Goal: Check status: Check status

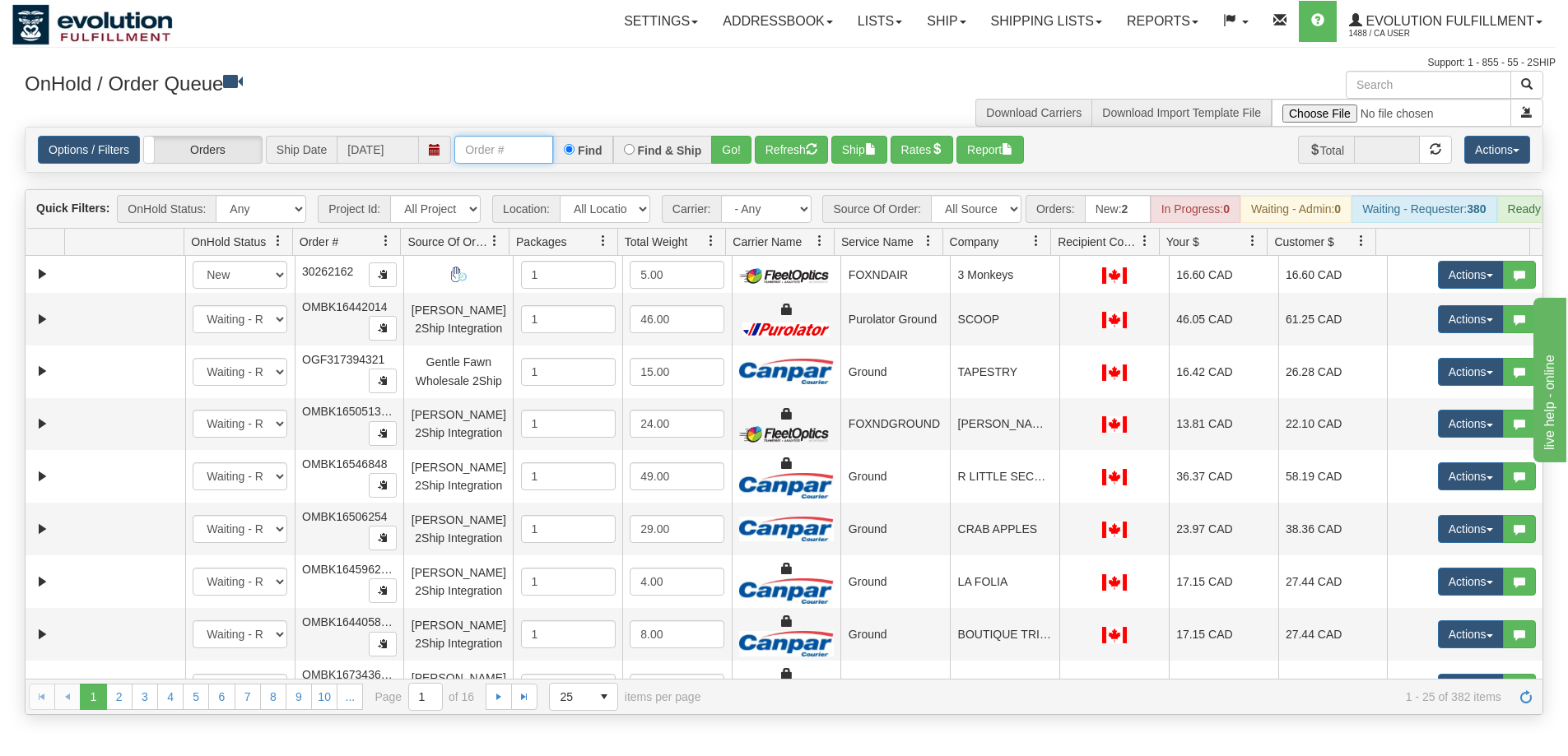
click at [488, 145] on input "text" at bounding box center [503, 149] width 99 height 28
type input "OGMS33538357"
click at [728, 160] on button "Go!" at bounding box center [731, 149] width 40 height 28
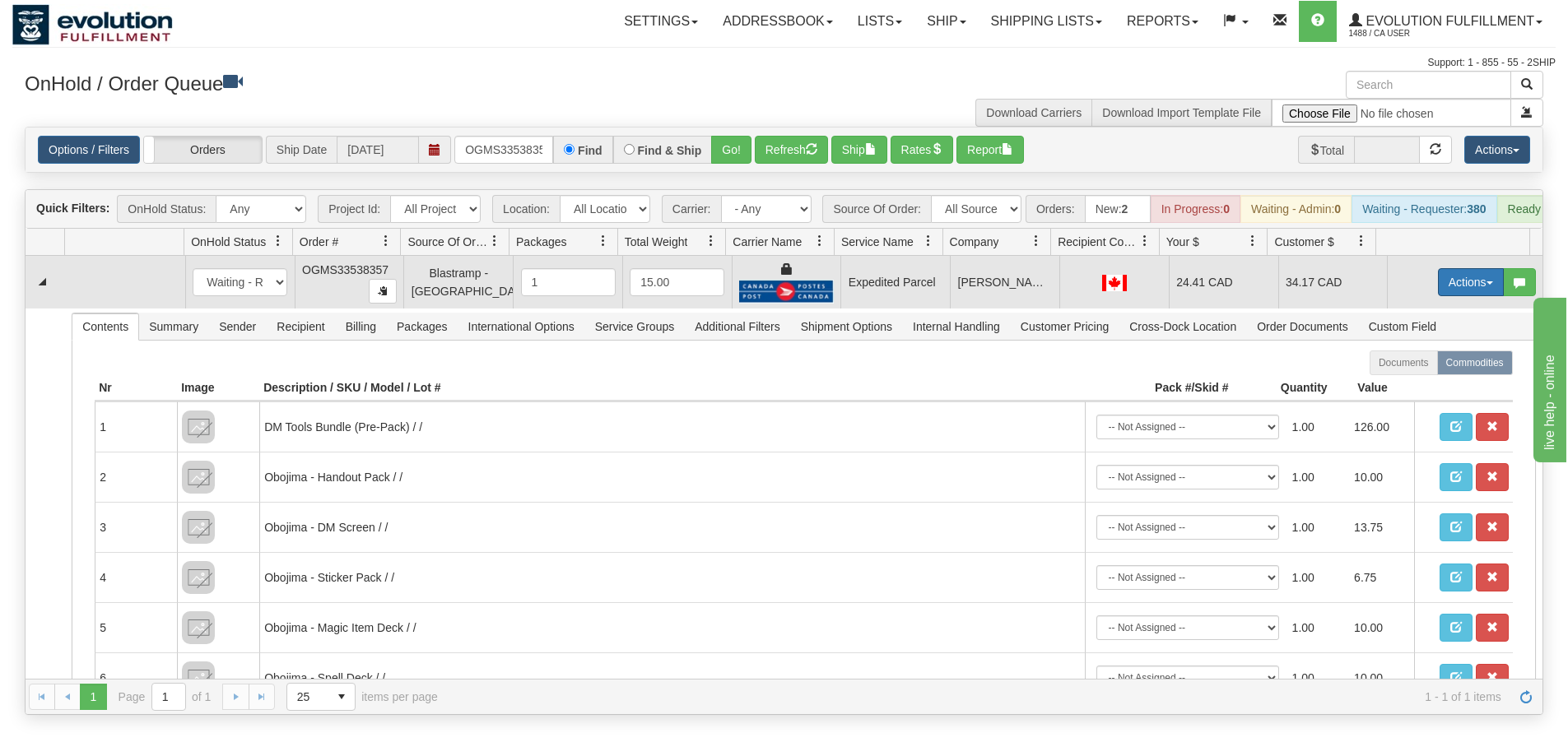
click at [1440, 297] on button "Actions" at bounding box center [1471, 282] width 65 height 28
click at [1408, 388] on link "Ship" at bounding box center [1436, 378] width 132 height 22
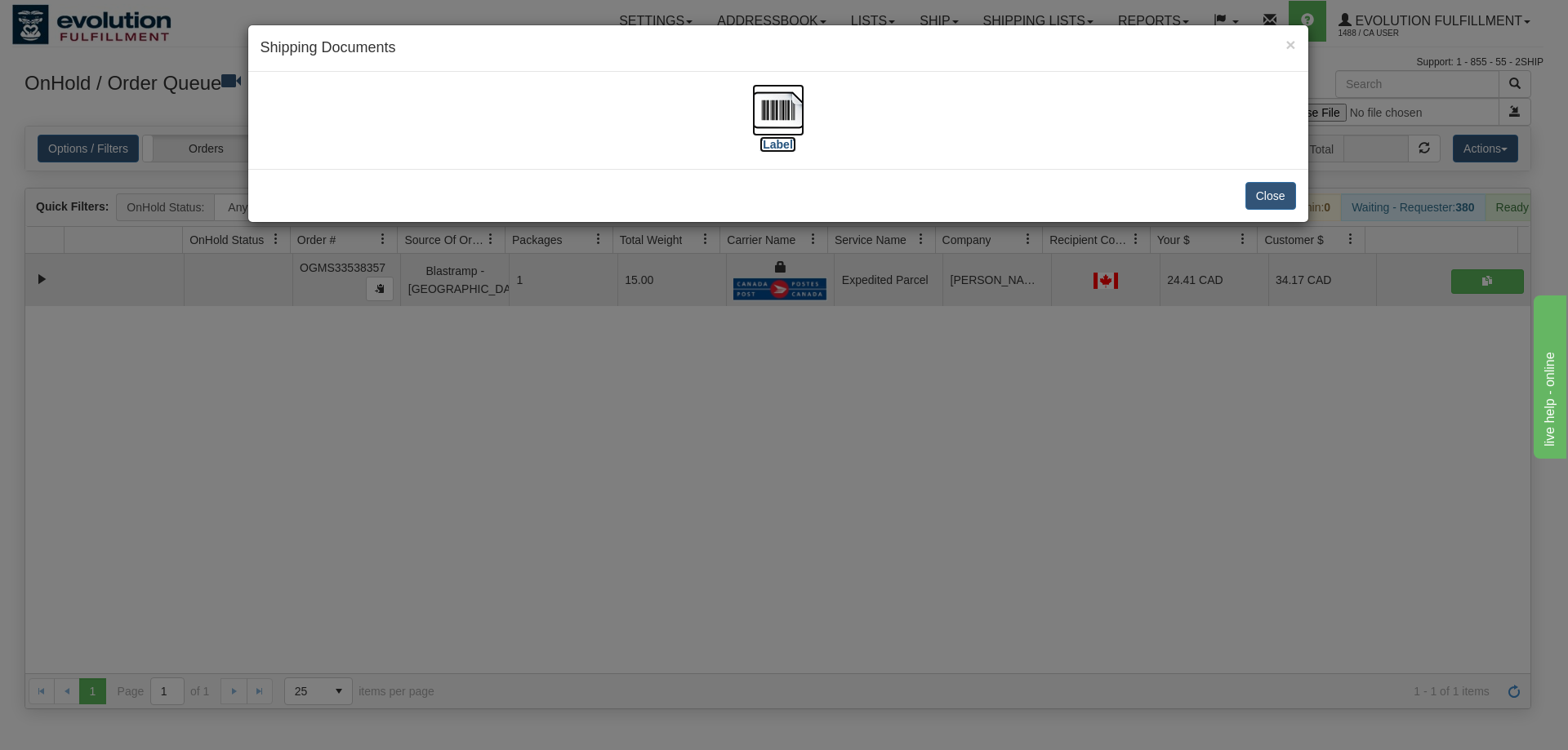
click at [771, 129] on img at bounding box center [778, 110] width 52 height 52
click at [819, 491] on div "× Shipping Documents [Label] Close" at bounding box center [784, 375] width 1568 height 750
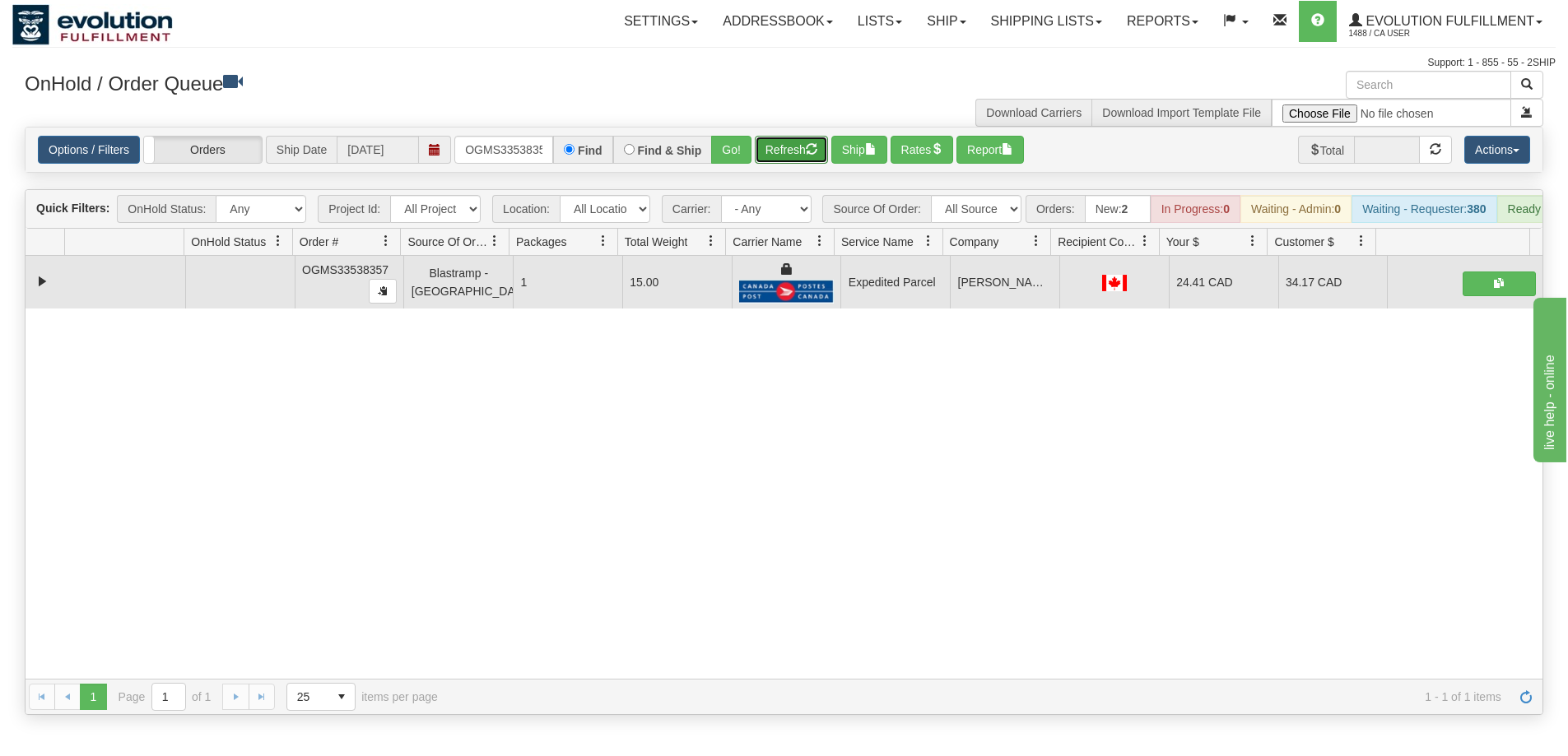
click at [795, 151] on button "Refresh" at bounding box center [791, 149] width 74 height 28
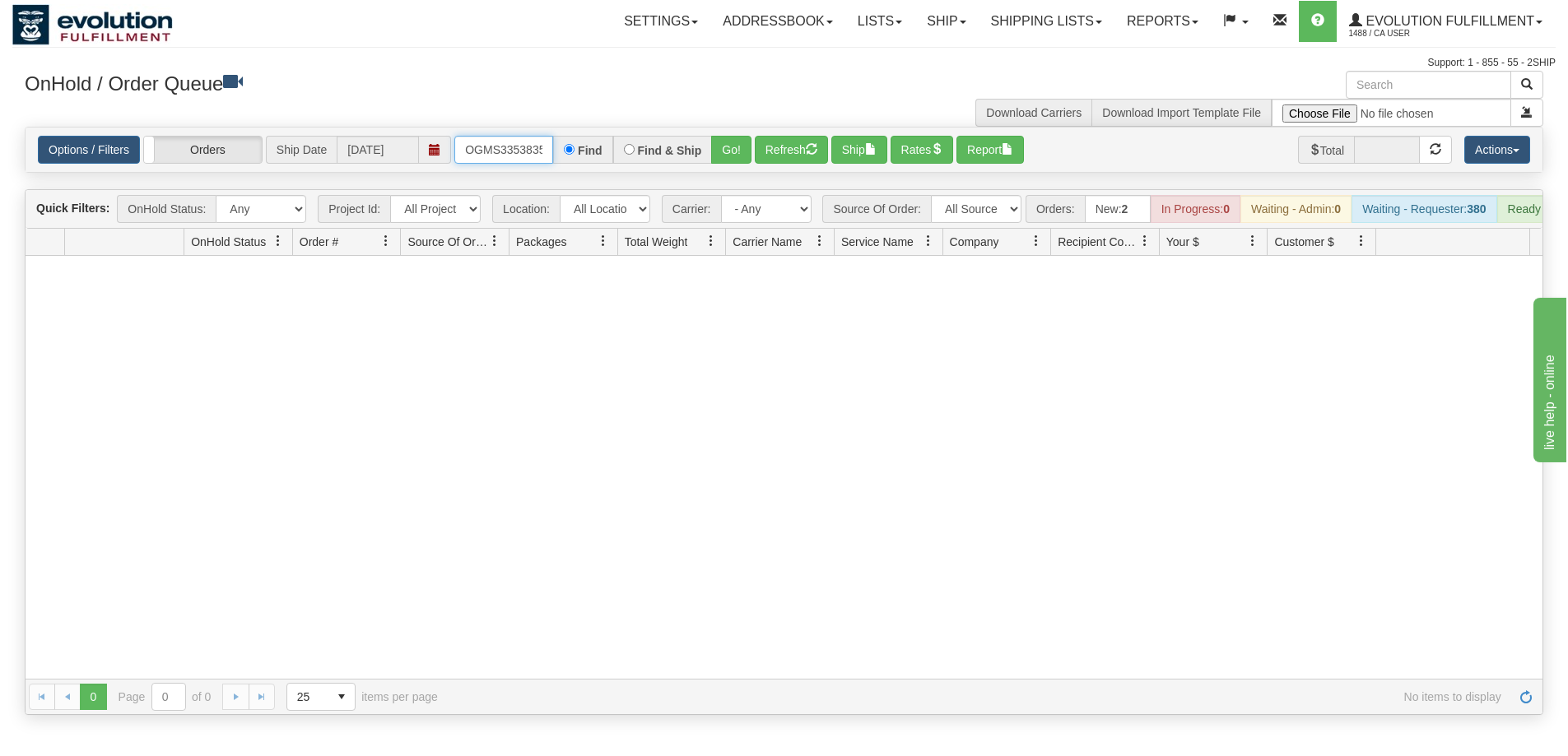
scroll to position [0, 9]
drag, startPoint x: 457, startPoint y: 140, endPoint x: 658, endPoint y: 140, distance: 201.0
click at [657, 140] on div "OGMS33538357 Find Find & Ship Go!" at bounding box center [602, 149] width 297 height 28
type input "OGMS33559474"
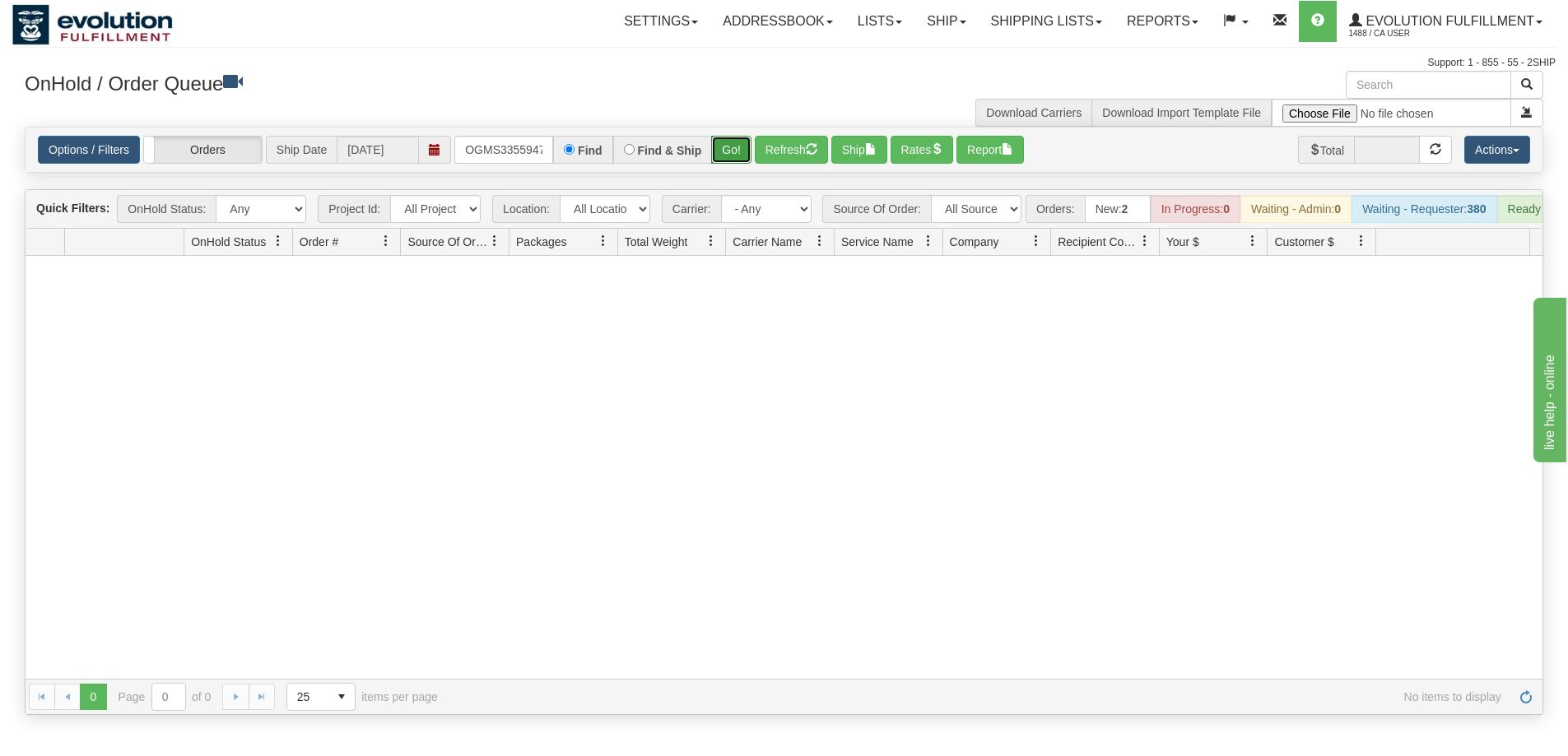
click at [725, 160] on button "Go!" at bounding box center [731, 149] width 40 height 28
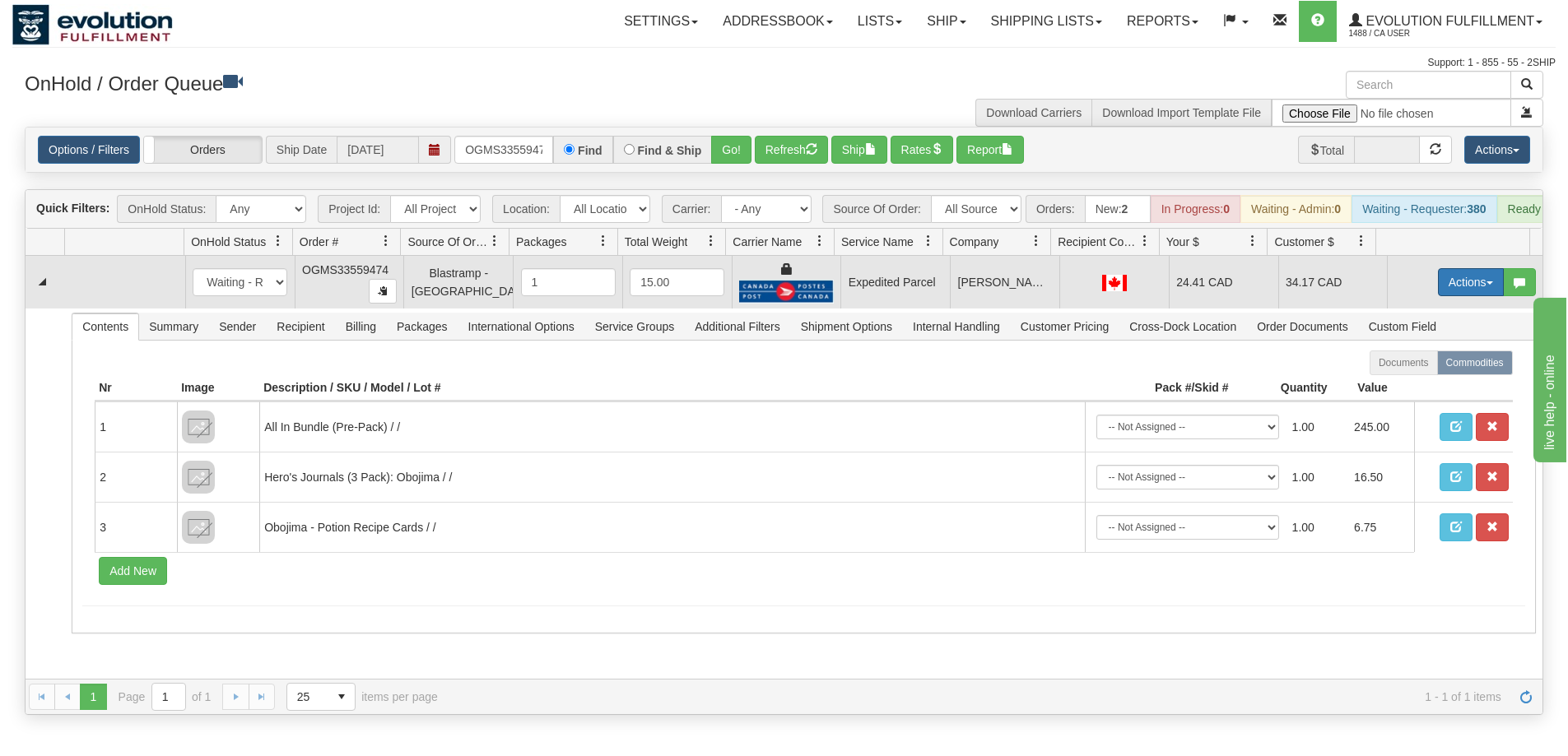
click at [1456, 297] on button "Actions" at bounding box center [1471, 282] width 65 height 28
click at [1405, 385] on span "Ship" at bounding box center [1404, 378] width 35 height 13
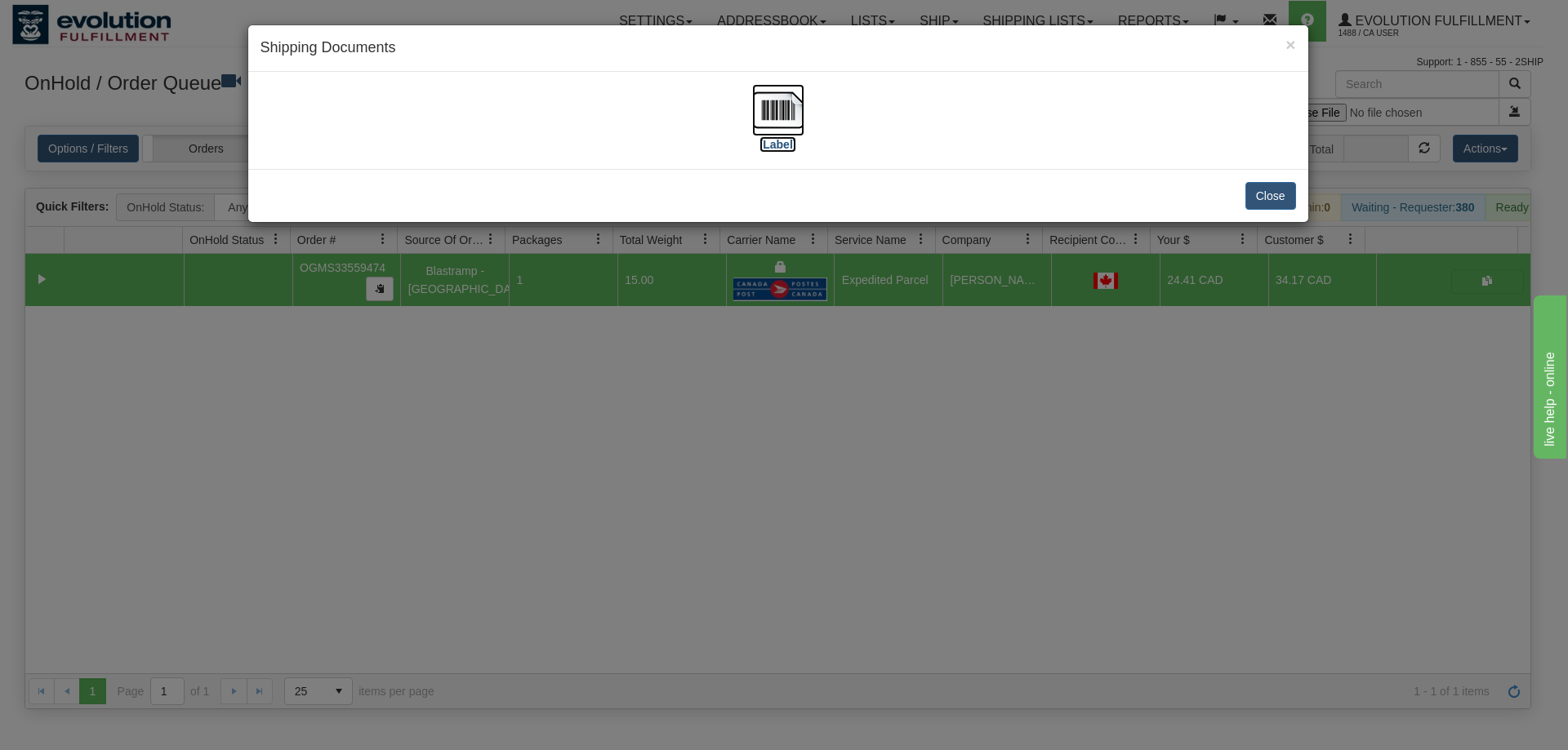
click at [791, 100] on img at bounding box center [778, 110] width 52 height 52
click at [975, 385] on div "× Shipping Documents [Label] Close" at bounding box center [784, 375] width 1568 height 750
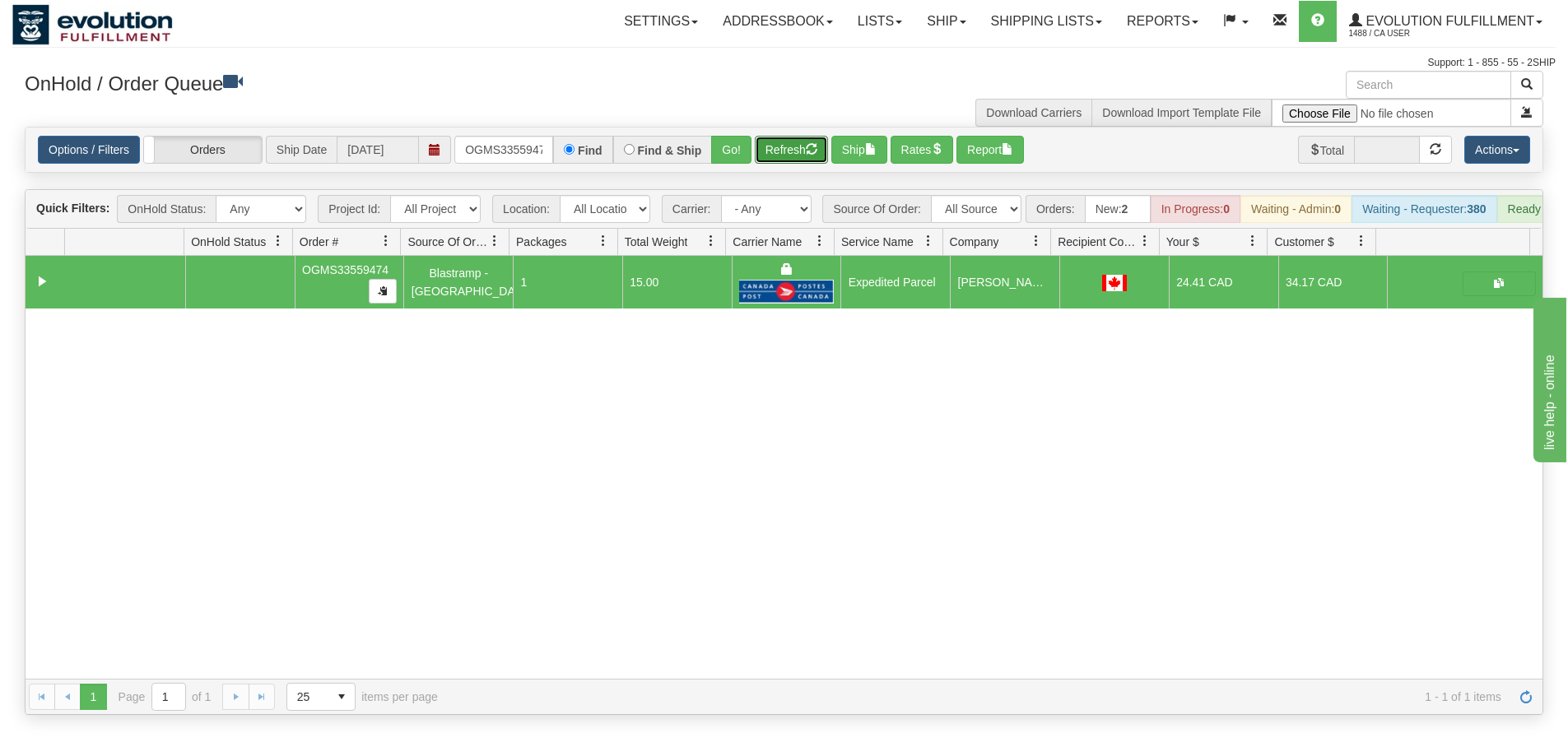
click at [784, 147] on button "Refresh" at bounding box center [791, 149] width 74 height 28
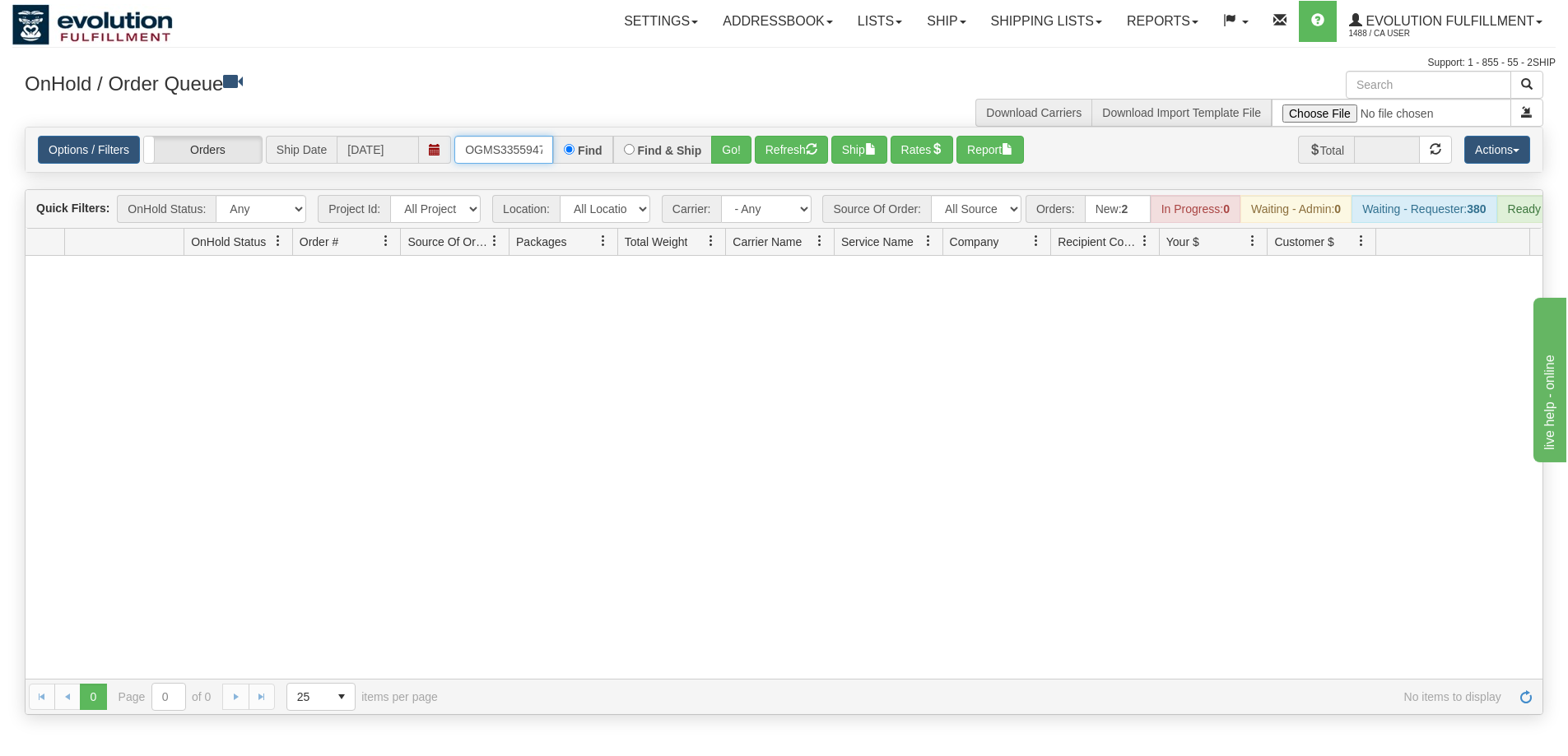
scroll to position [0, 9]
drag, startPoint x: 461, startPoint y: 148, endPoint x: 570, endPoint y: 146, distance: 109.0
click at [570, 146] on div "OGMS33559474 Find Find & Ship Go!" at bounding box center [602, 149] width 297 height 28
type input "OGMS33522537"
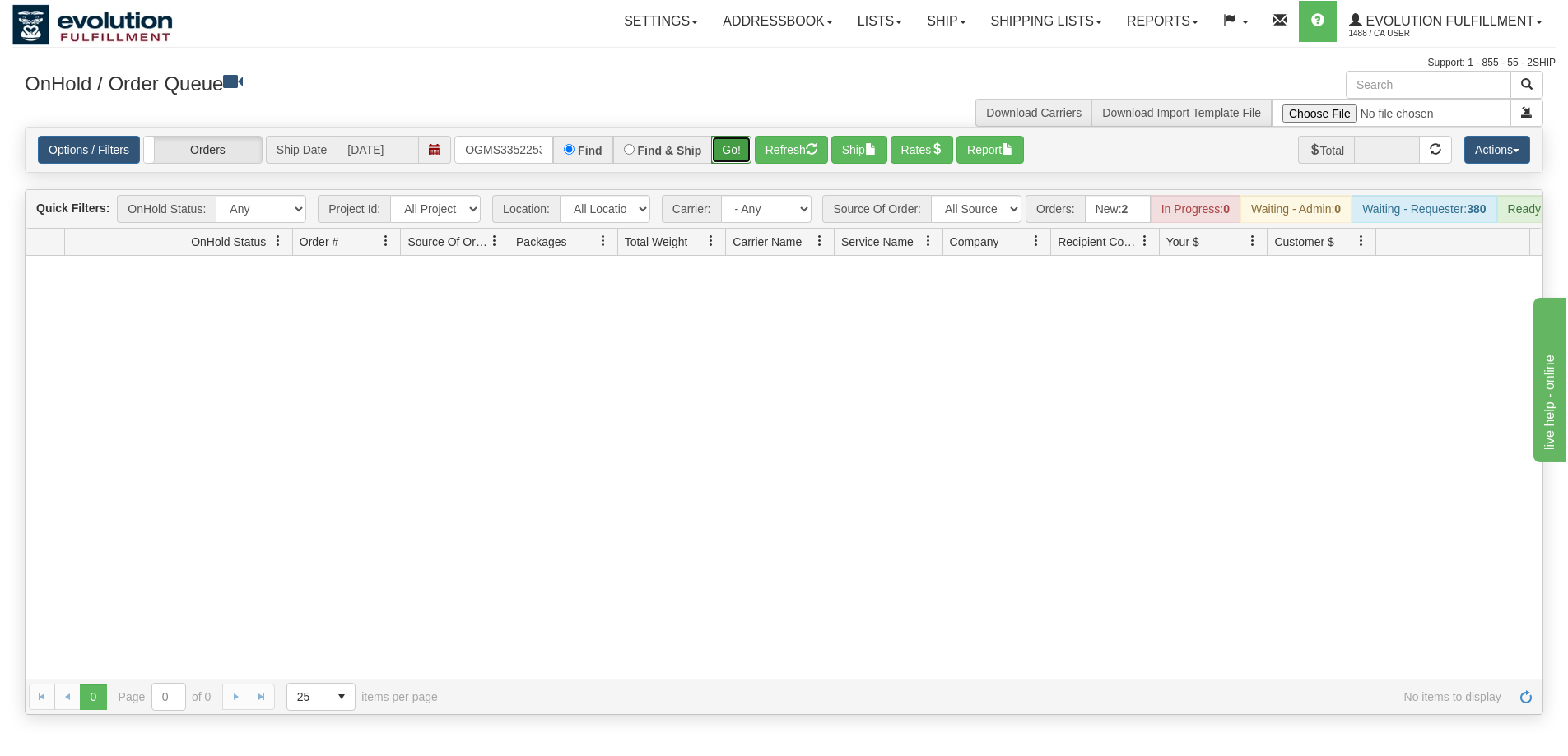
click at [731, 156] on button "Go!" at bounding box center [731, 149] width 40 height 28
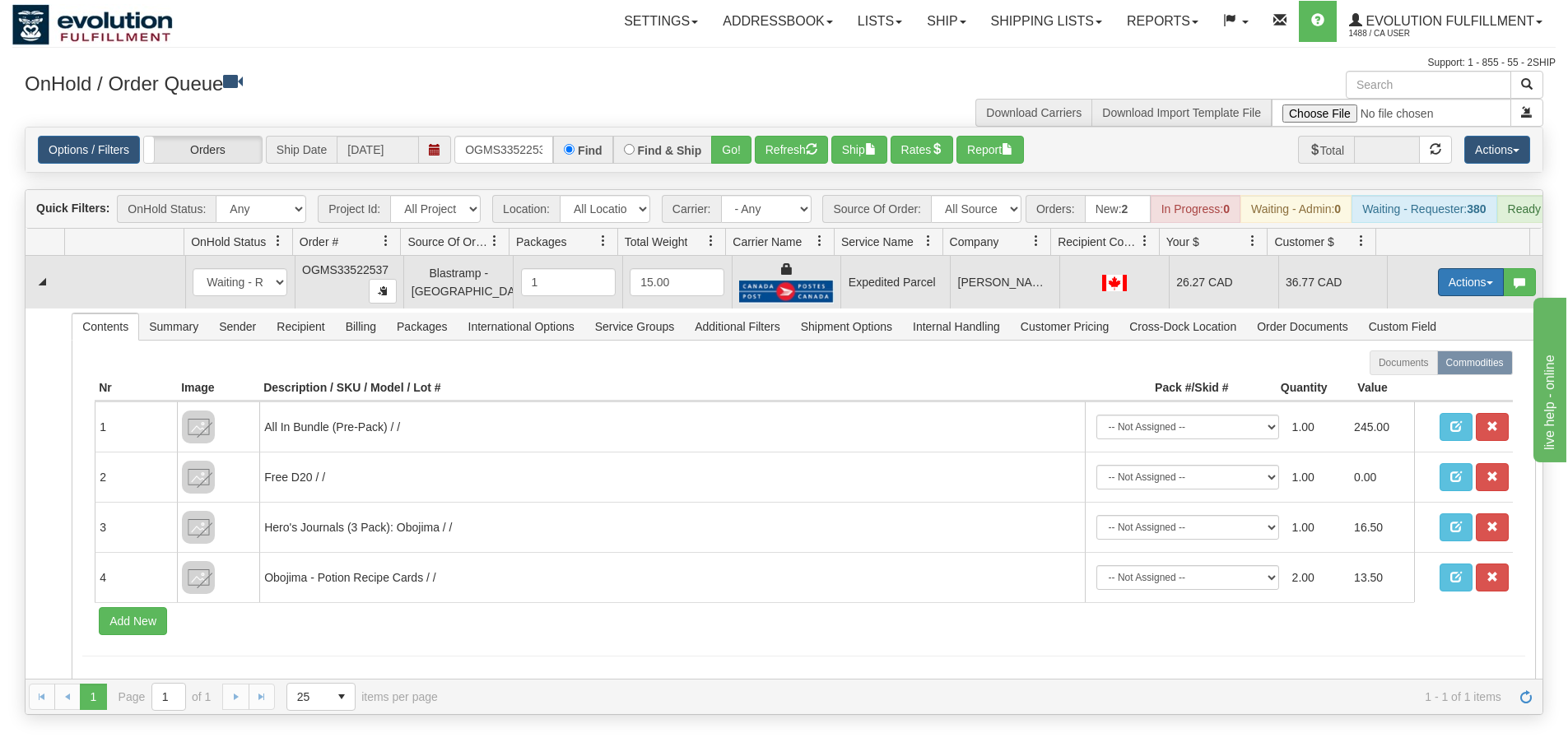
click at [1462, 289] on button "Actions" at bounding box center [1471, 282] width 65 height 28
click at [1394, 385] on span "Ship" at bounding box center [1404, 378] width 35 height 13
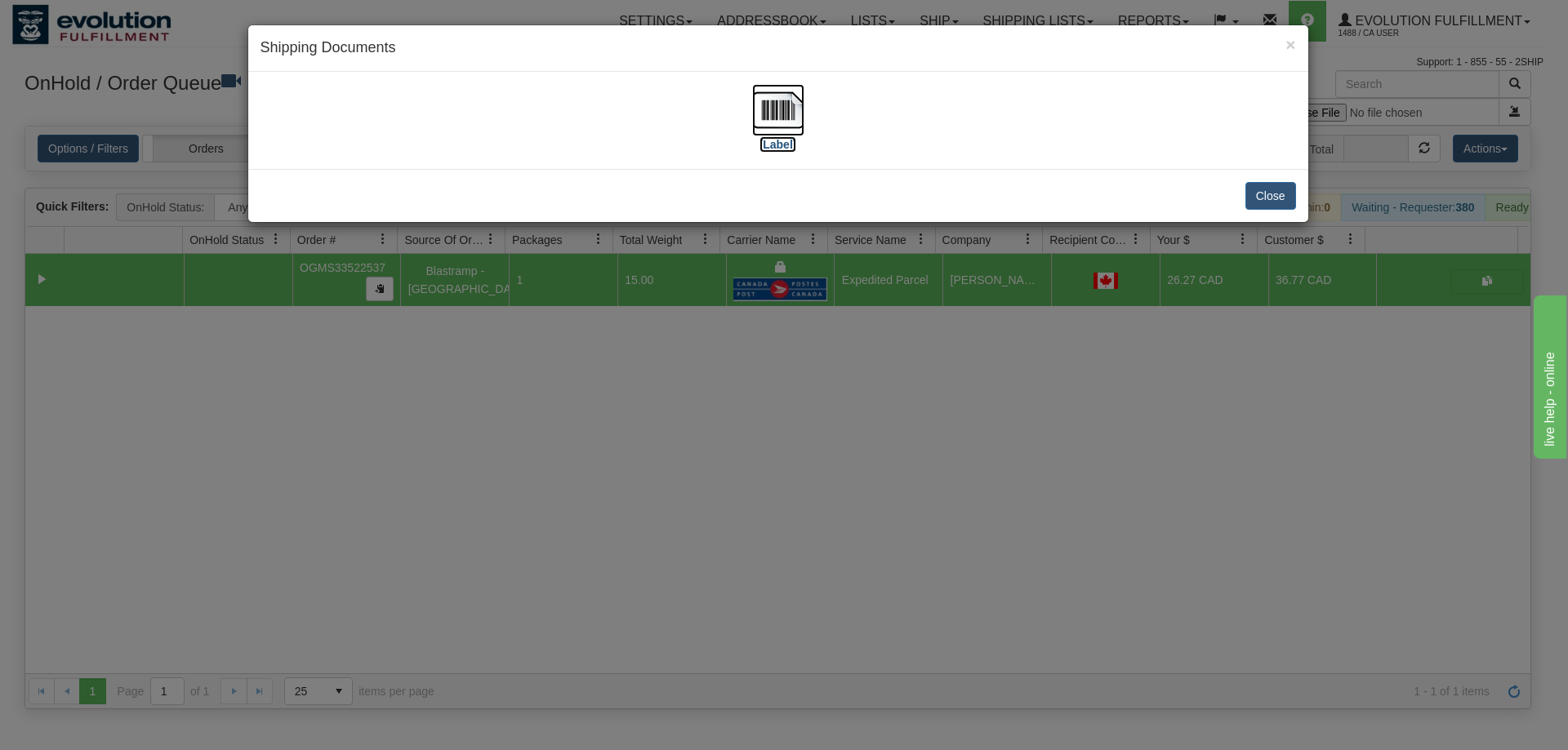
click at [776, 121] on img at bounding box center [778, 110] width 52 height 52
click at [896, 628] on div "× Shipping Documents [Label] Close" at bounding box center [784, 375] width 1568 height 750
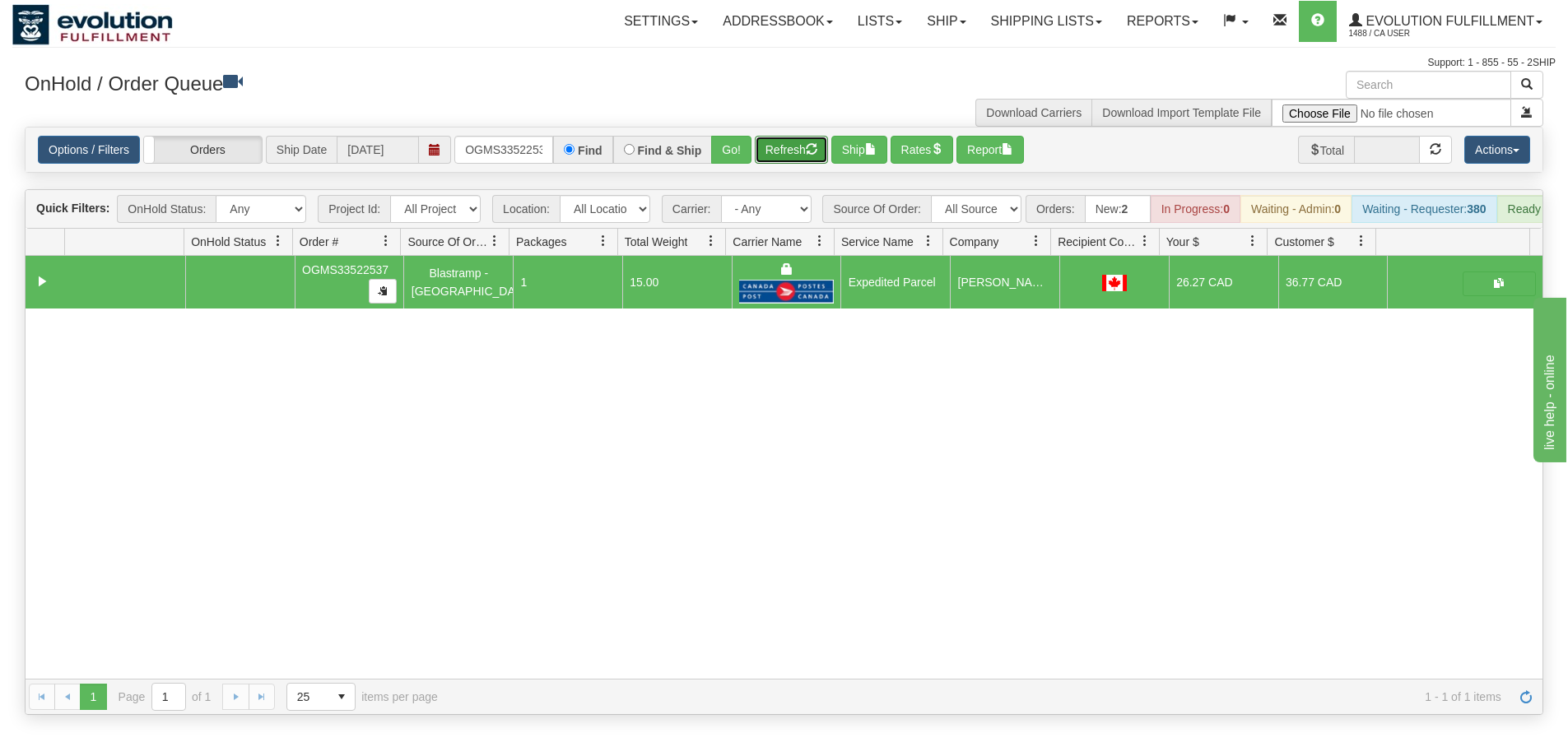
click at [797, 160] on button "Refresh" at bounding box center [791, 149] width 74 height 28
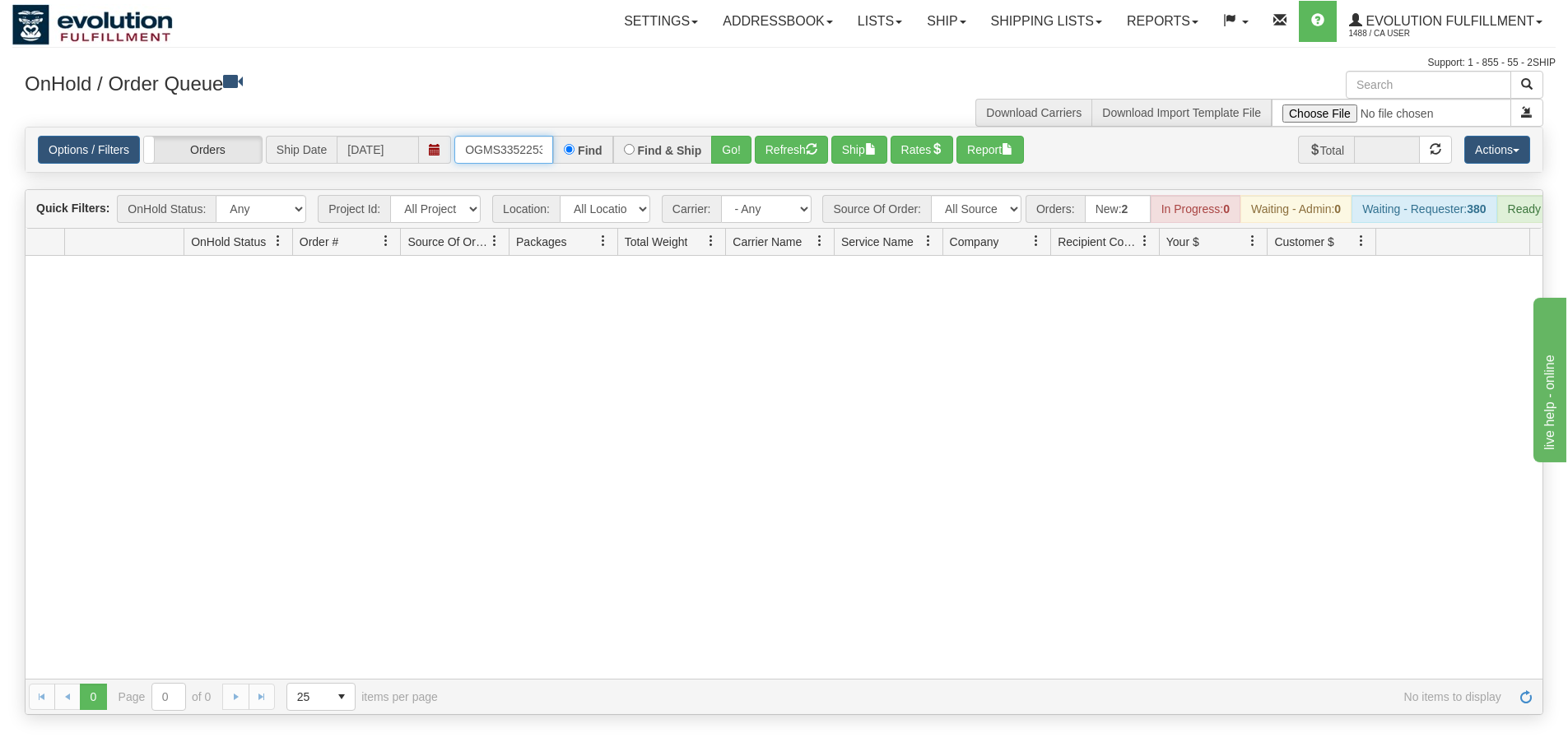
scroll to position [0, 9]
drag, startPoint x: 462, startPoint y: 148, endPoint x: 609, endPoint y: 154, distance: 147.1
click at [609, 154] on div "OGMS33522537 Find Find & Ship Go!" at bounding box center [602, 149] width 297 height 28
type input "OGMS33522126"
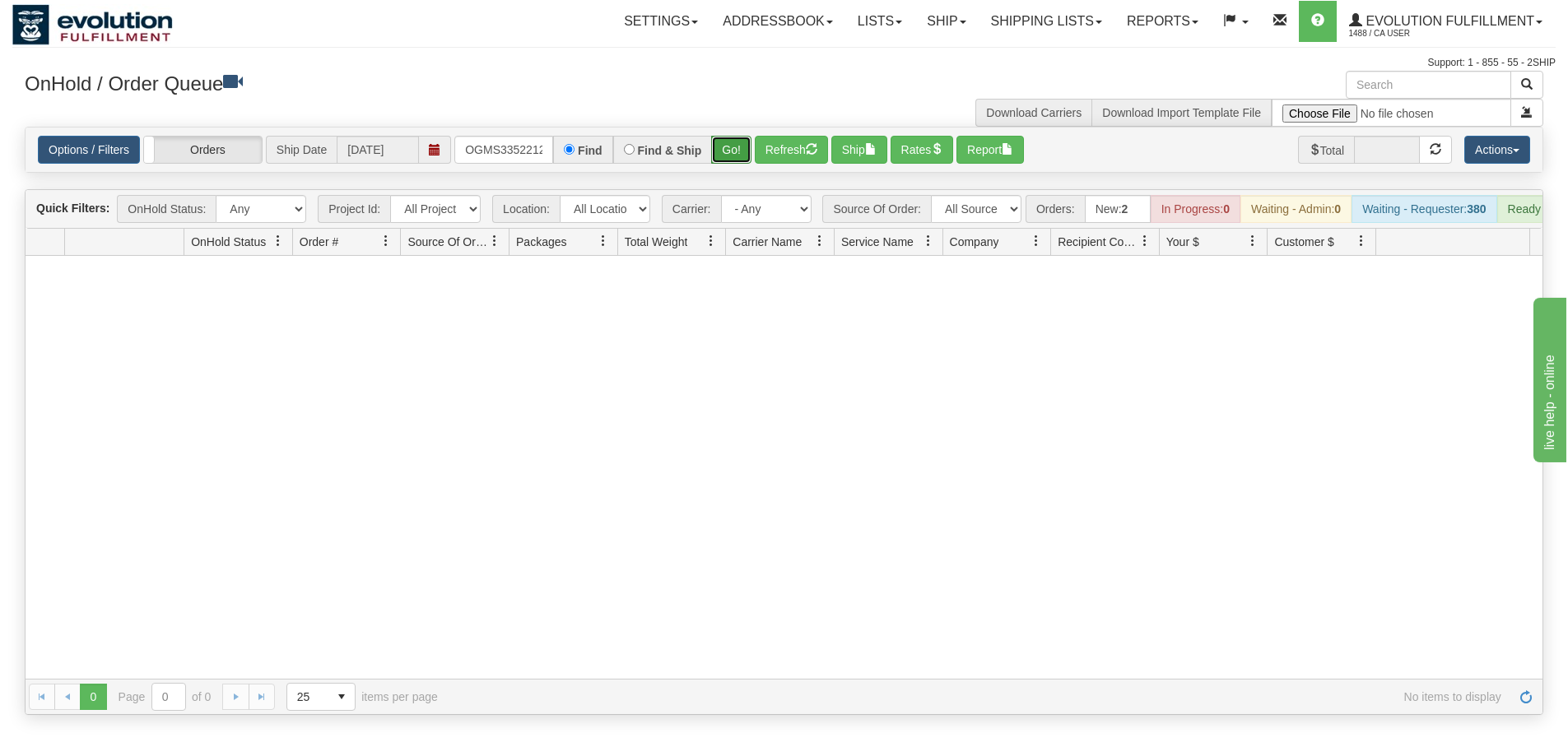
click at [734, 159] on button "Go!" at bounding box center [731, 149] width 40 height 28
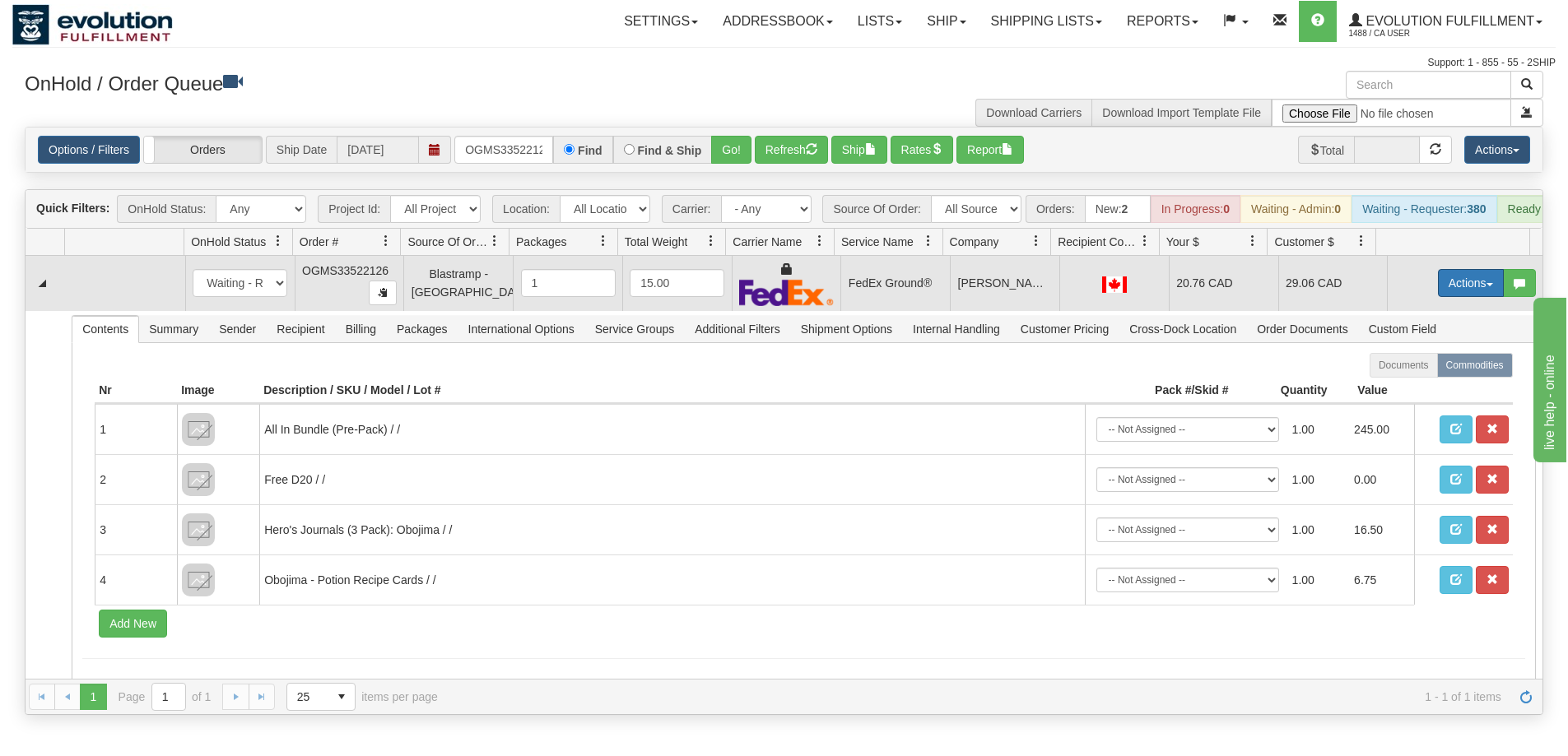
click at [1463, 297] on button "Actions" at bounding box center [1471, 283] width 65 height 28
click at [1396, 385] on span "Ship" at bounding box center [1404, 378] width 35 height 13
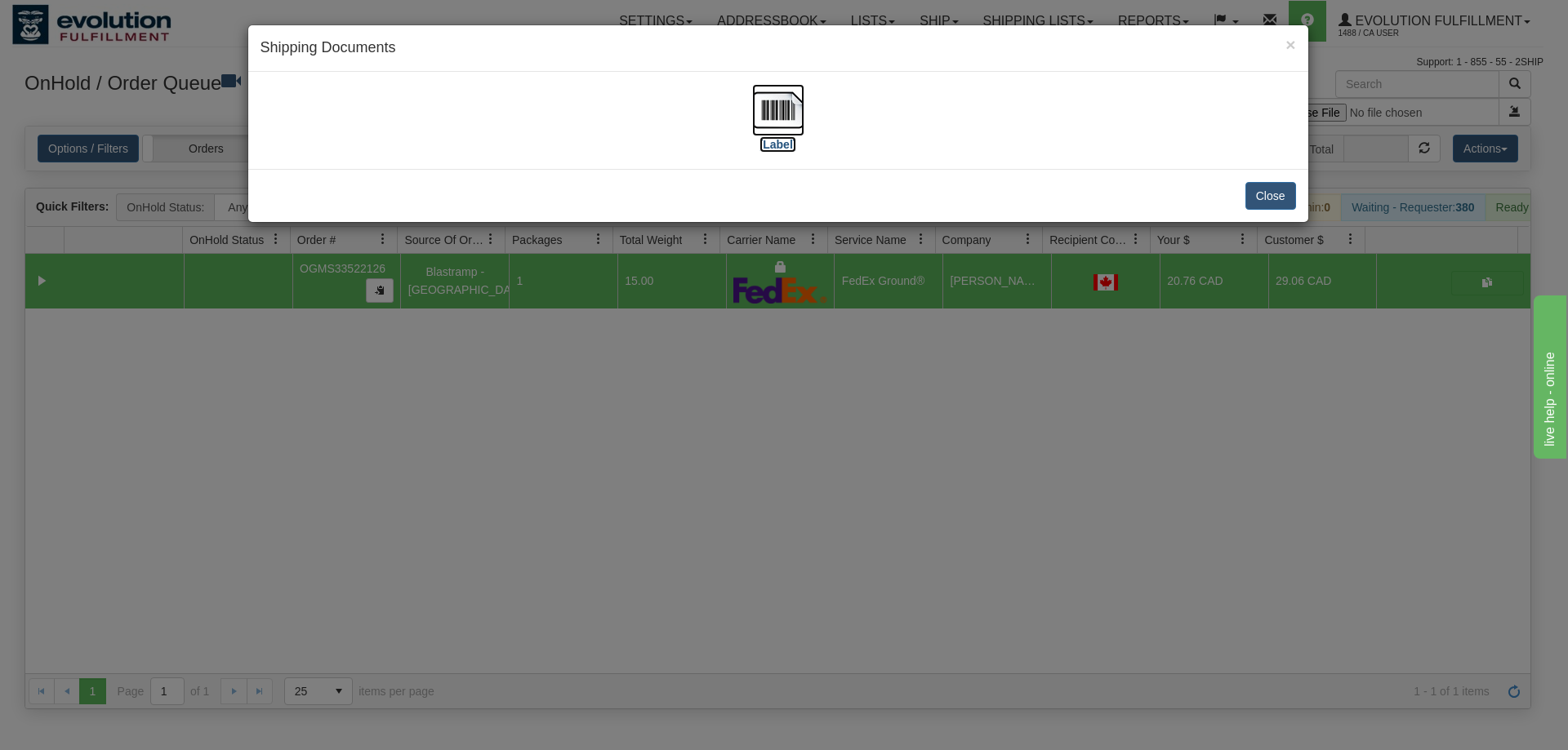
click at [784, 101] on img at bounding box center [778, 110] width 52 height 52
click at [878, 616] on div "× Shipping Documents [Label] Close" at bounding box center [784, 375] width 1568 height 750
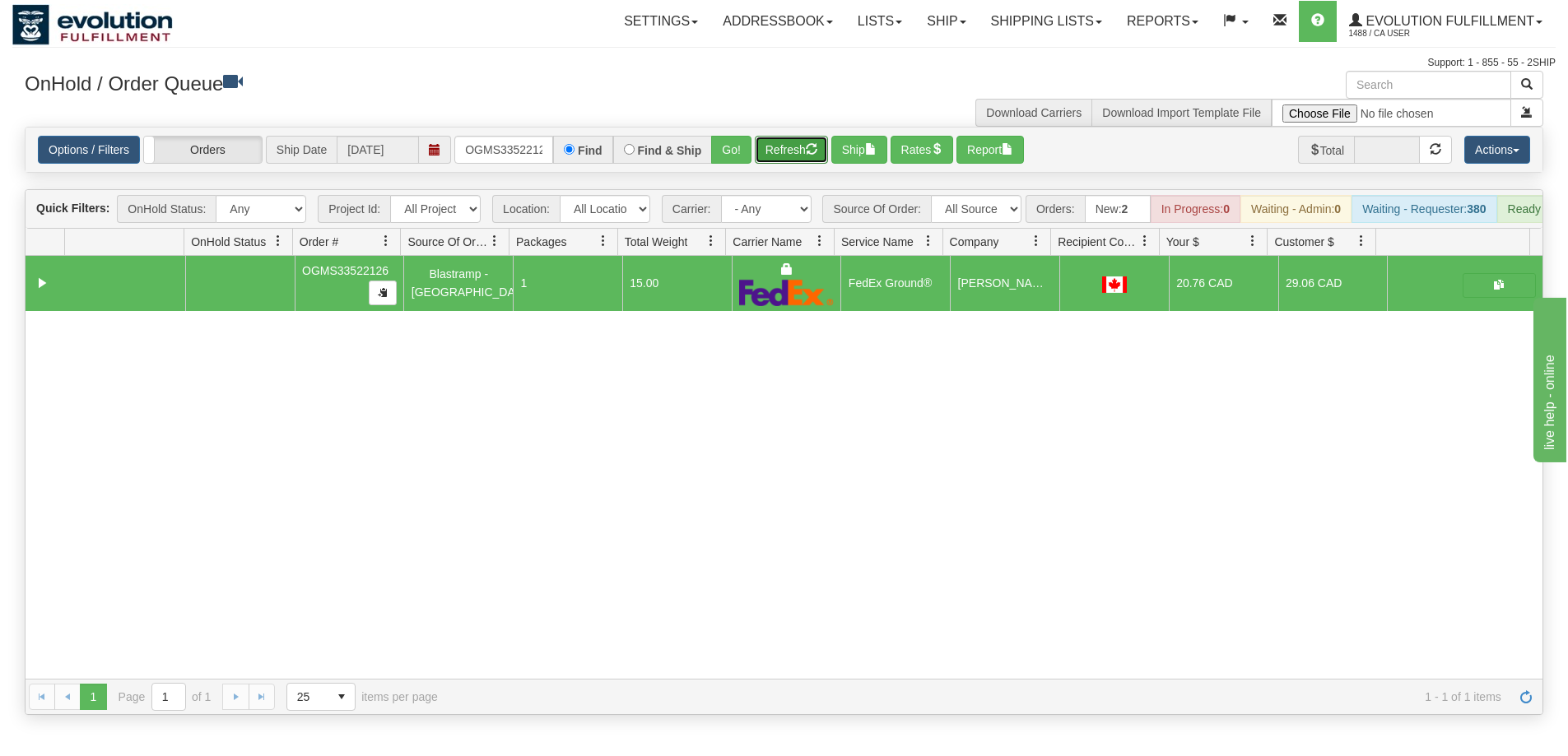
click at [799, 146] on button "Refresh" at bounding box center [791, 149] width 74 height 28
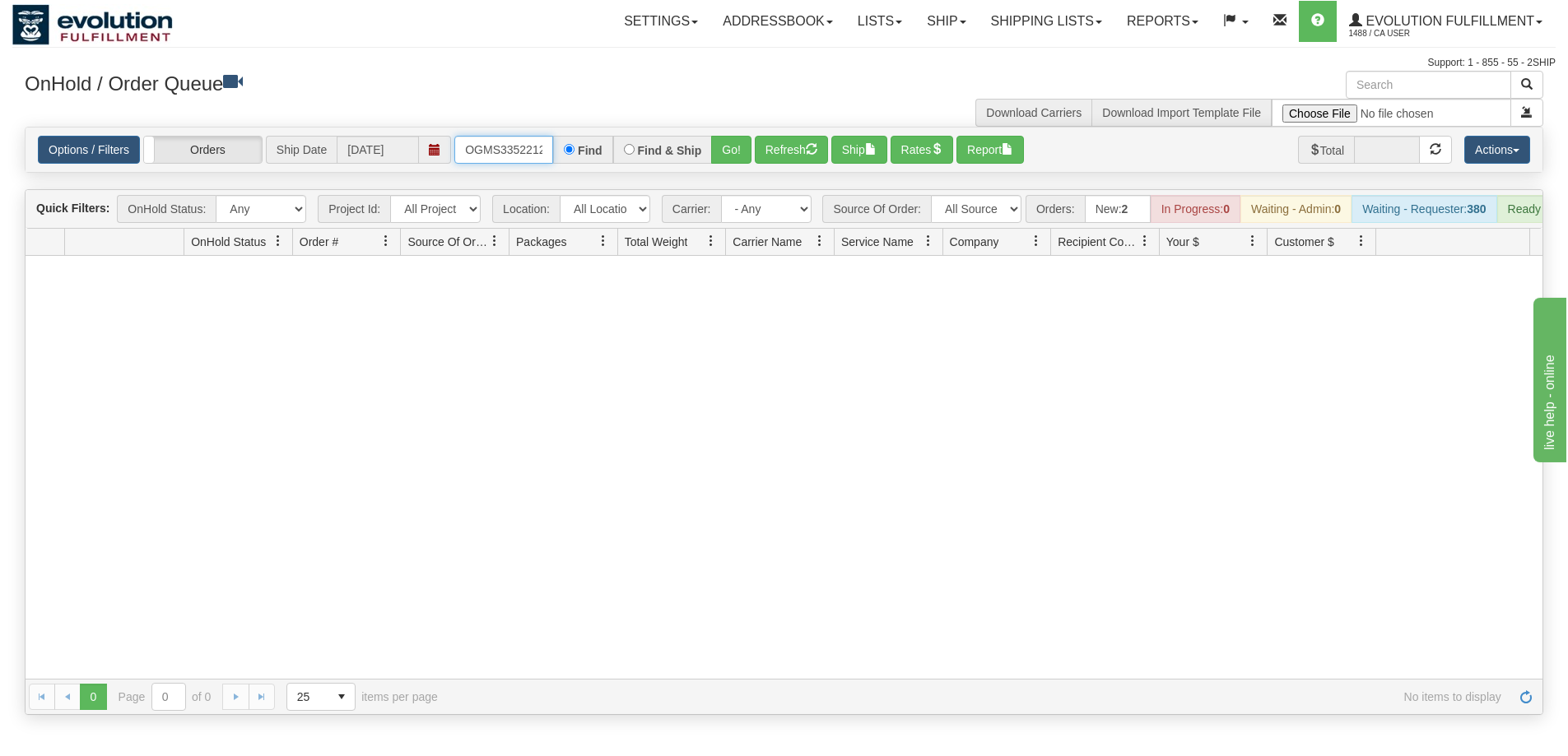
scroll to position [0, 9]
drag, startPoint x: 462, startPoint y: 149, endPoint x: 626, endPoint y: 158, distance: 164.2
click at [626, 158] on div "OGMS33522126 Find Find & Ship Go!" at bounding box center [602, 149] width 297 height 28
type input "OGMS33533330"
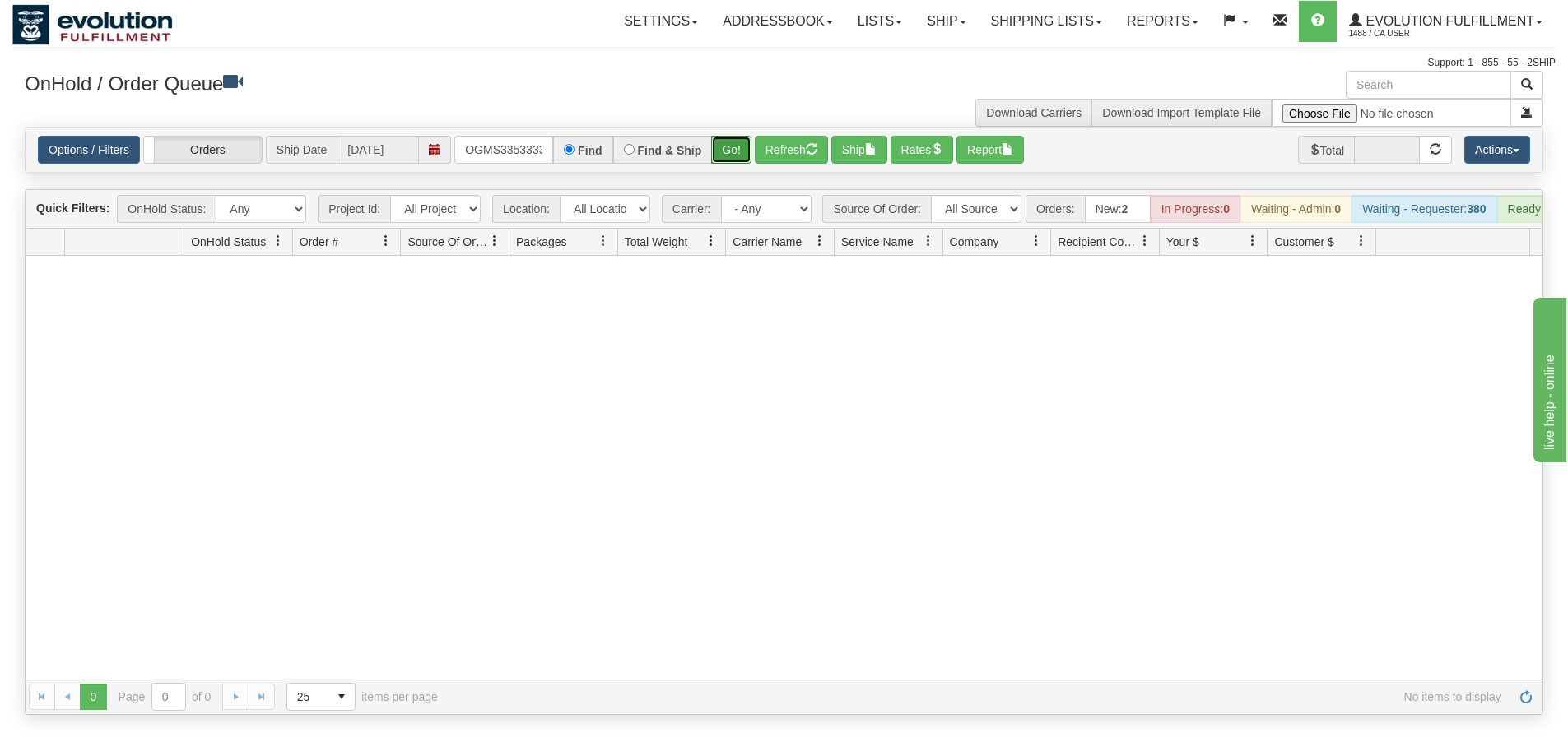
click at [730, 146] on button "Go!" at bounding box center [731, 149] width 40 height 28
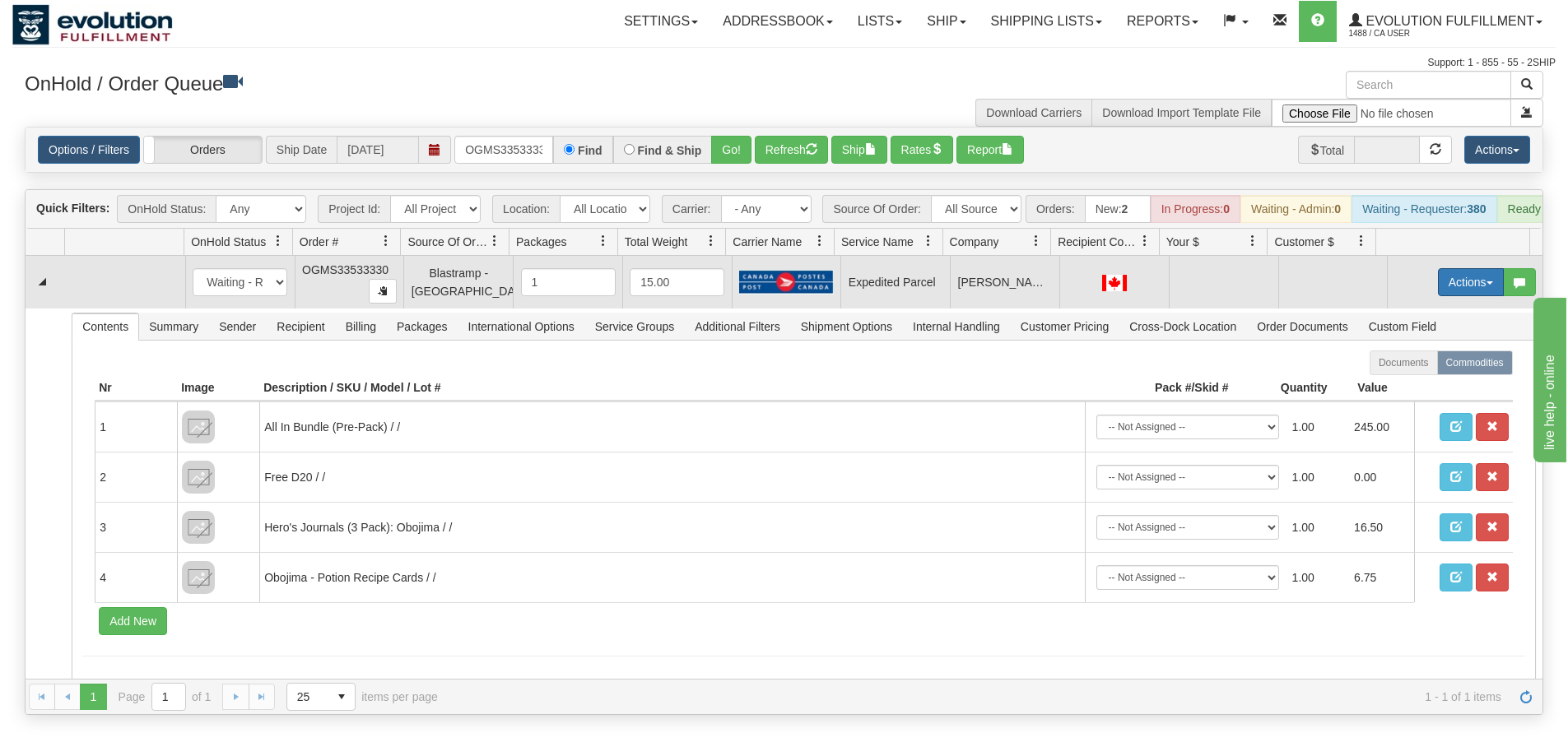
click at [1438, 287] on button "Actions" at bounding box center [1471, 282] width 65 height 28
click at [1408, 363] on span "Rate All Services" at bounding box center [1436, 357] width 99 height 13
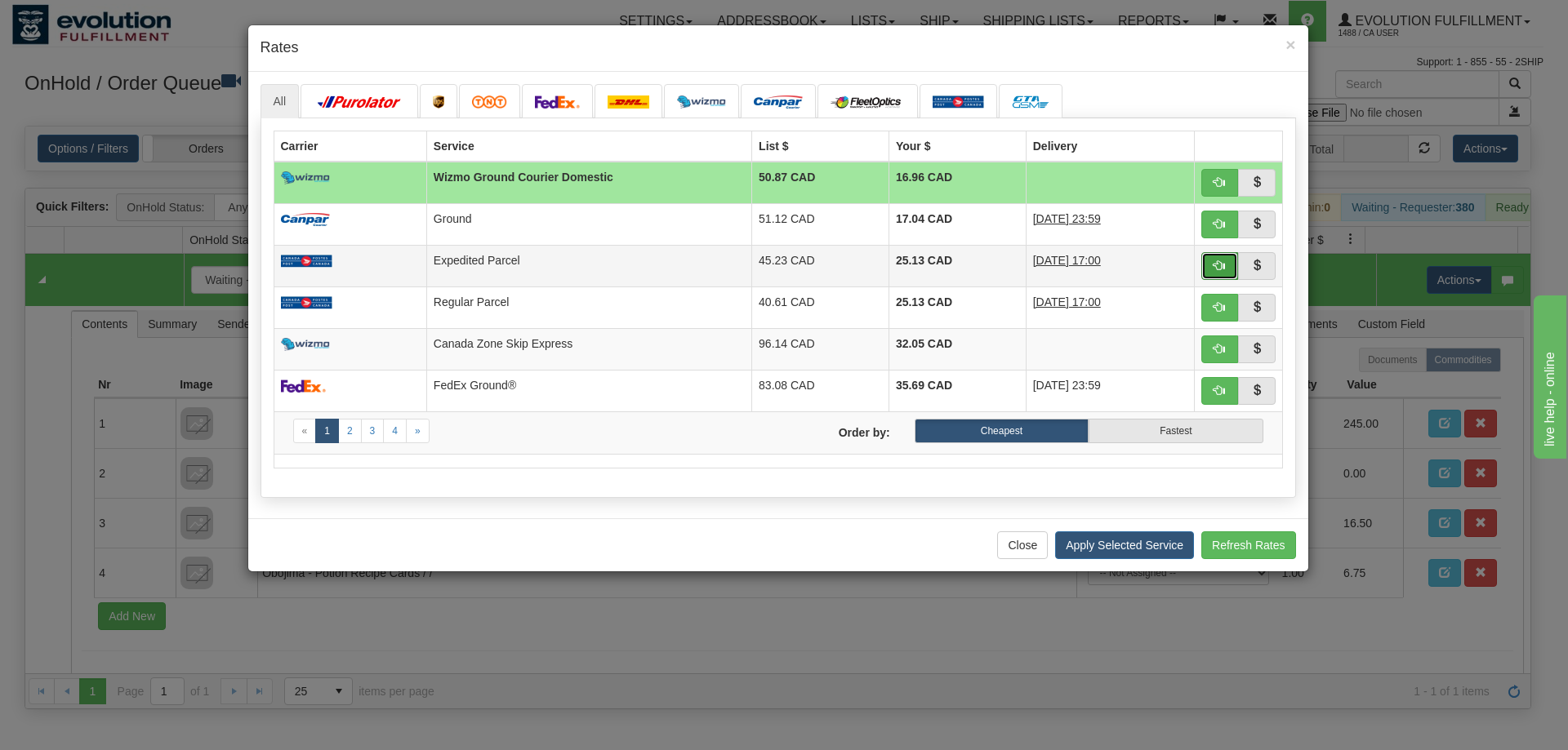
click at [1215, 261] on span "button" at bounding box center [1219, 265] width 12 height 12
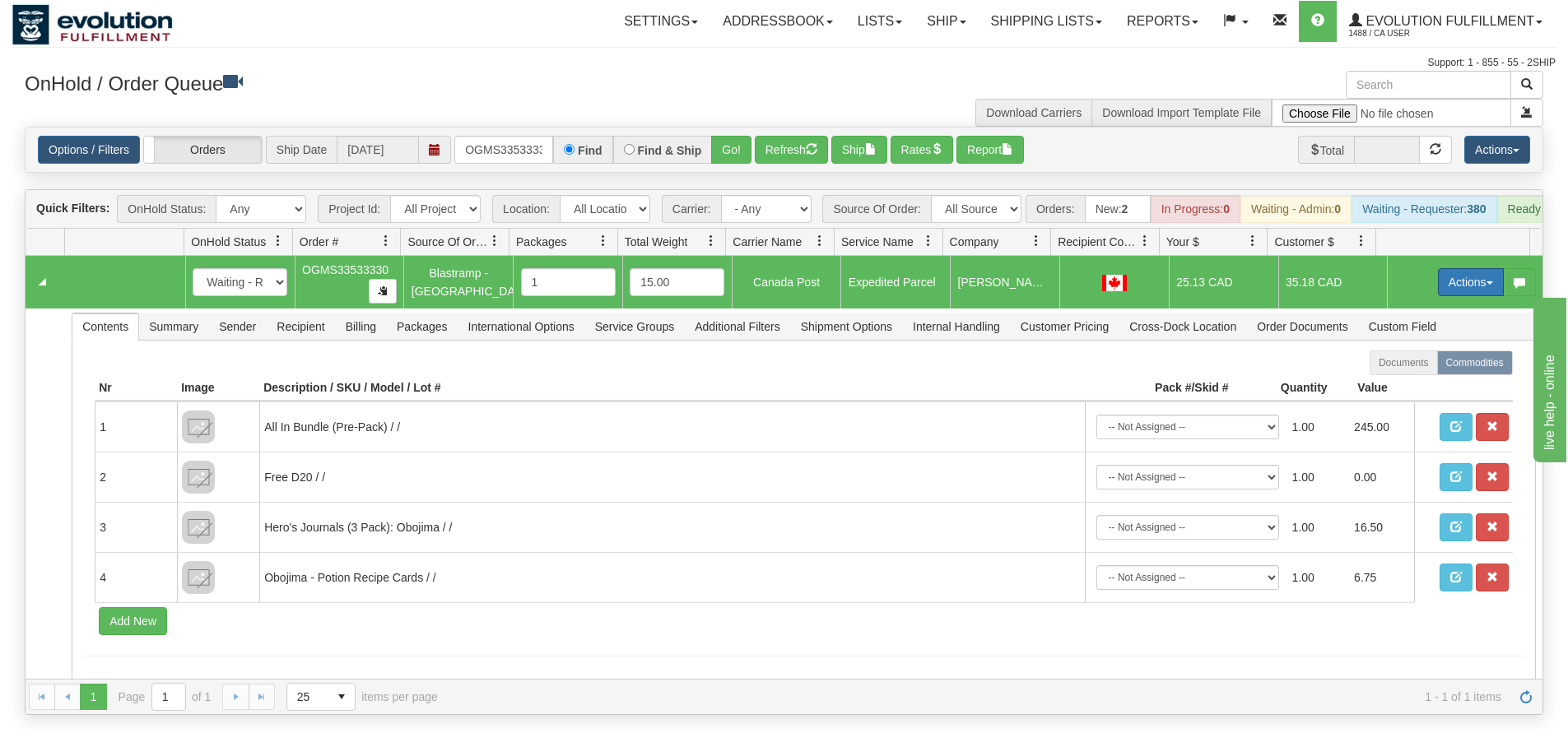
click at [1460, 297] on button "Actions" at bounding box center [1471, 282] width 65 height 28
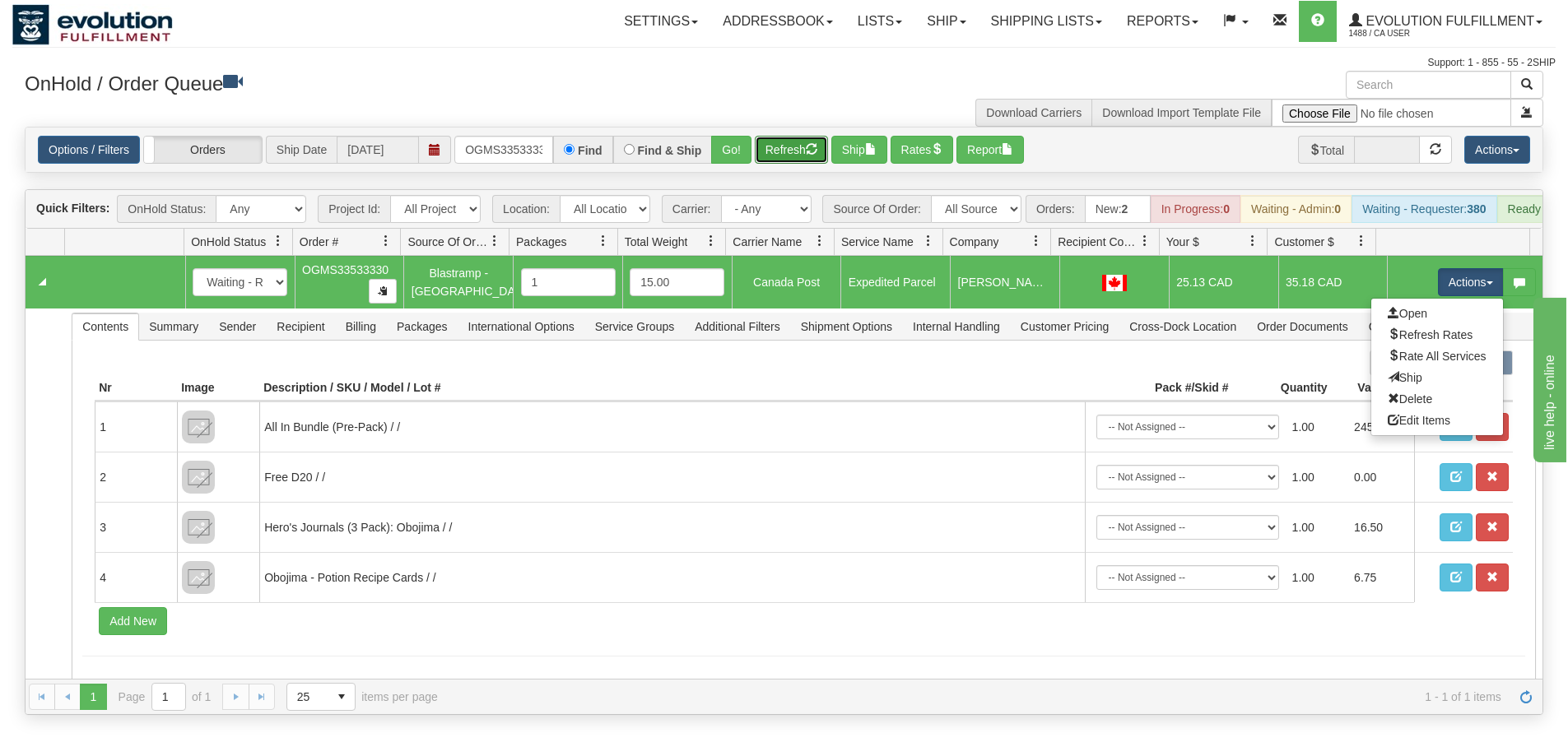
click at [774, 144] on button "Refresh" at bounding box center [791, 149] width 74 height 28
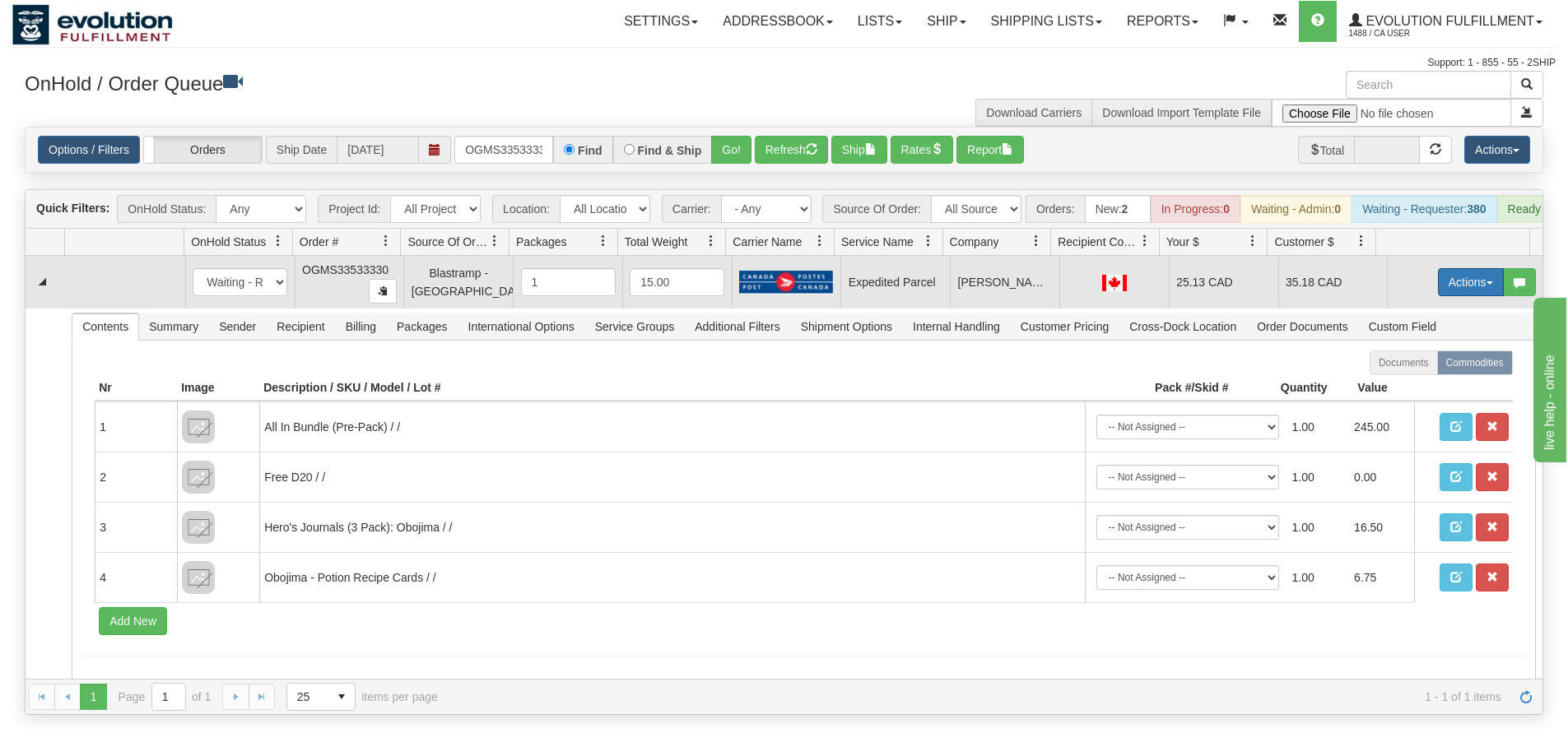
click at [1452, 297] on button "Actions" at bounding box center [1471, 282] width 65 height 28
click at [1410, 388] on link "Ship" at bounding box center [1436, 378] width 132 height 22
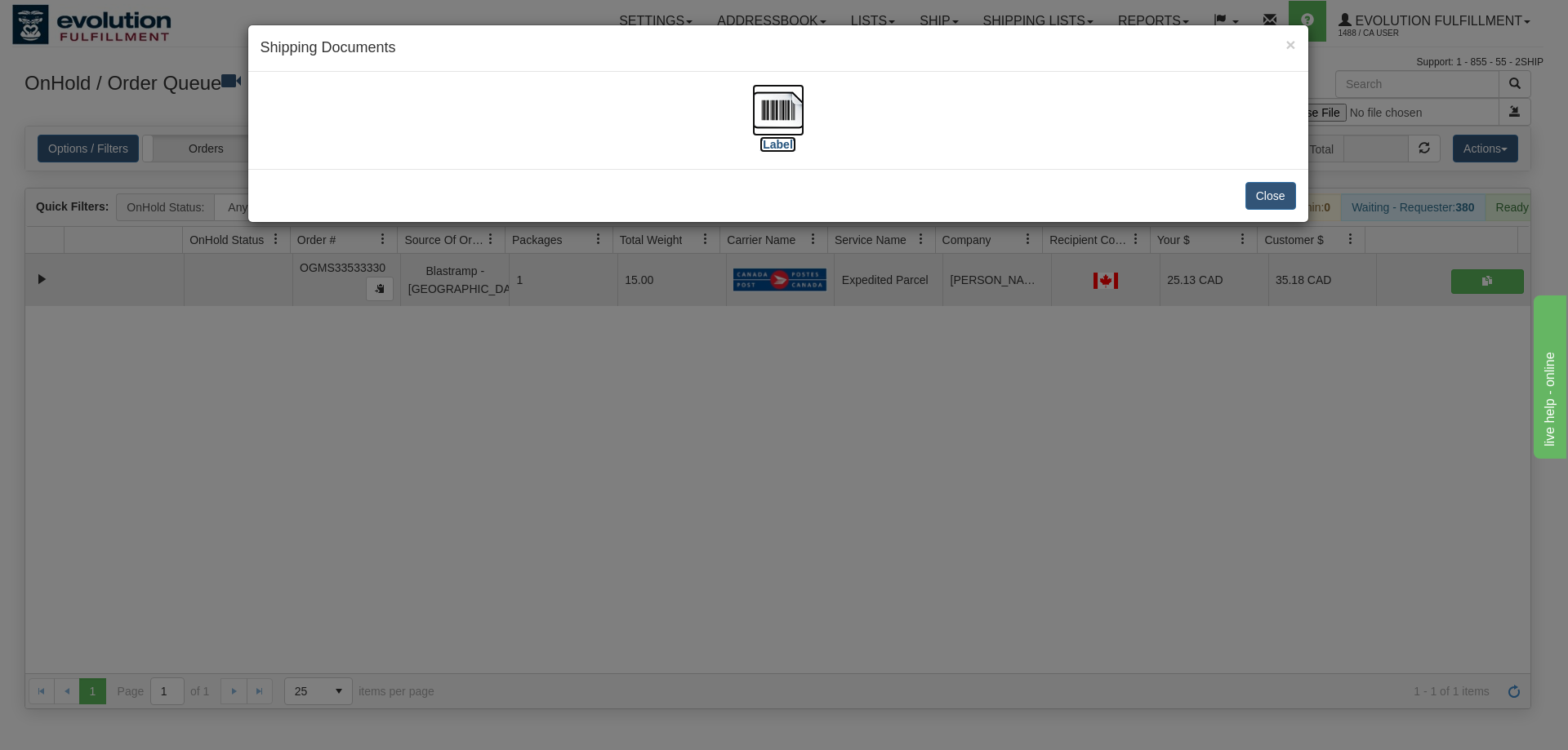
click at [784, 116] on img at bounding box center [778, 110] width 52 height 52
click at [1224, 498] on div "× Shipping Documents [Label] Close" at bounding box center [784, 375] width 1568 height 750
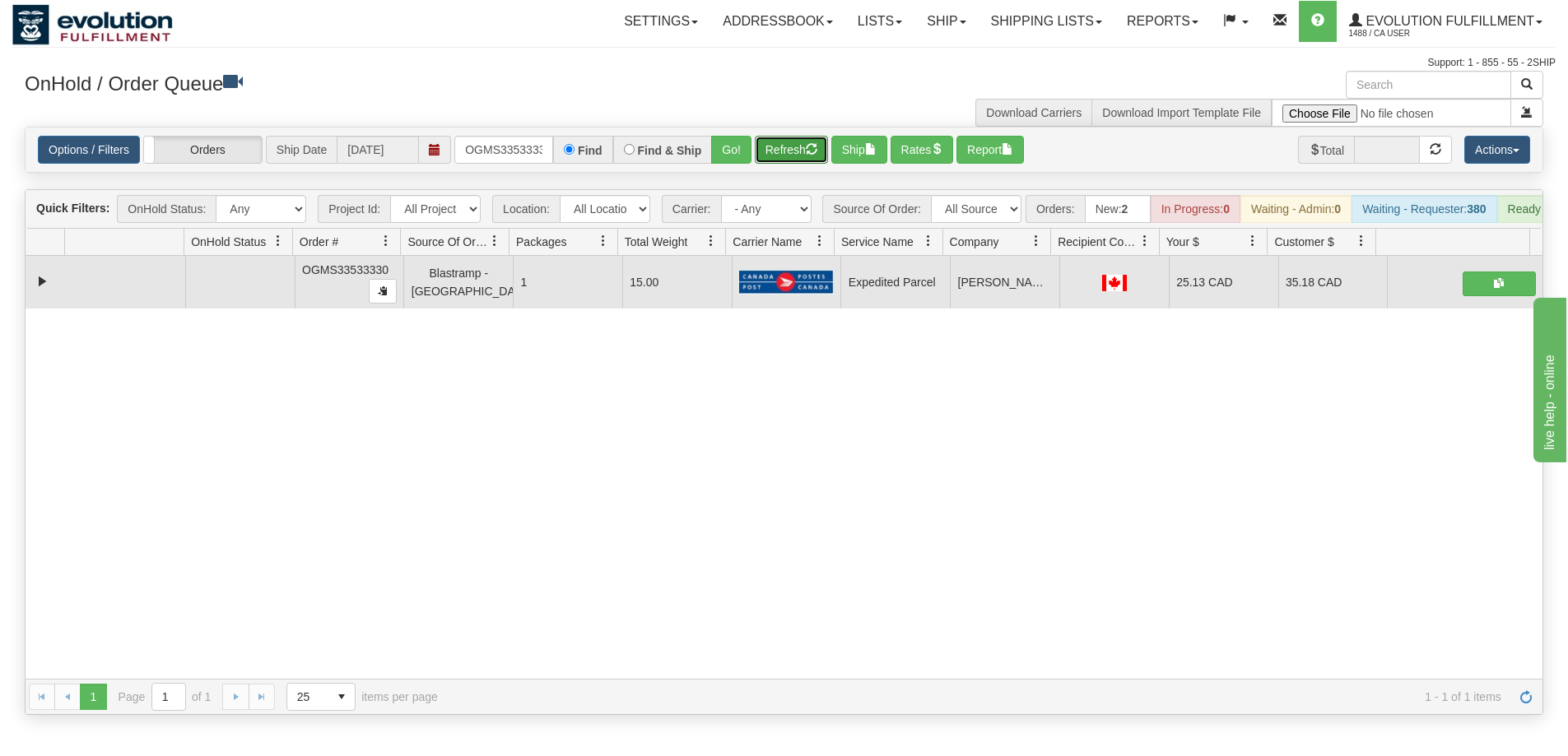
click at [782, 146] on button "Refresh" at bounding box center [791, 149] width 74 height 28
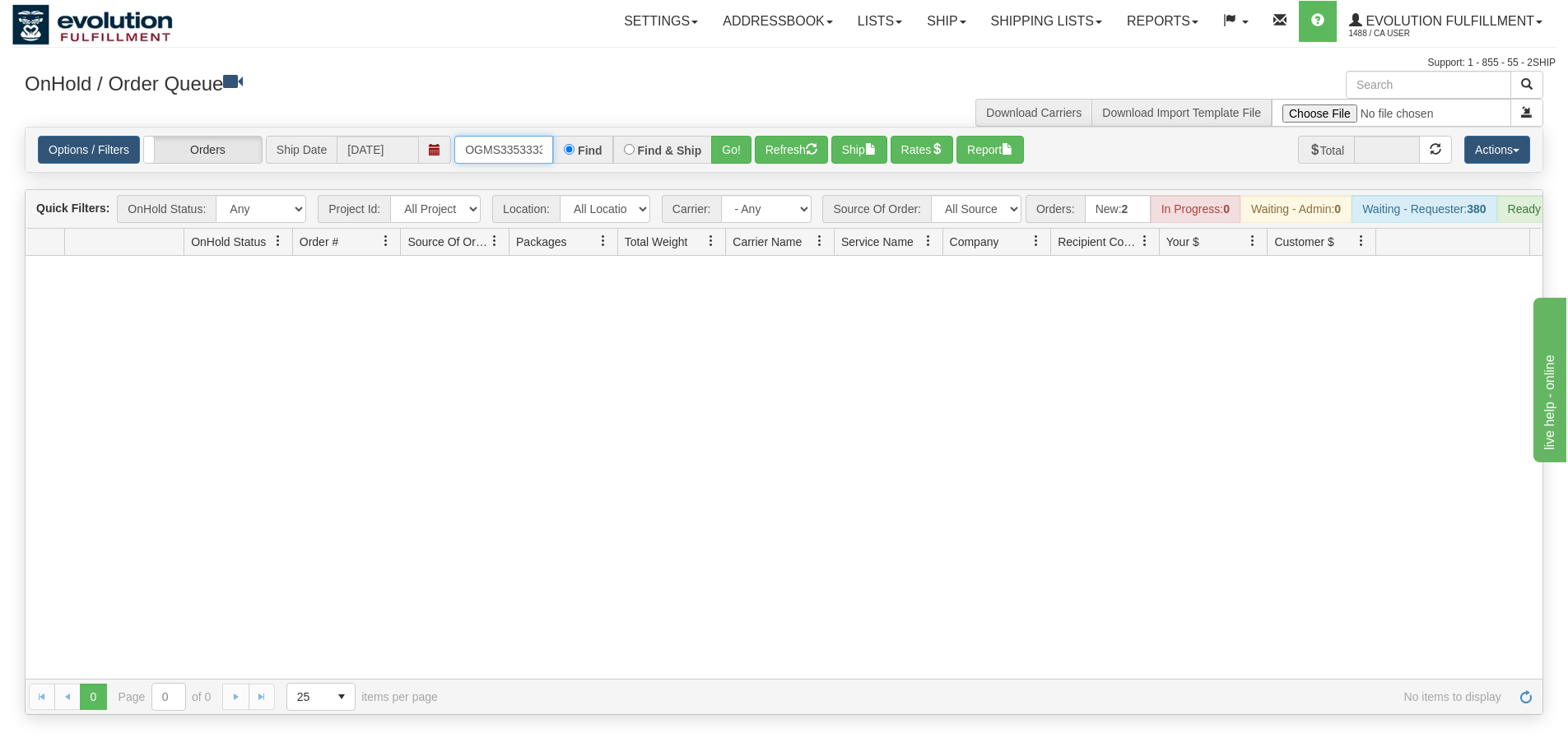
scroll to position [0, 9]
drag, startPoint x: 465, startPoint y: 146, endPoint x: 600, endPoint y: 146, distance: 135.0
click at [600, 146] on div "OGMS33533330 Find Find & Ship Go!" at bounding box center [602, 149] width 297 height 28
type input "OGMS33522024"
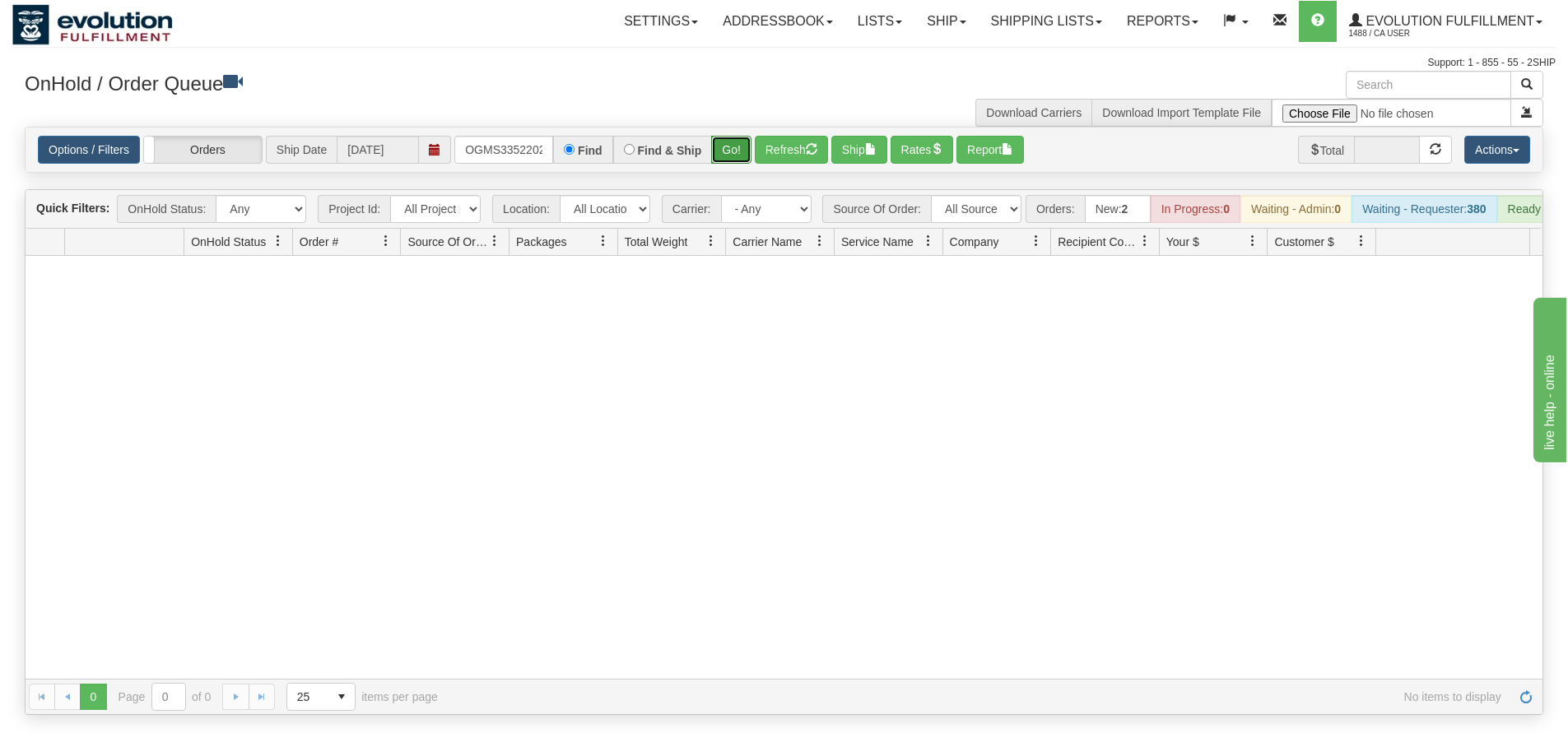
click at [721, 150] on button "Go!" at bounding box center [731, 149] width 40 height 28
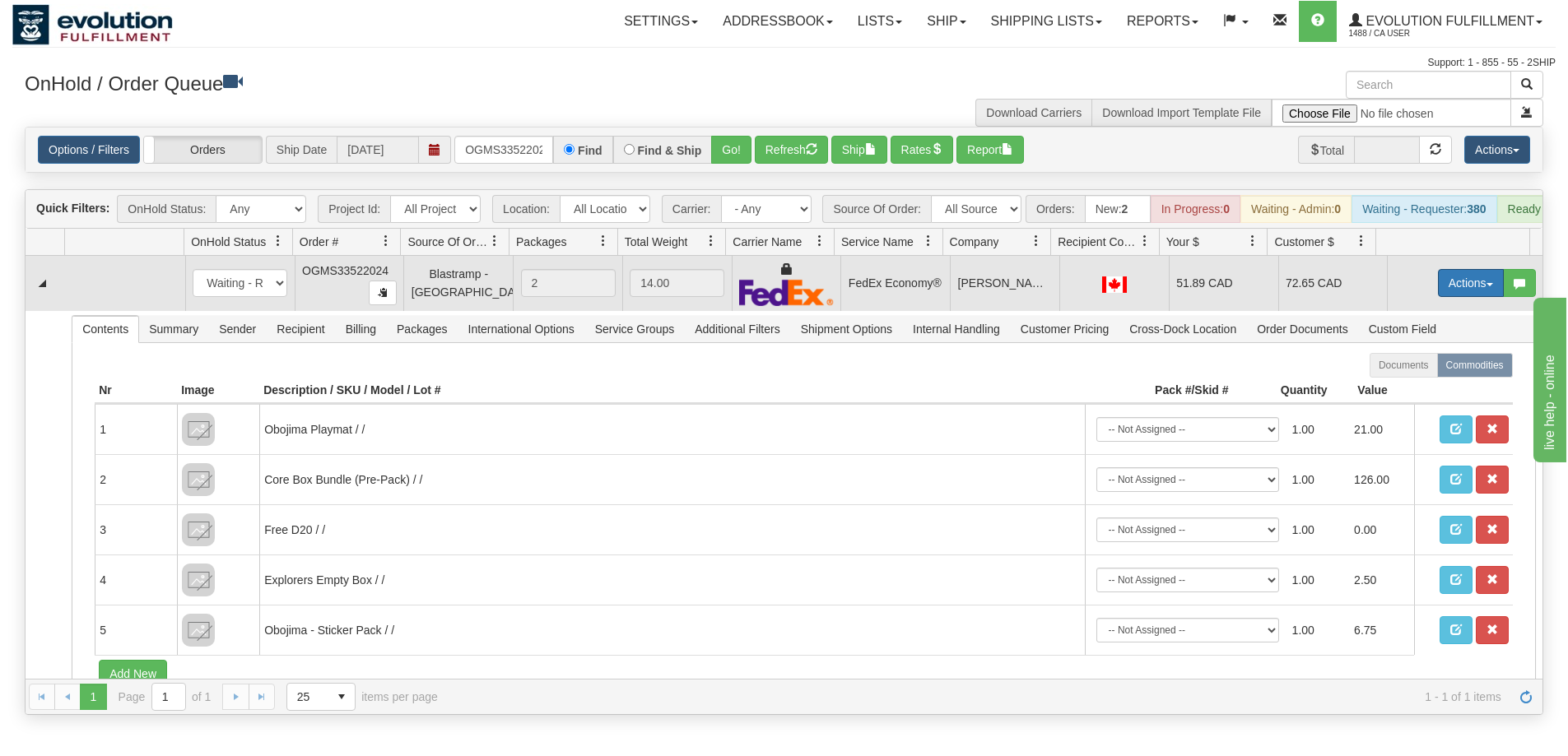
click at [1446, 291] on button "Actions" at bounding box center [1471, 283] width 65 height 28
click at [1403, 385] on span "Ship" at bounding box center [1404, 378] width 35 height 13
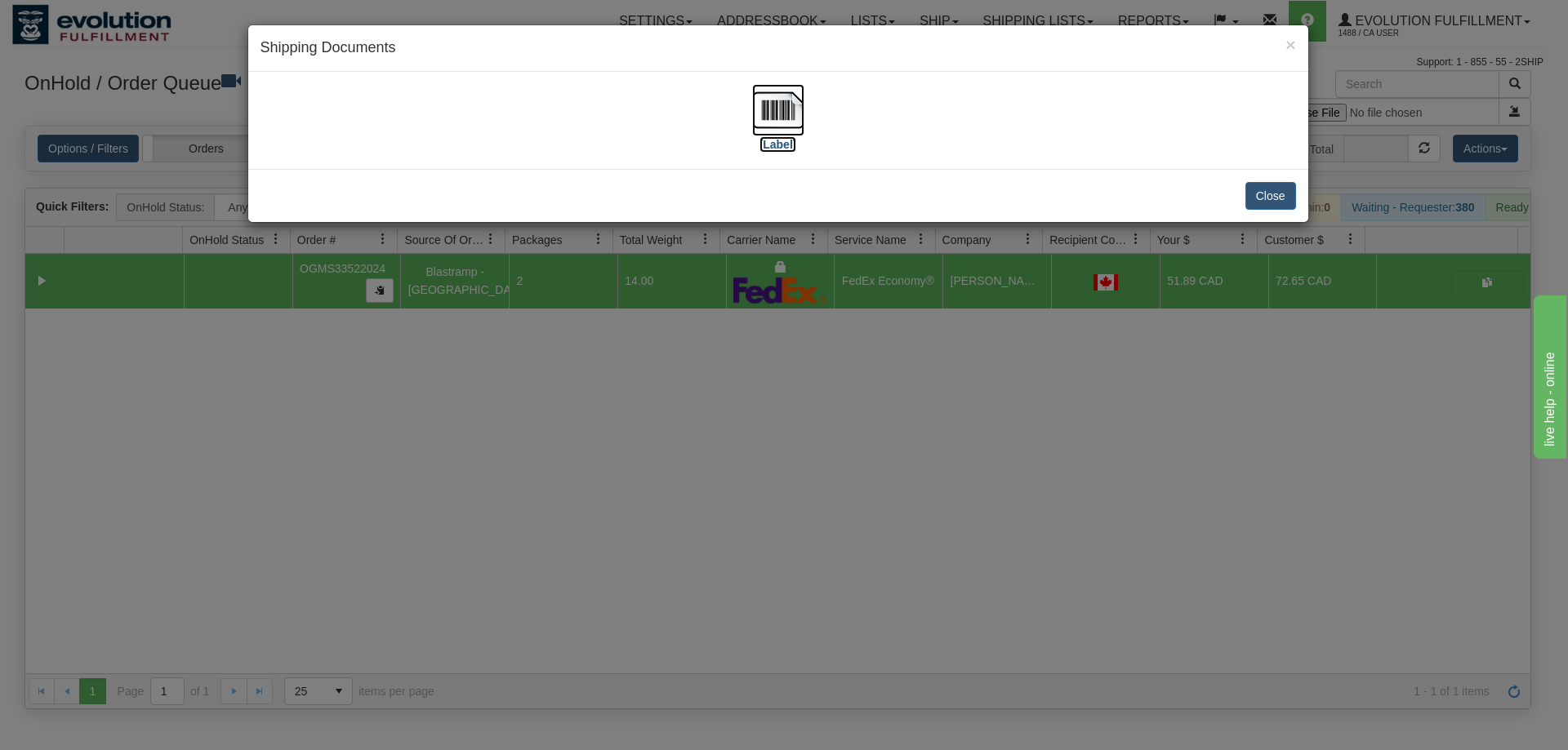
click at [775, 116] on img at bounding box center [778, 110] width 52 height 52
click at [1077, 405] on div "× Shipping Documents [Label] Close" at bounding box center [784, 375] width 1568 height 750
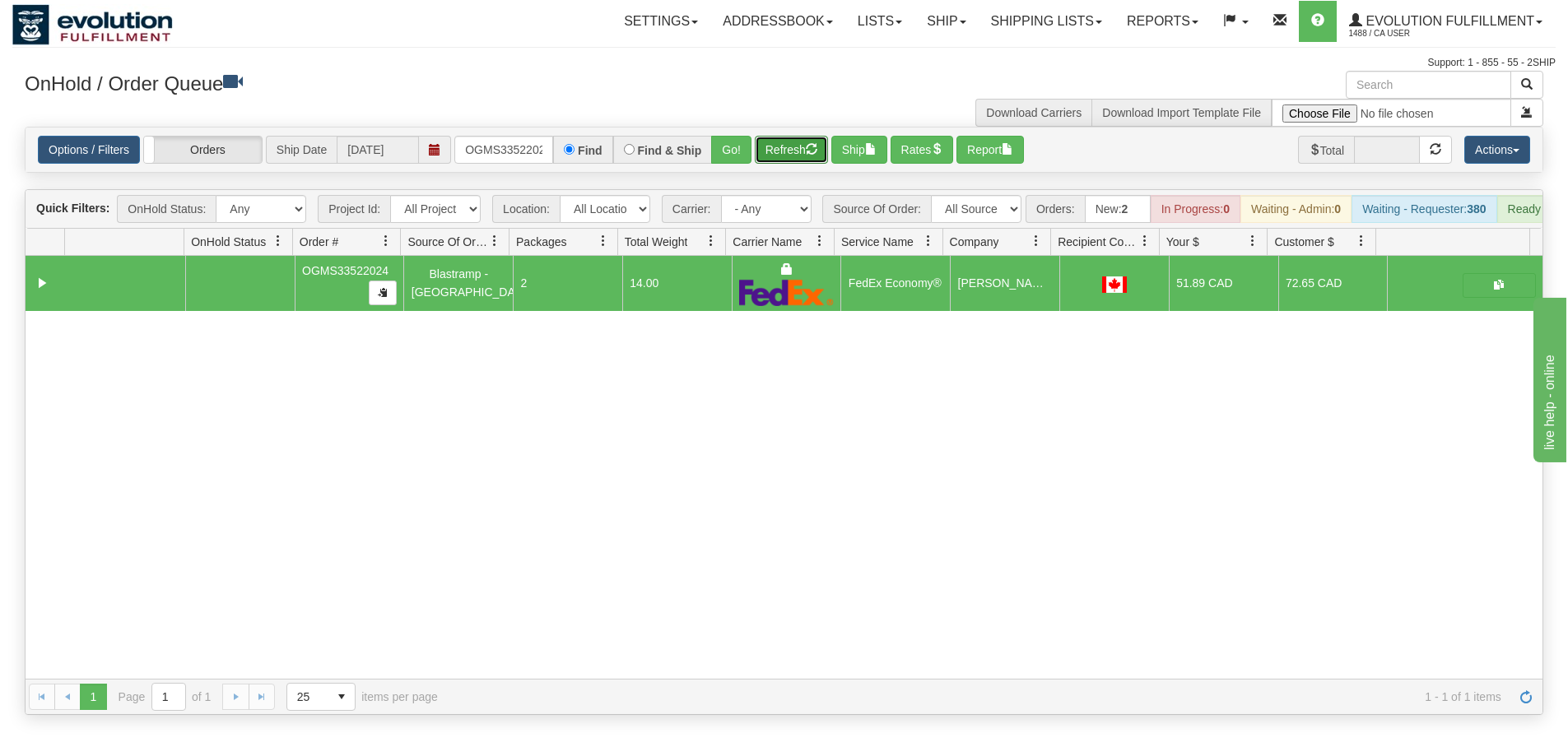
click at [790, 143] on button "Refresh" at bounding box center [791, 149] width 74 height 28
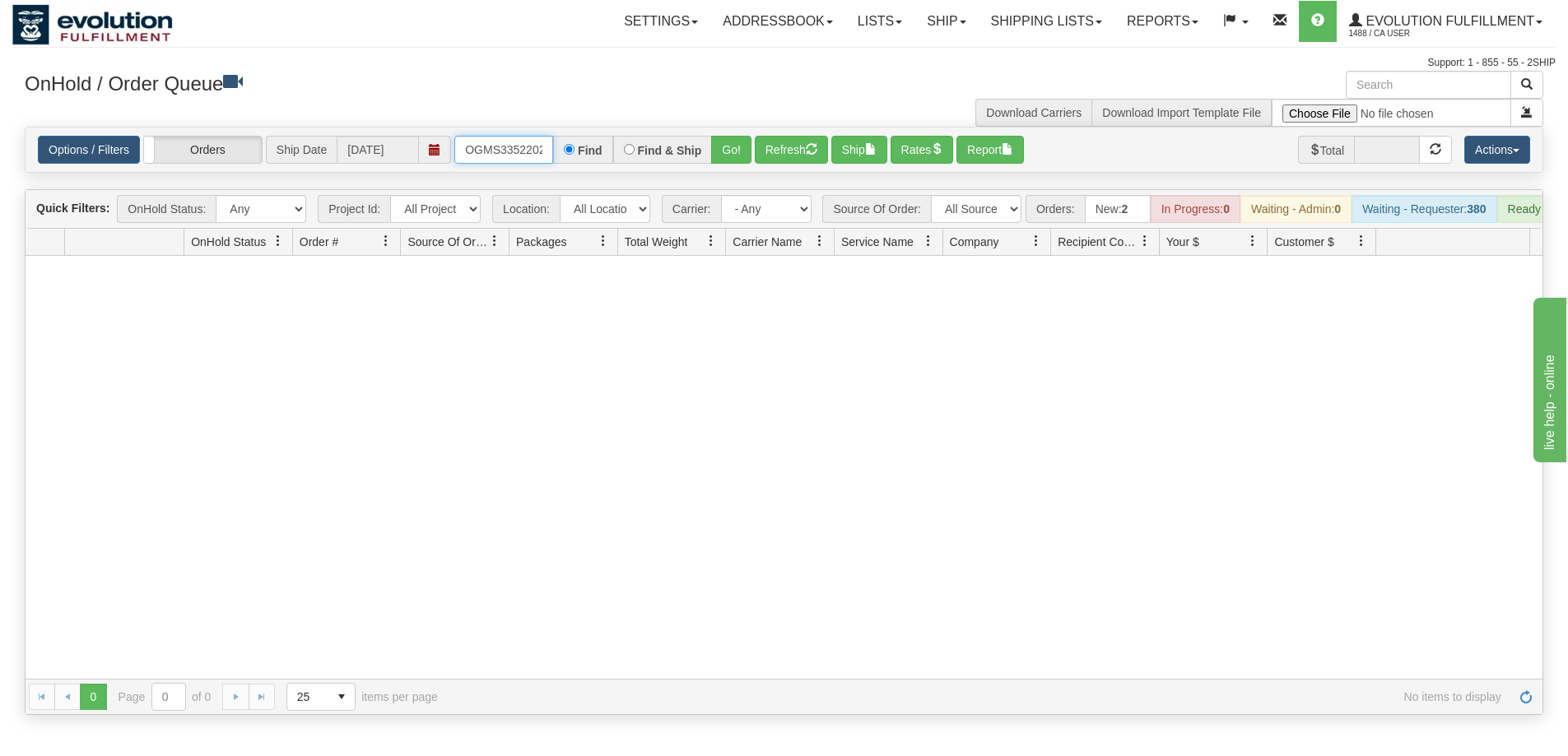
scroll to position [0, 9]
drag, startPoint x: 465, startPoint y: 151, endPoint x: 663, endPoint y: 151, distance: 198.0
click at [663, 151] on div "OGMS33522024 Find Find & Ship Go!" at bounding box center [602, 149] width 297 height 28
type input "OGMS33555952"
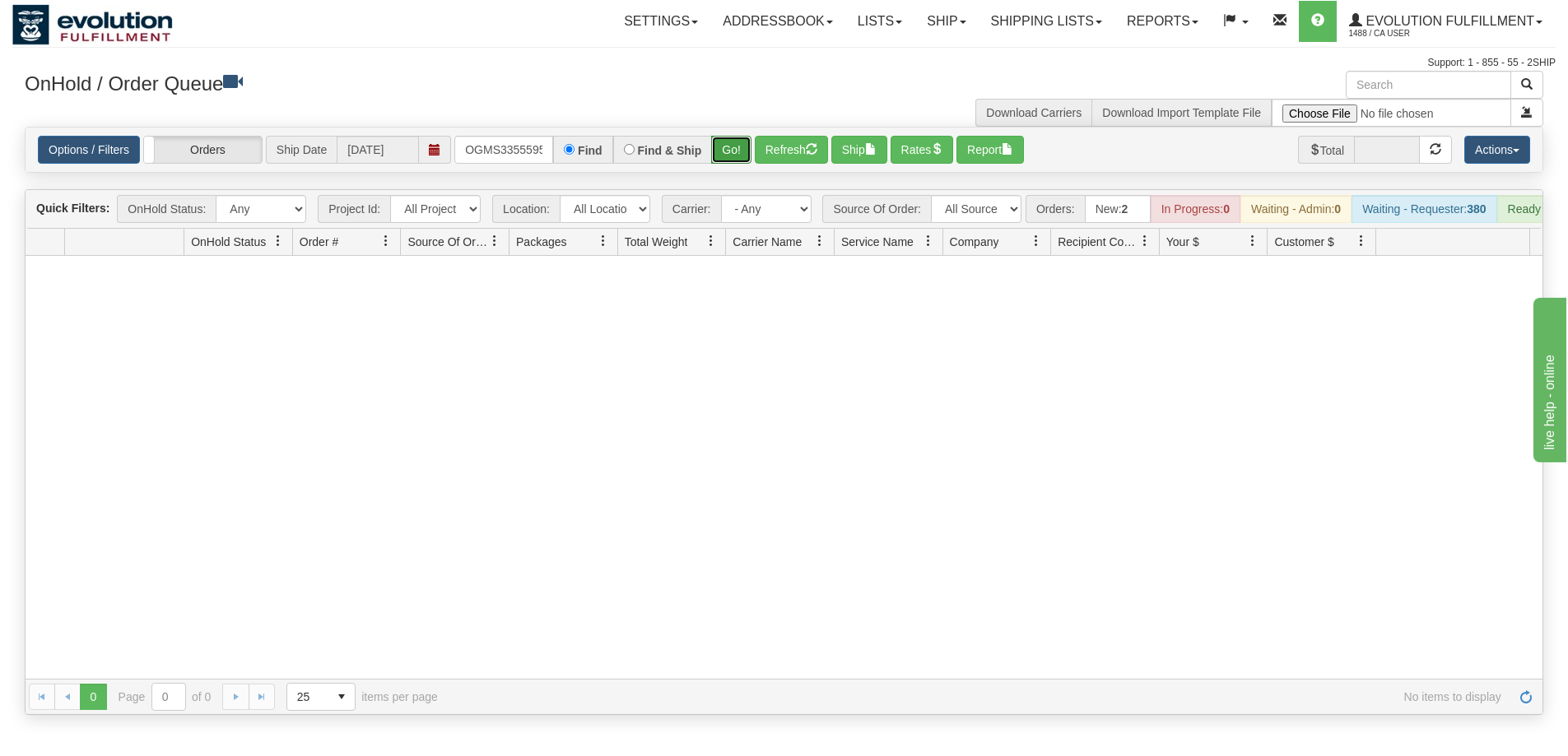
click at [732, 145] on button "Go!" at bounding box center [731, 149] width 40 height 28
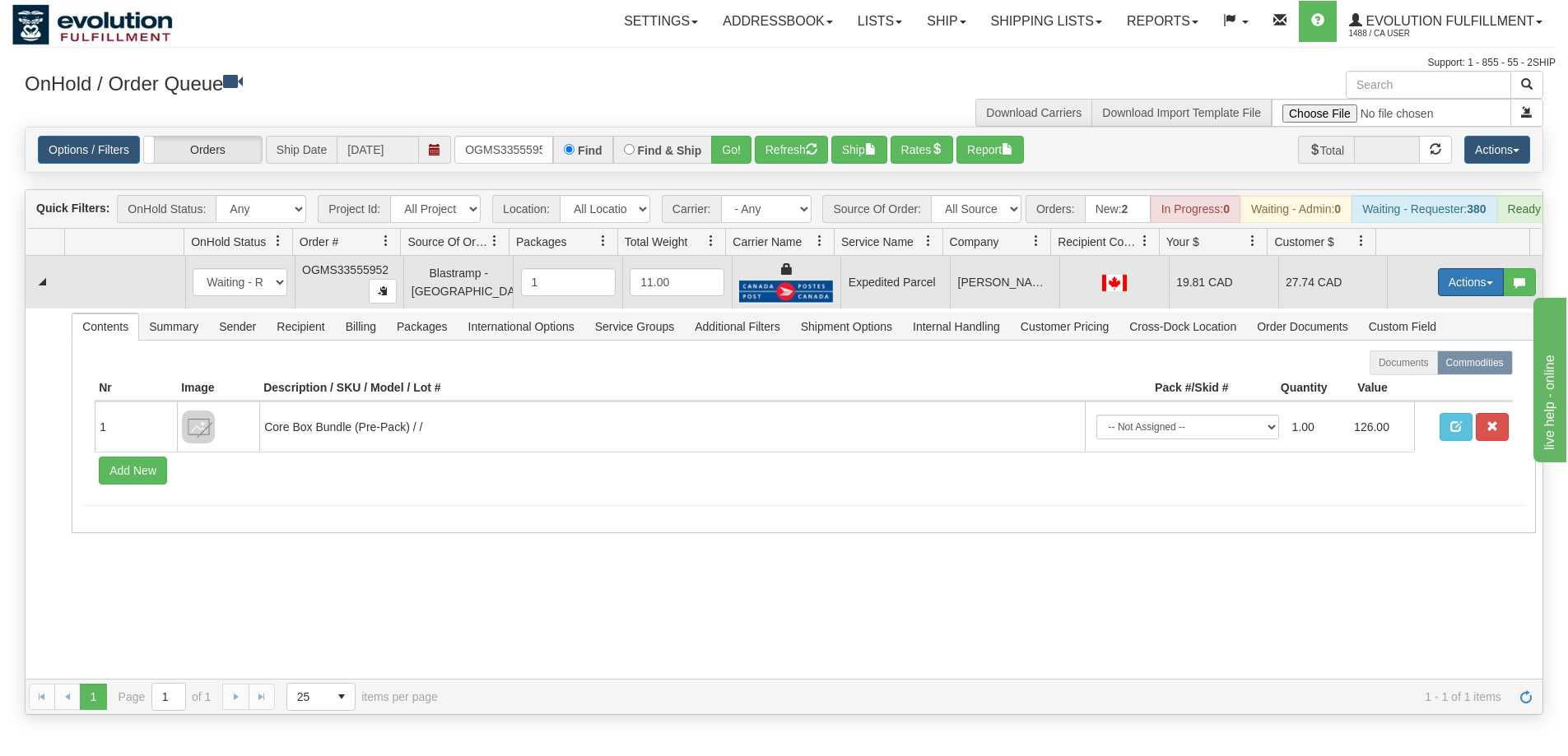
click at [1445, 297] on button "Actions" at bounding box center [1471, 282] width 65 height 28
click at [1411, 388] on link "Ship" at bounding box center [1436, 378] width 132 height 22
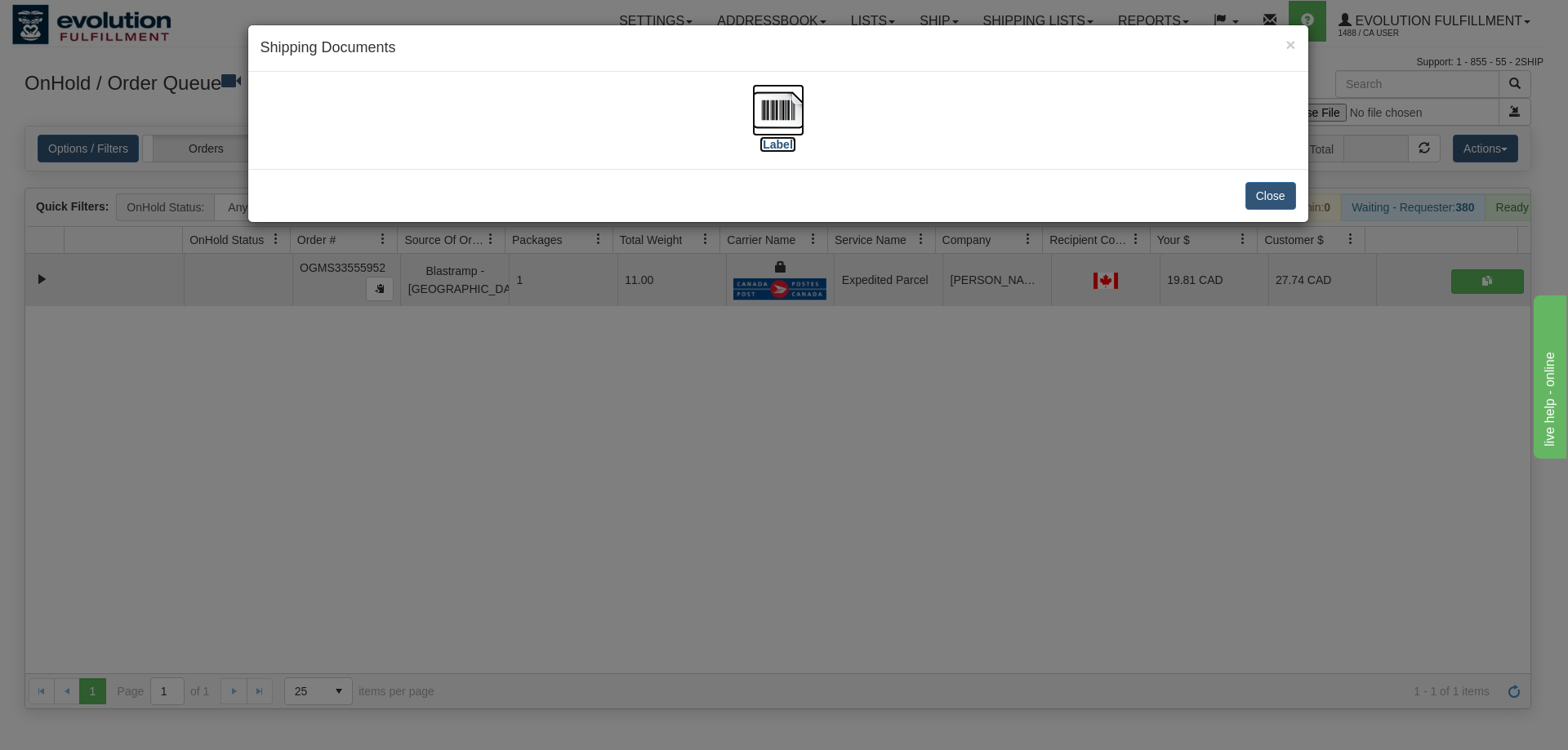
click at [774, 93] on img at bounding box center [778, 110] width 52 height 52
click at [751, 462] on div "× Shipping Documents [Label] Close" at bounding box center [784, 375] width 1568 height 750
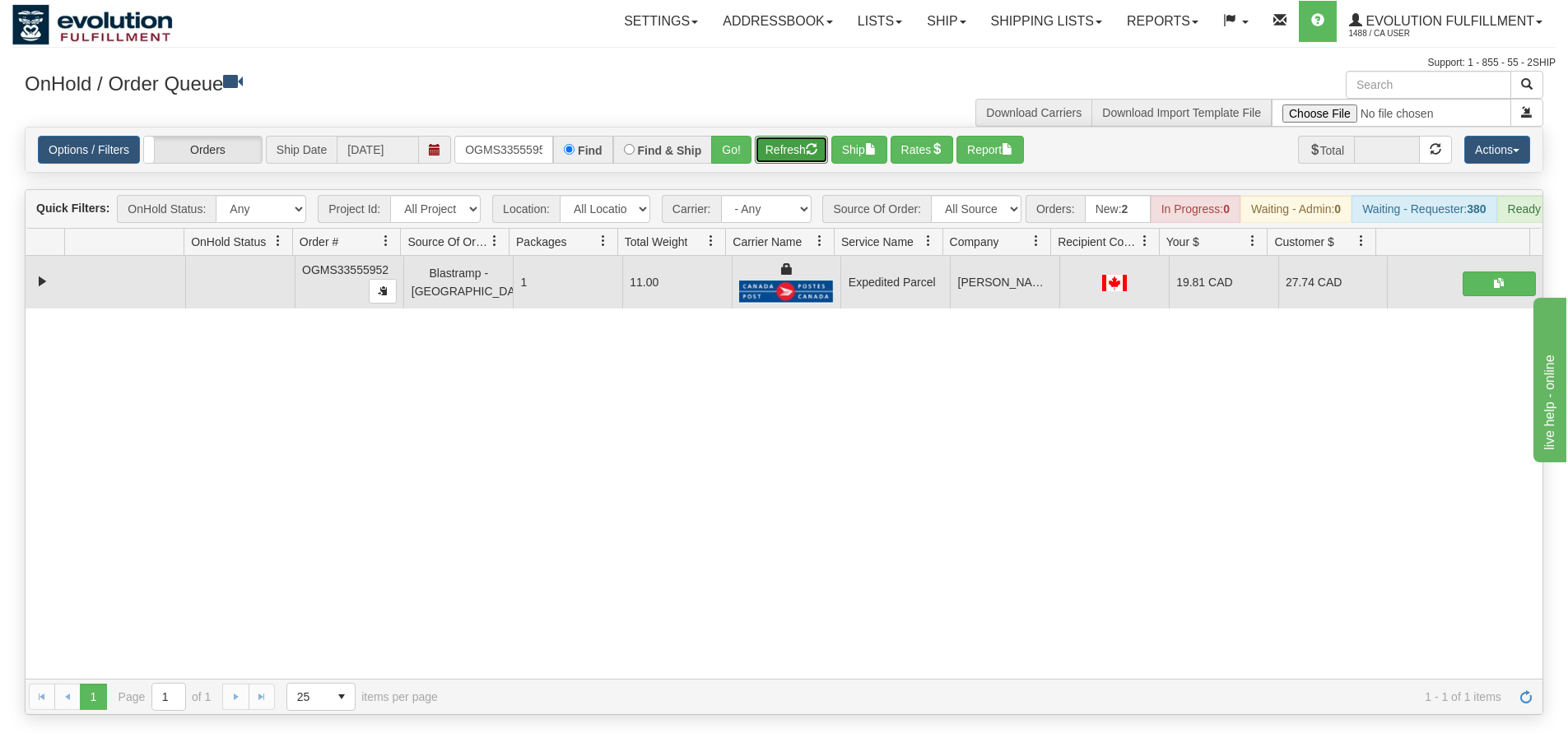
click at [798, 157] on button "Refresh" at bounding box center [791, 149] width 74 height 28
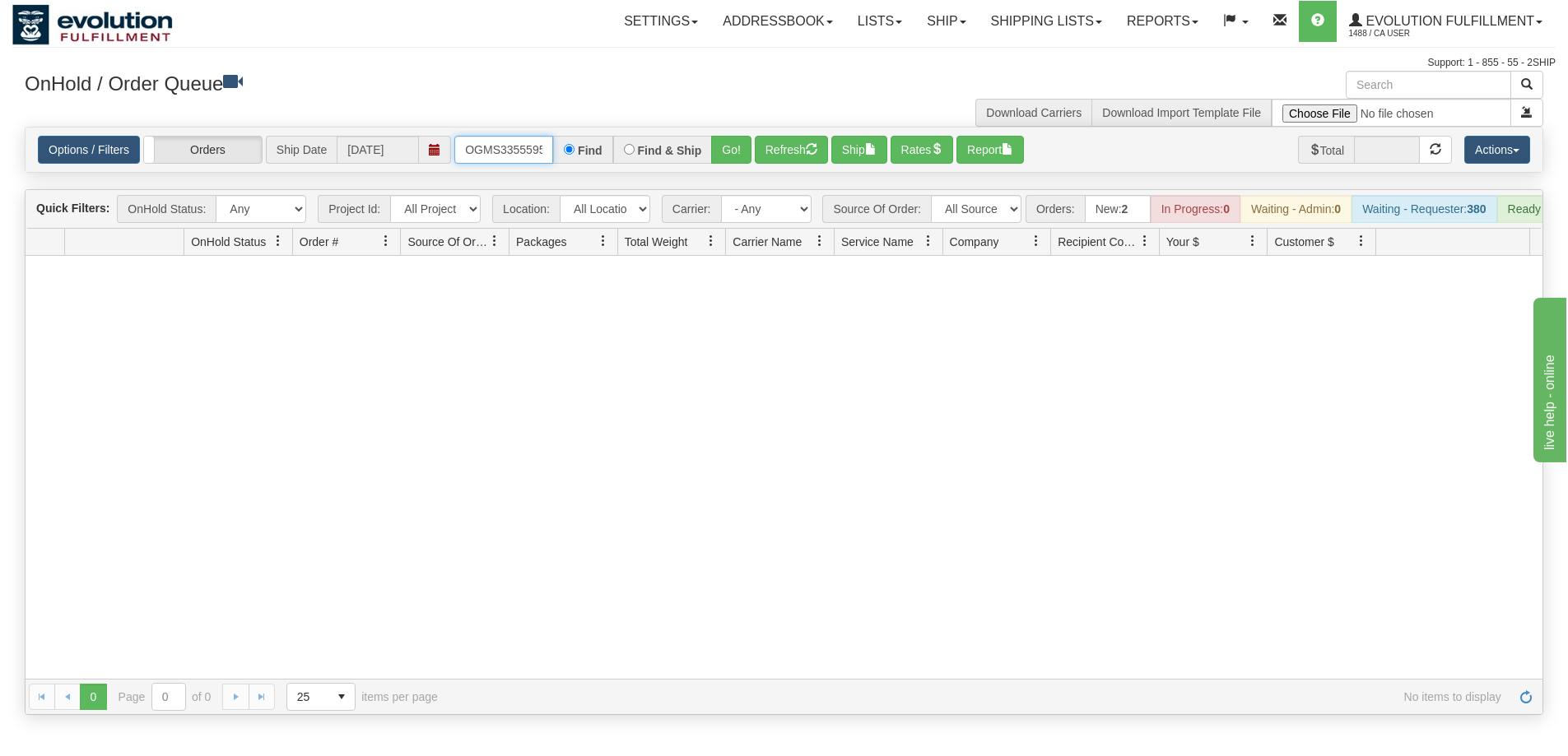
scroll to position [0, 9]
drag, startPoint x: 469, startPoint y: 152, endPoint x: 657, endPoint y: 159, distance: 188.1
click at [657, 159] on div "OGMS33555952 Find Find & Ship Go!" at bounding box center [602, 149] width 297 height 28
type input "OGMS33557163"
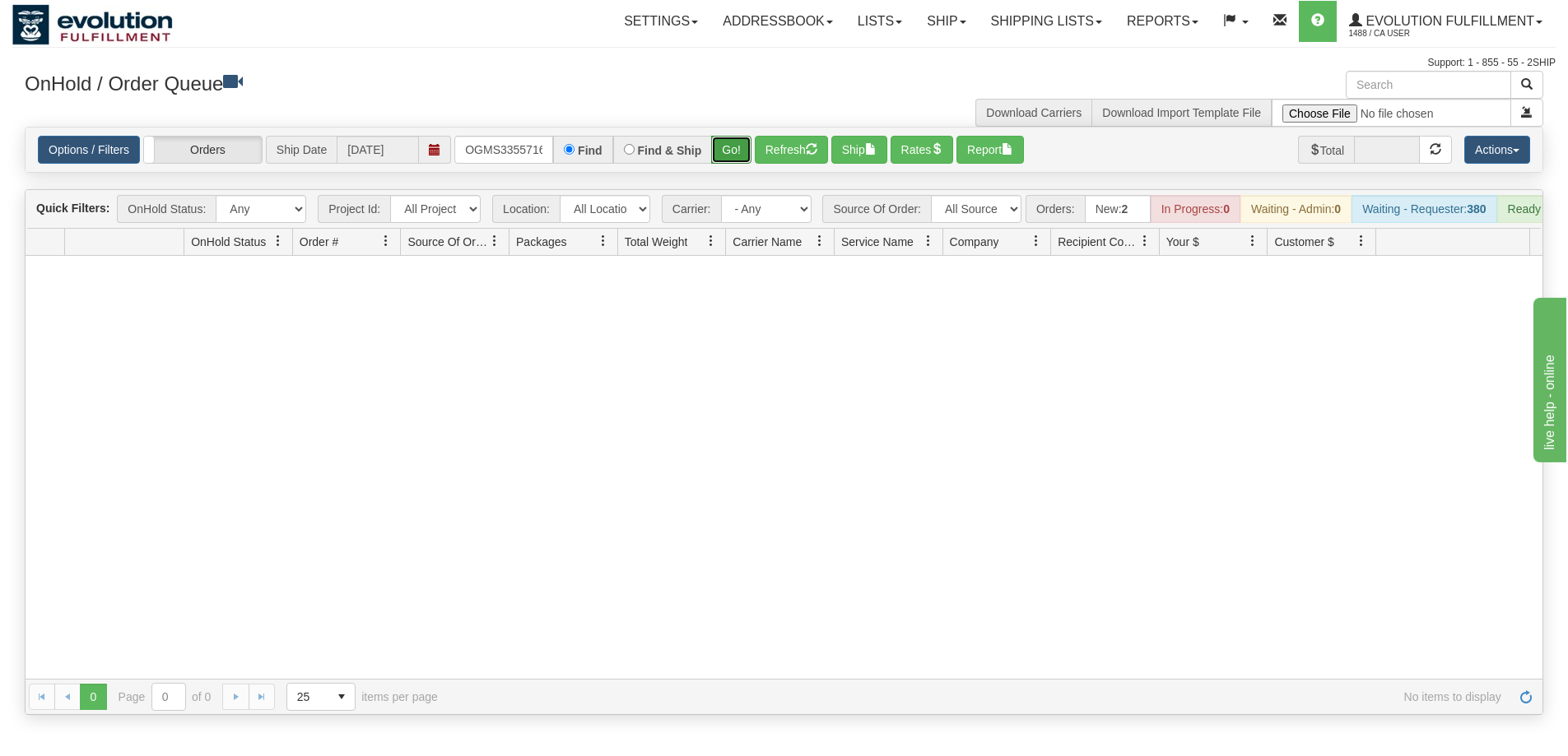
click at [730, 148] on button "Go!" at bounding box center [731, 149] width 40 height 28
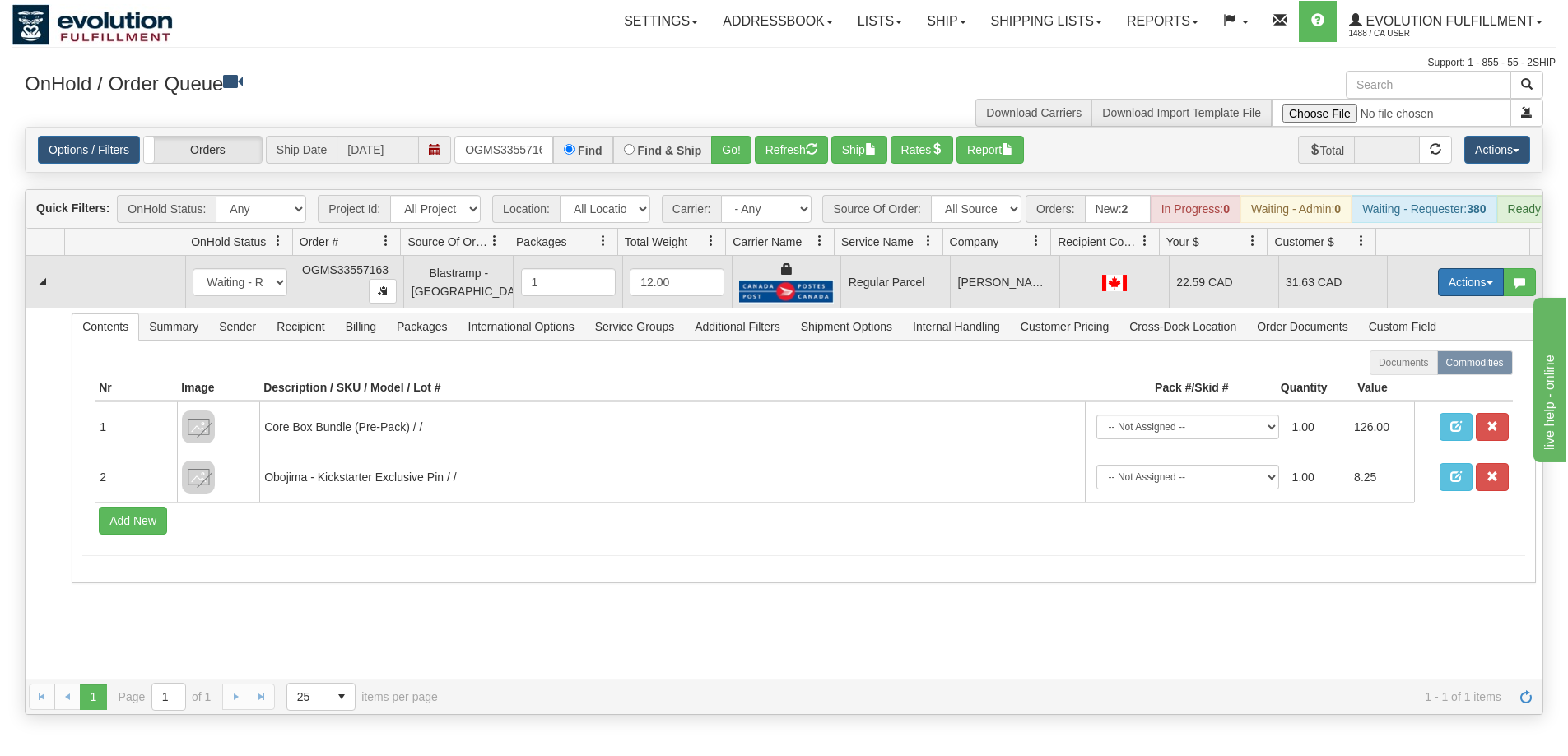
click at [1465, 297] on button "Actions" at bounding box center [1471, 282] width 65 height 28
click at [1420, 363] on span "Rate All Services" at bounding box center [1436, 357] width 99 height 13
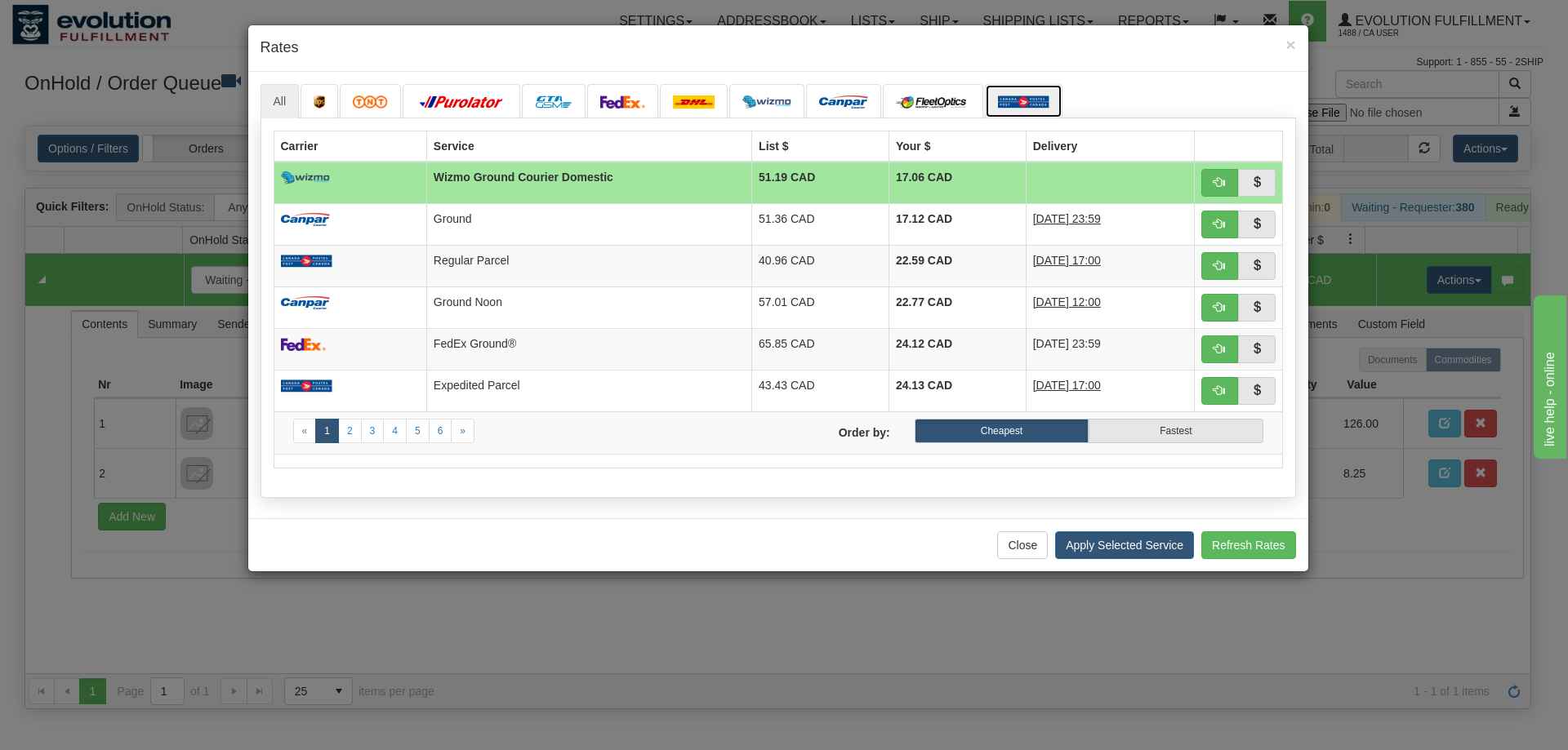
click at [1028, 97] on img at bounding box center [1024, 102] width 51 height 13
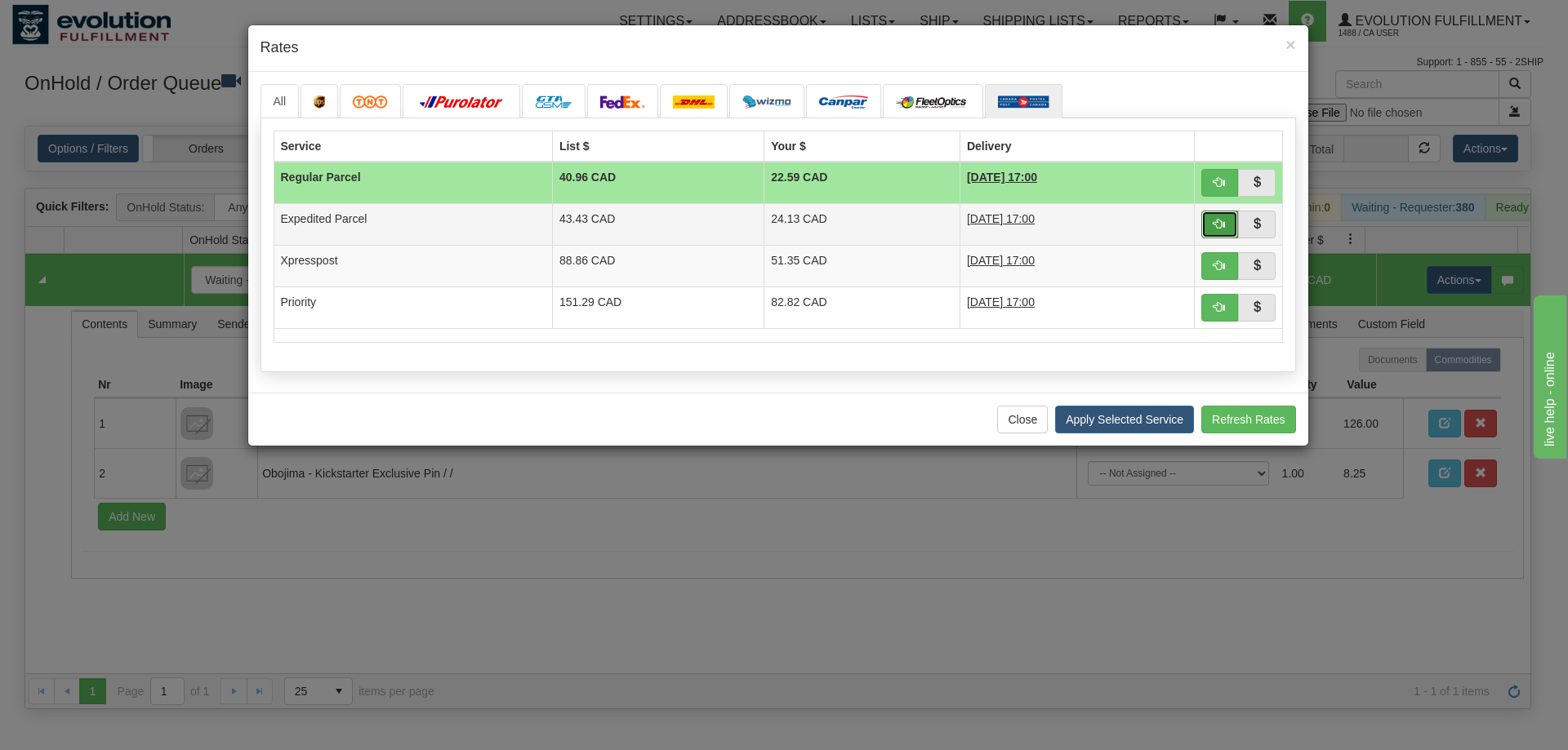
click at [1218, 230] on button "button" at bounding box center [1220, 224] width 38 height 28
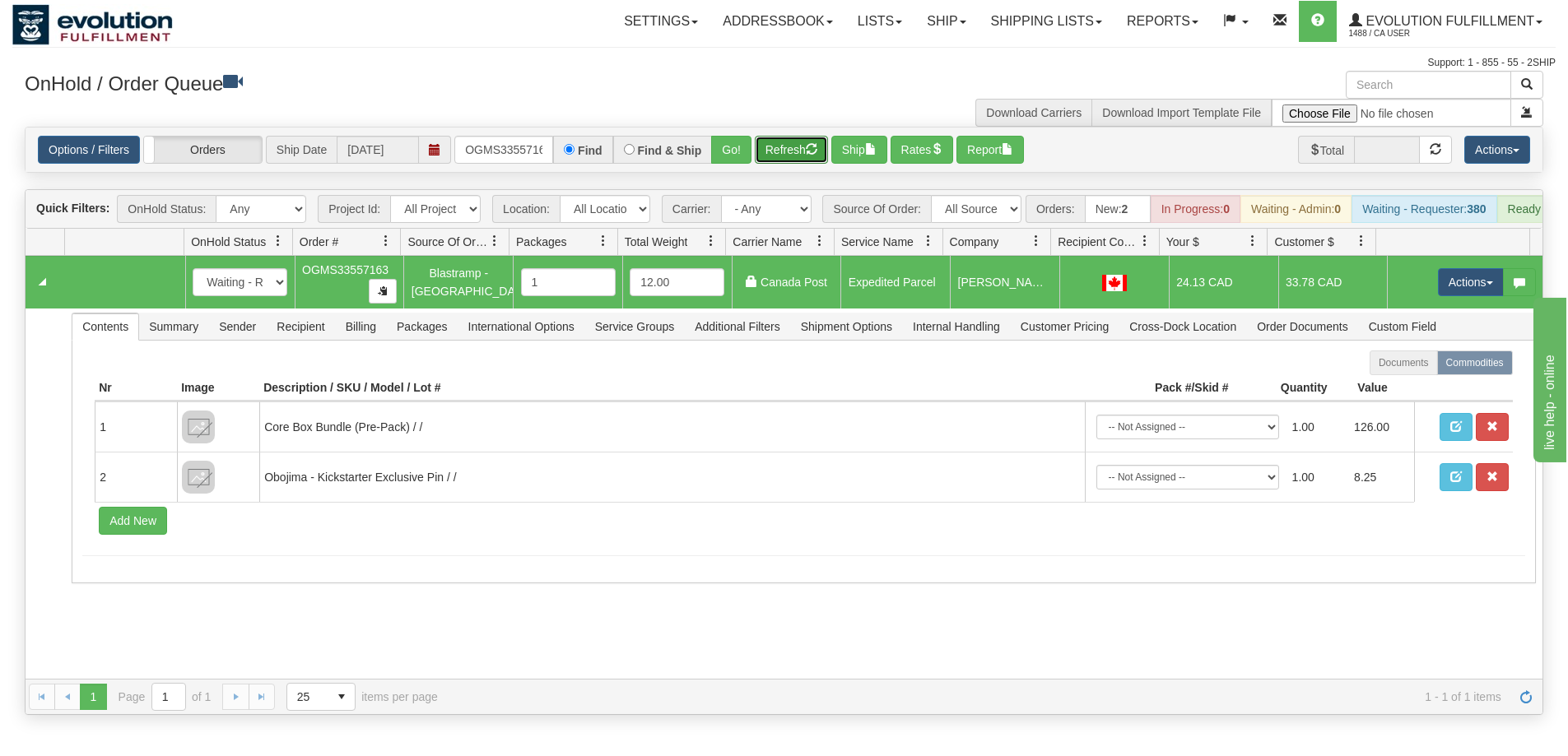
click at [782, 156] on button "Refresh" at bounding box center [791, 149] width 74 height 28
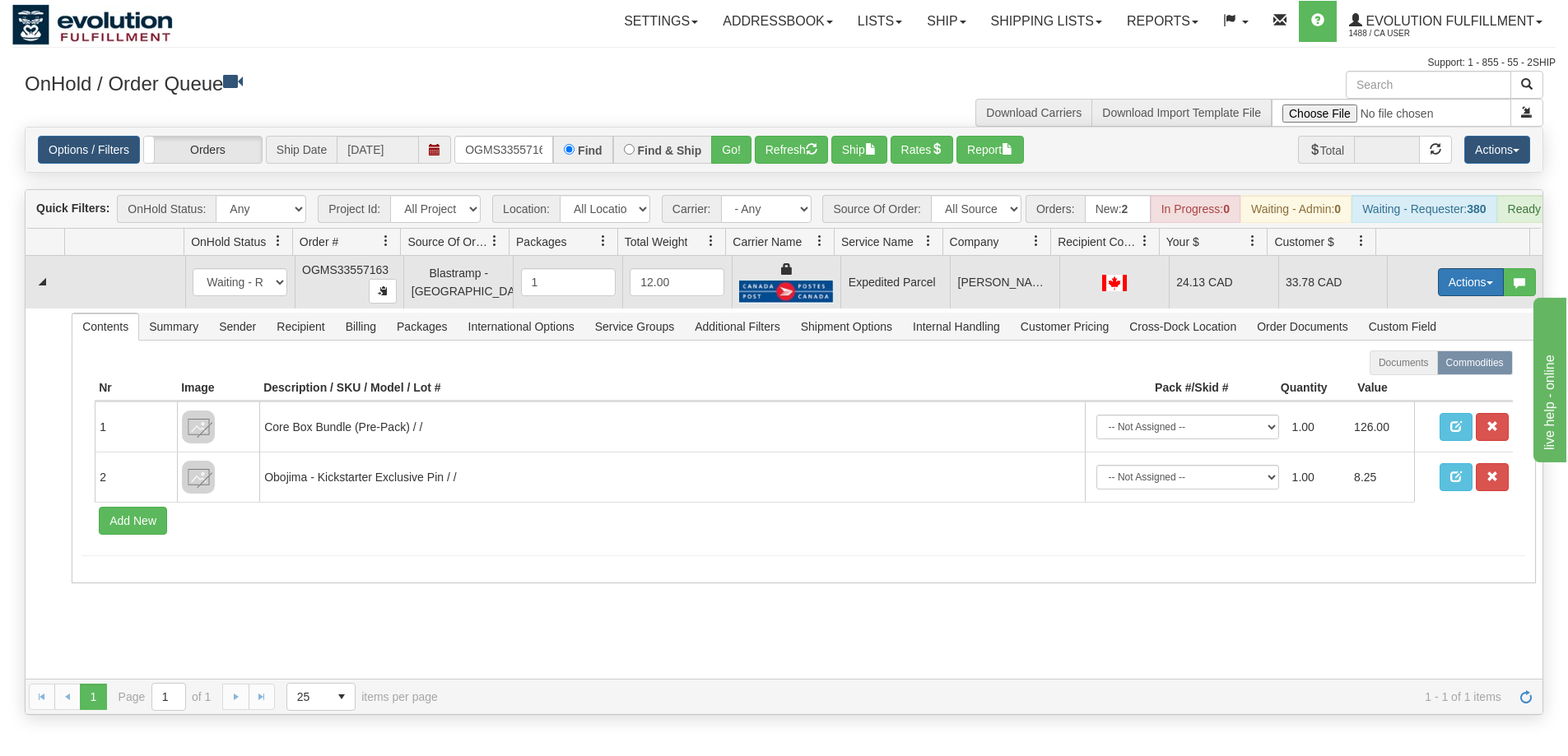
click at [1460, 290] on button "Actions" at bounding box center [1471, 282] width 65 height 28
click at [1408, 385] on link "Ship" at bounding box center [1436, 378] width 132 height 22
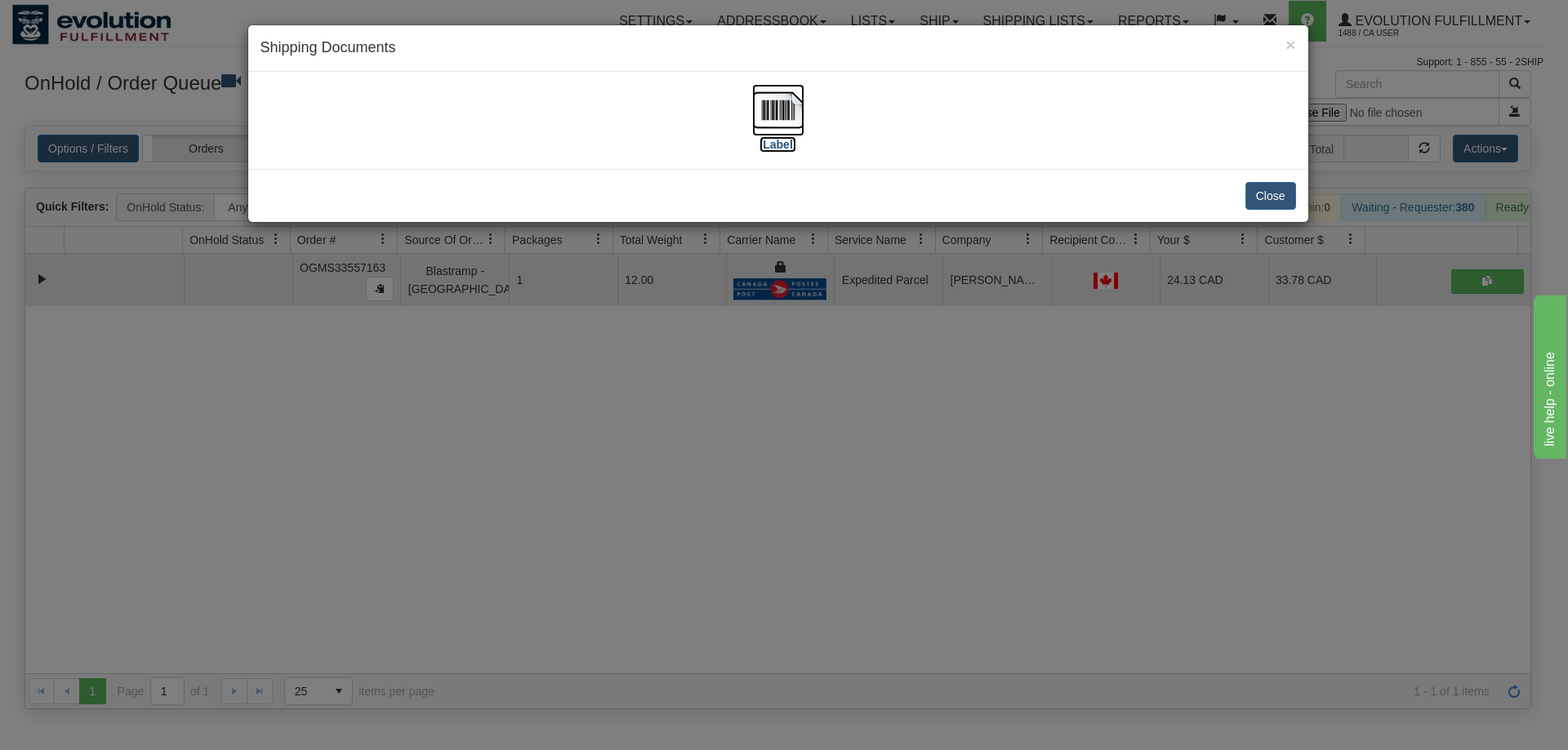
click at [781, 114] on img at bounding box center [778, 110] width 52 height 52
click at [854, 477] on div "× Shipping Documents [Label] Close" at bounding box center [784, 375] width 1568 height 750
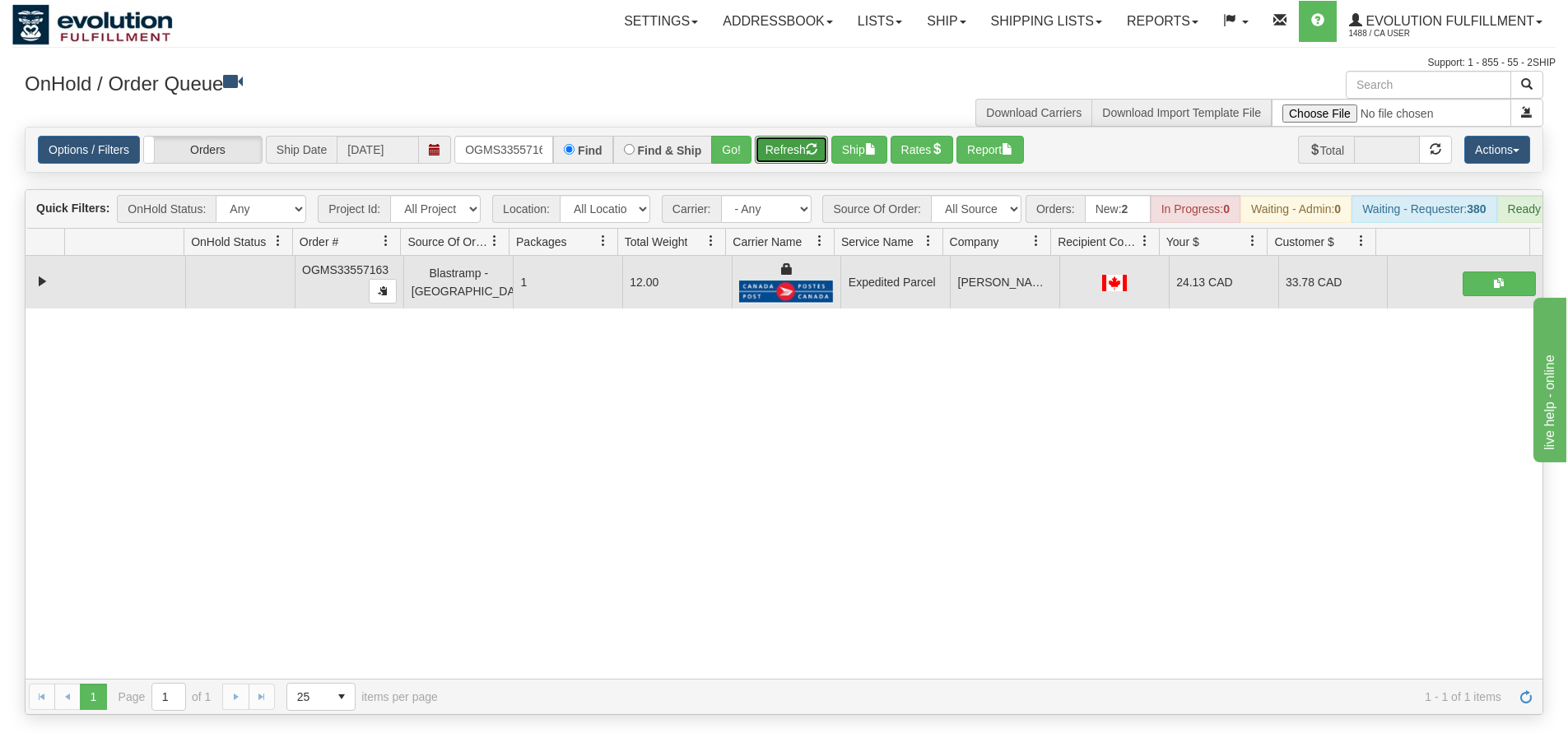
click at [790, 157] on button "Refresh" at bounding box center [791, 149] width 74 height 28
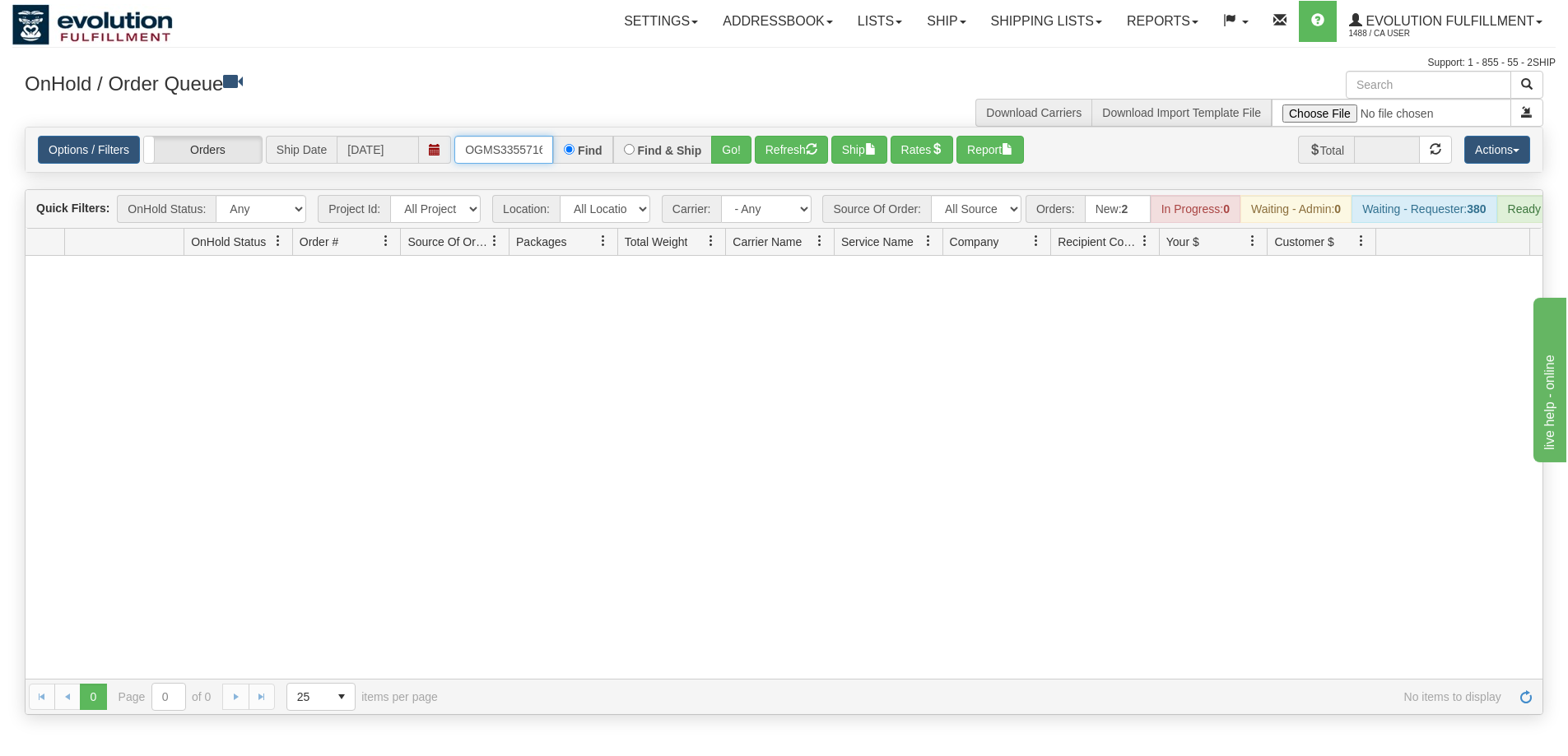
scroll to position [0, 9]
drag, startPoint x: 460, startPoint y: 148, endPoint x: 699, endPoint y: 148, distance: 239.0
click at [699, 148] on div "OGMS33557163 Find Find & Ship Go!" at bounding box center [602, 149] width 297 height 28
type input "OGMS33557793"
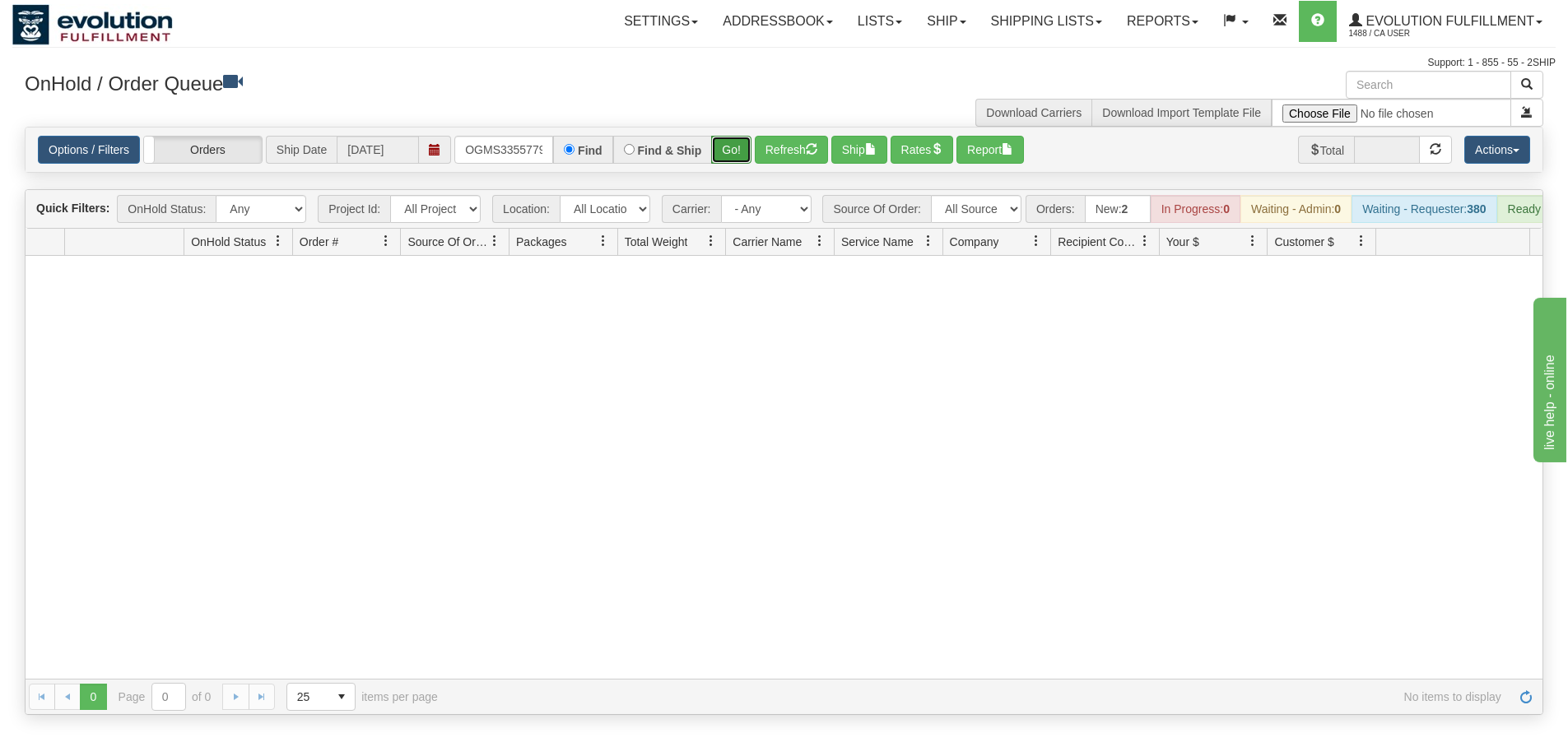
click at [719, 151] on button "Go!" at bounding box center [731, 149] width 40 height 28
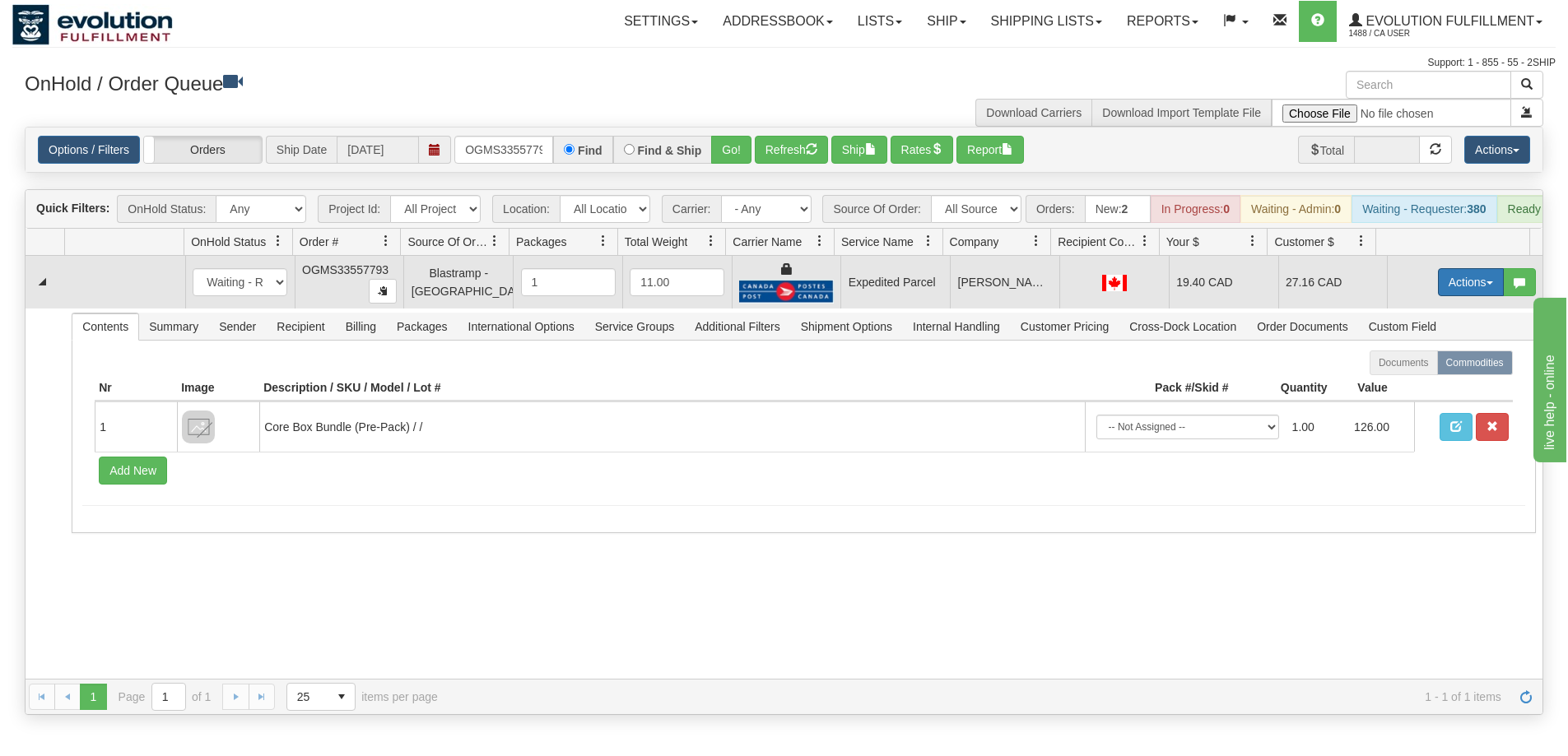
click at [1459, 297] on button "Actions" at bounding box center [1471, 282] width 65 height 28
click at [1412, 388] on link "Ship" at bounding box center [1436, 378] width 132 height 22
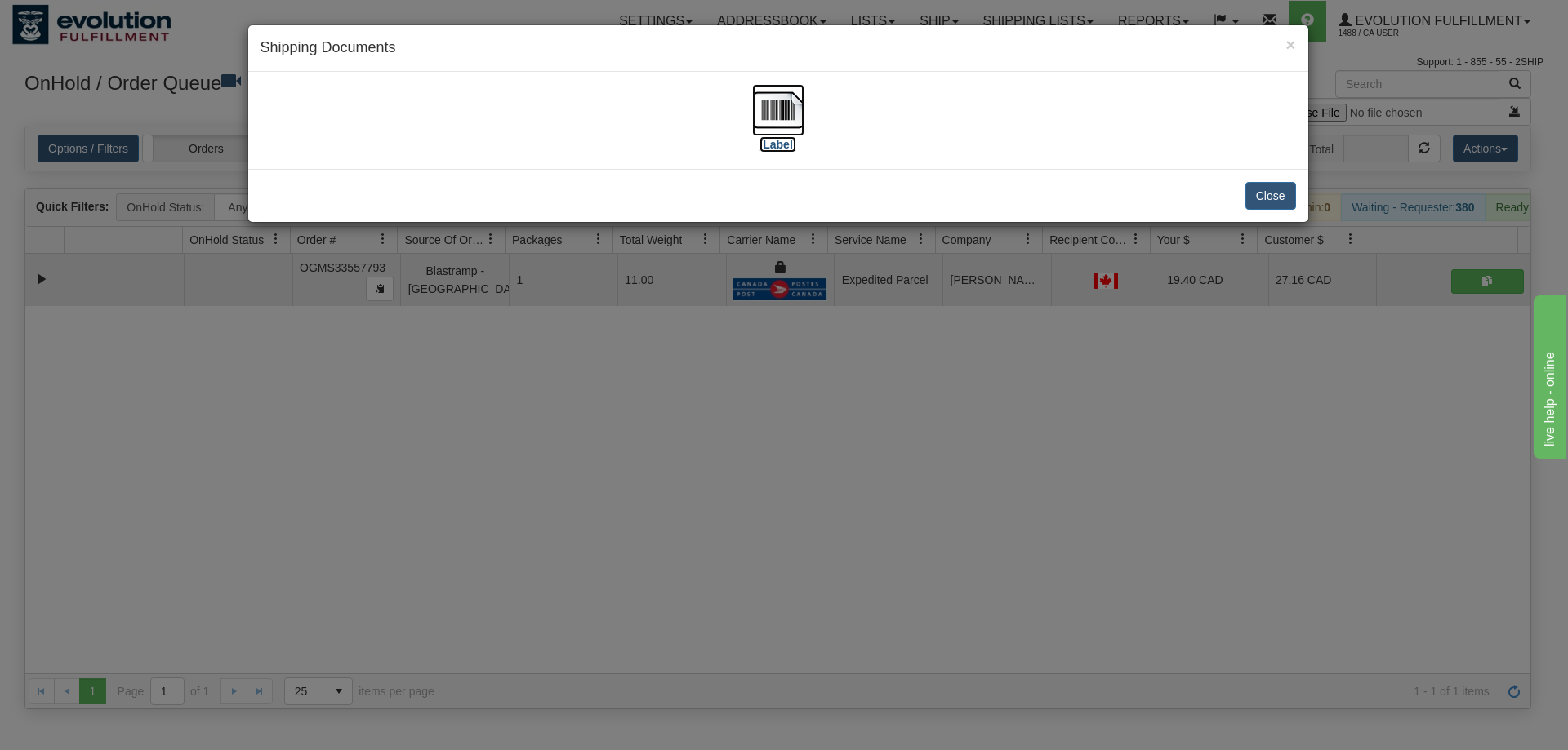
click at [769, 118] on img at bounding box center [778, 110] width 52 height 52
click at [832, 593] on div "× Shipping Documents [Label] Close" at bounding box center [784, 375] width 1568 height 750
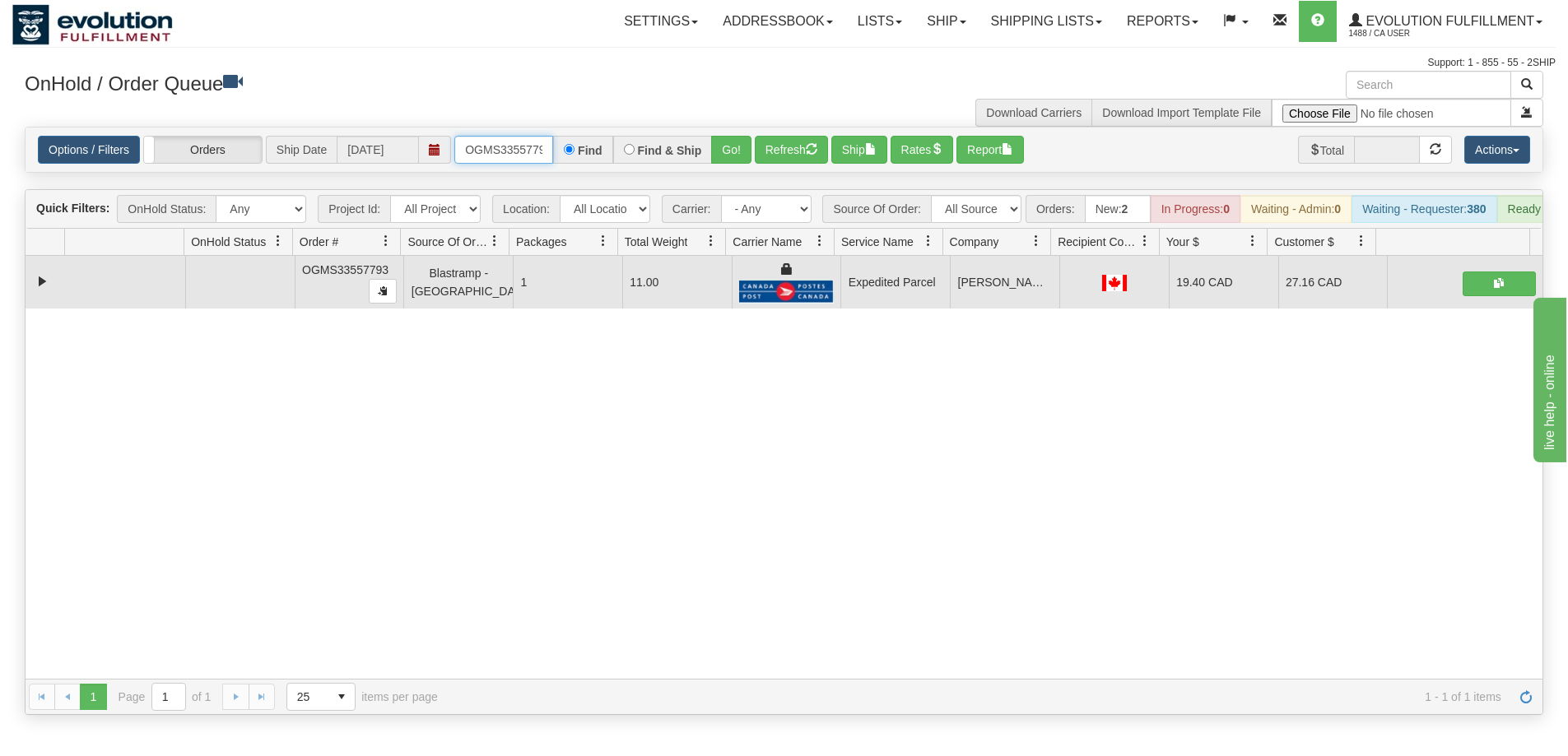
scroll to position [0, 9]
drag, startPoint x: 455, startPoint y: 149, endPoint x: 669, endPoint y: 186, distance: 217.2
click at [668, 186] on div "Is equal to Is not equal to Contains Does not contains CAD USD EUR ZAR RON ANG …" at bounding box center [784, 420] width 1543 height 589
type input "OGMS33560685"
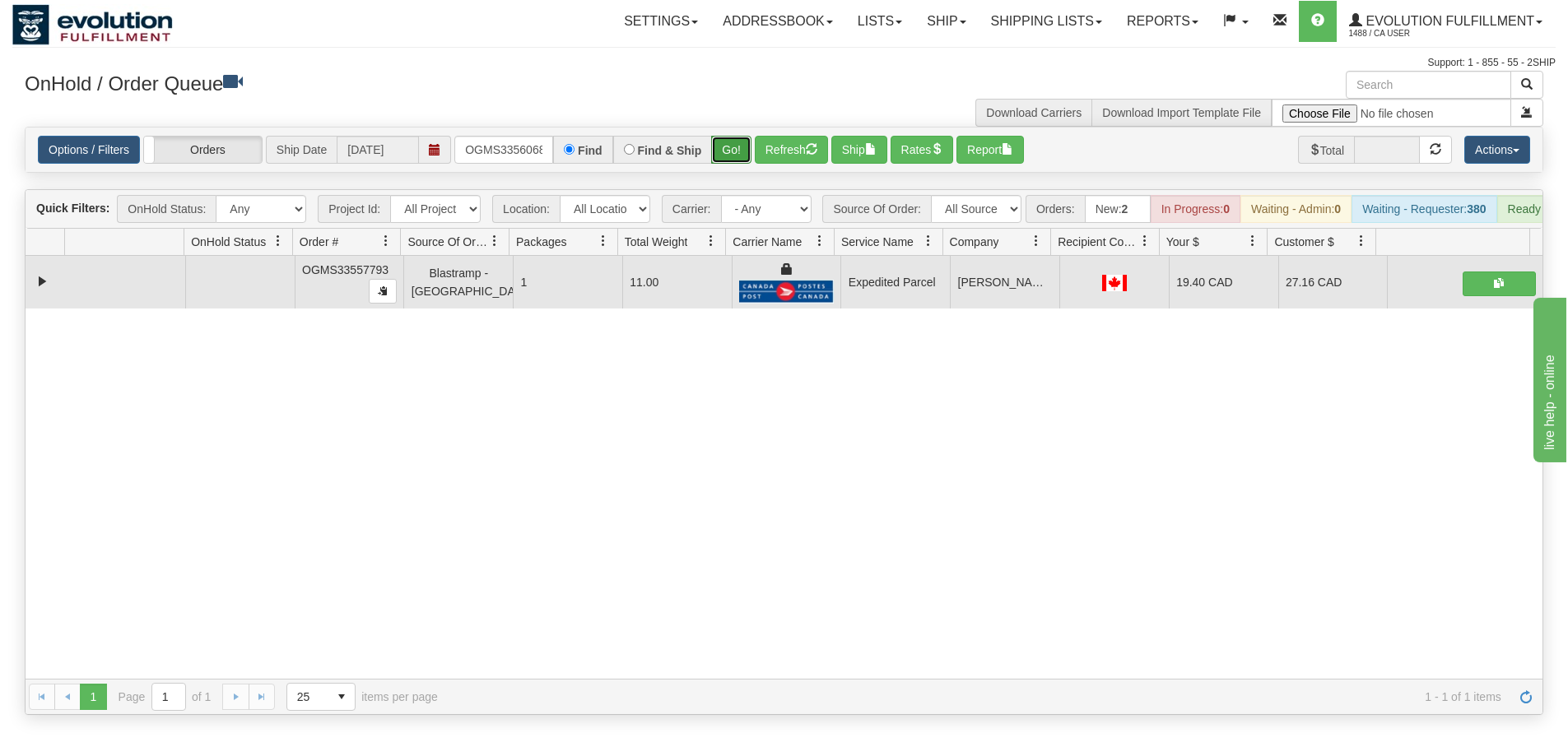
click at [729, 155] on button "Go!" at bounding box center [731, 149] width 40 height 28
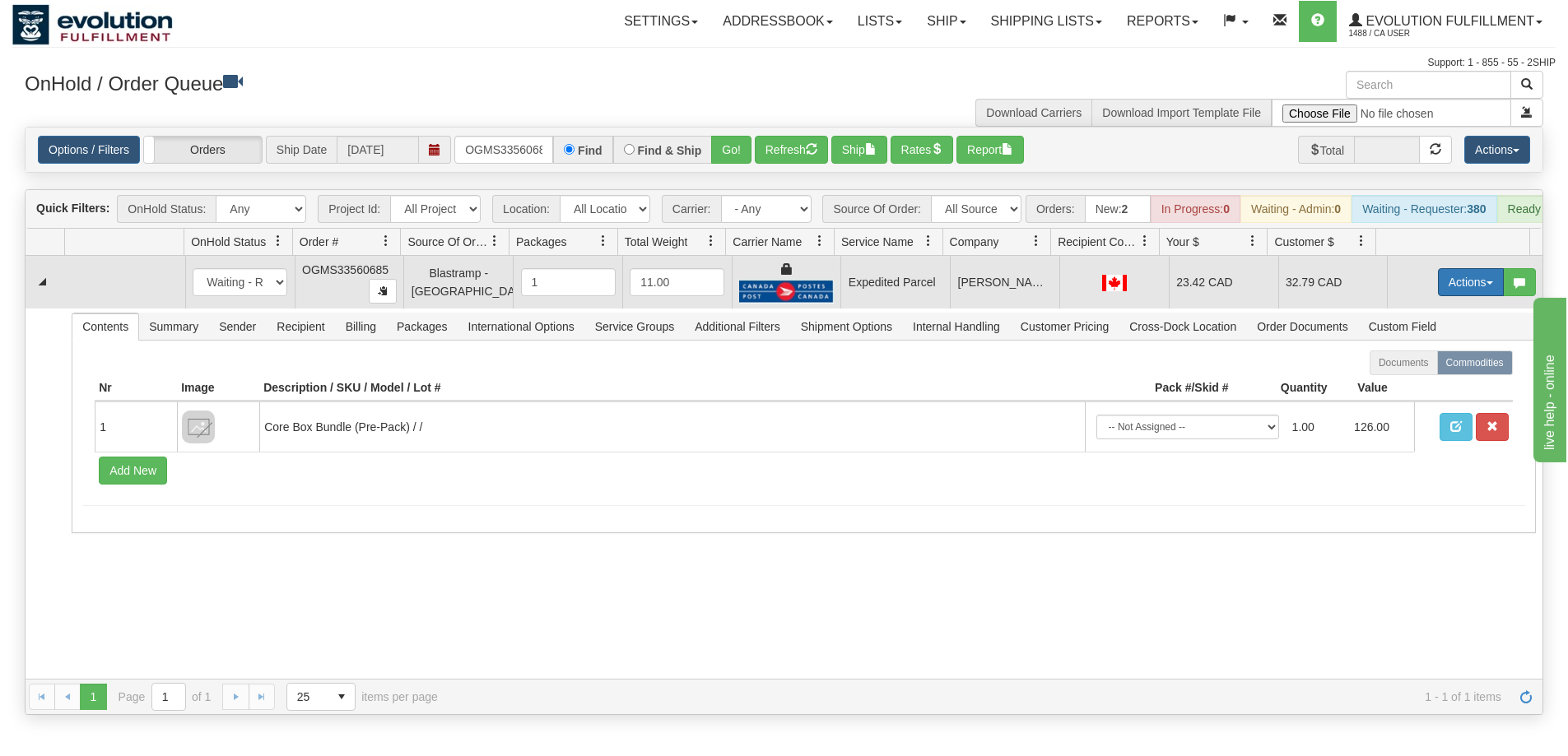
click at [1458, 282] on button "Actions" at bounding box center [1471, 282] width 65 height 28
click at [1408, 388] on link "Ship" at bounding box center [1436, 378] width 132 height 22
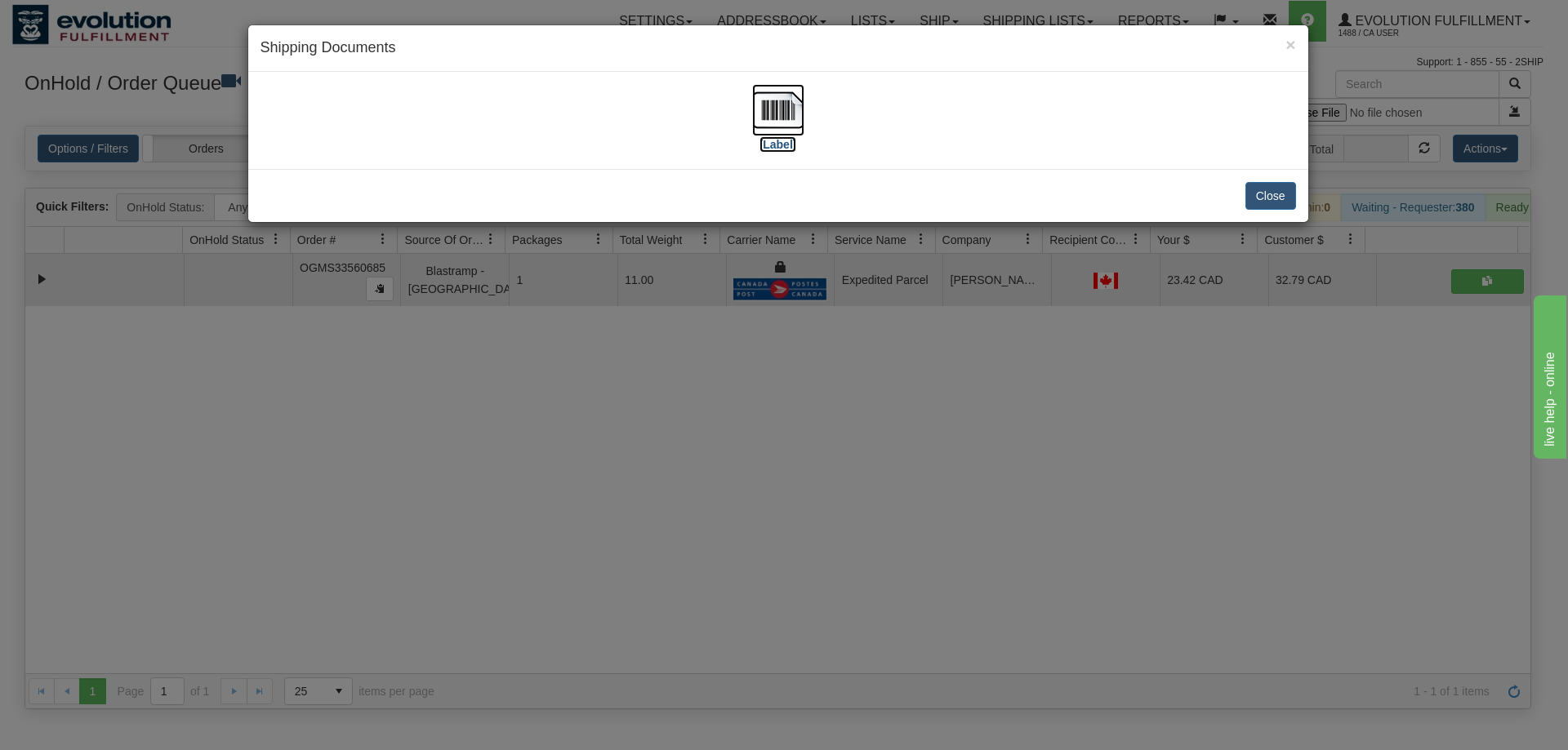
click at [761, 119] on img at bounding box center [778, 110] width 52 height 52
click at [797, 453] on div "× Shipping Documents [Label] Close" at bounding box center [784, 375] width 1568 height 750
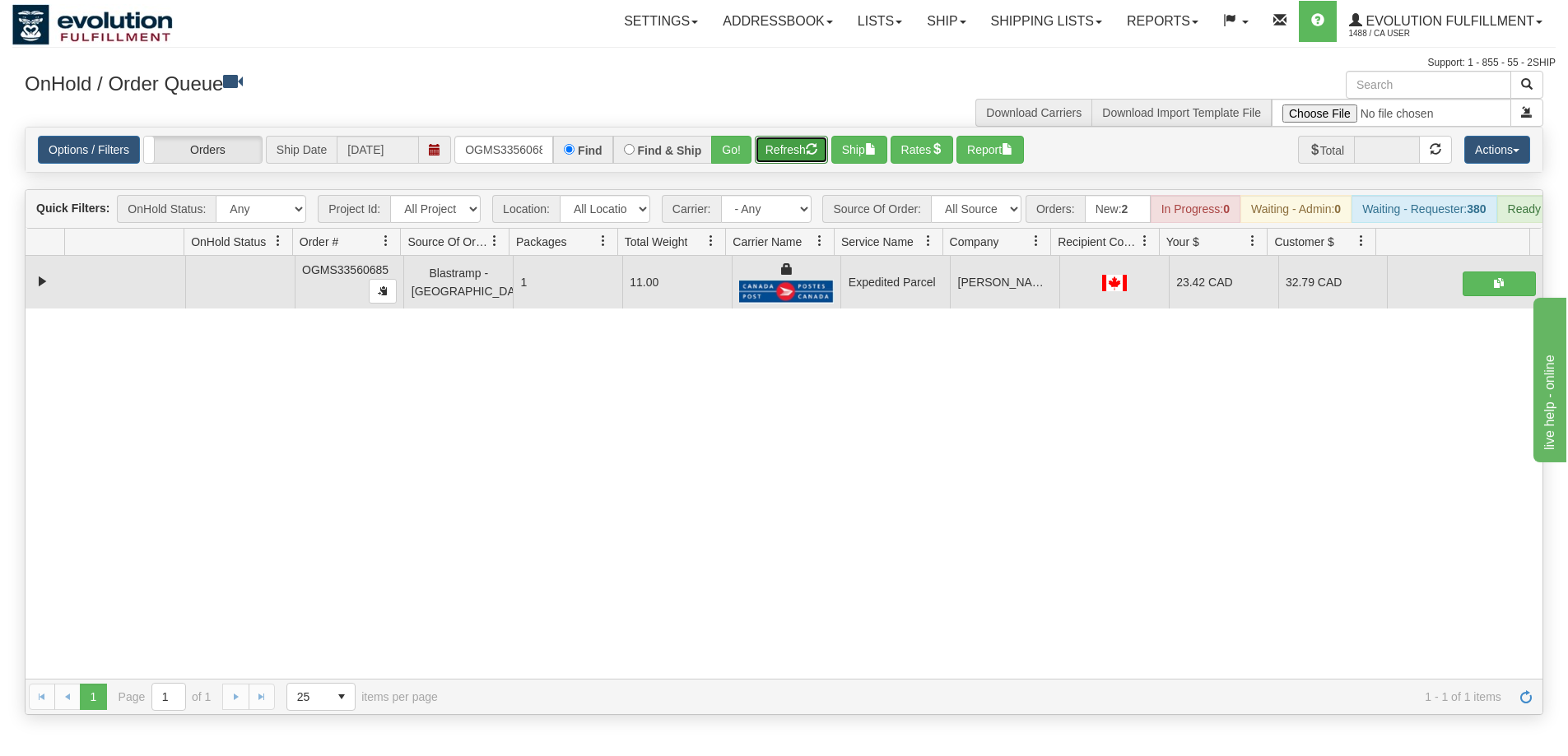
click at [782, 143] on button "Refresh" at bounding box center [791, 149] width 74 height 28
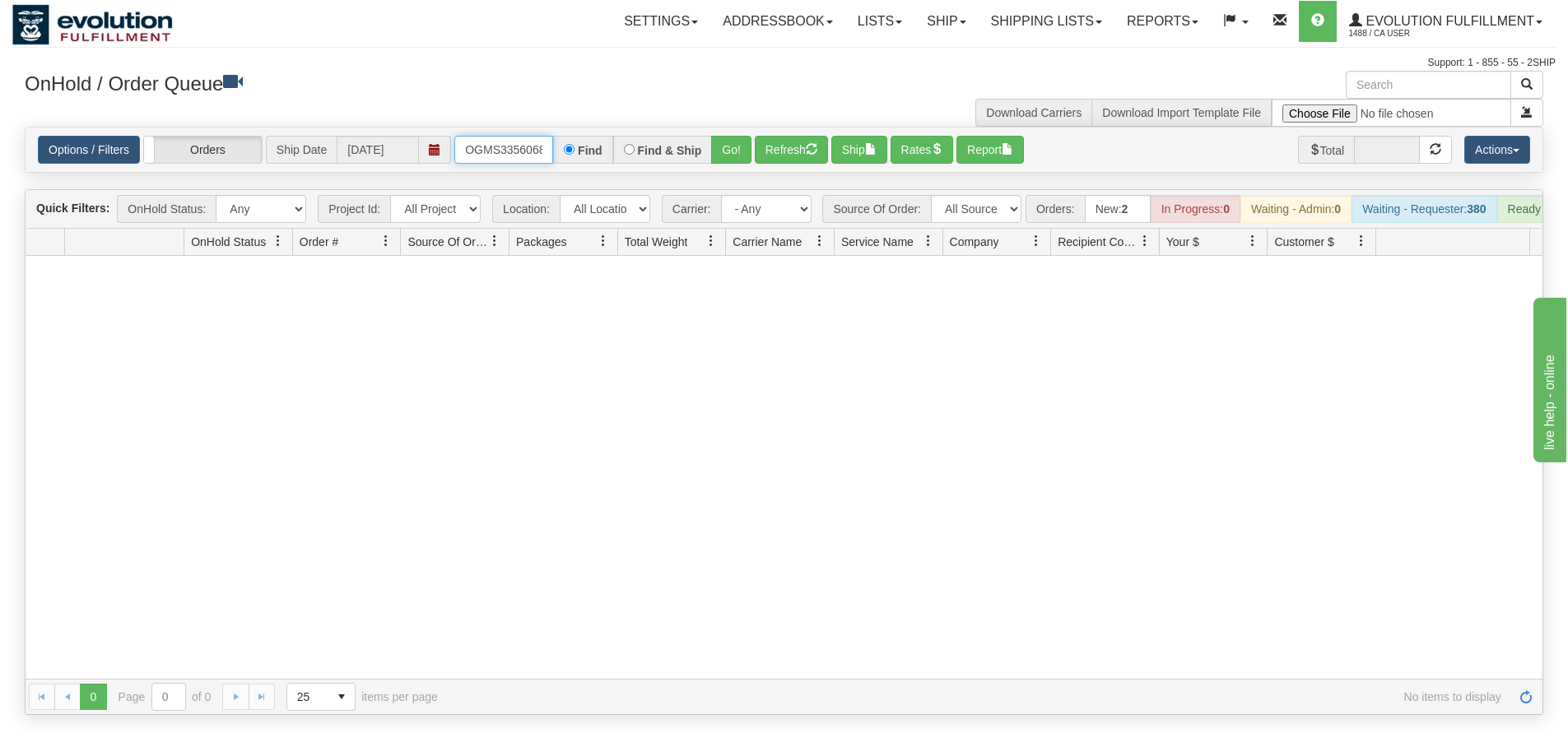
scroll to position [0, 9]
drag, startPoint x: 458, startPoint y: 150, endPoint x: 609, endPoint y: 150, distance: 151.0
click at [608, 150] on div "OGMS33560685 Find Find & Ship Go!" at bounding box center [602, 149] width 297 height 28
type input "OGMS33557042"
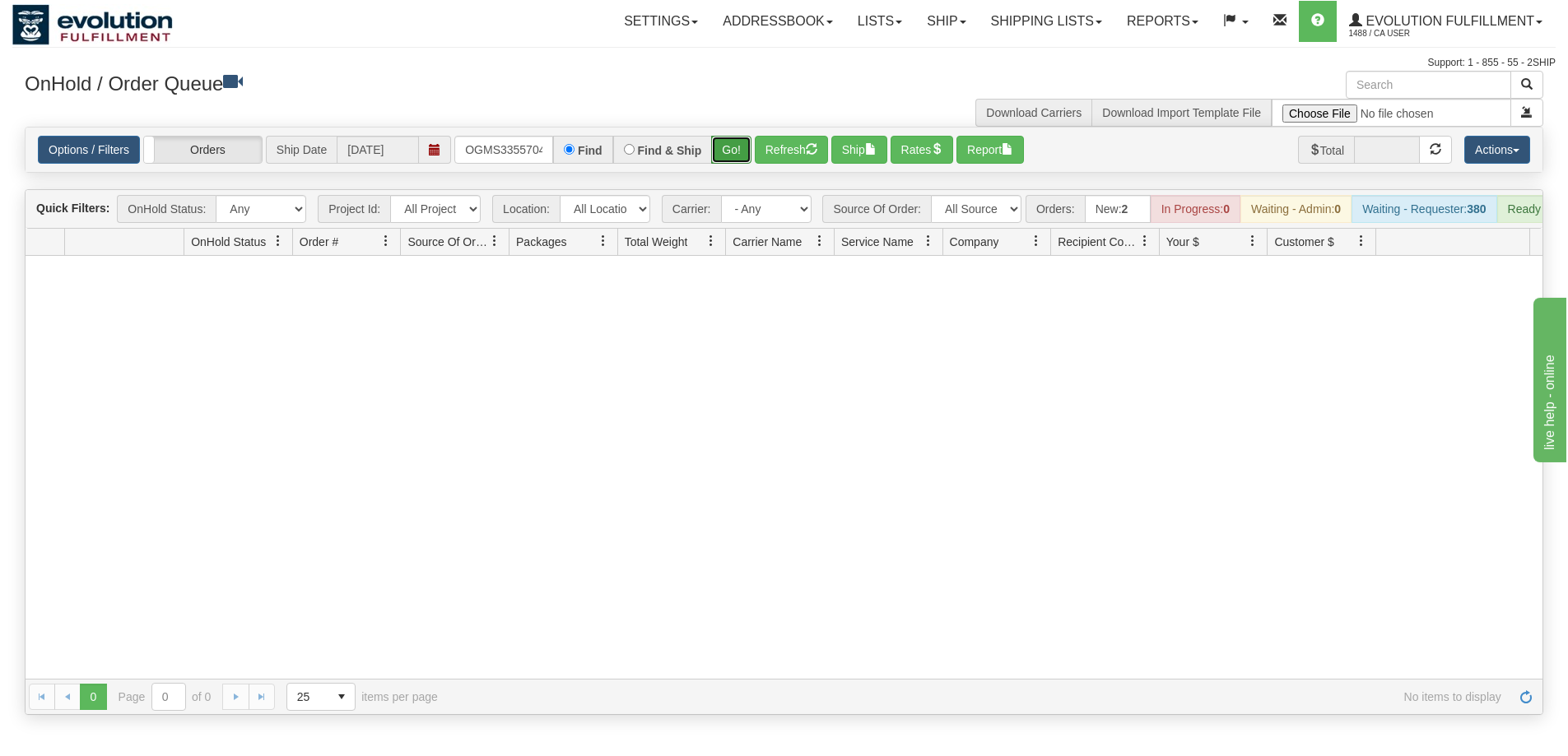
click at [729, 146] on button "Go!" at bounding box center [731, 149] width 40 height 28
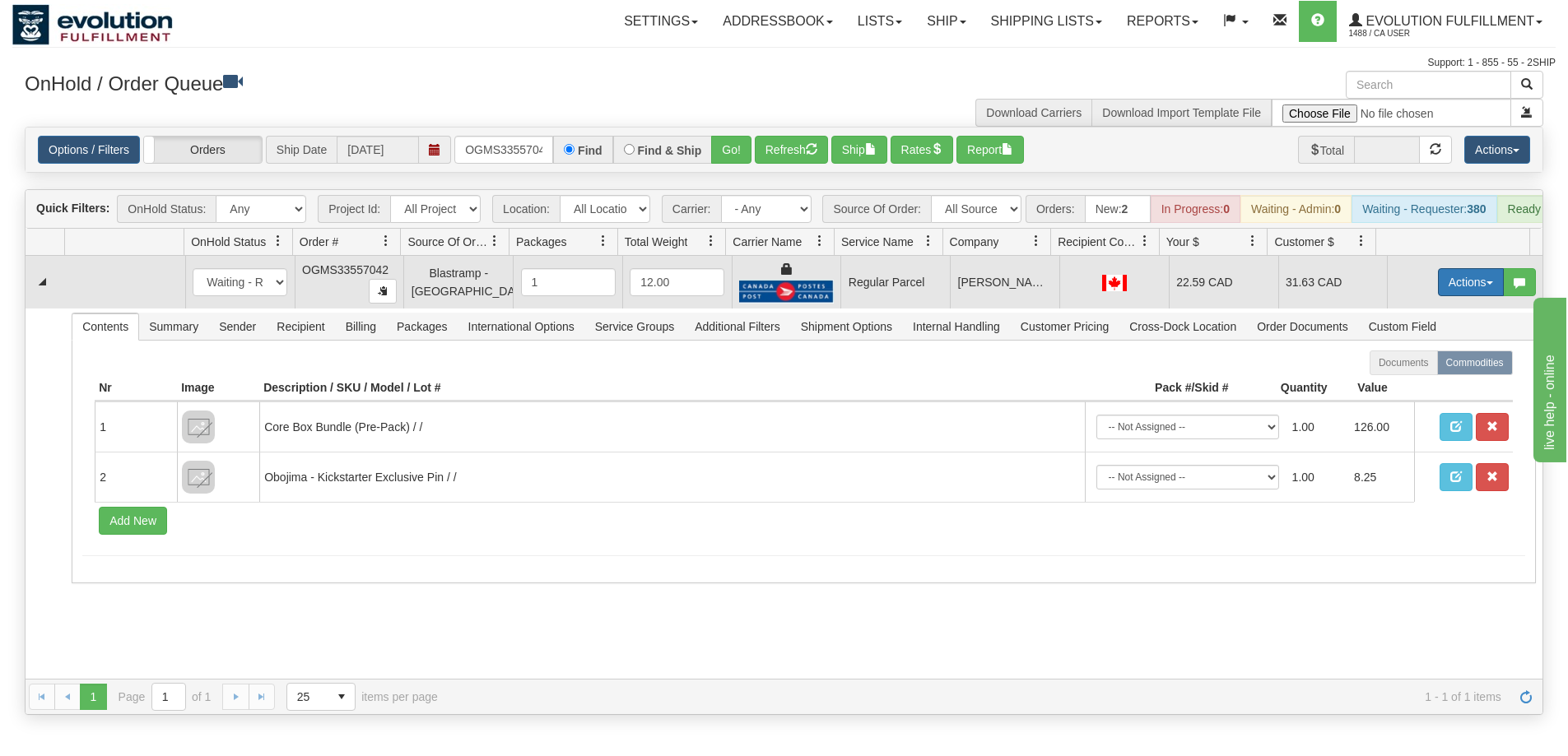
click at [1457, 295] on button "Actions" at bounding box center [1471, 282] width 65 height 28
click at [1419, 363] on span "Rate All Services" at bounding box center [1436, 357] width 99 height 13
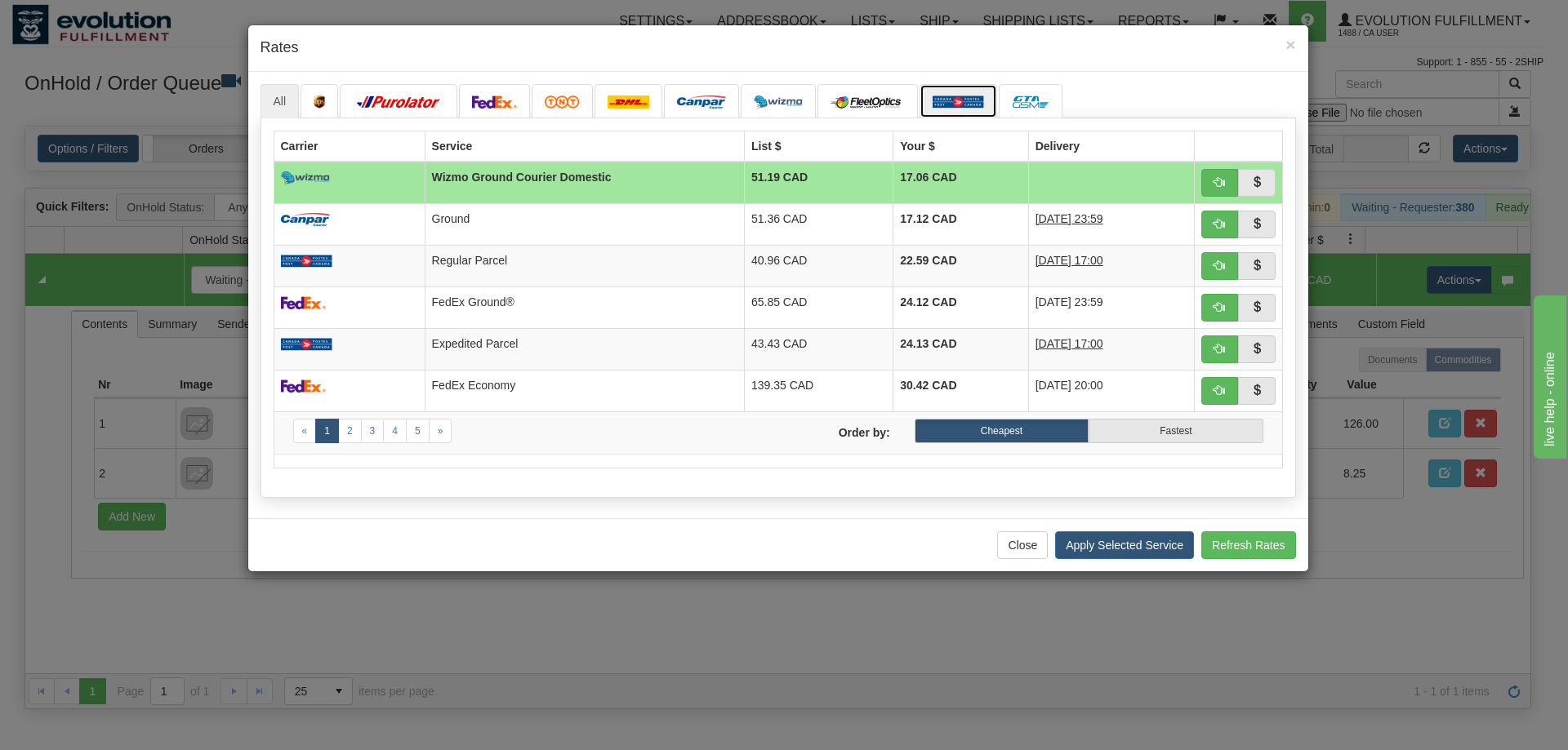
click at [954, 98] on img at bounding box center [958, 102] width 51 height 13
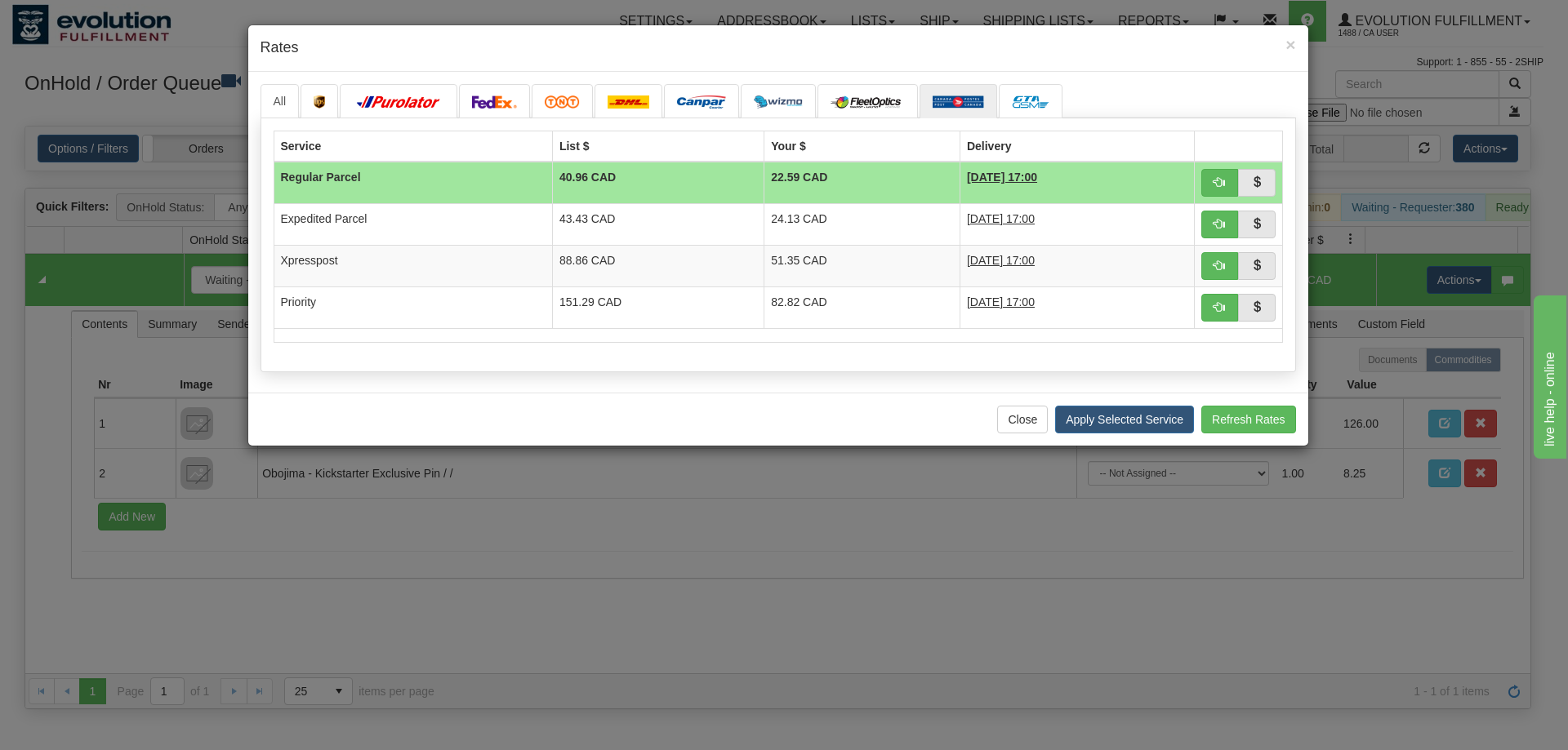
drag, startPoint x: 965, startPoint y: 52, endPoint x: 950, endPoint y: 53, distance: 15.0
click at [951, 55] on h4 "Rates" at bounding box center [778, 49] width 1035 height 22
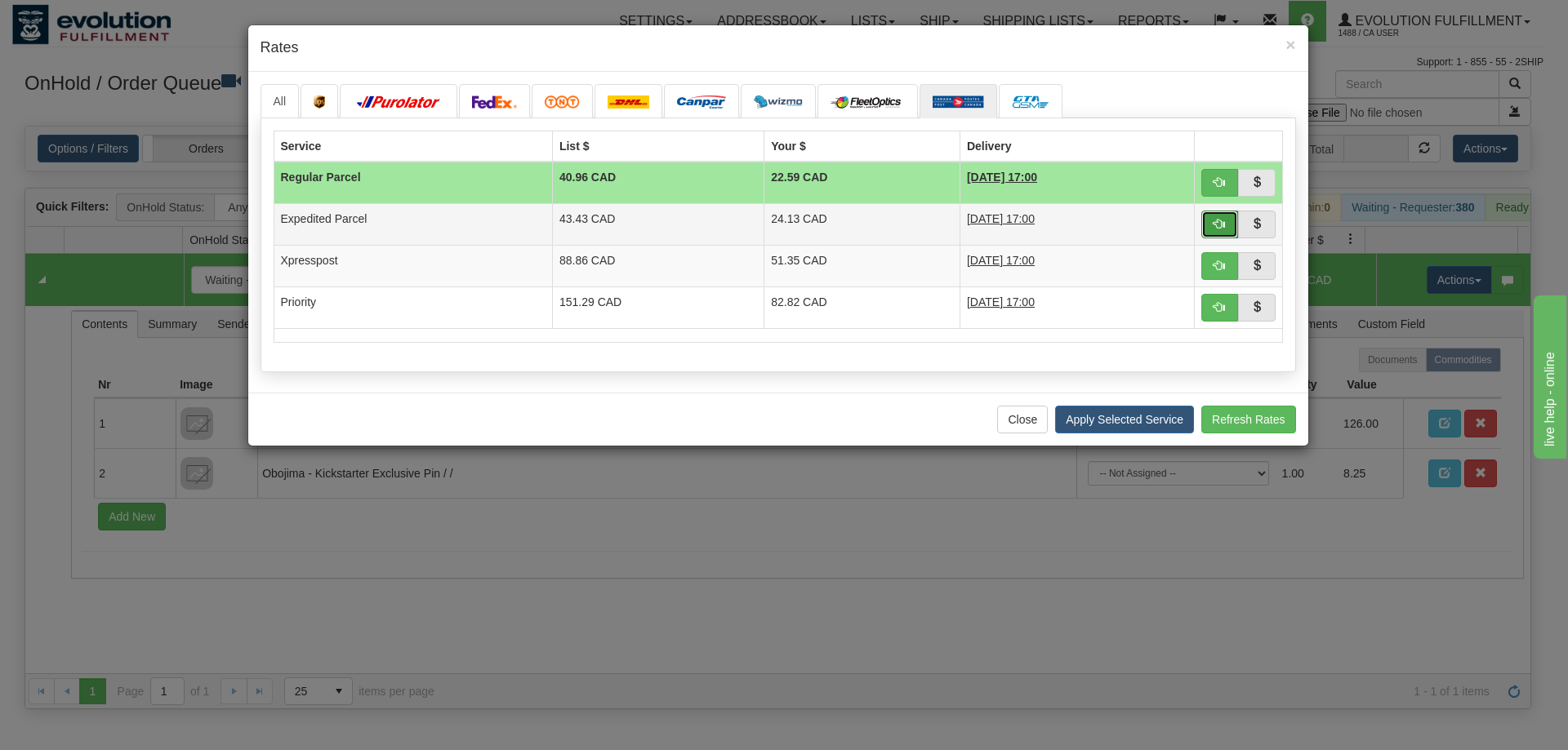
click at [1220, 224] on span "button" at bounding box center [1219, 224] width 12 height 12
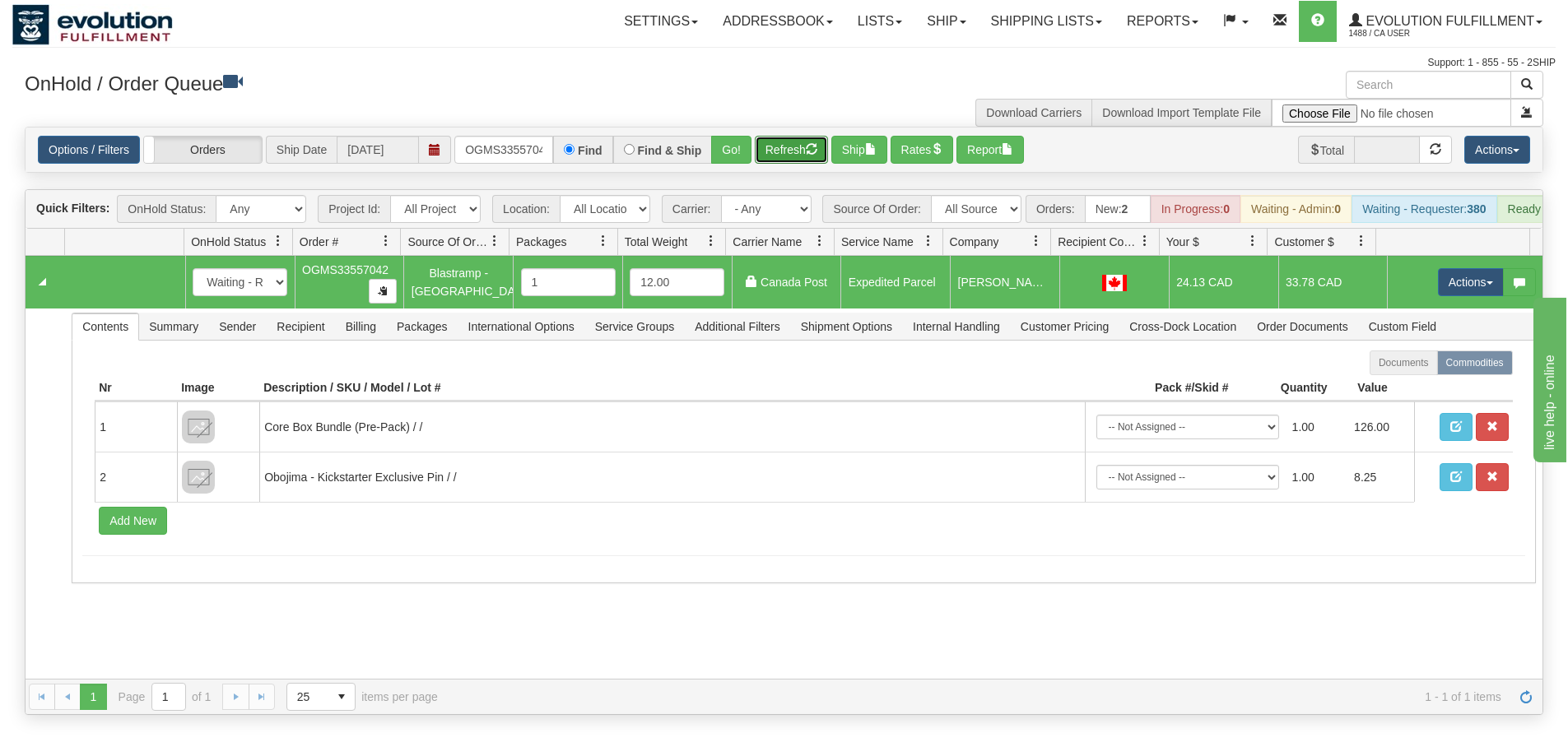
click at [791, 156] on button "Refresh" at bounding box center [791, 149] width 74 height 28
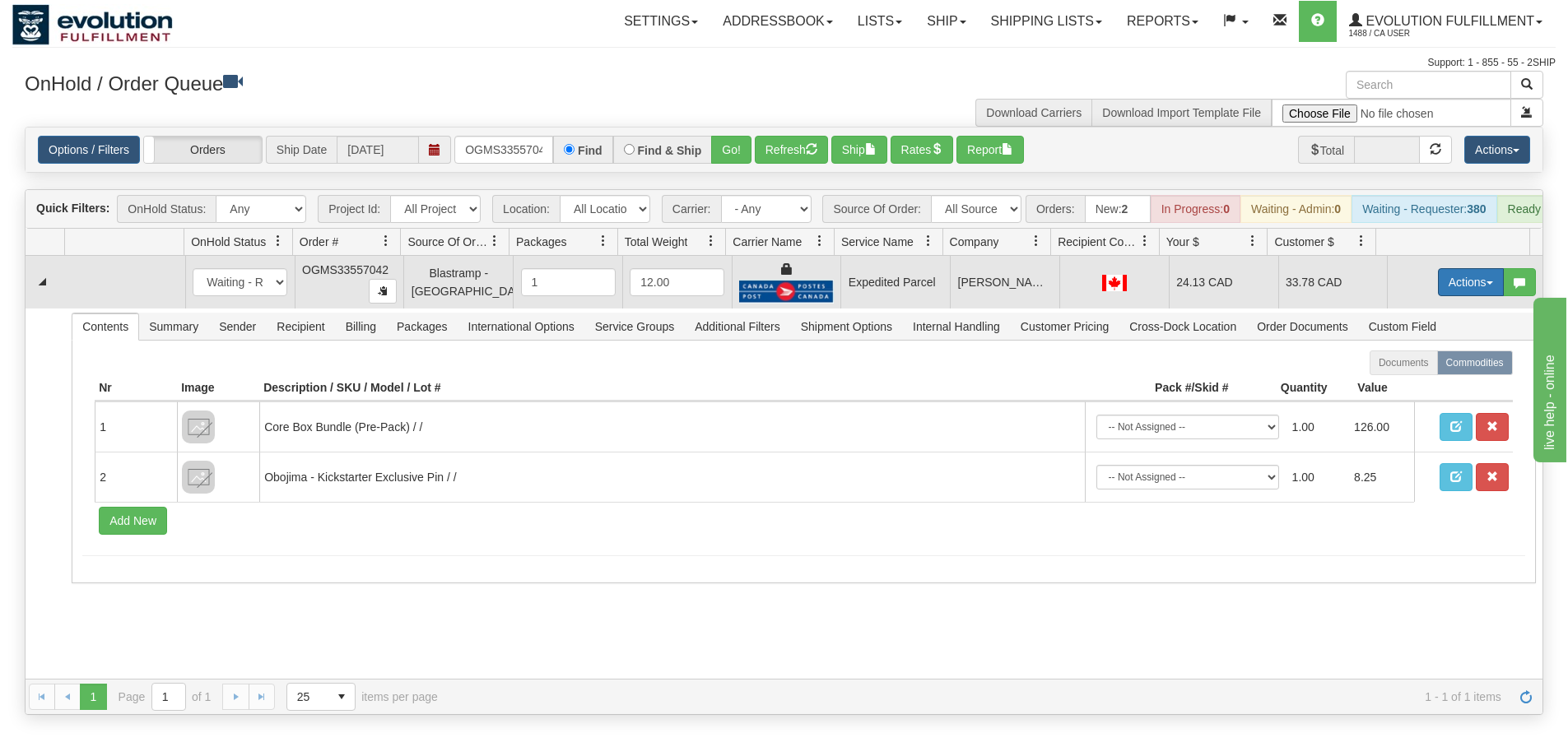
click at [1457, 297] on button "Actions" at bounding box center [1471, 282] width 65 height 28
click at [1404, 385] on span "Ship" at bounding box center [1404, 378] width 35 height 13
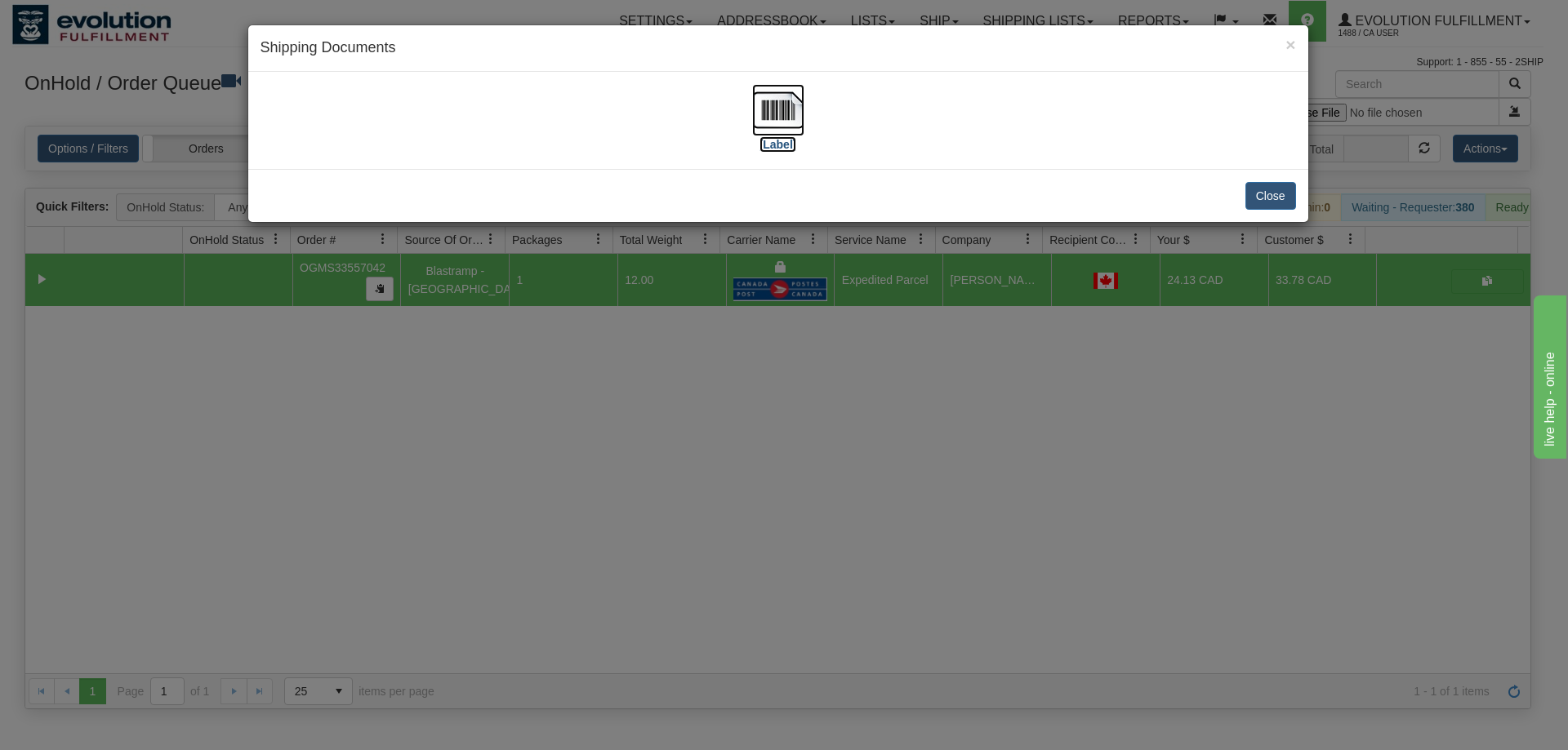
click at [784, 114] on img at bounding box center [778, 110] width 52 height 52
click at [965, 427] on div "× Shipping Documents [Label] Close" at bounding box center [784, 375] width 1568 height 750
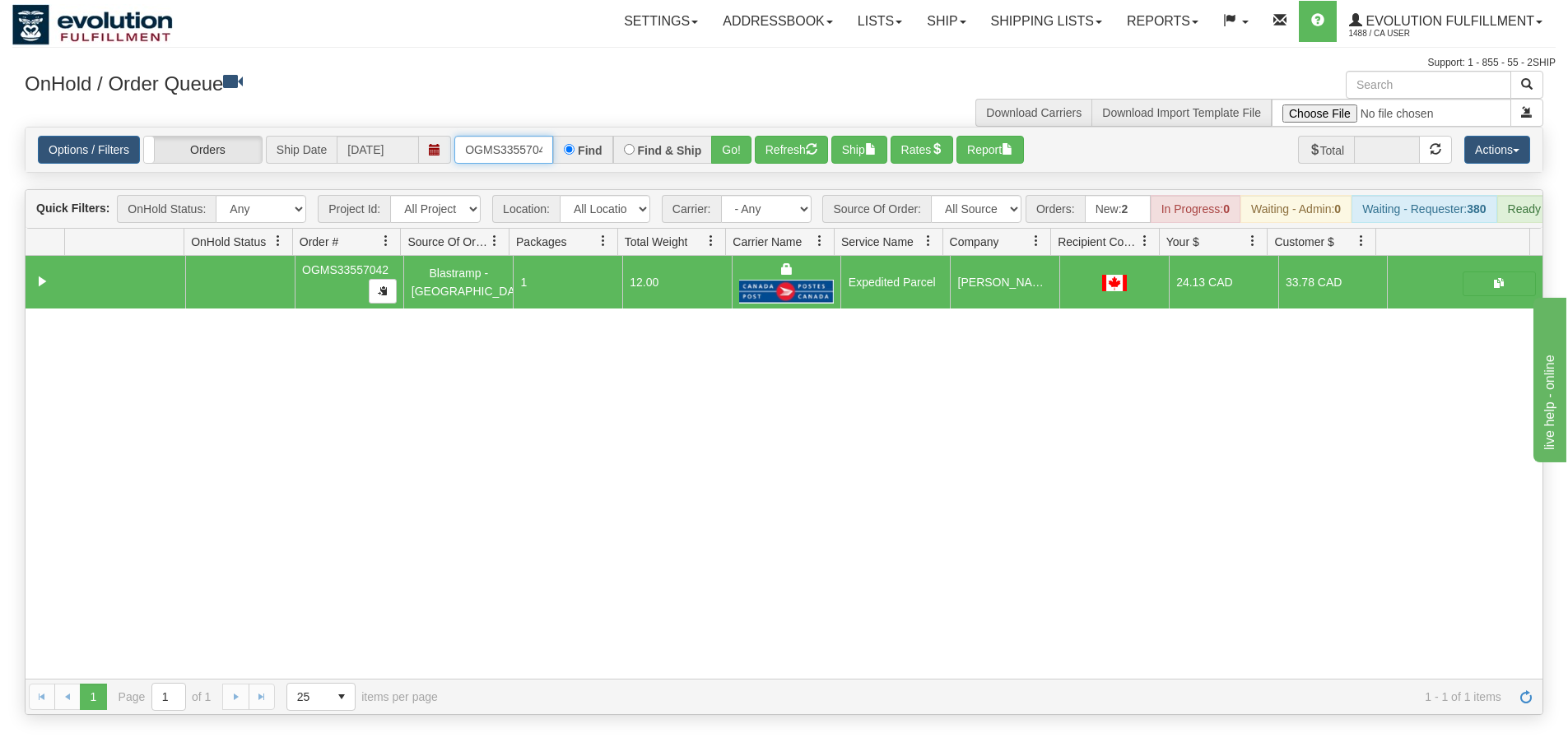
scroll to position [0, 9]
drag, startPoint x: 461, startPoint y: 149, endPoint x: 754, endPoint y: 136, distance: 293.3
click at [754, 136] on div "Options / Filters Group Shipments Orders Ship Date 08/21/2025 OGMS33557042 Find…" at bounding box center [784, 149] width 1492 height 28
click at [792, 154] on button "Refresh" at bounding box center [791, 149] width 74 height 28
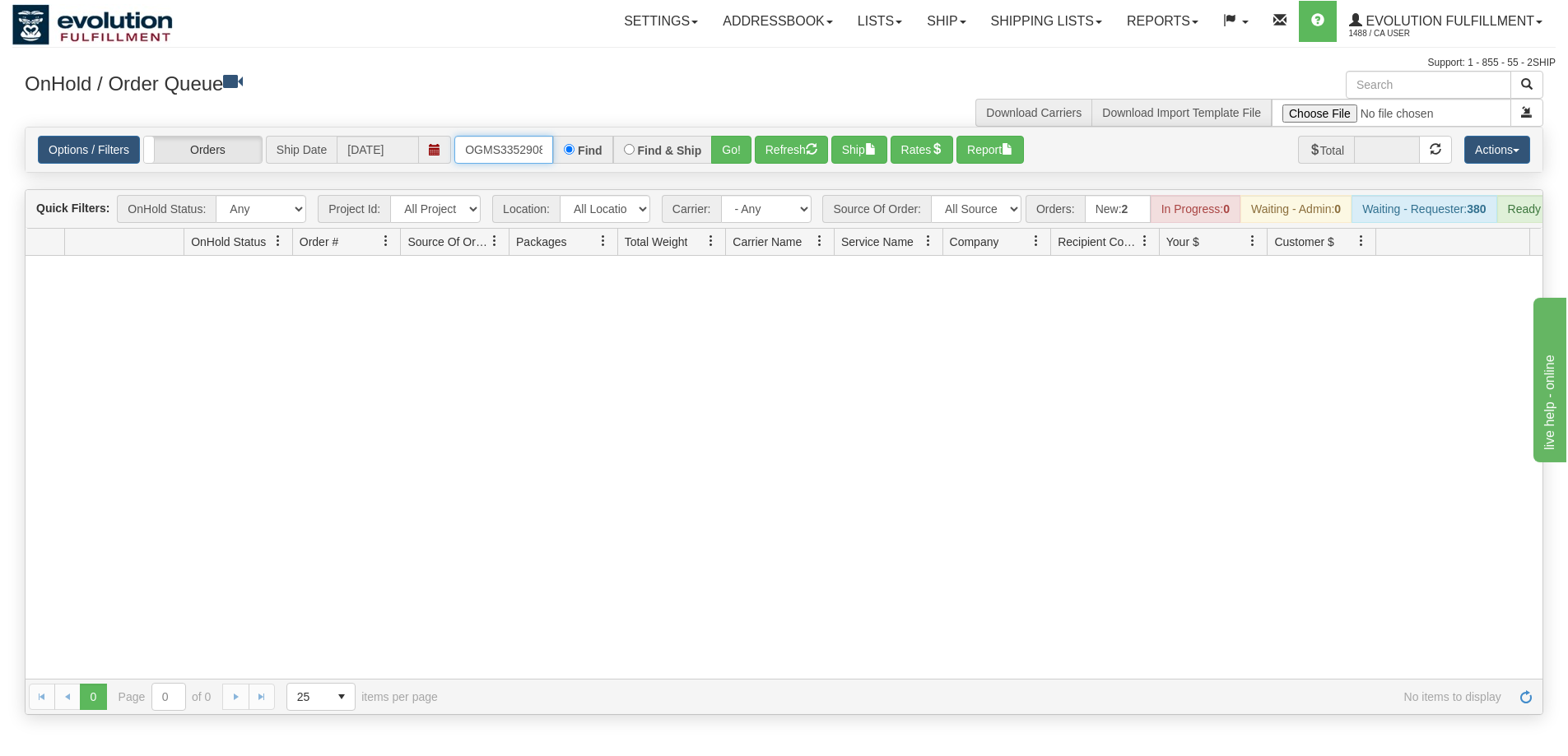
type input "OGMS33529087"
click at [721, 139] on button "Go!" at bounding box center [731, 149] width 40 height 28
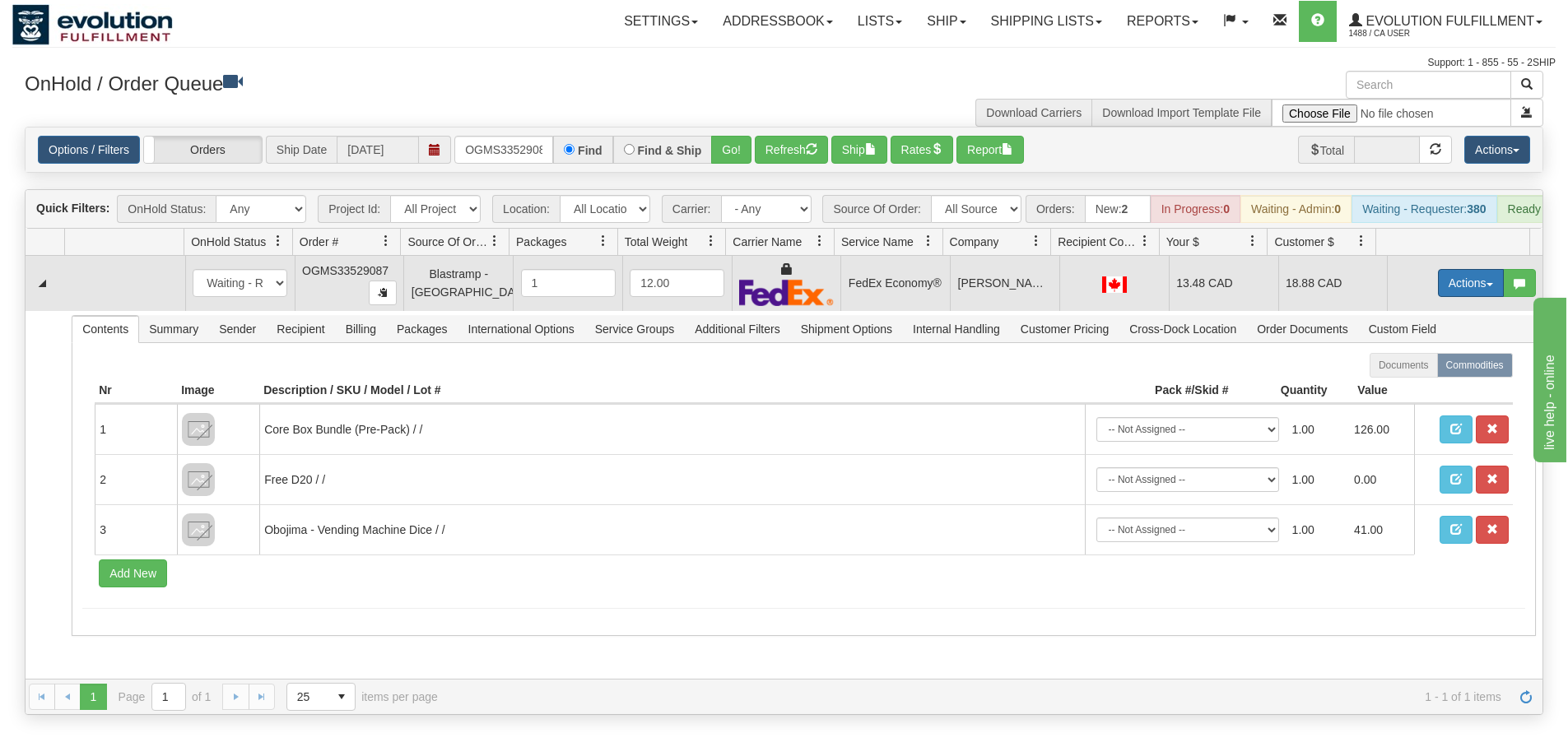
click at [1441, 291] on button "Actions" at bounding box center [1471, 283] width 65 height 28
click at [1407, 389] on link "Ship" at bounding box center [1436, 378] width 132 height 22
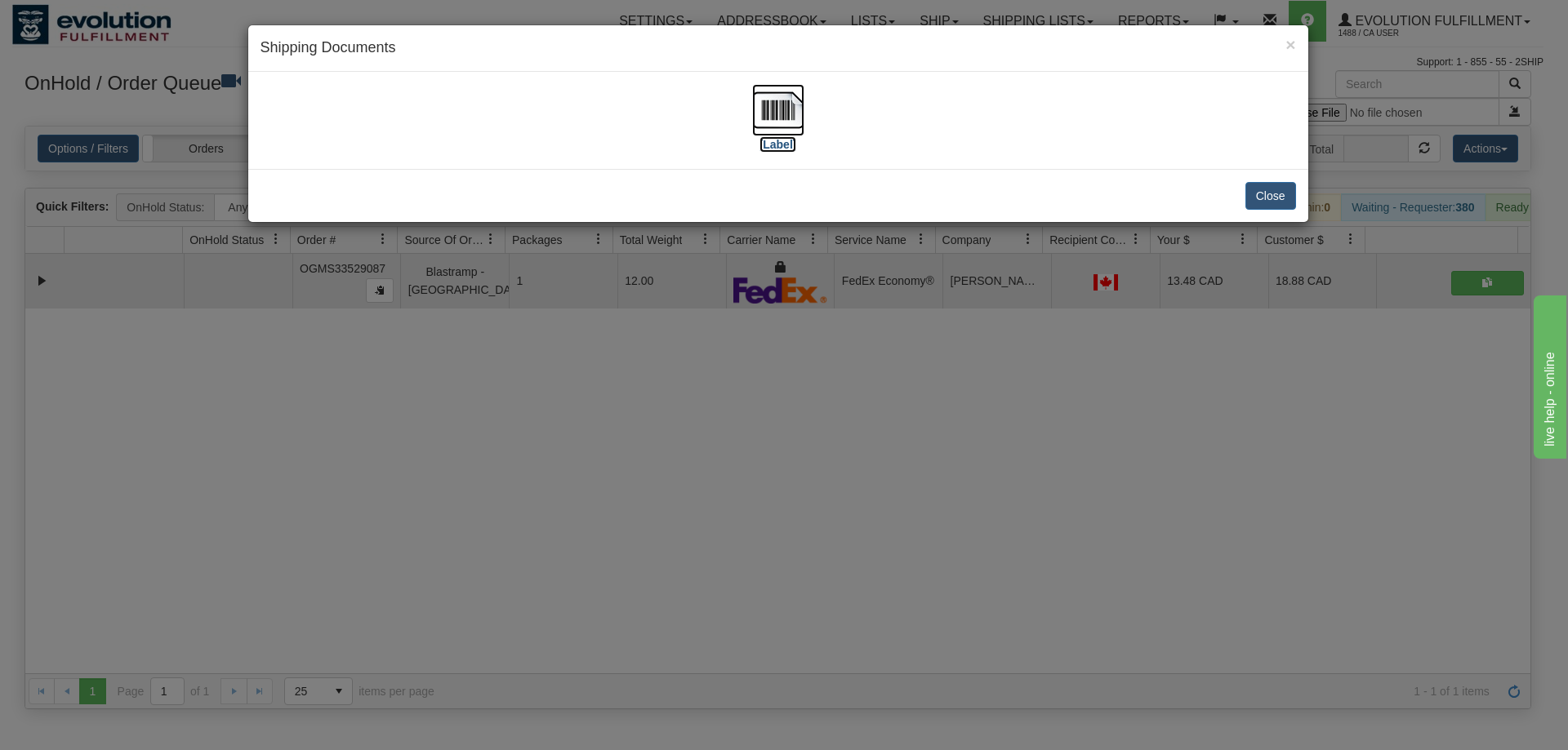
click at [775, 113] on img at bounding box center [778, 110] width 52 height 52
click at [1128, 424] on div "× Shipping Documents [Label] Close" at bounding box center [784, 375] width 1568 height 750
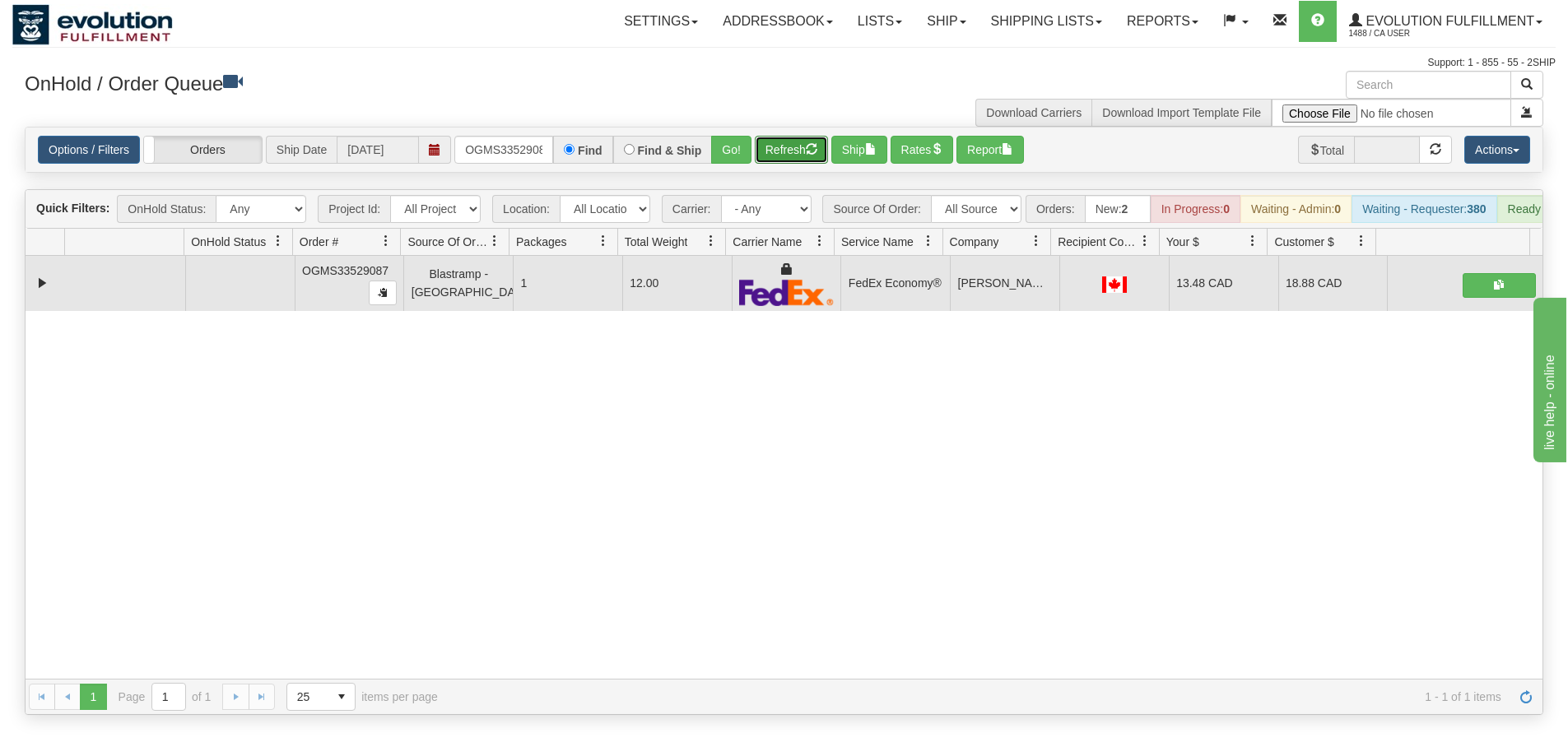
click at [789, 158] on button "Refresh" at bounding box center [791, 149] width 74 height 28
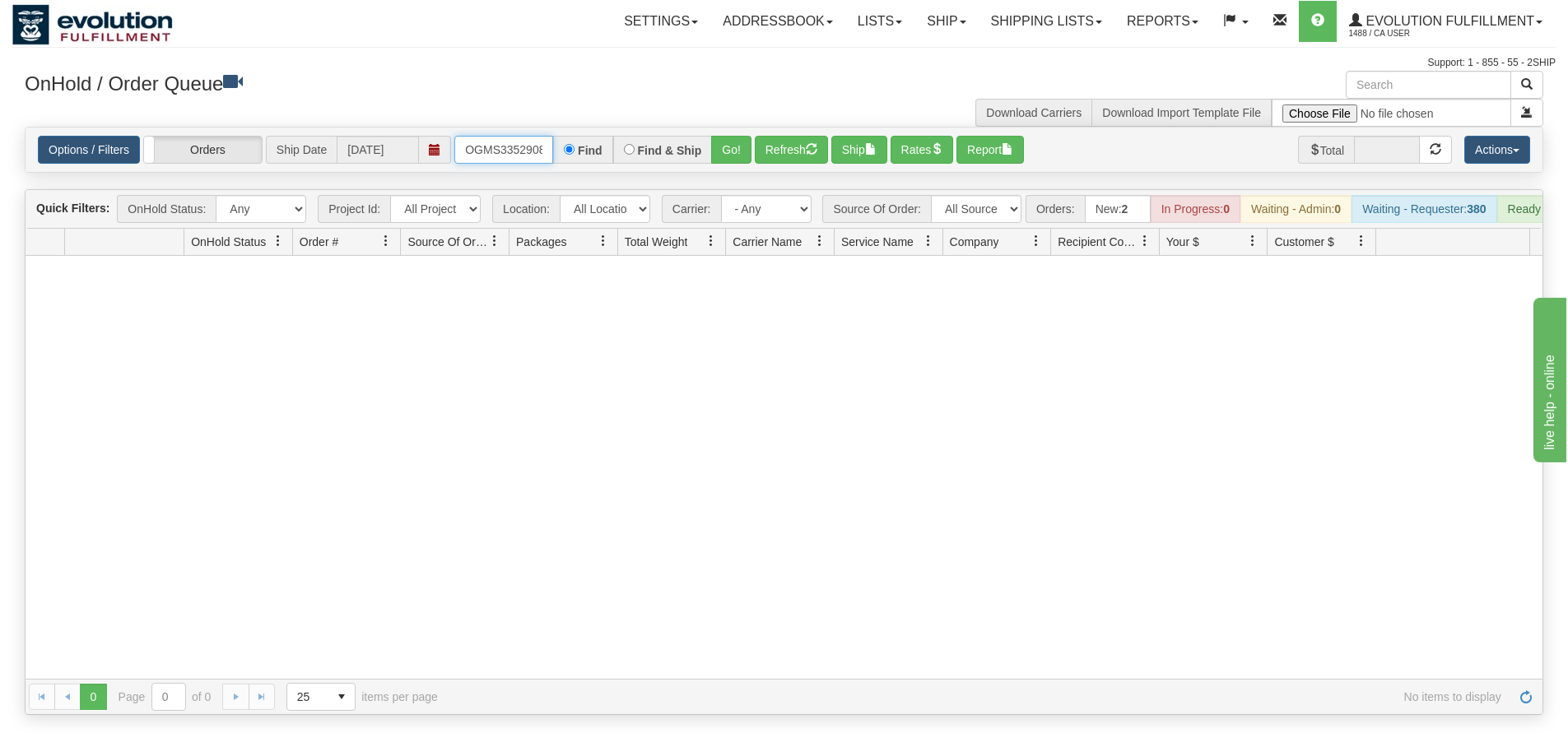
scroll to position [0, 9]
drag, startPoint x: 463, startPoint y: 154, endPoint x: 661, endPoint y: 156, distance: 198.0
click at [661, 156] on div "OGMS33529087 Find Find & Ship Go!" at bounding box center [602, 149] width 297 height 28
type input "OGMS33550884"
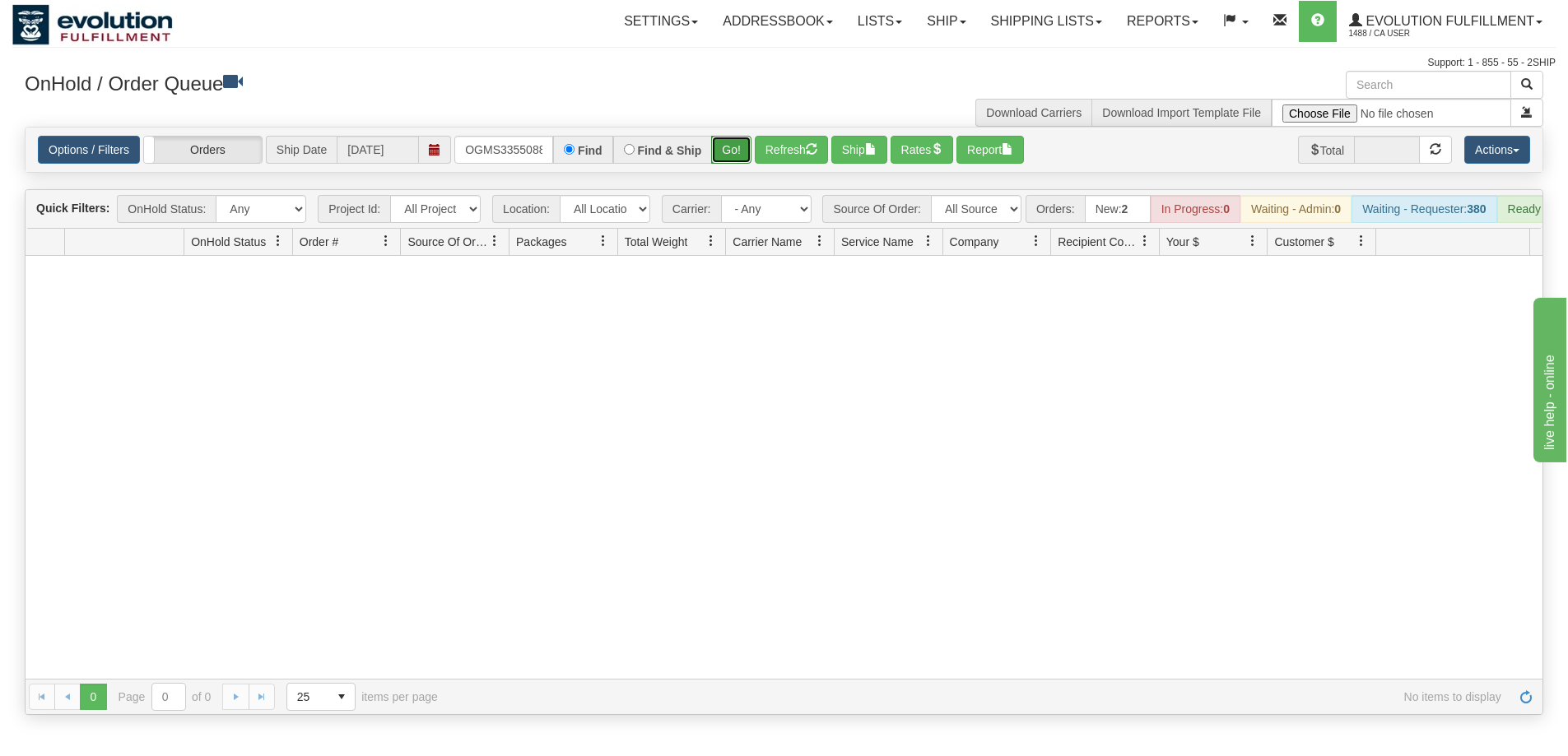
click at [730, 146] on button "Go!" at bounding box center [731, 149] width 40 height 28
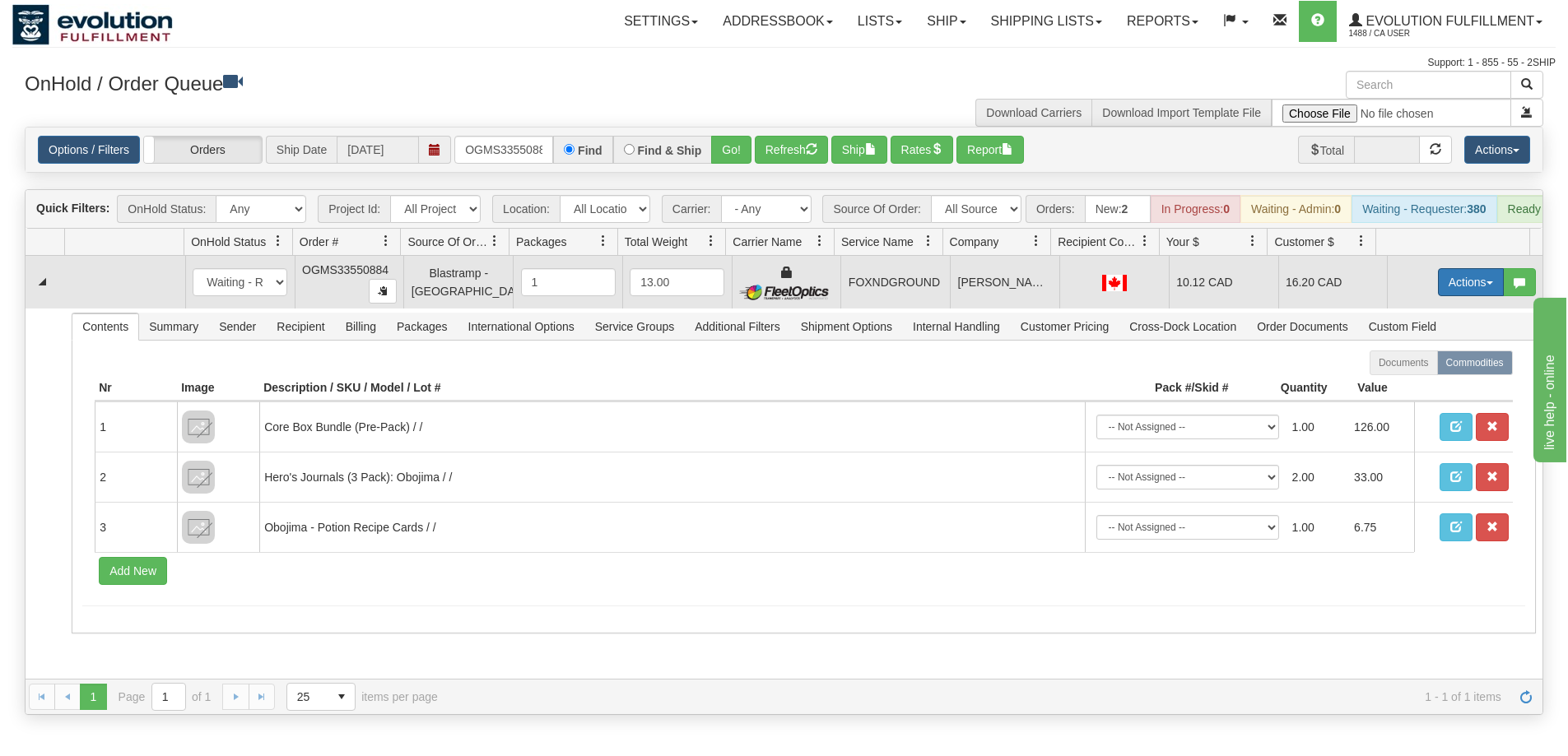
click at [1462, 291] on button "Actions" at bounding box center [1471, 282] width 65 height 28
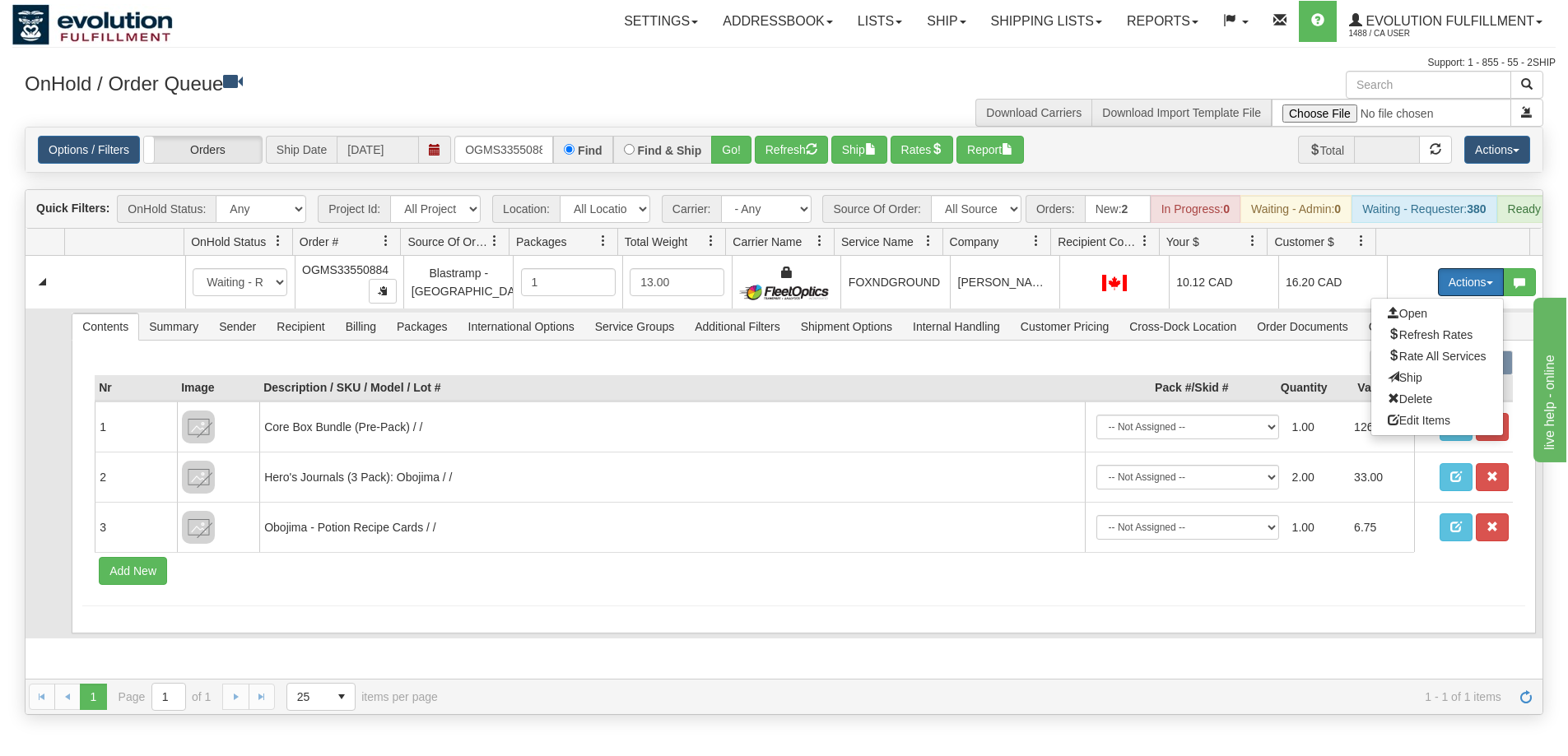
click at [1397, 385] on span "Ship" at bounding box center [1404, 378] width 35 height 13
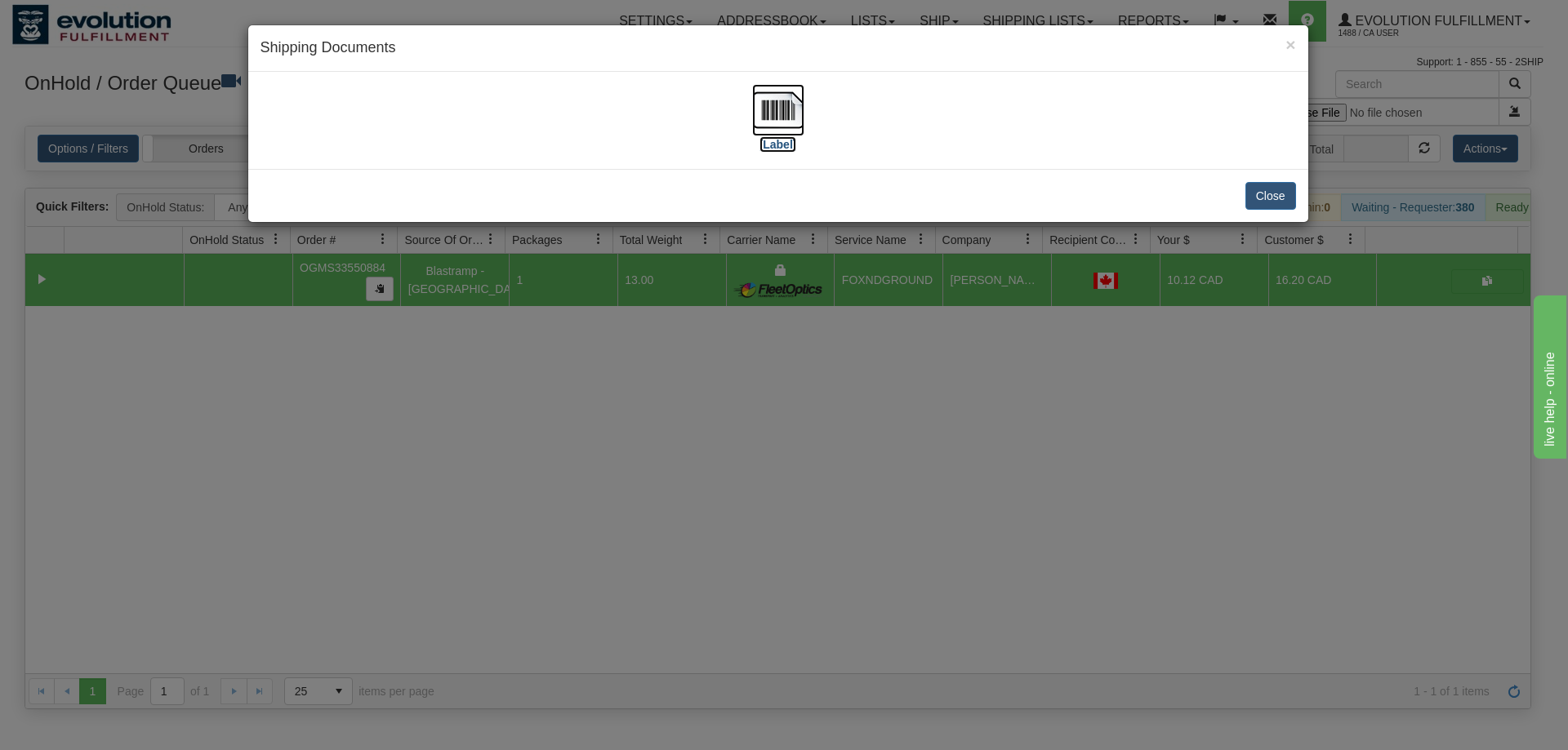
click at [779, 116] on img at bounding box center [778, 110] width 52 height 52
click at [784, 542] on div "× Shipping Documents [Label] Close" at bounding box center [784, 375] width 1568 height 750
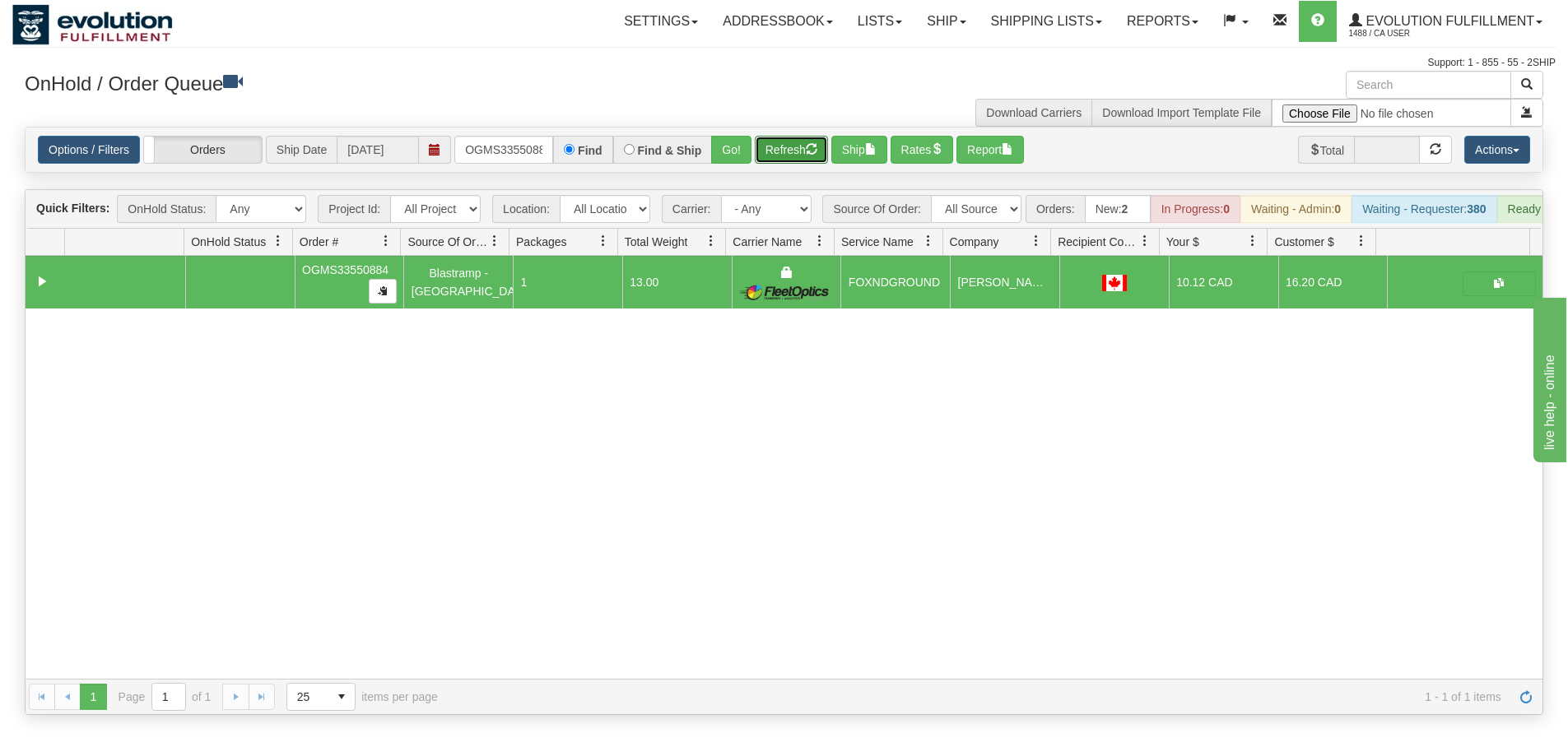
click at [792, 151] on button "Refresh" at bounding box center [791, 149] width 74 height 28
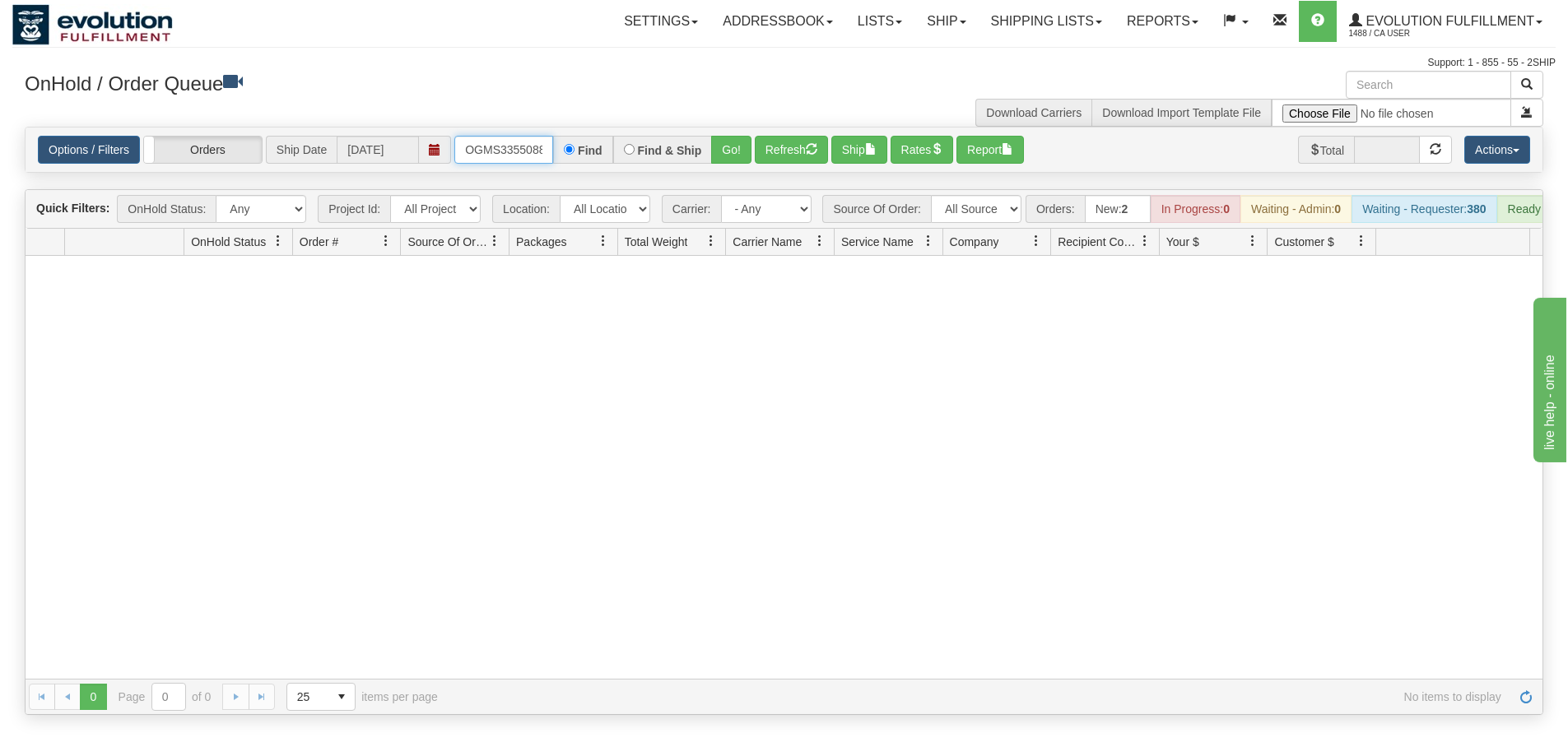
scroll to position [0, 9]
drag, startPoint x: 465, startPoint y: 155, endPoint x: 649, endPoint y: 152, distance: 184.0
click at [649, 152] on div "OGMS33550884 Find Find & Ship Go!" at bounding box center [602, 149] width 297 height 28
type input "OGMS33527715"
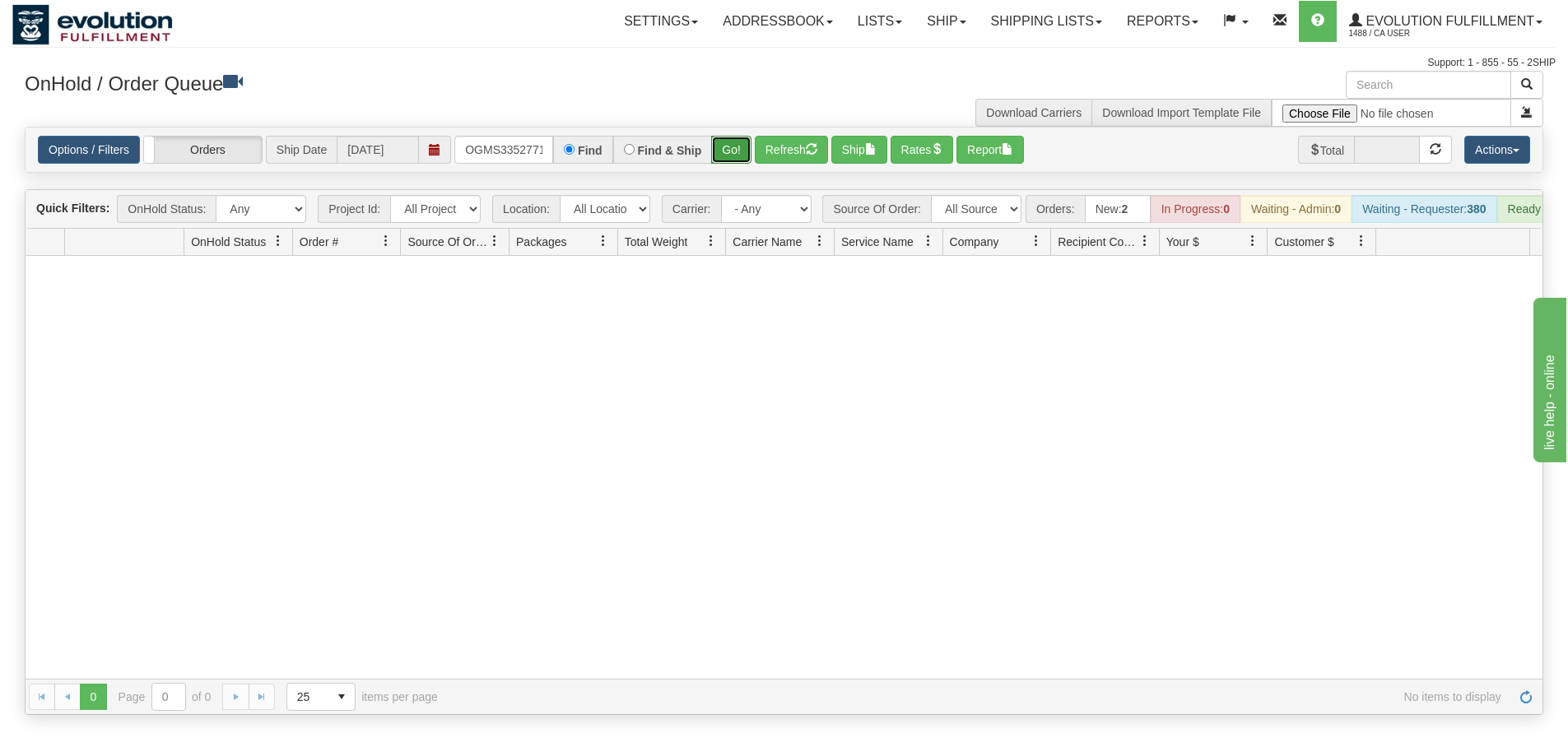
click at [735, 158] on button "Go!" at bounding box center [731, 149] width 40 height 28
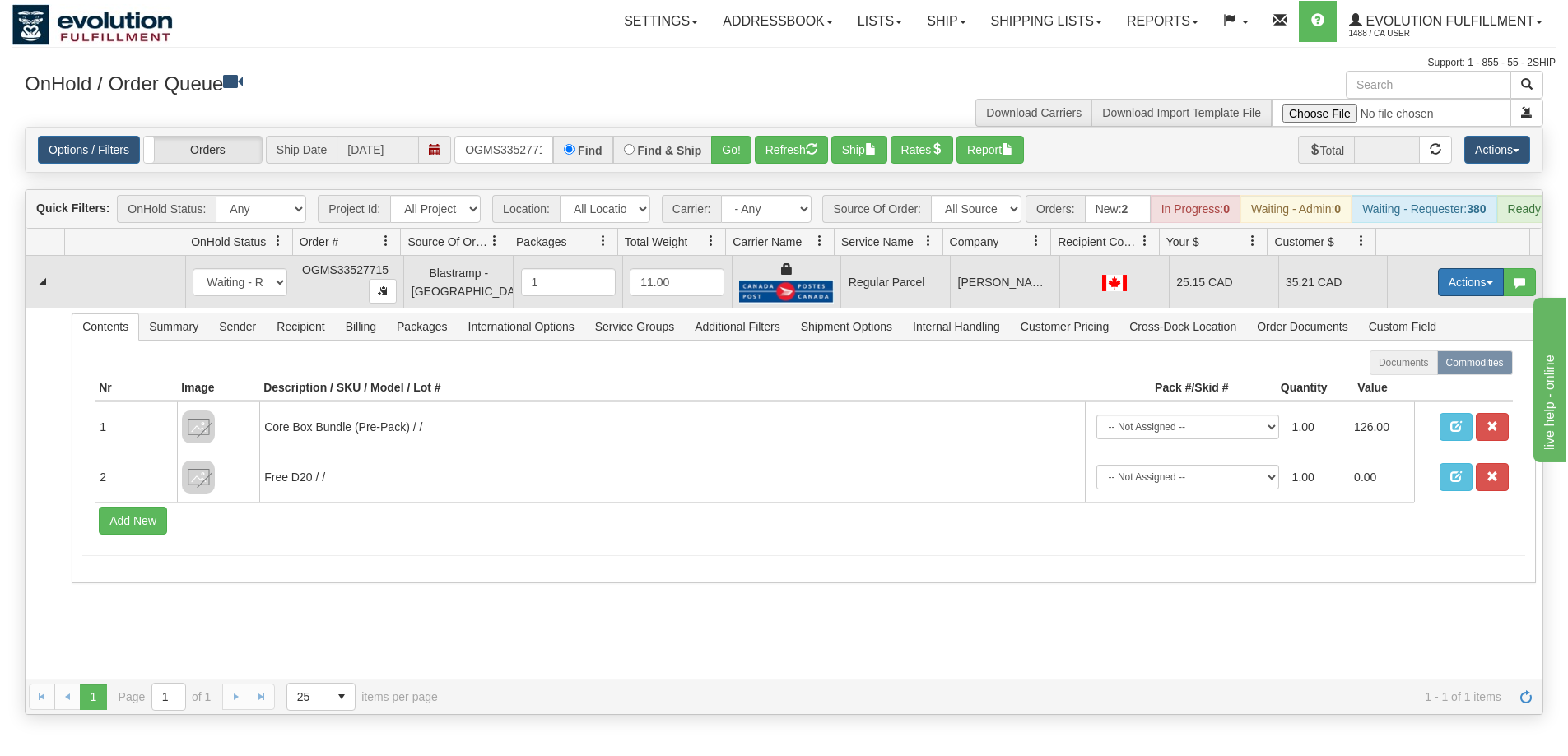
click at [1450, 292] on button "Actions" at bounding box center [1471, 282] width 65 height 28
click at [1412, 363] on span "Rate All Services" at bounding box center [1436, 357] width 99 height 13
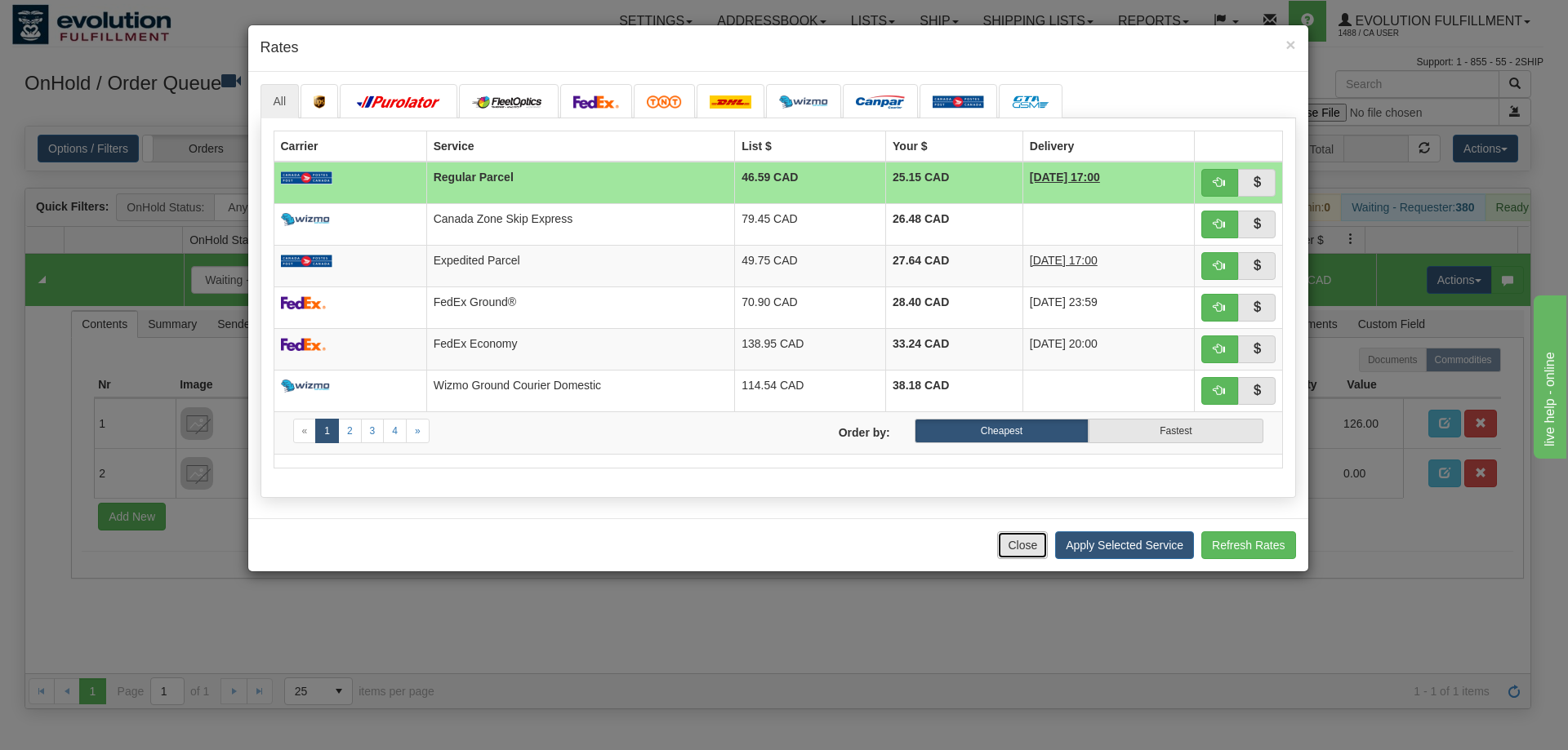
click at [1018, 553] on button "Close" at bounding box center [1023, 545] width 51 height 28
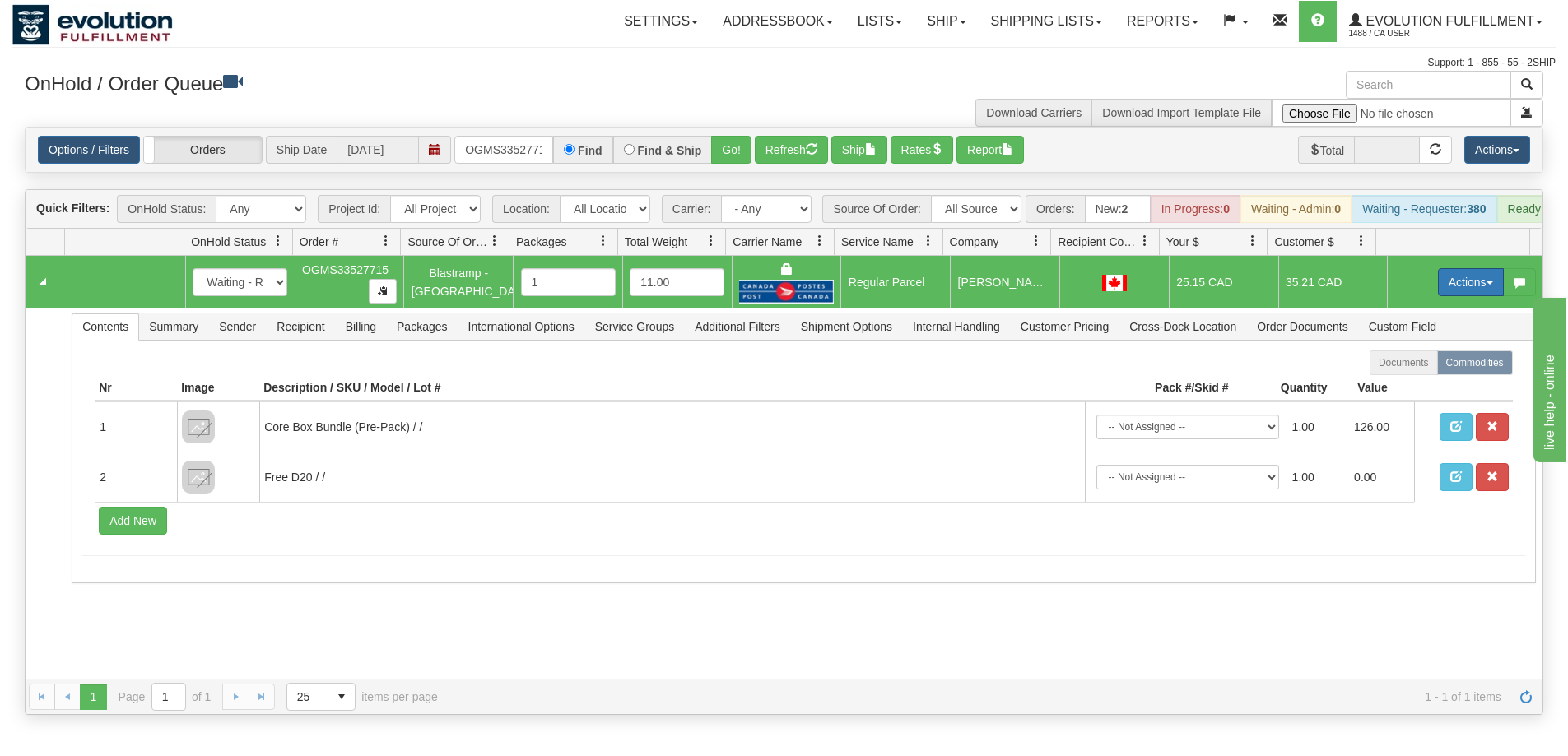
click at [1447, 285] on button "Actions" at bounding box center [1471, 282] width 65 height 28
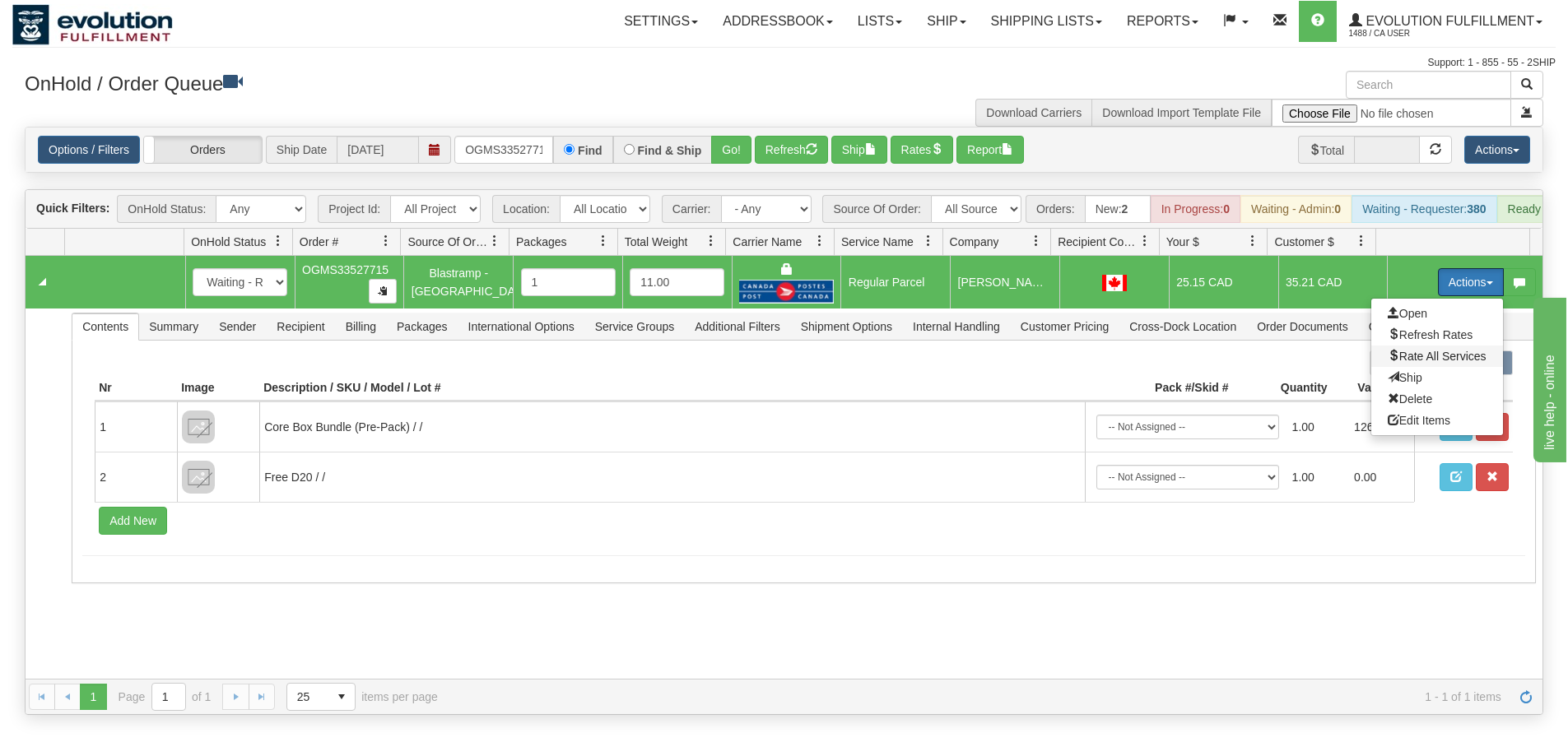
click at [1412, 363] on span "Rate All Services" at bounding box center [1436, 357] width 99 height 13
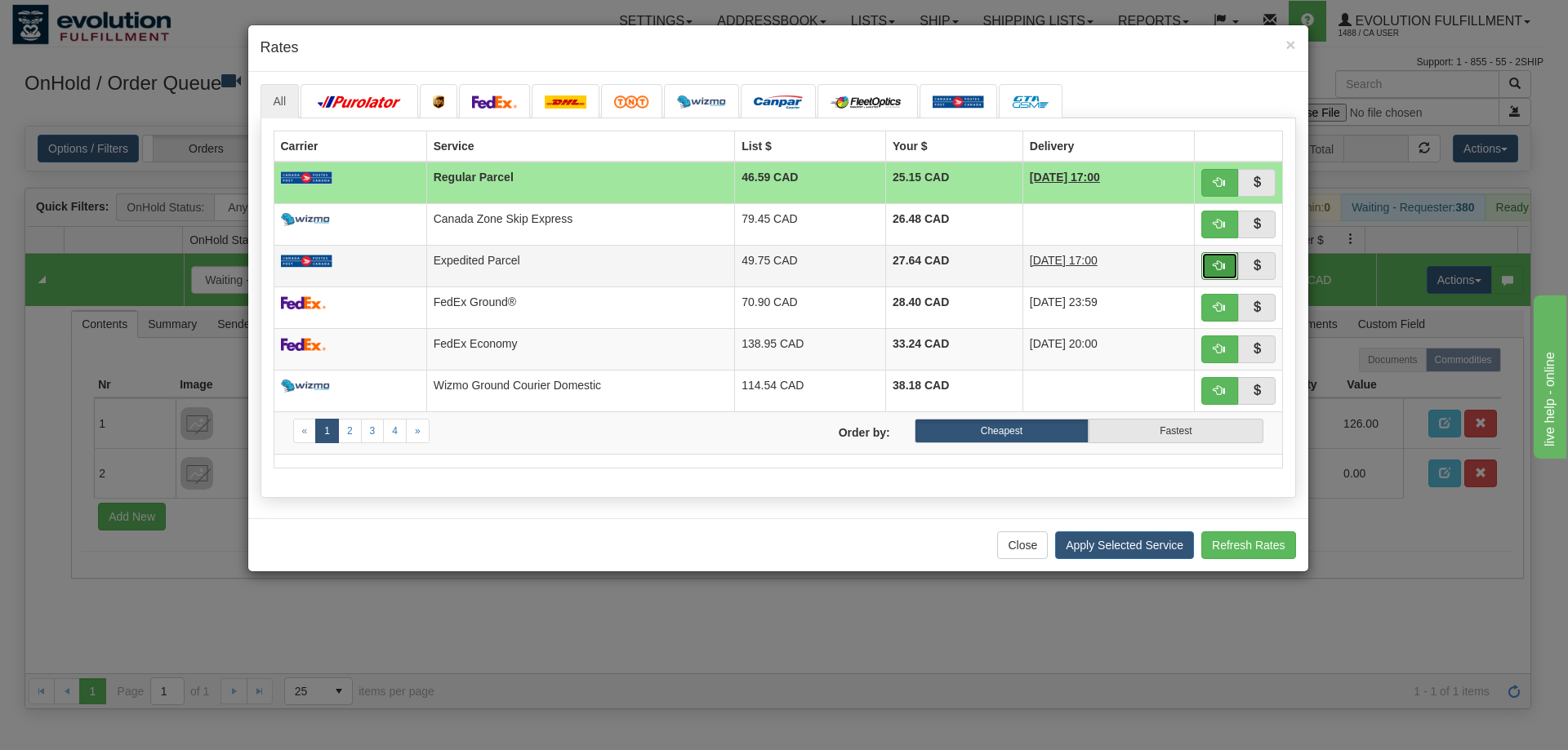
click at [1217, 261] on span "button" at bounding box center [1219, 265] width 12 height 12
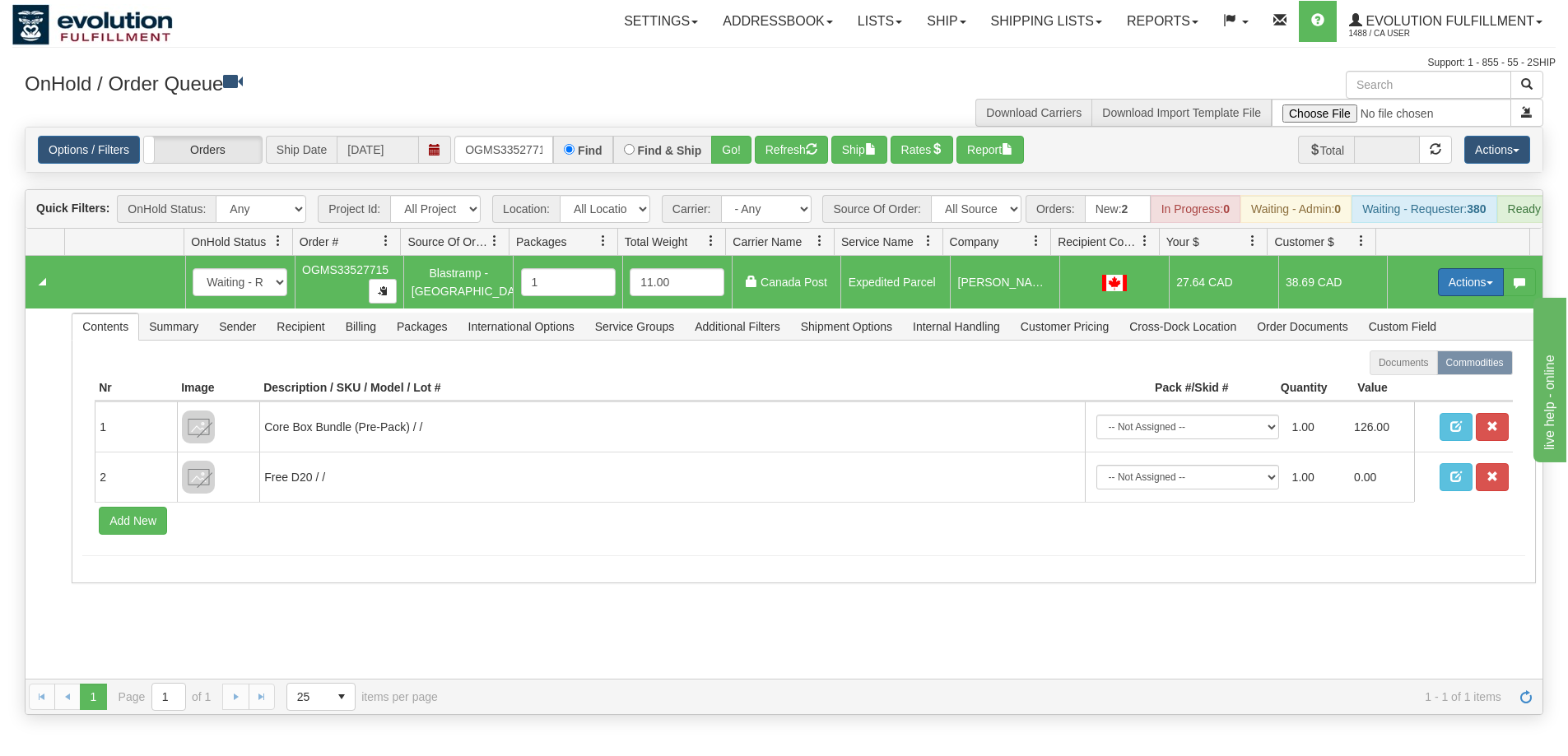
click at [1442, 297] on button "Actions" at bounding box center [1471, 282] width 65 height 28
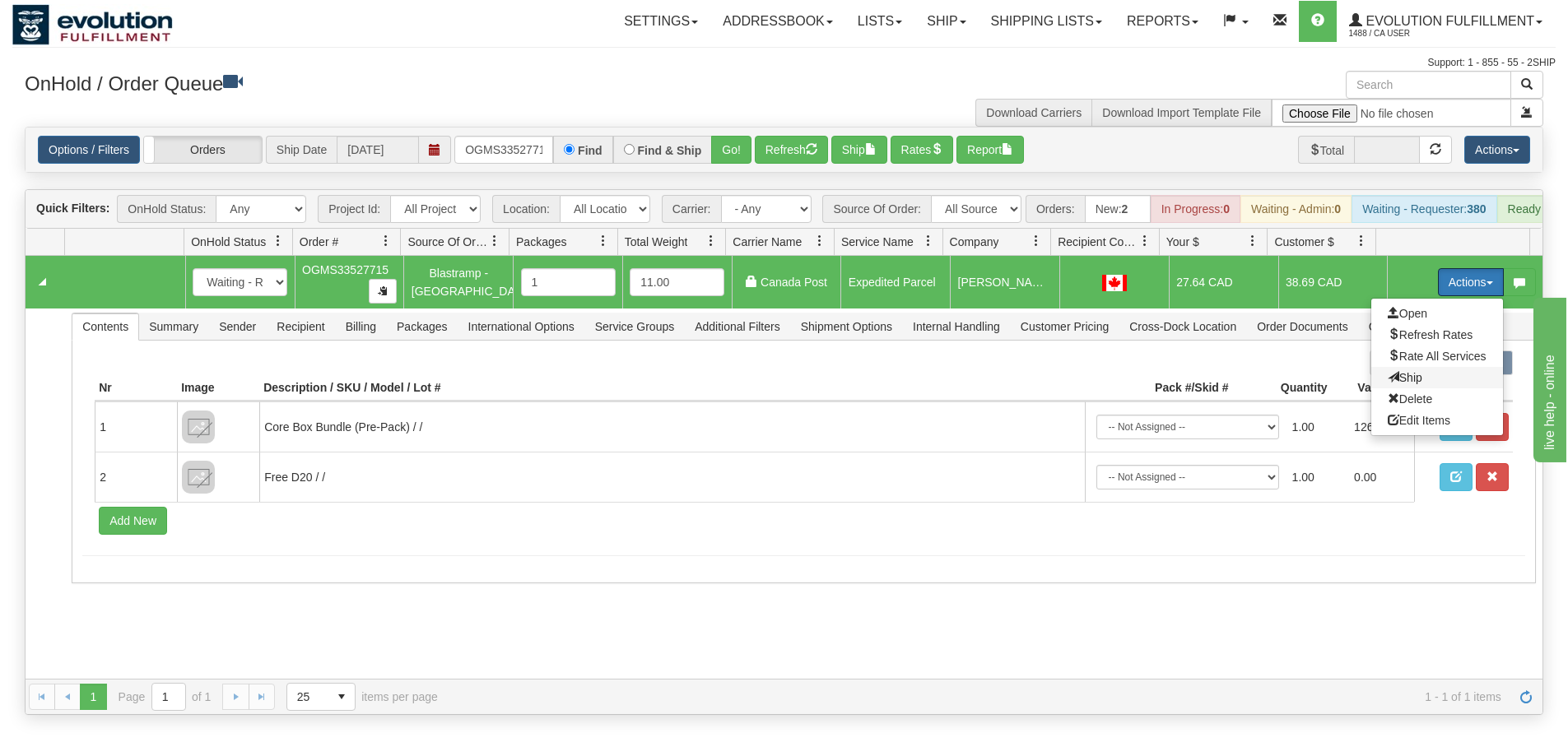
click at [1392, 385] on span "Ship" at bounding box center [1404, 378] width 35 height 13
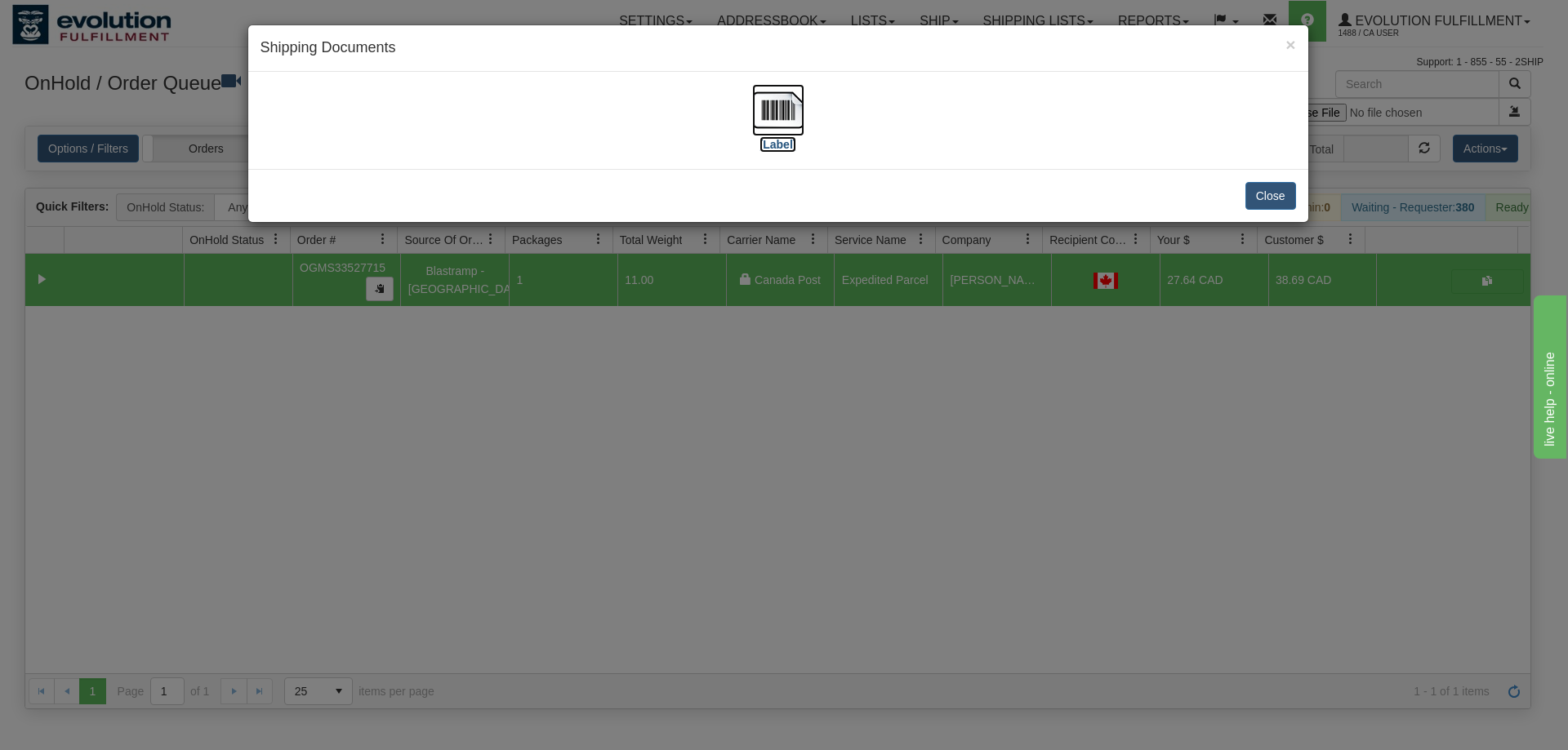
click at [787, 115] on img at bounding box center [778, 110] width 52 height 52
click at [844, 509] on div "× Shipping Documents [Label] Close" at bounding box center [784, 375] width 1568 height 750
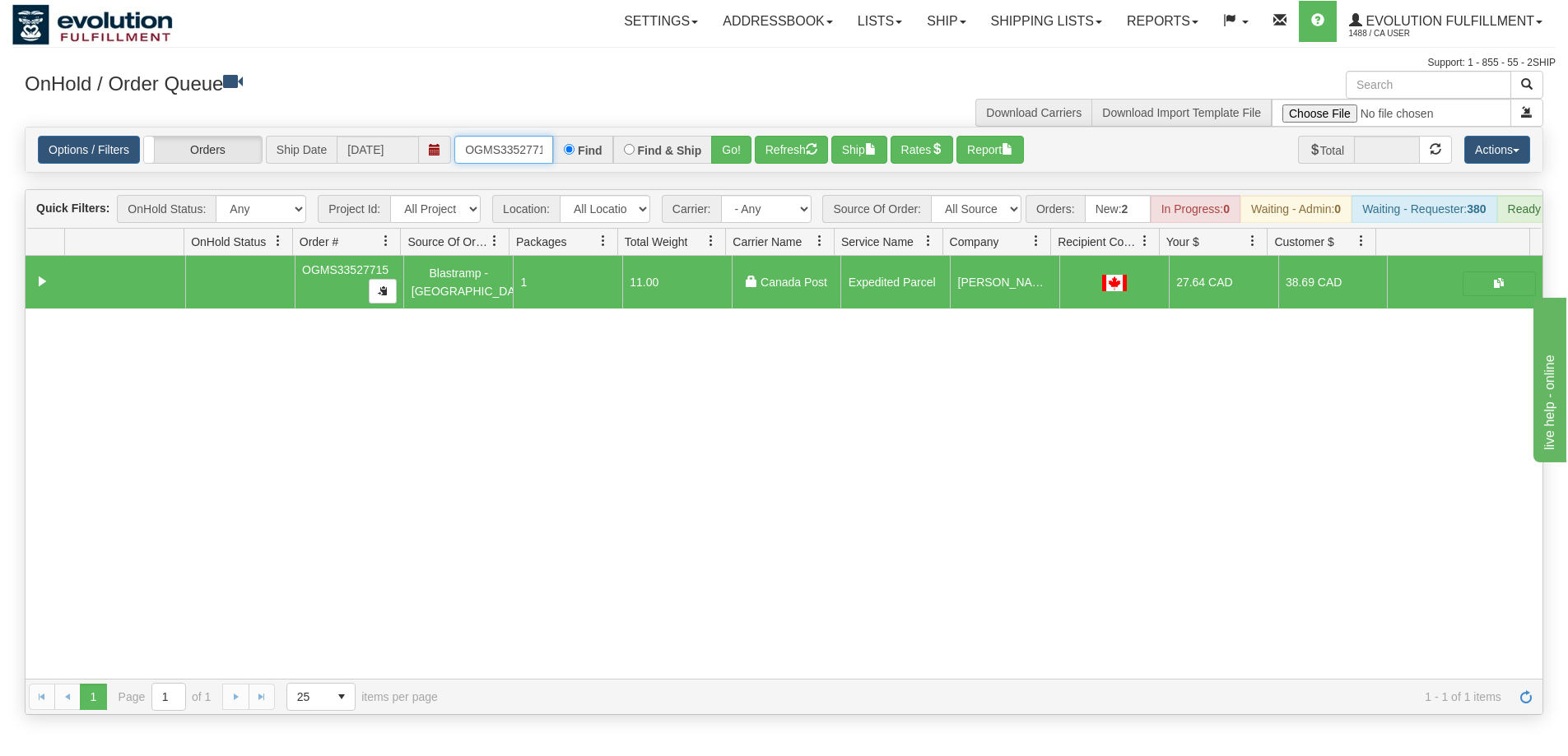
scroll to position [0, 9]
drag, startPoint x: 467, startPoint y: 150, endPoint x: 689, endPoint y: 143, distance: 222.1
click at [689, 143] on div "OGMS33527715 Find Find & Ship Go!" at bounding box center [602, 149] width 297 height 28
type input "OGMS33530338"
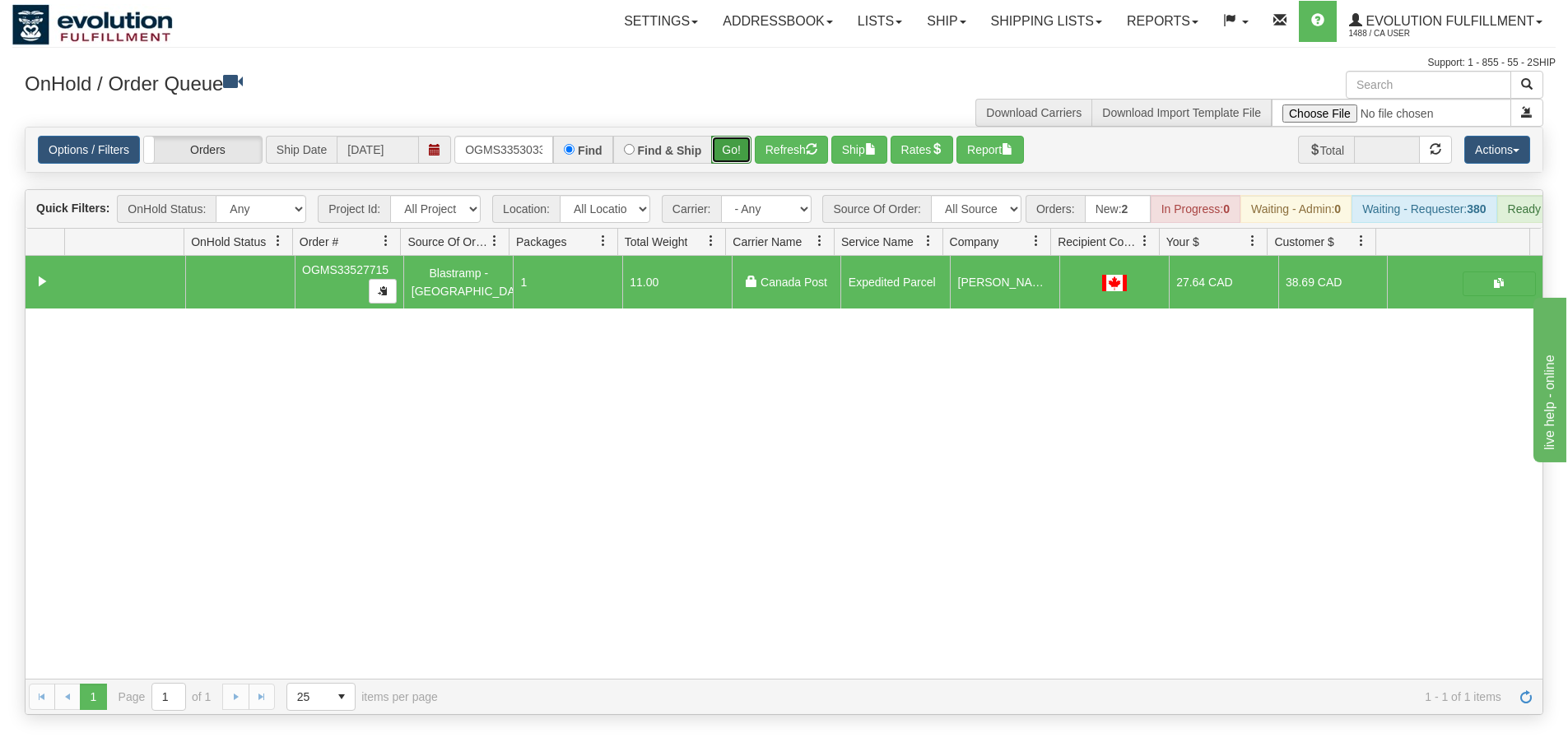
click at [741, 143] on button "Go!" at bounding box center [731, 149] width 40 height 28
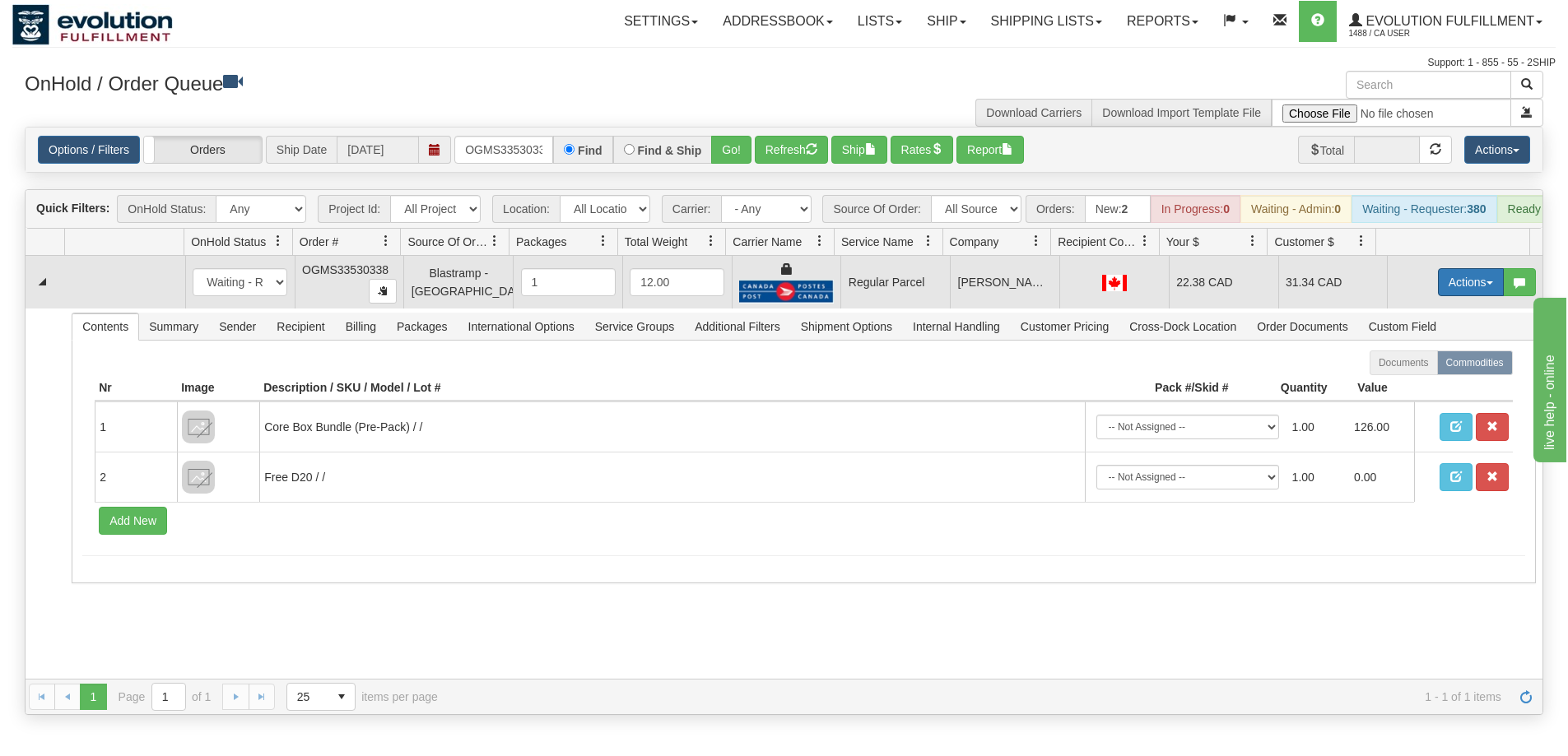
click at [1459, 293] on button "Actions" at bounding box center [1471, 282] width 65 height 28
click at [1408, 363] on span "Rate All Services" at bounding box center [1436, 357] width 99 height 13
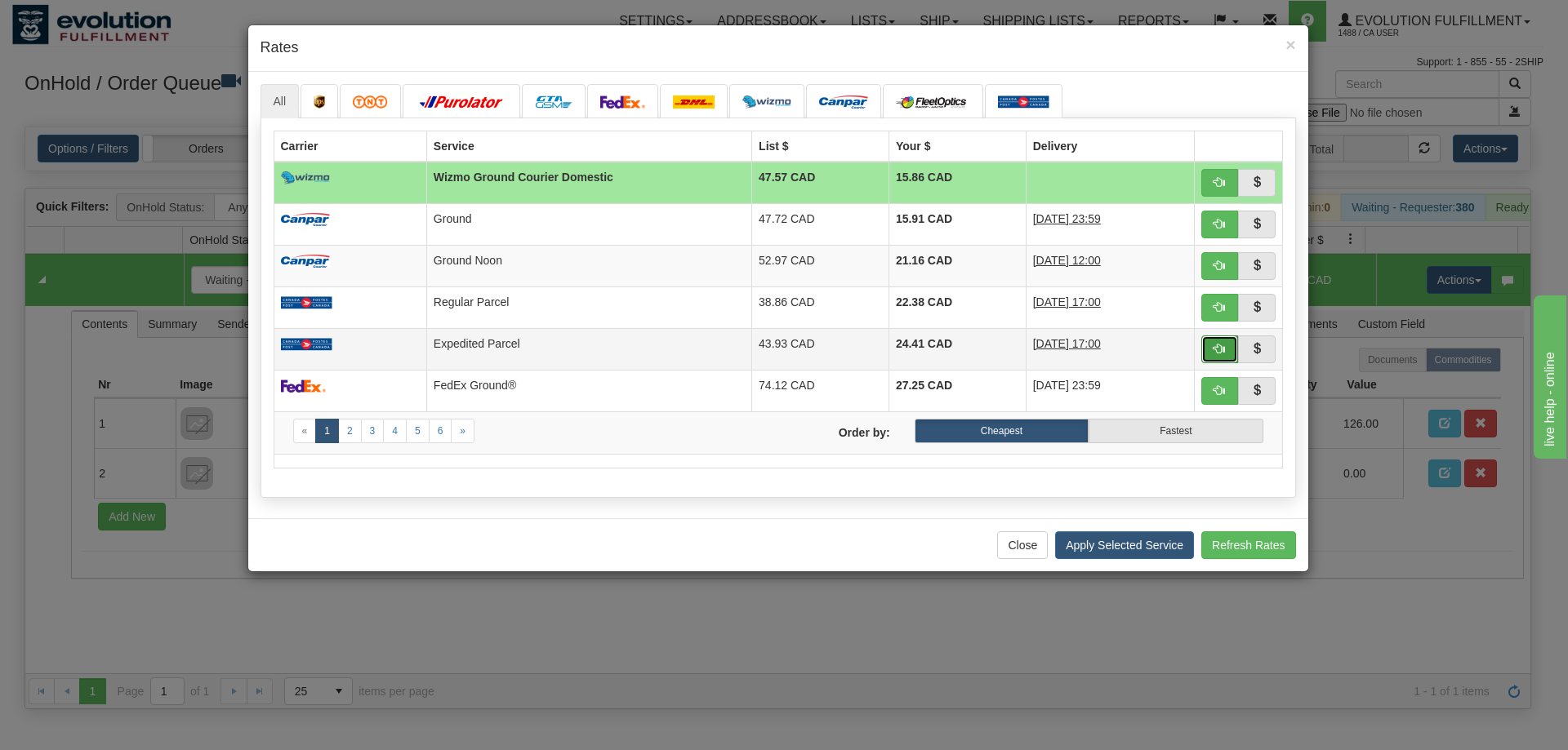
click at [1218, 348] on span "button" at bounding box center [1219, 348] width 12 height 12
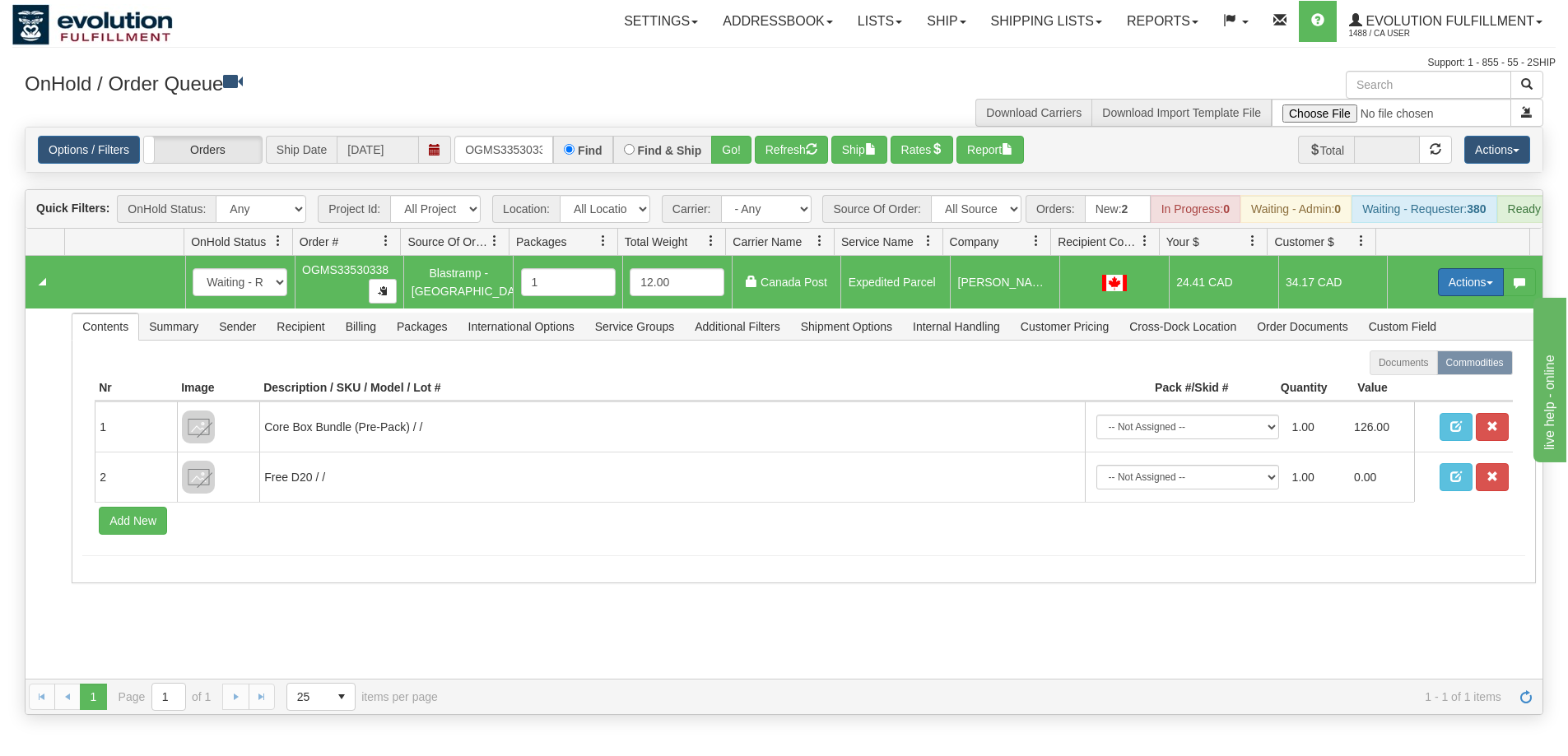
click at [1452, 295] on button "Actions" at bounding box center [1471, 282] width 65 height 28
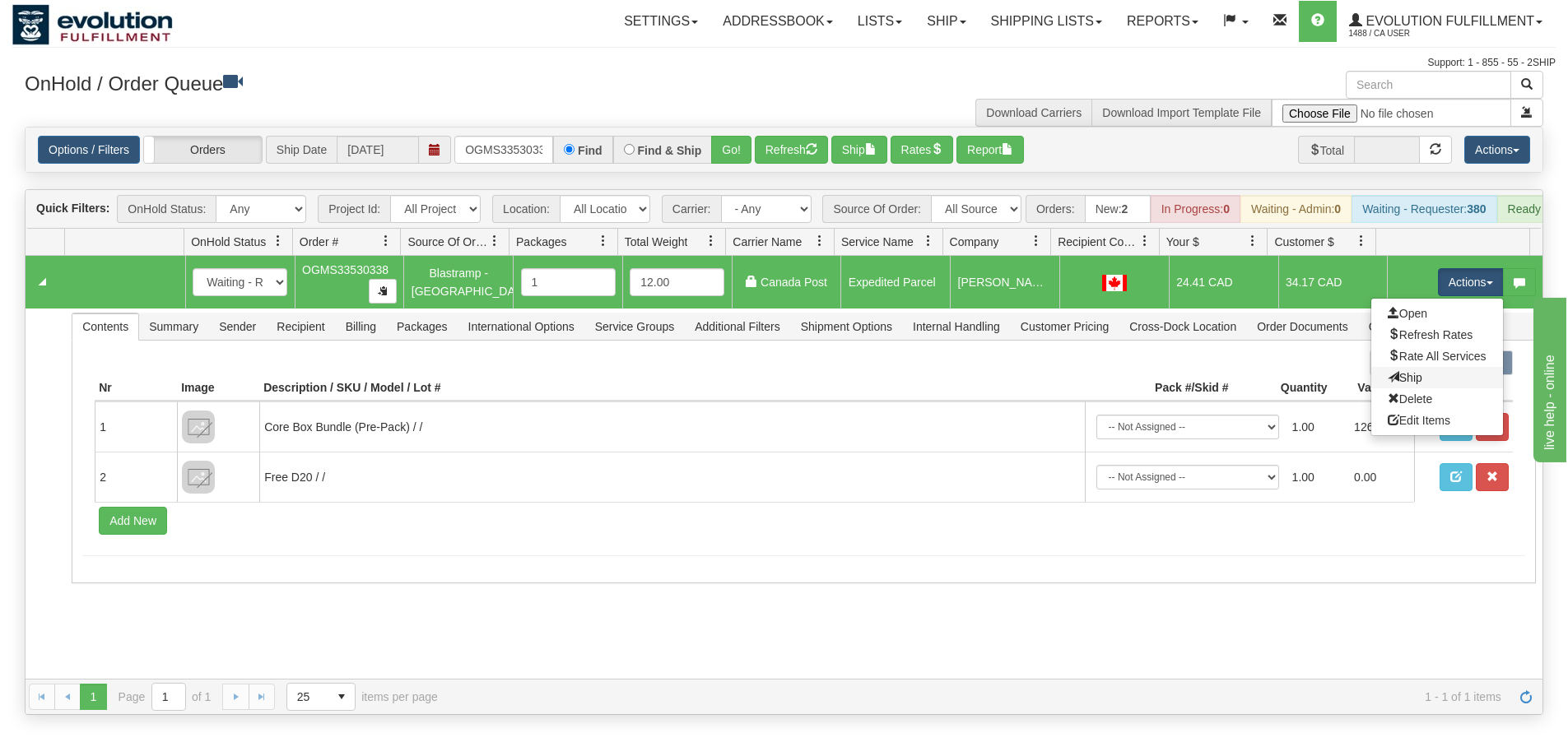
click at [1408, 388] on link "Ship" at bounding box center [1436, 378] width 132 height 22
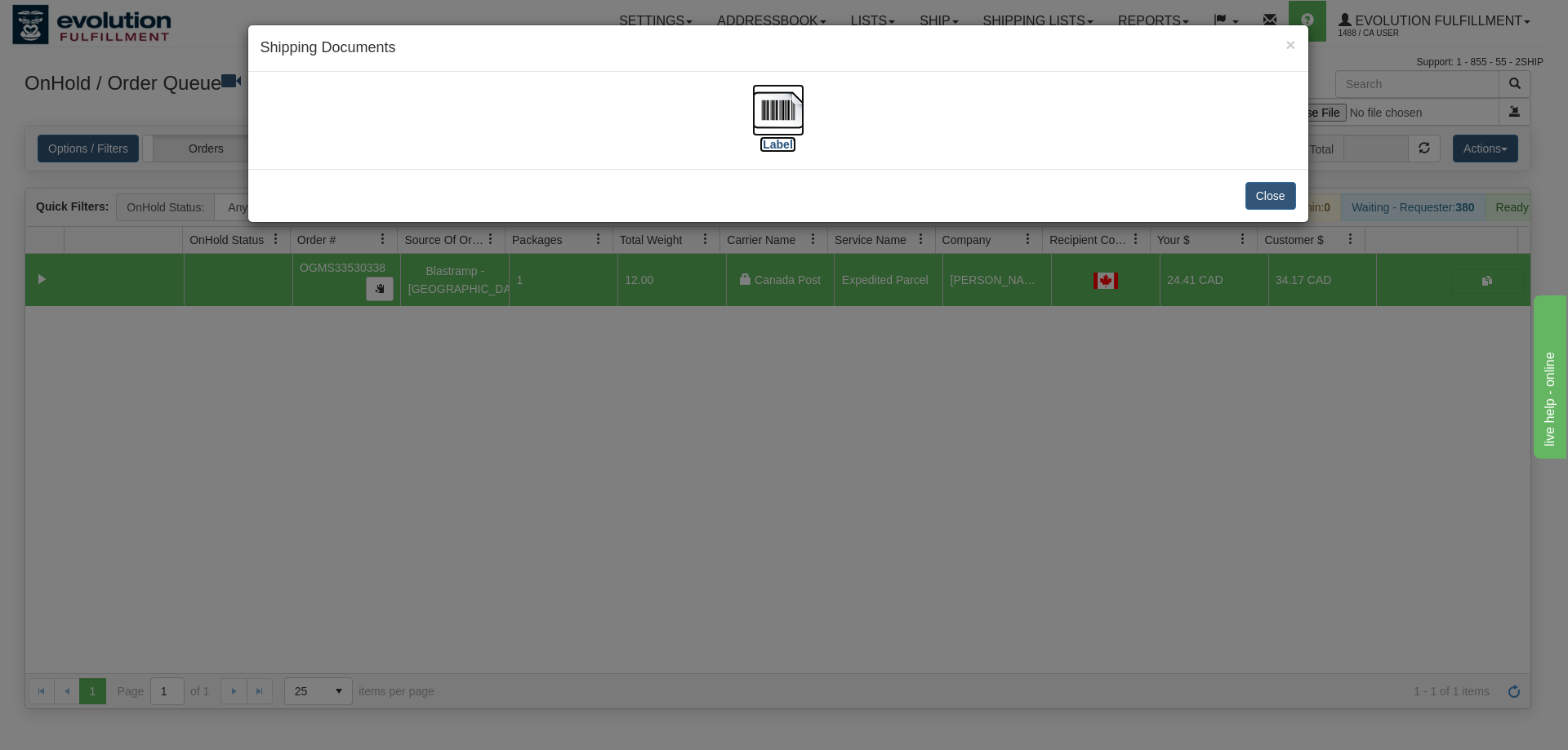
click at [777, 125] on img at bounding box center [778, 110] width 52 height 52
drag, startPoint x: 906, startPoint y: 429, endPoint x: 848, endPoint y: 352, distance: 96.4
click at [906, 425] on div "× Shipping Documents [Label] Close" at bounding box center [784, 375] width 1568 height 750
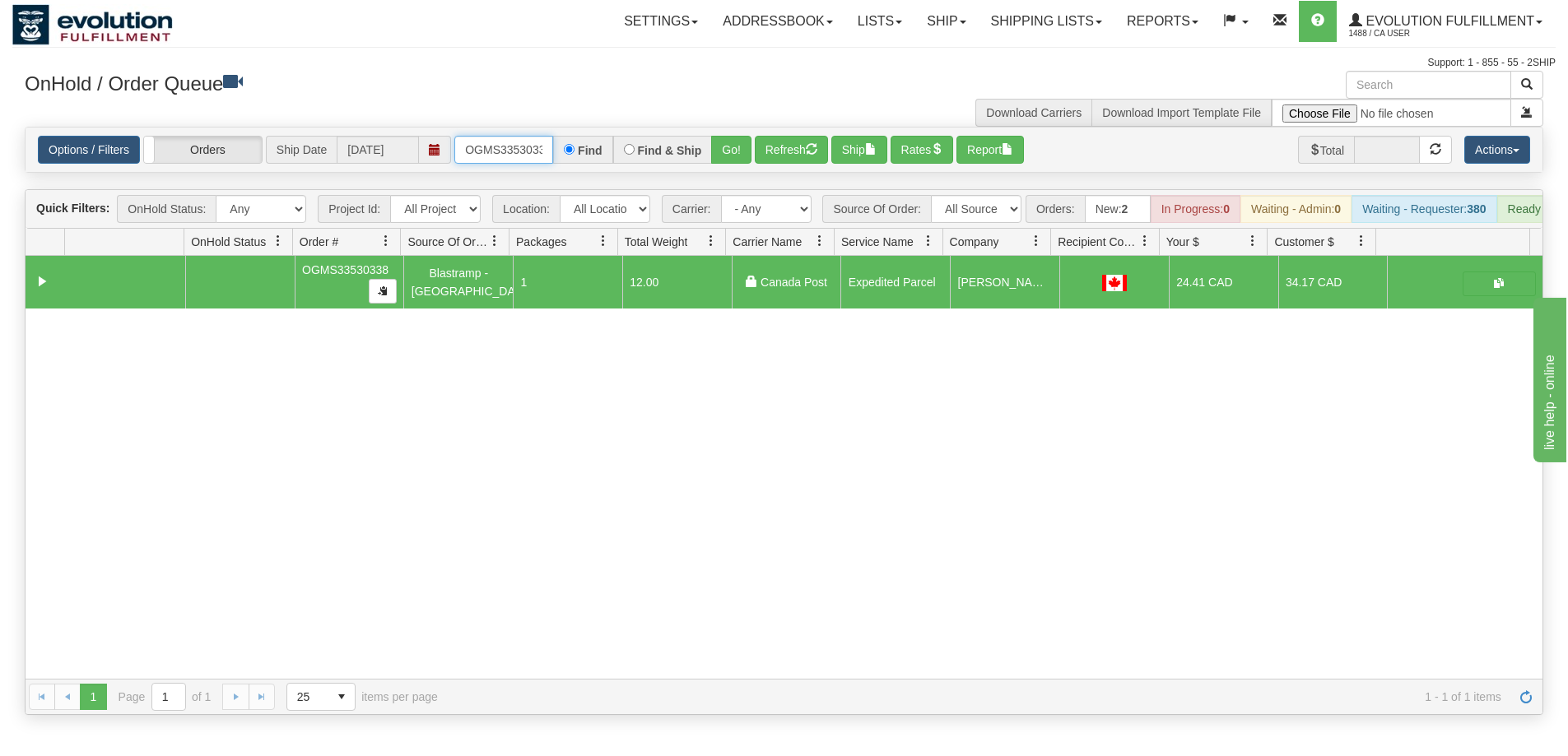
scroll to position [0, 9]
drag, startPoint x: 466, startPoint y: 151, endPoint x: 698, endPoint y: 134, distance: 232.6
click at [698, 134] on div "Options / Filters Group Shipments Orders Ship Date 08/21/2025 OGMS33530338 Find…" at bounding box center [783, 149] width 1516 height 45
type input "OGMS33555446"
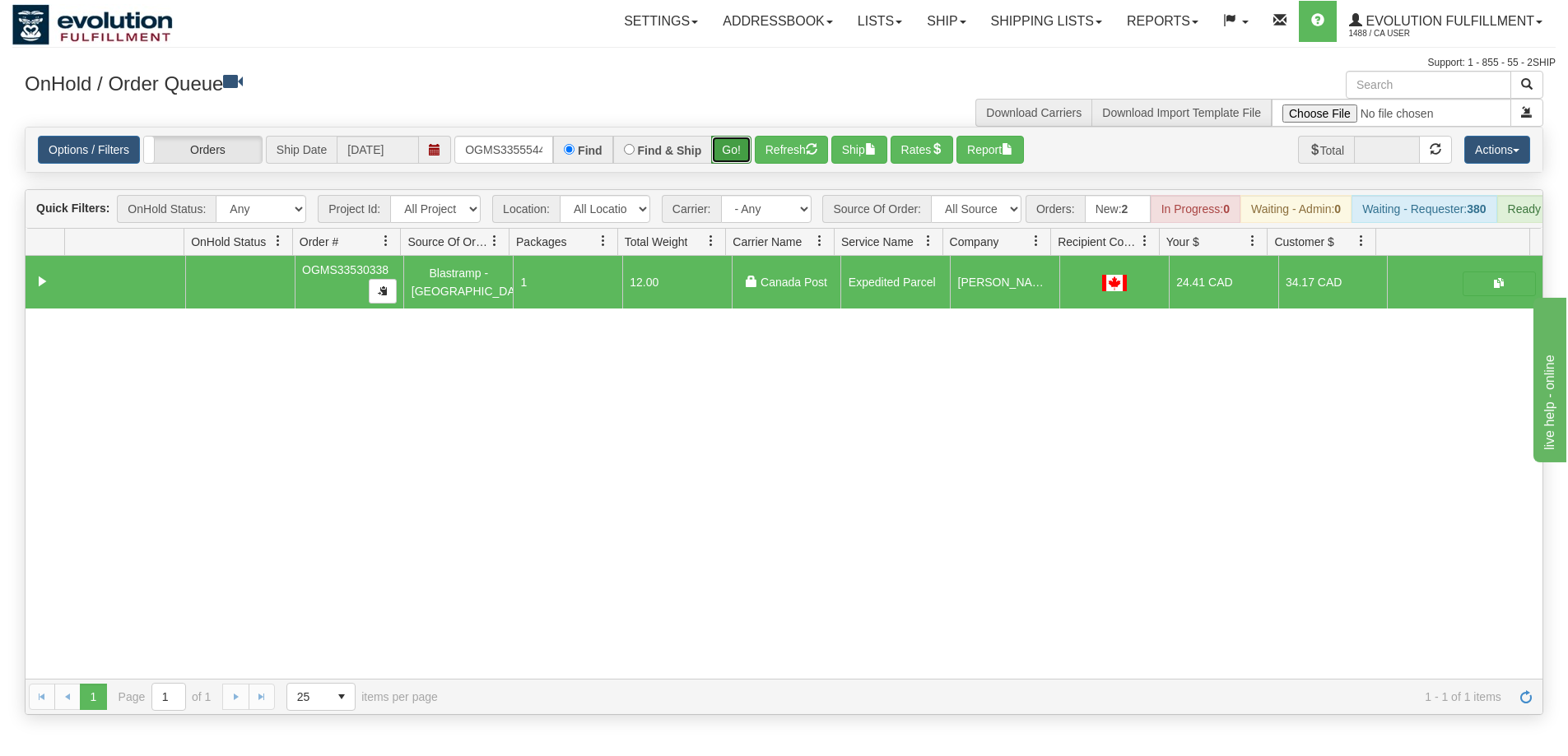
click at [729, 152] on button "Go!" at bounding box center [731, 149] width 40 height 28
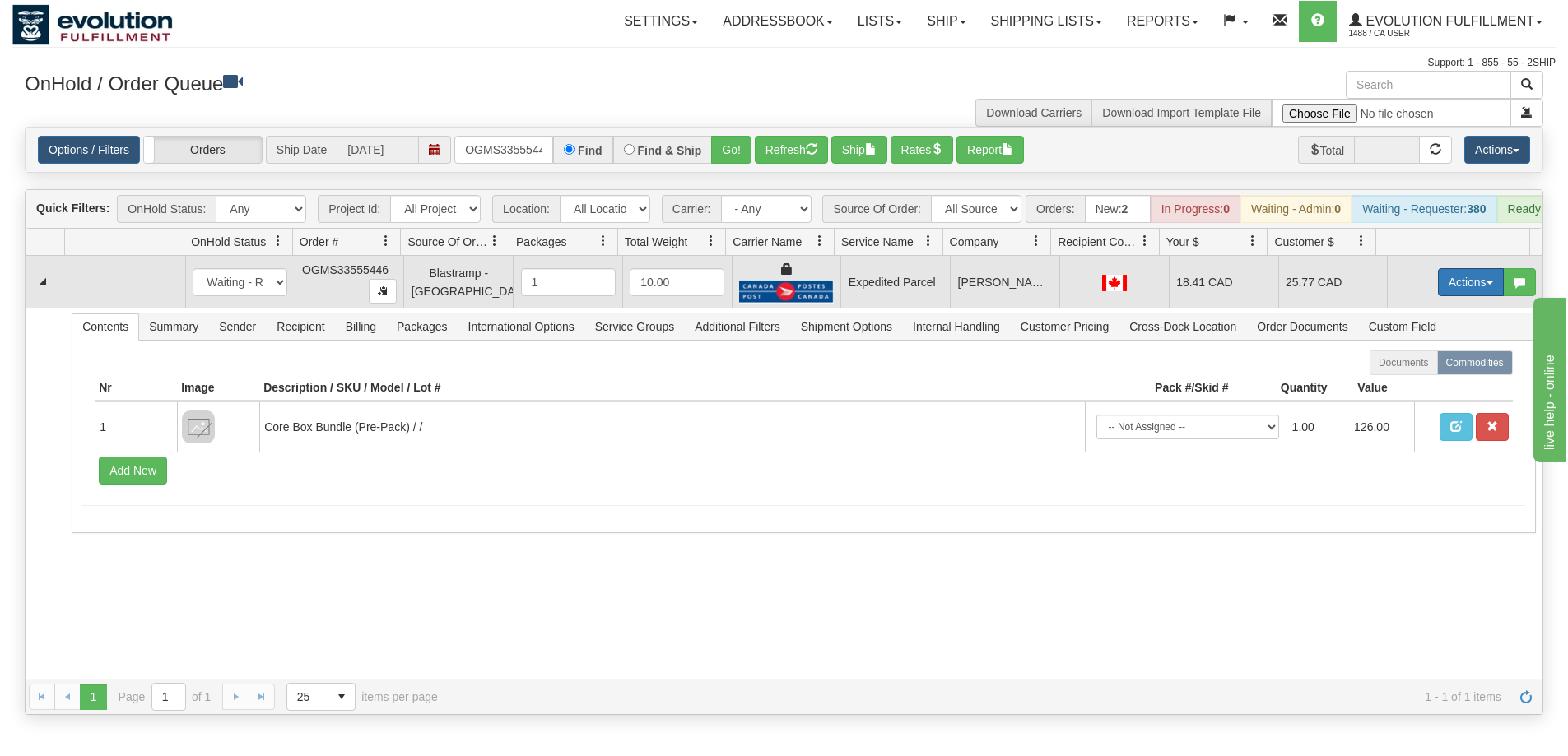
click at [1438, 293] on button "Actions" at bounding box center [1471, 282] width 65 height 28
click at [1402, 385] on span "Ship" at bounding box center [1404, 378] width 35 height 13
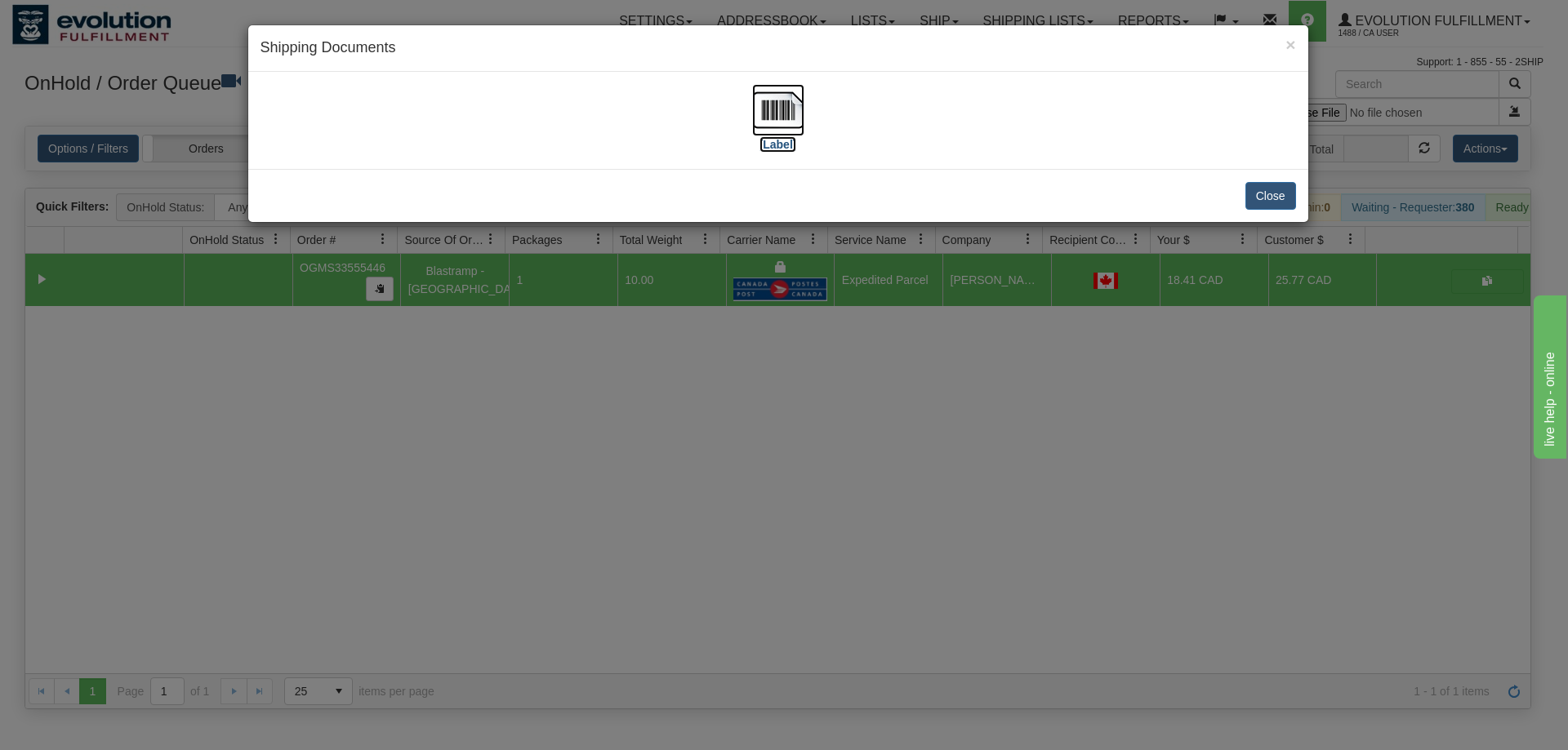
click at [784, 116] on img at bounding box center [778, 110] width 52 height 52
click at [1017, 599] on div "× Shipping Documents [Label] Close" at bounding box center [784, 375] width 1568 height 750
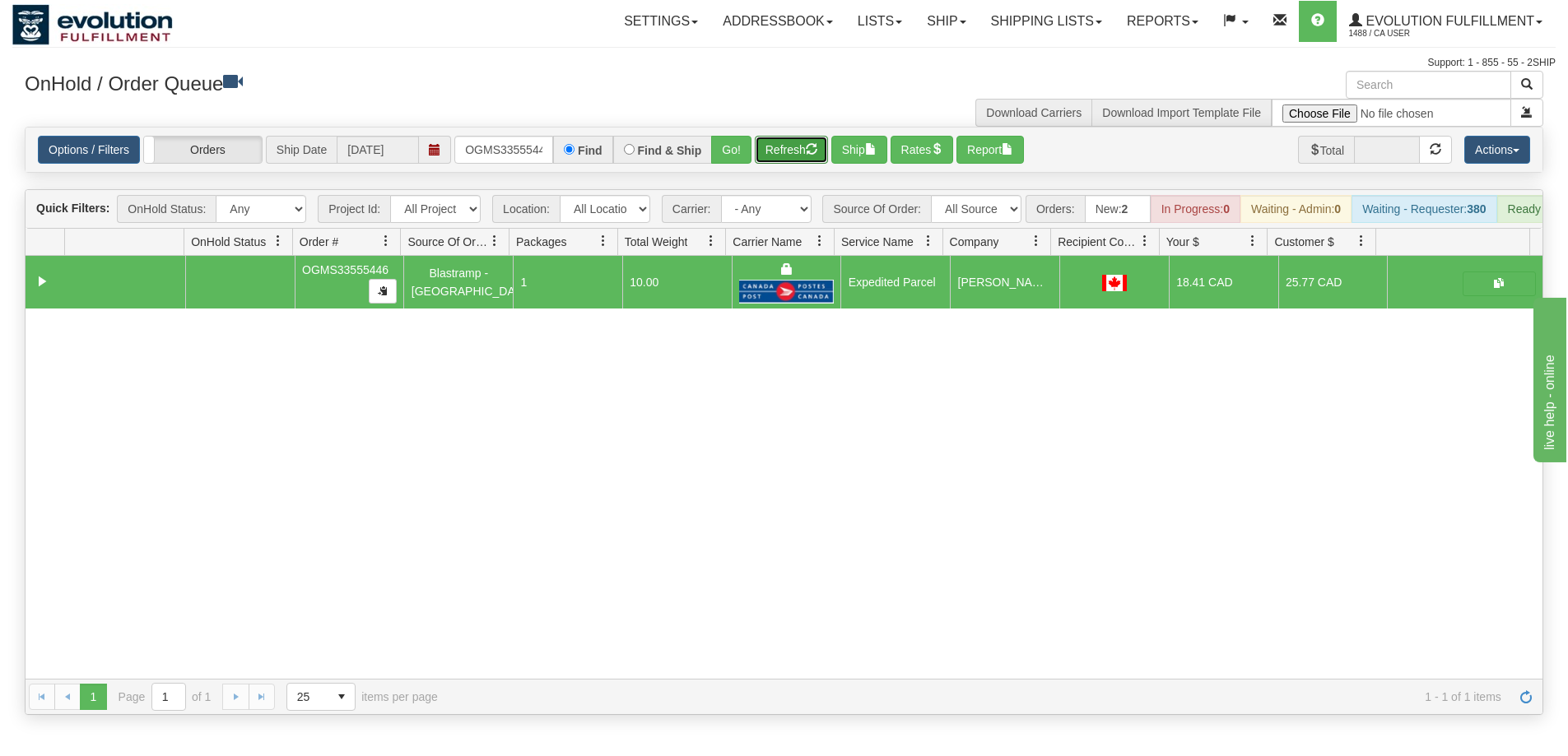
click at [786, 150] on button "Refresh" at bounding box center [791, 149] width 74 height 28
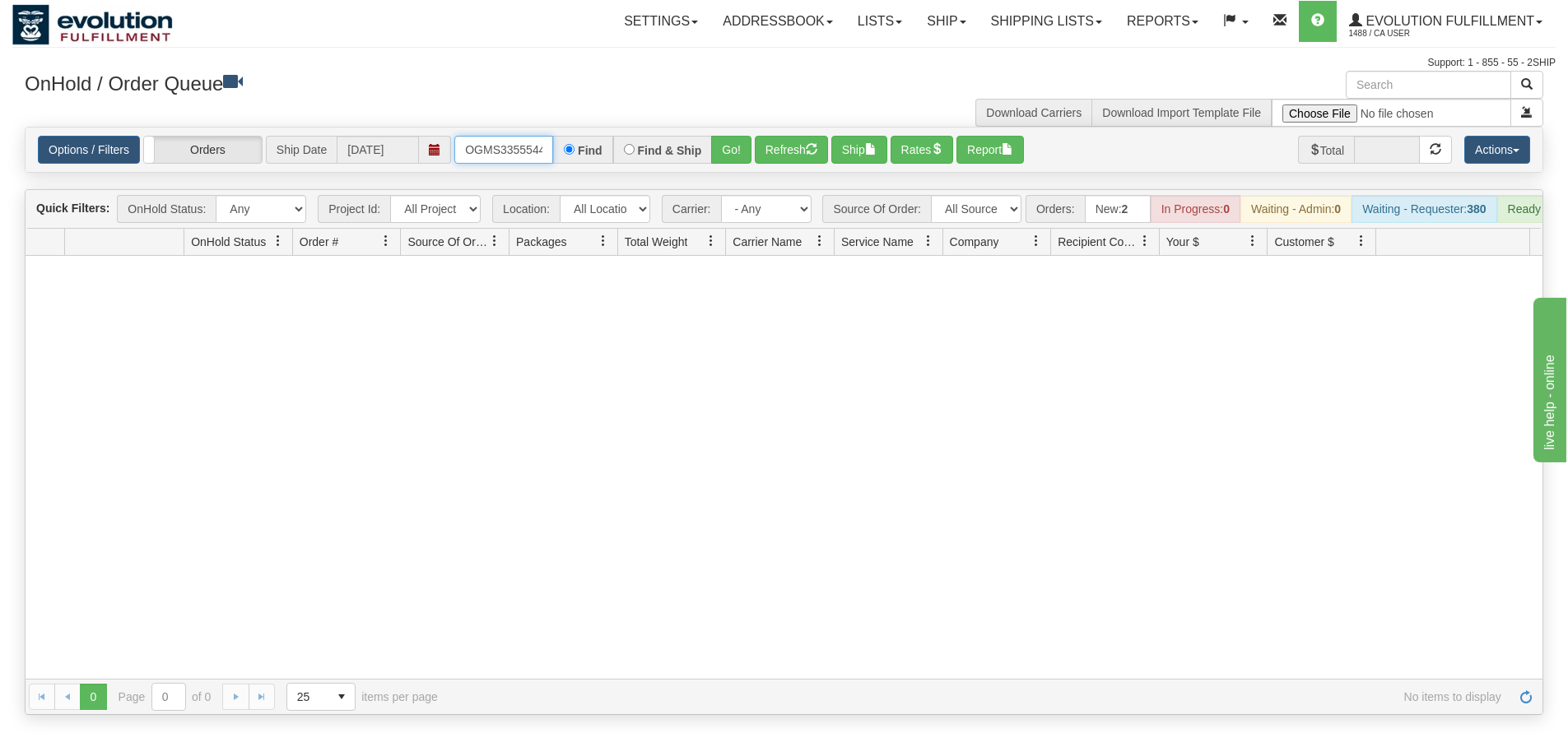
scroll to position [0, 9]
drag, startPoint x: 465, startPoint y: 153, endPoint x: 668, endPoint y: 157, distance: 203.0
click at [668, 157] on div "OGMS33555446 Find Find & Ship Go!" at bounding box center [602, 149] width 297 height 28
type input "OGMS33555065"
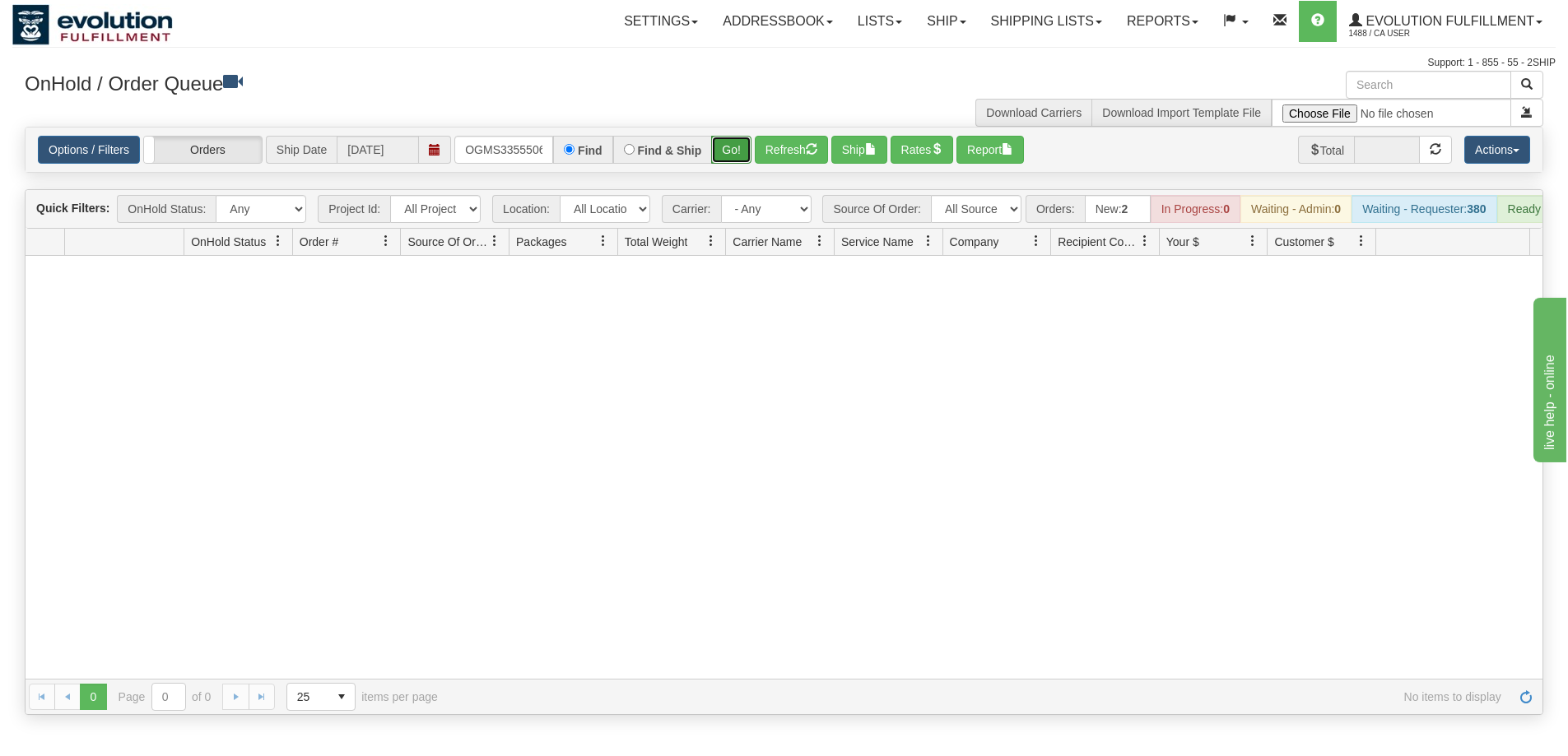
click at [730, 156] on button "Go!" at bounding box center [731, 149] width 40 height 28
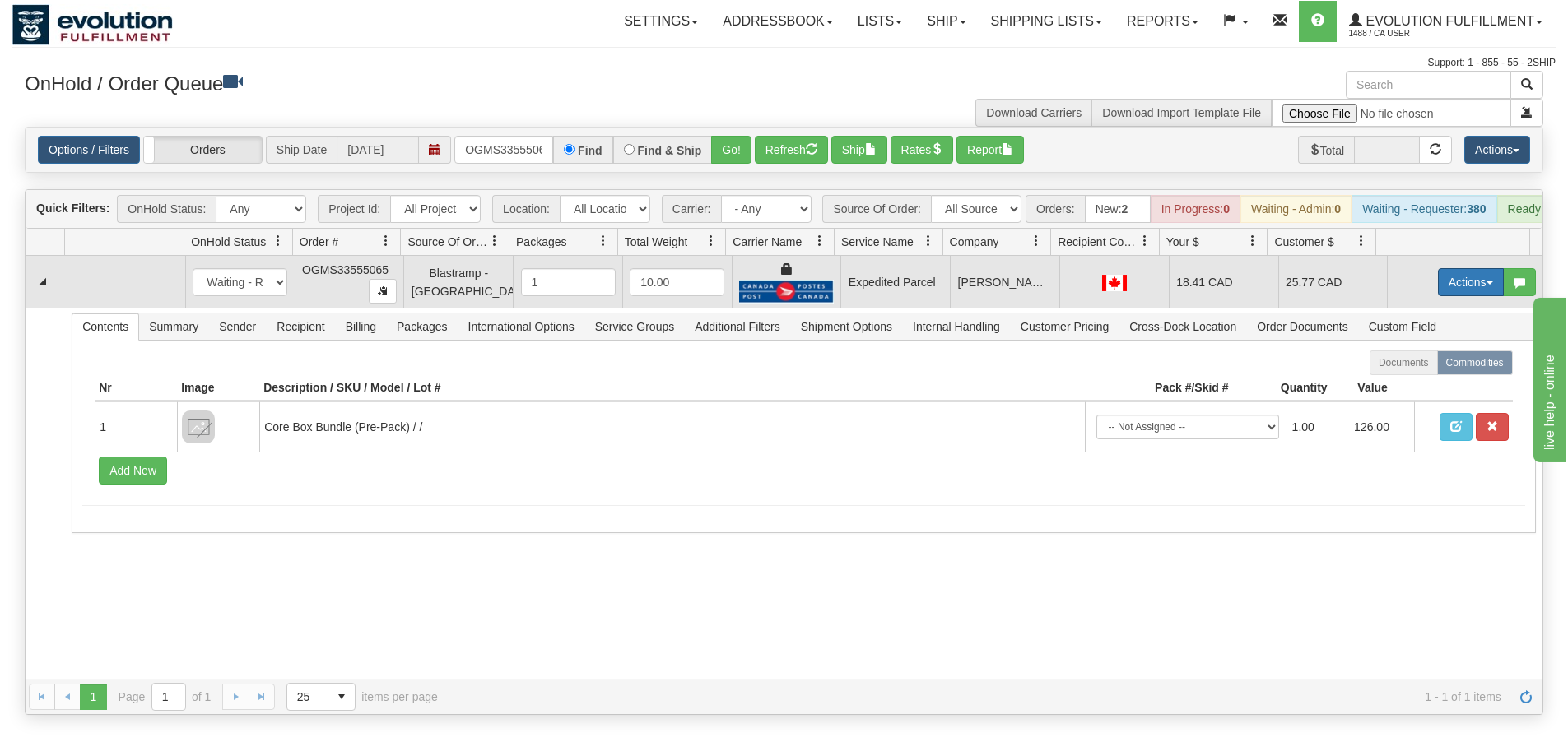
click at [1447, 287] on button "Actions" at bounding box center [1471, 282] width 65 height 28
click at [1407, 388] on link "Ship" at bounding box center [1436, 378] width 132 height 22
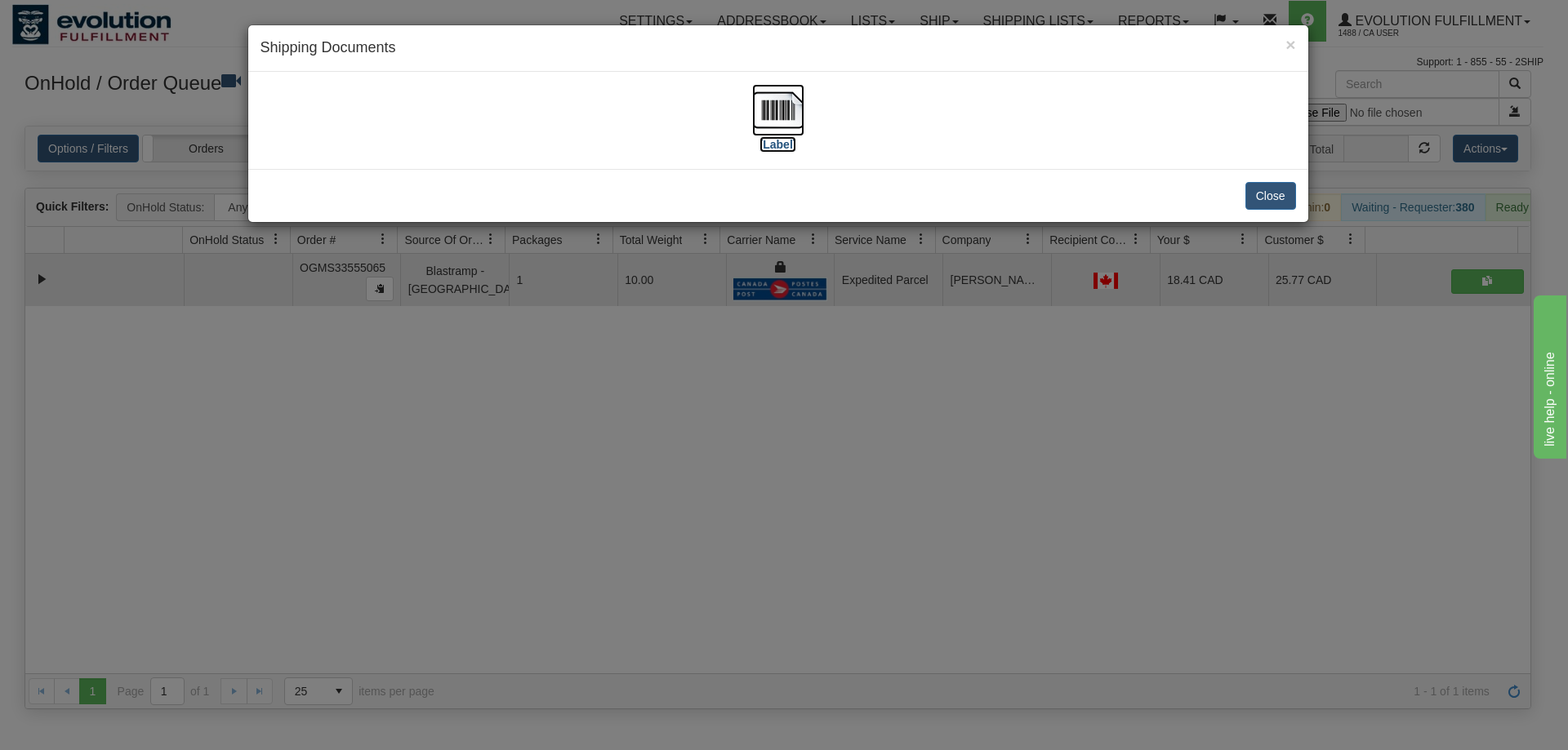
click at [777, 115] on img at bounding box center [778, 110] width 52 height 52
click at [1229, 441] on div "× Shipping Documents [Label] Close" at bounding box center [784, 375] width 1568 height 750
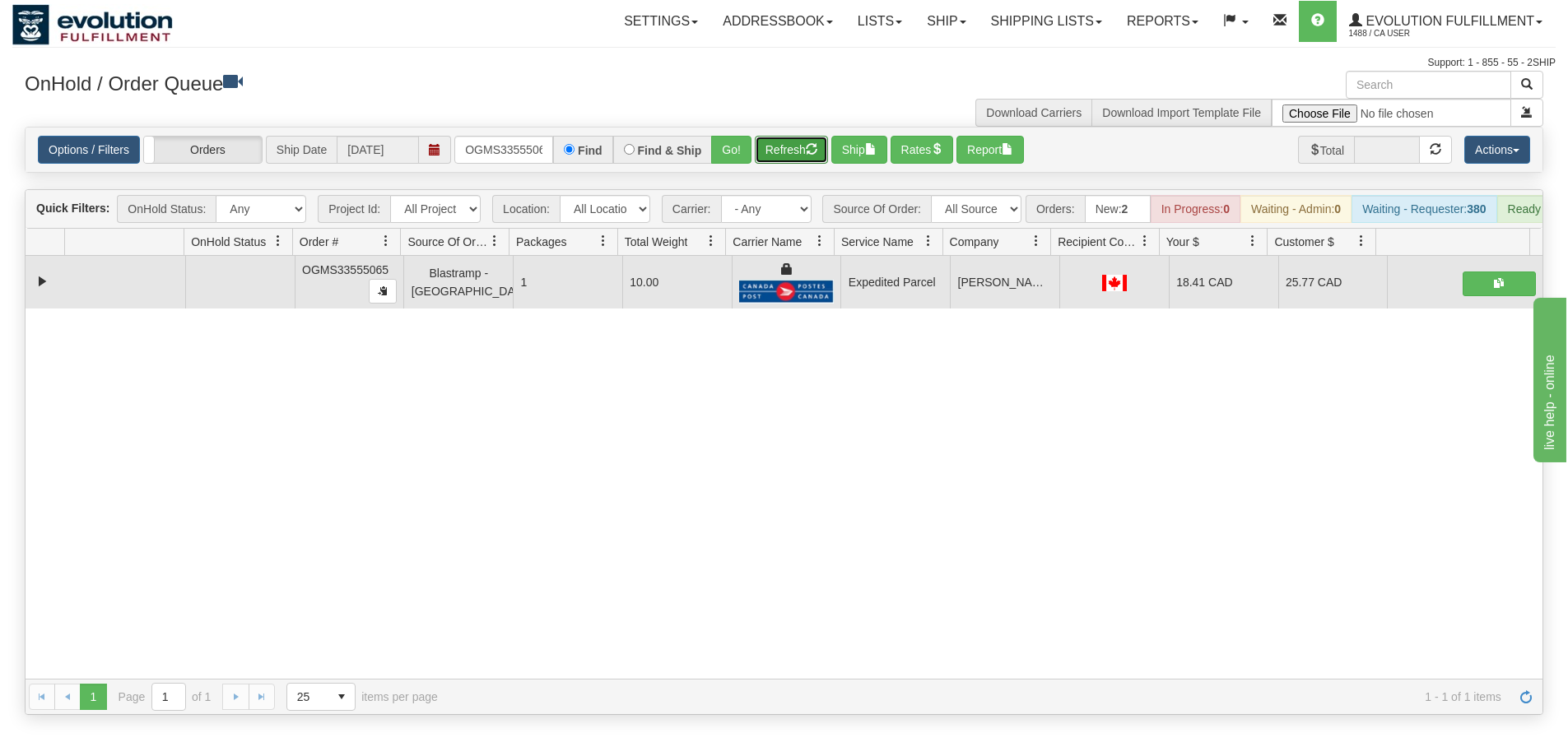
click at [801, 153] on button "Refresh" at bounding box center [791, 149] width 74 height 28
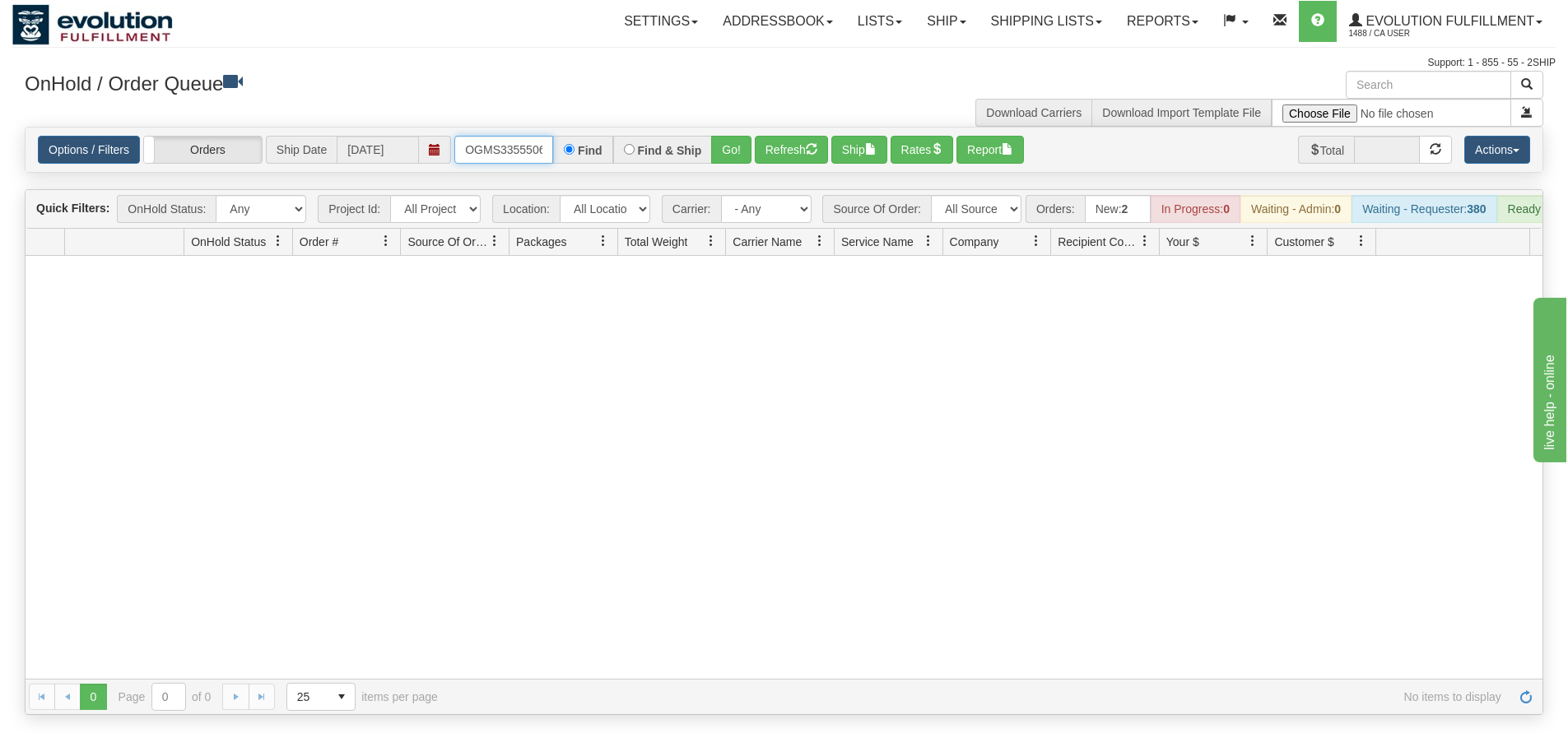
scroll to position [0, 9]
drag, startPoint x: 465, startPoint y: 148, endPoint x: 616, endPoint y: 146, distance: 151.0
click at [616, 146] on div "OGMS33555065 Find Find & Ship Go!" at bounding box center [602, 149] width 297 height 28
type input "OGMS33541685"
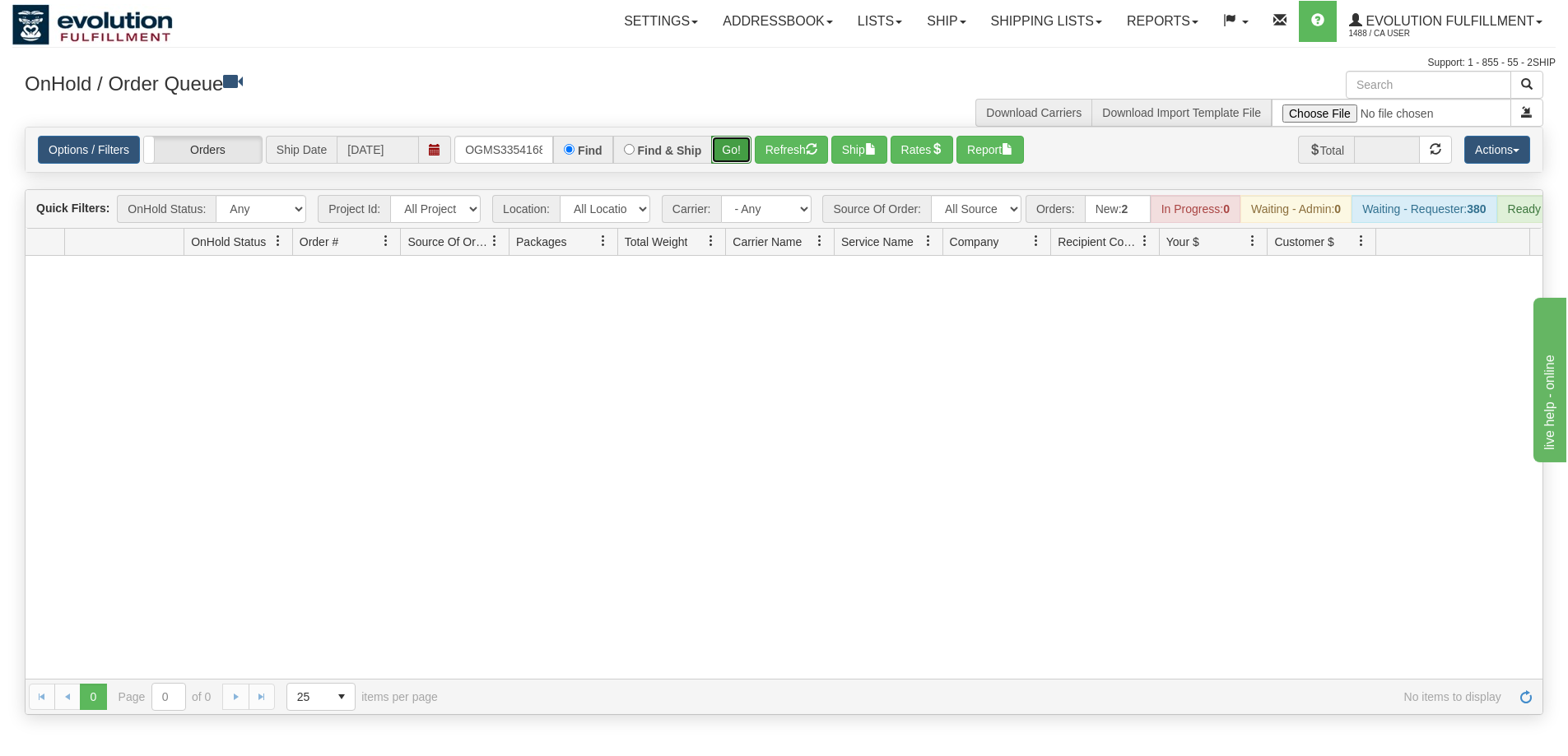
click at [721, 151] on button "Go!" at bounding box center [731, 149] width 40 height 28
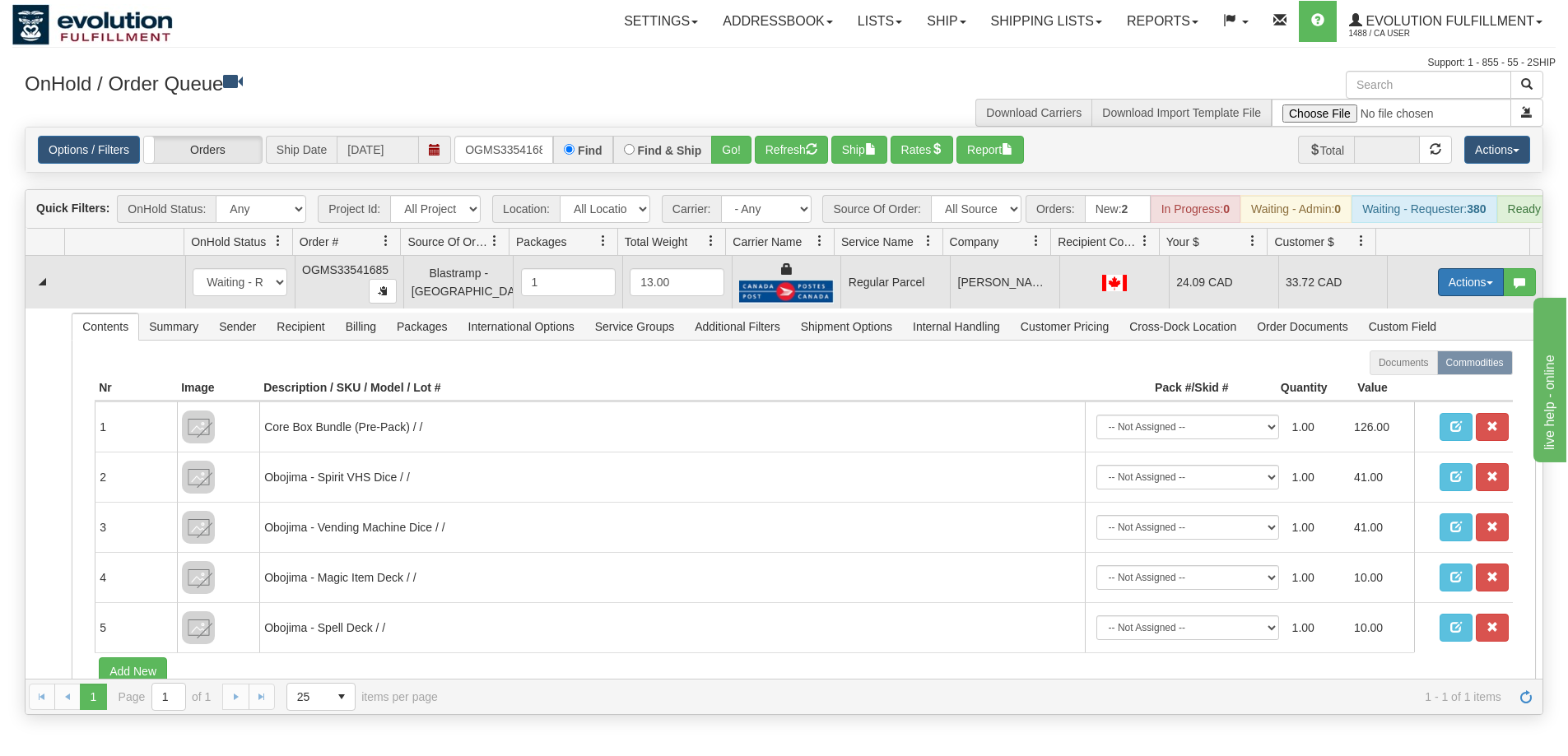
click at [1448, 295] on button "Actions" at bounding box center [1471, 282] width 65 height 28
click at [1395, 363] on span "Rate All Services" at bounding box center [1436, 357] width 99 height 13
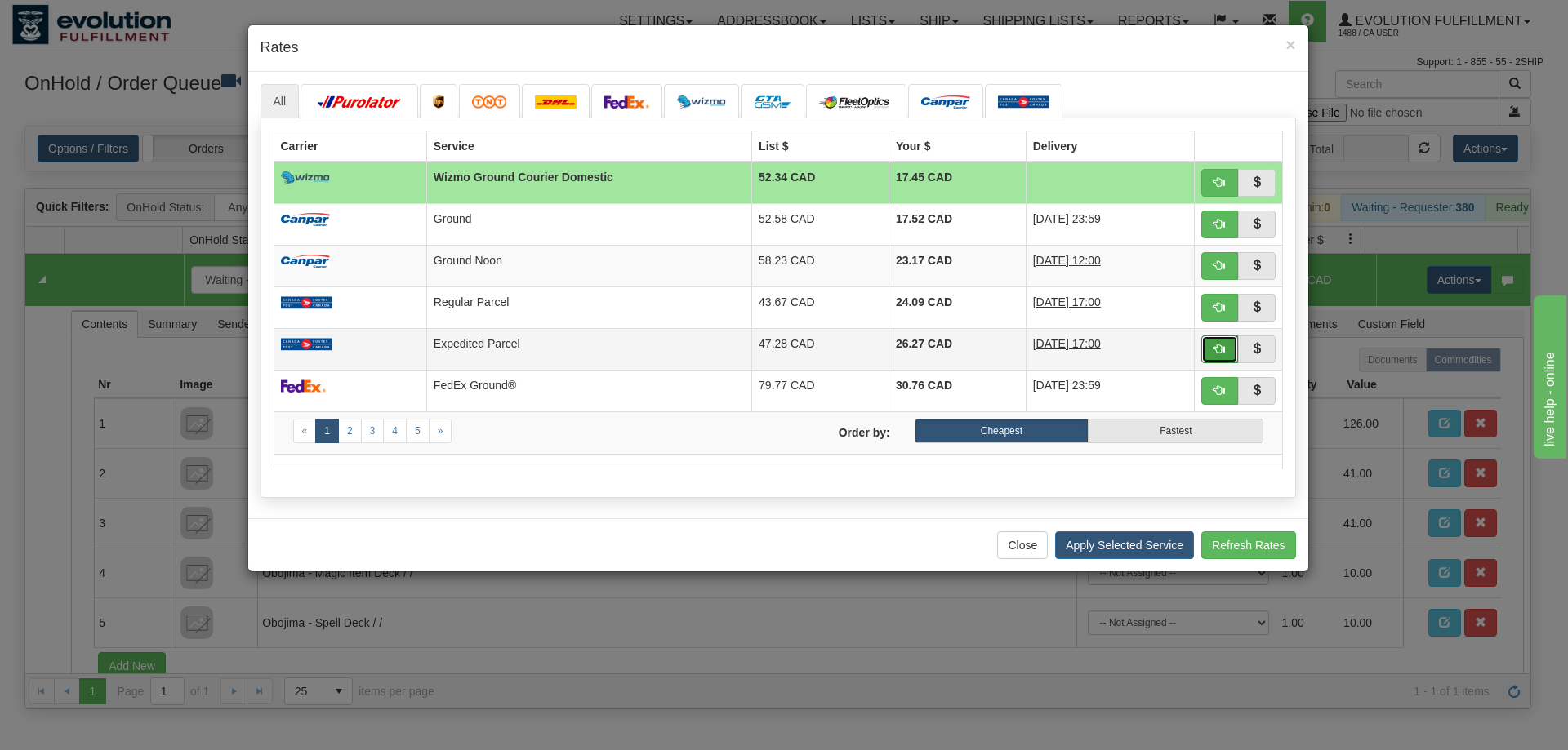
click at [1217, 340] on button "button" at bounding box center [1220, 349] width 38 height 28
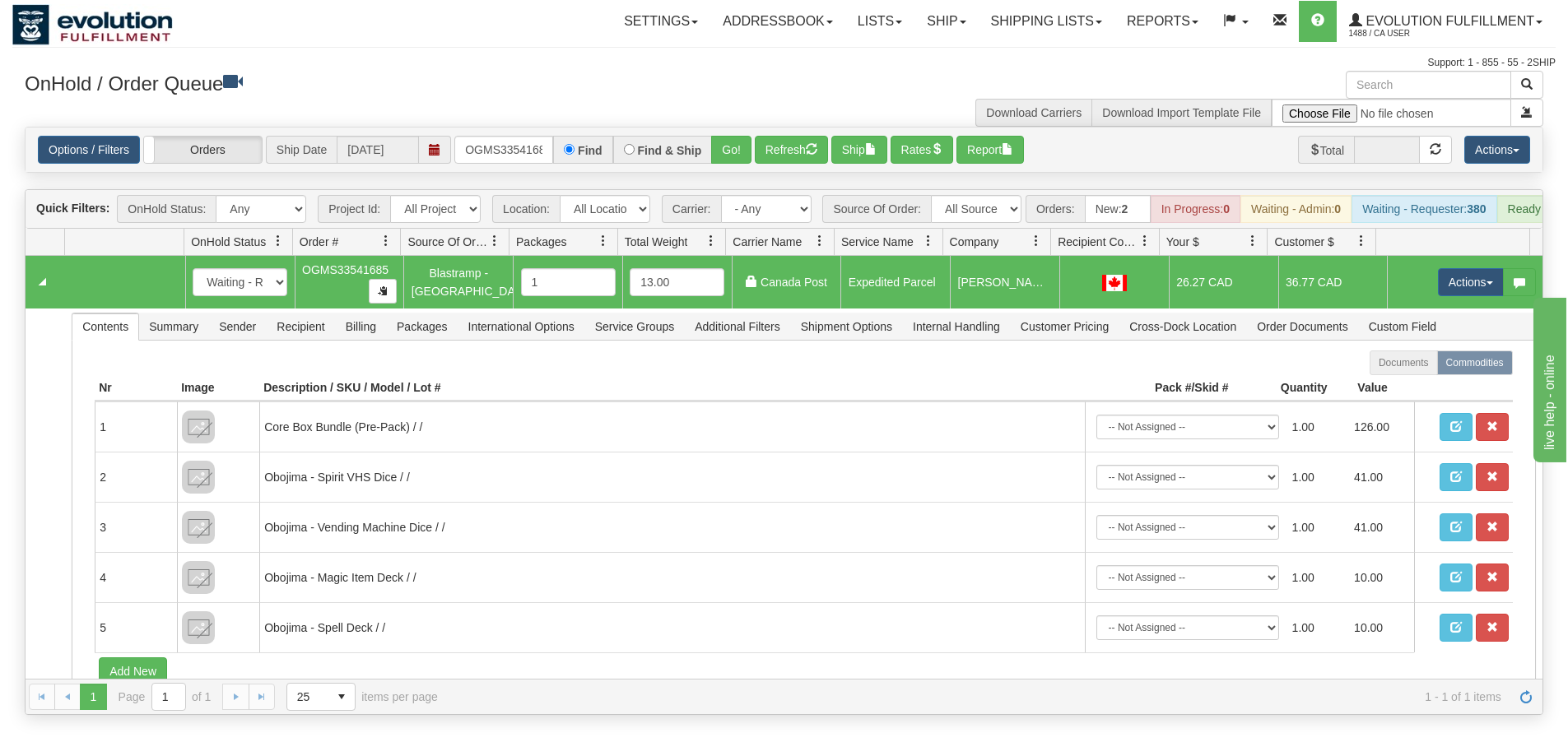
click at [1464, 277] on td "Actions Open Refresh Rates Rate All Services Ship Delete Edit Items" at bounding box center [1464, 282] width 156 height 53
click at [1466, 286] on button "Actions" at bounding box center [1471, 282] width 65 height 28
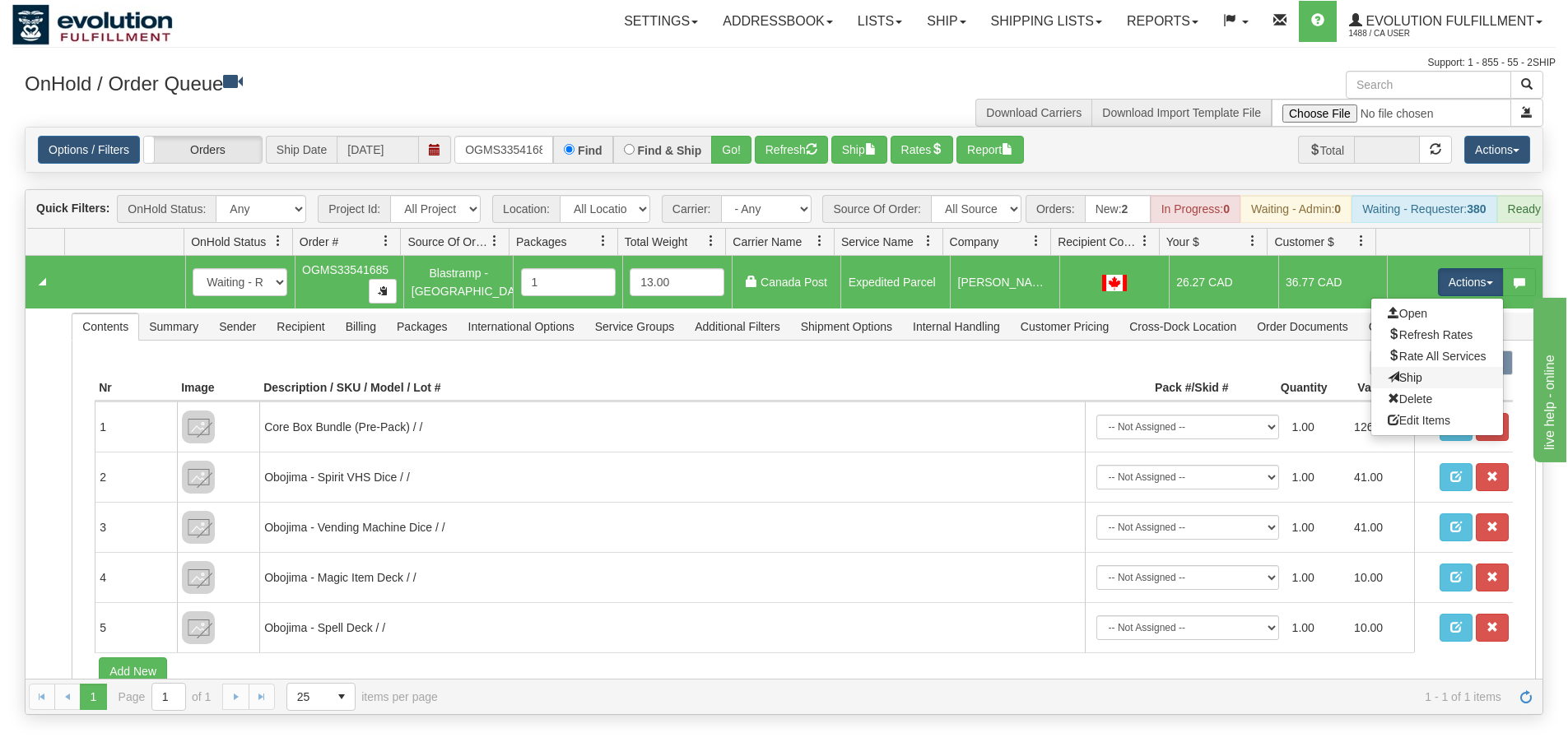
click at [1406, 386] on link "Ship" at bounding box center [1436, 378] width 132 height 22
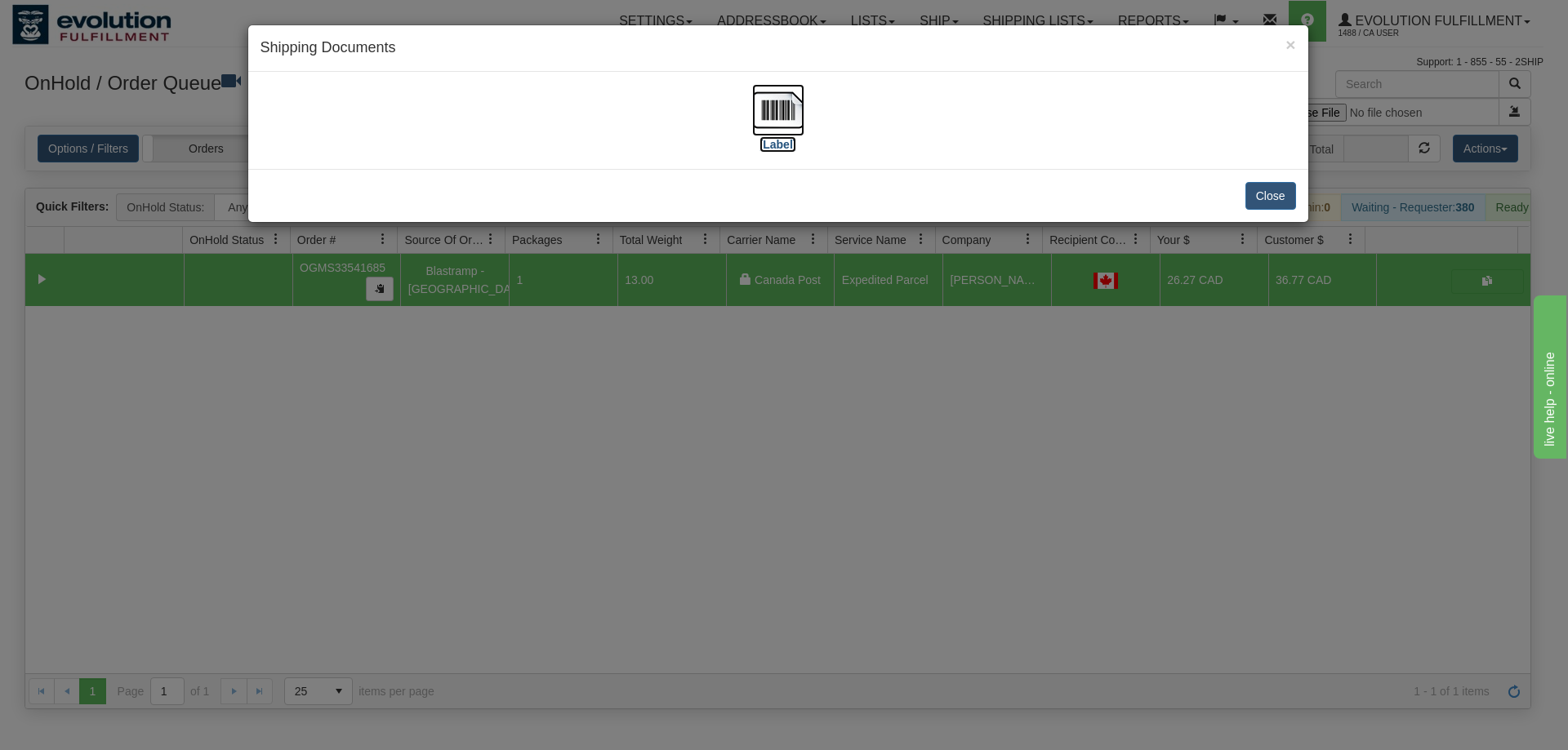
click at [789, 116] on img at bounding box center [778, 110] width 52 height 52
click at [1031, 473] on div "× Shipping Documents [Label] Close" at bounding box center [784, 375] width 1568 height 750
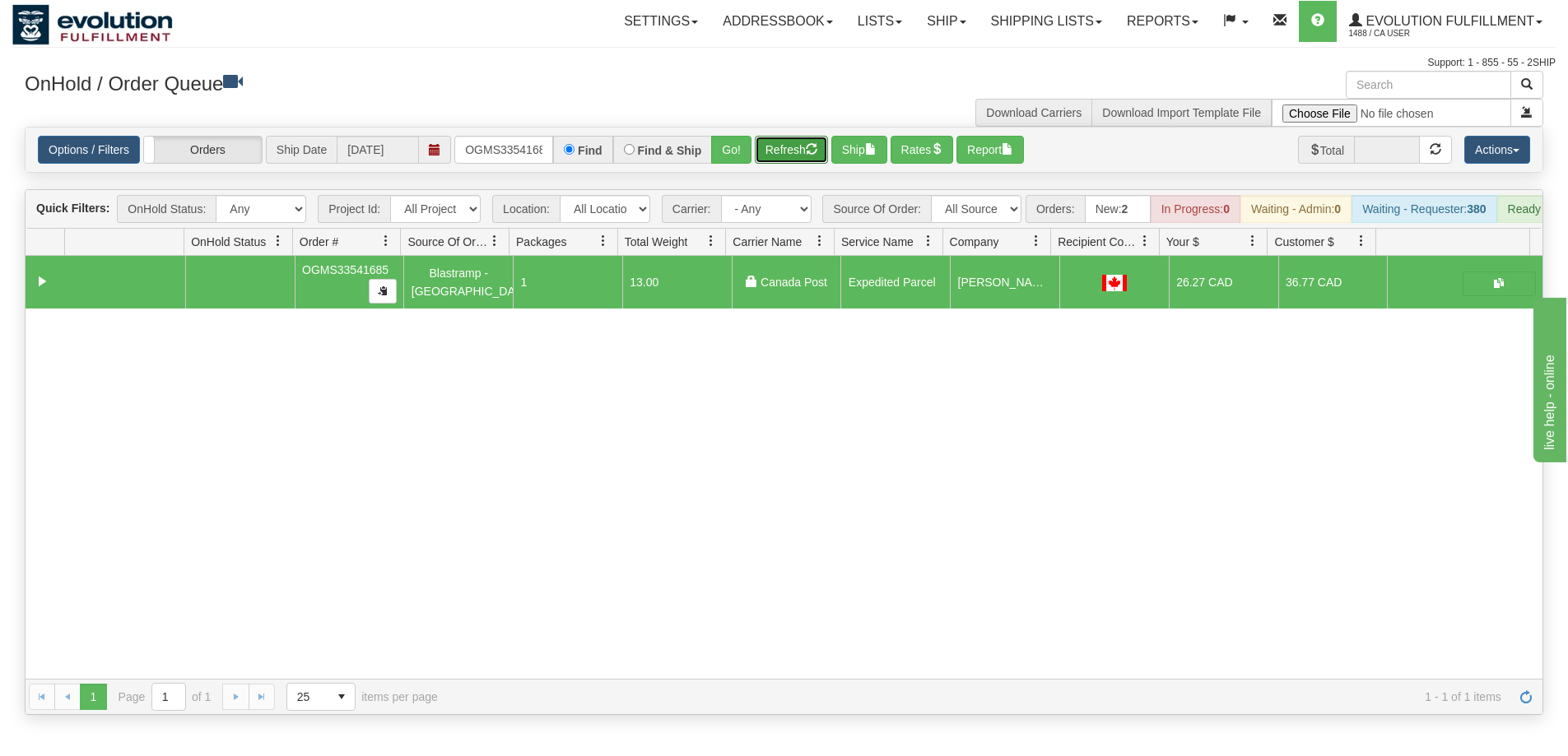
click at [790, 151] on button "Refresh" at bounding box center [791, 149] width 74 height 28
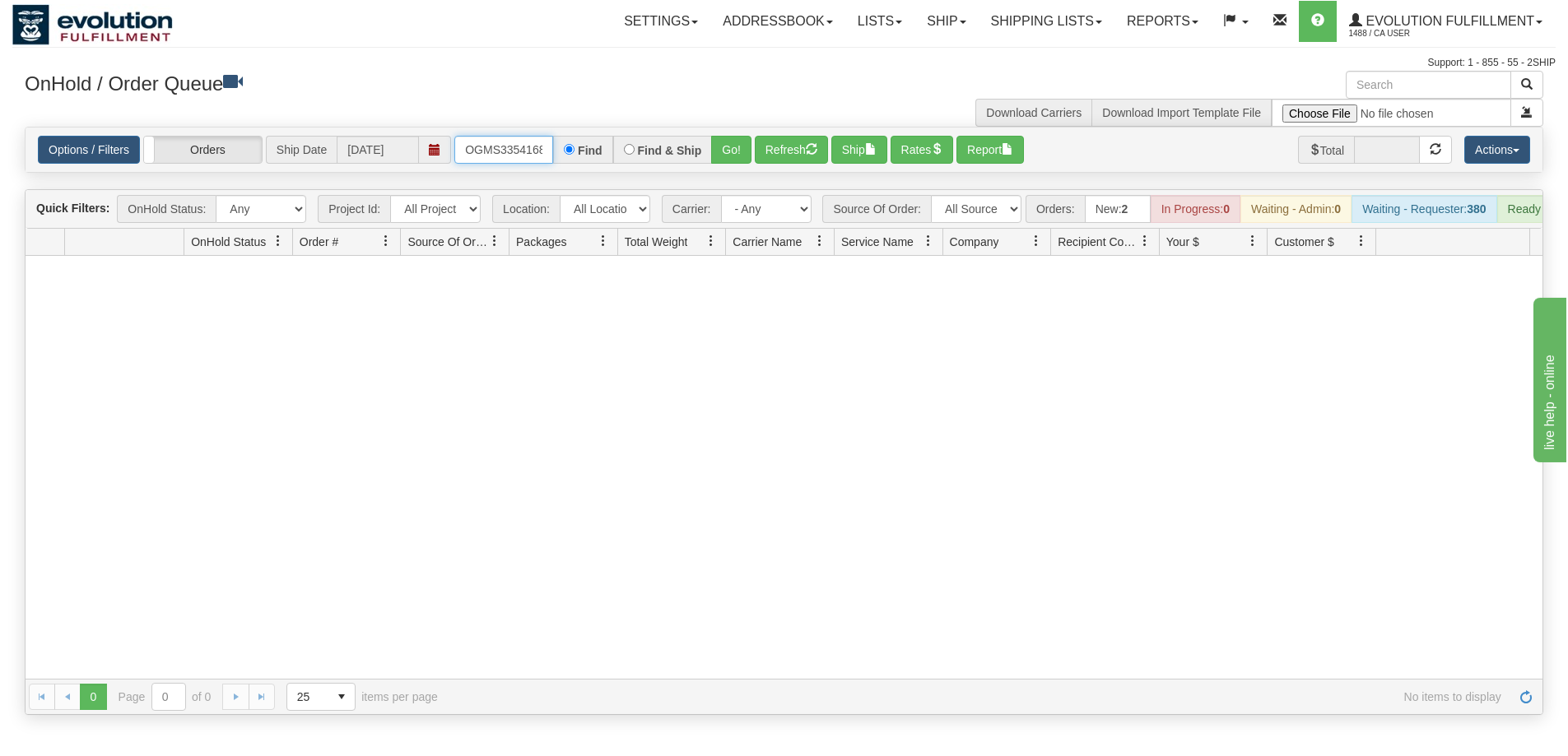
scroll to position [0, 9]
drag, startPoint x: 466, startPoint y: 149, endPoint x: 661, endPoint y: 143, distance: 195.1
click at [661, 143] on div "OGMS33541685 Find Find & Ship Go!" at bounding box center [602, 149] width 297 height 28
type input "OGMS33524626"
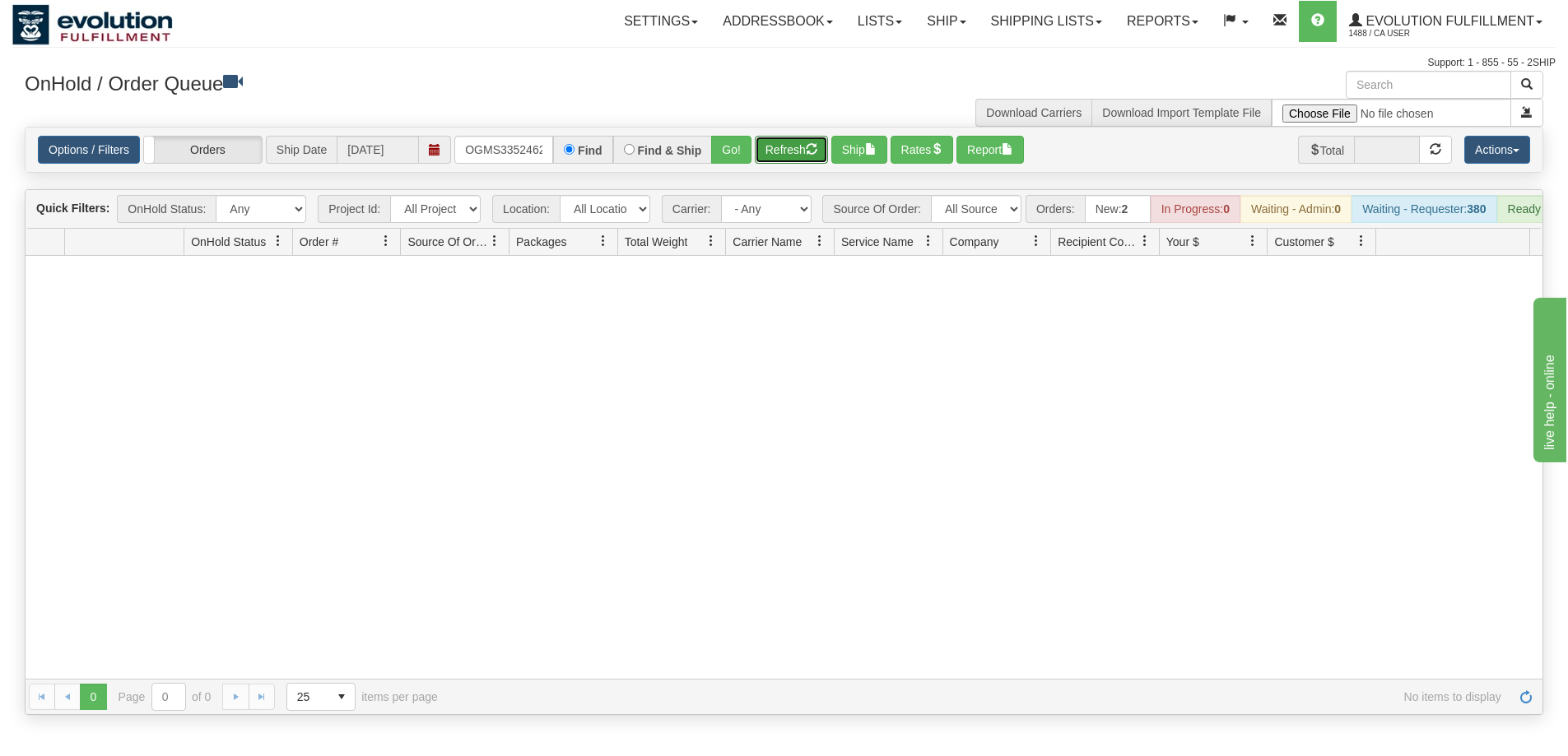
click at [755, 150] on button "Refresh" at bounding box center [791, 149] width 74 height 28
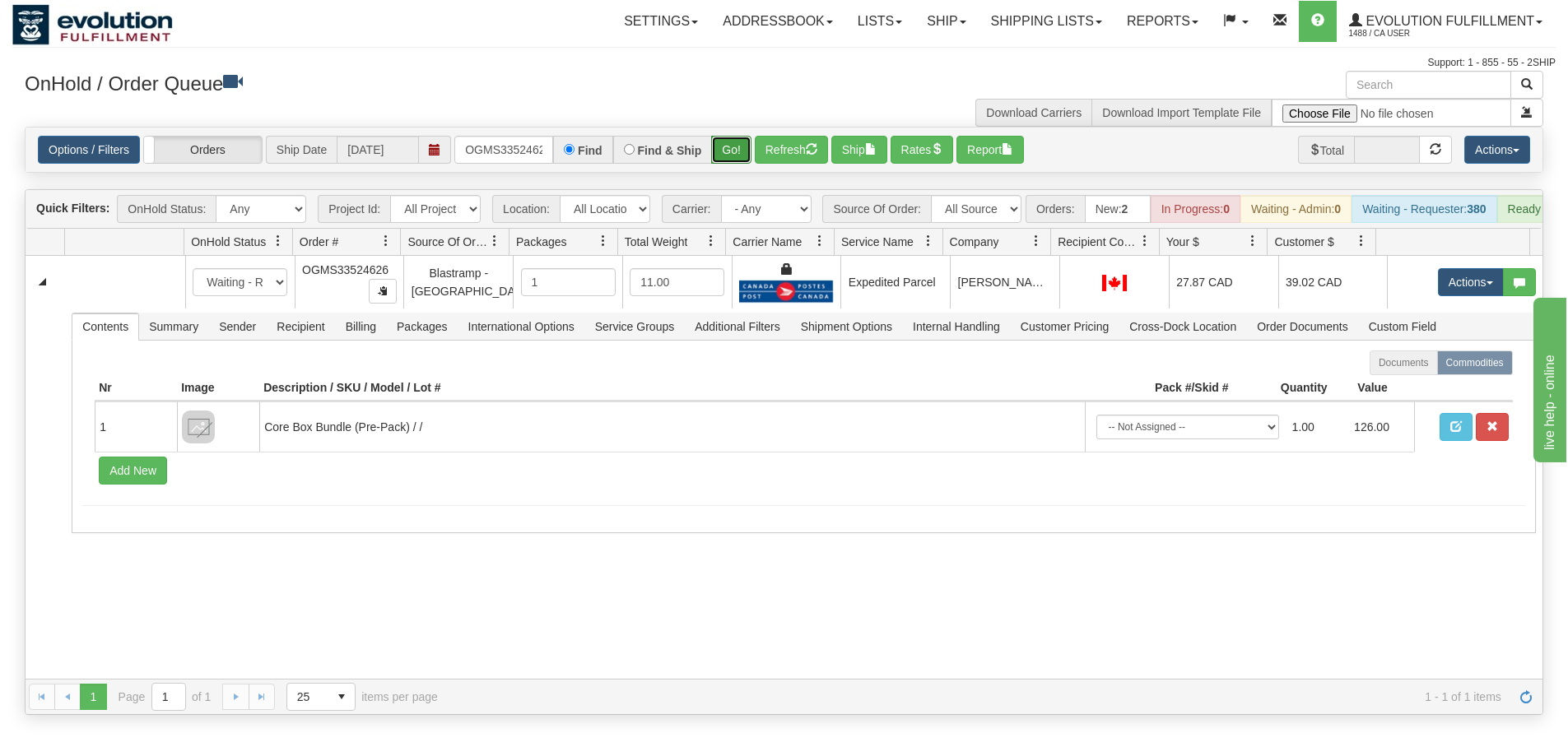
click at [732, 148] on button "Go!" at bounding box center [731, 149] width 40 height 28
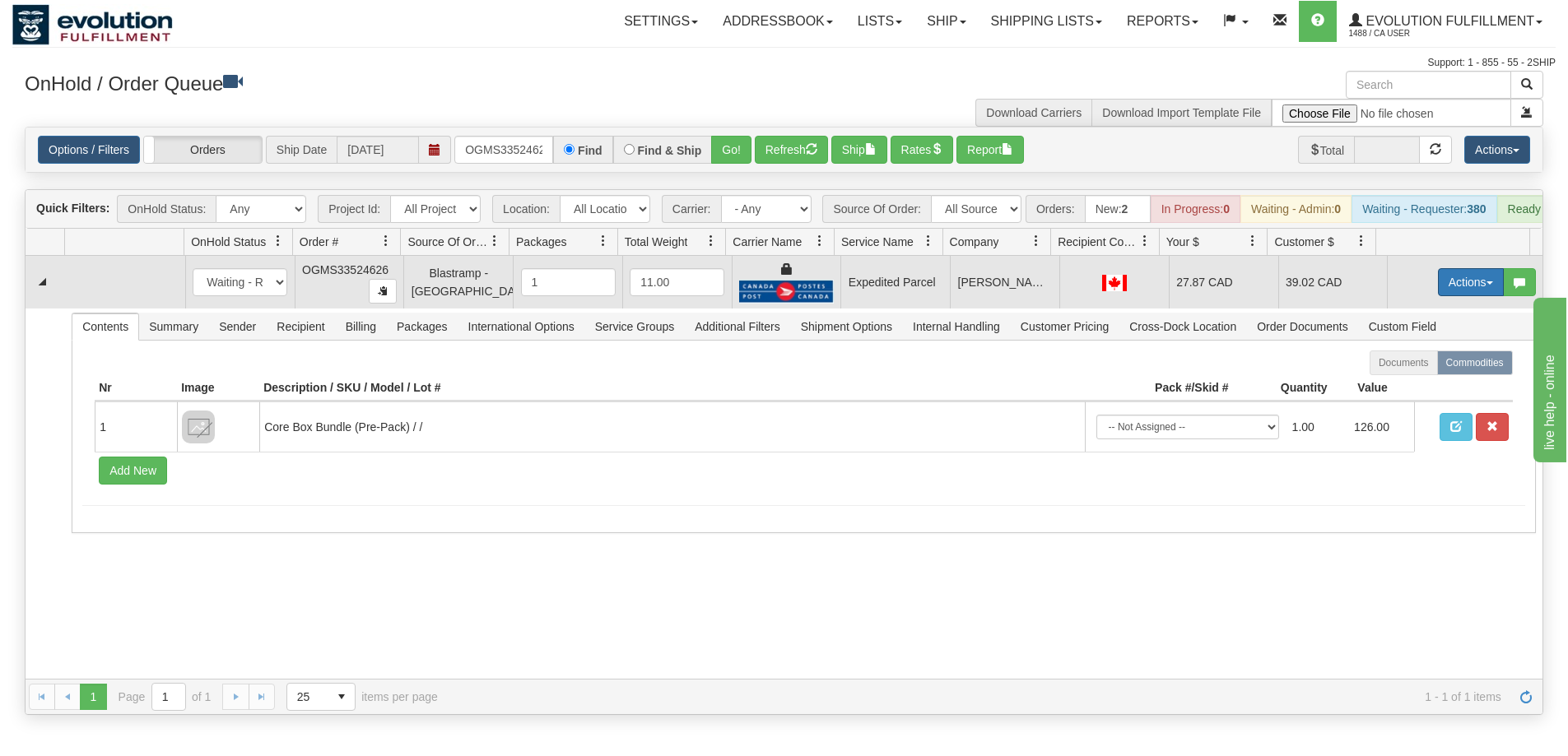
click at [1449, 297] on button "Actions" at bounding box center [1471, 282] width 65 height 28
click at [1402, 385] on span "Ship" at bounding box center [1404, 378] width 35 height 13
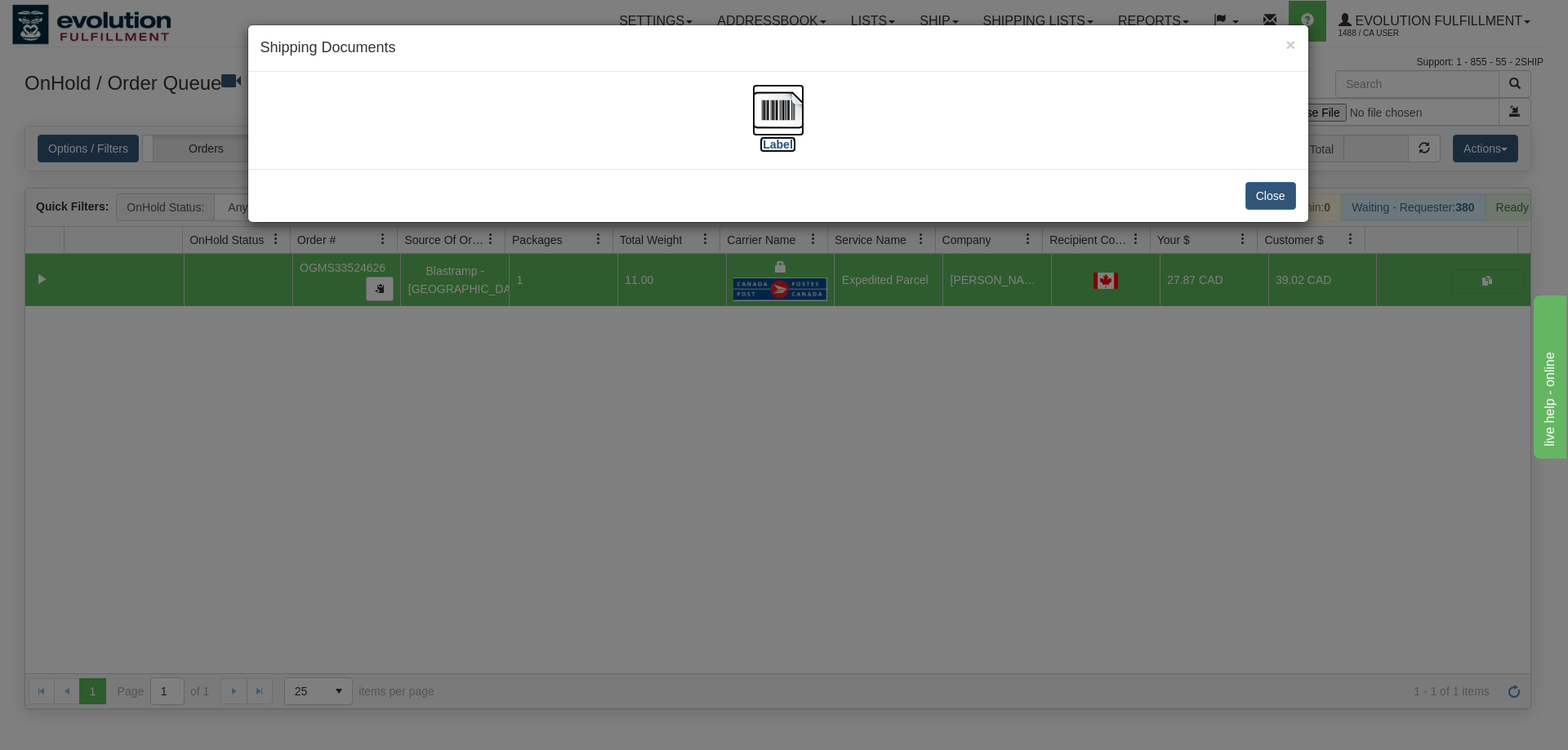
click at [770, 114] on img at bounding box center [778, 110] width 52 height 52
click at [1007, 512] on div "× Shipping Documents [Label] Close" at bounding box center [784, 375] width 1568 height 750
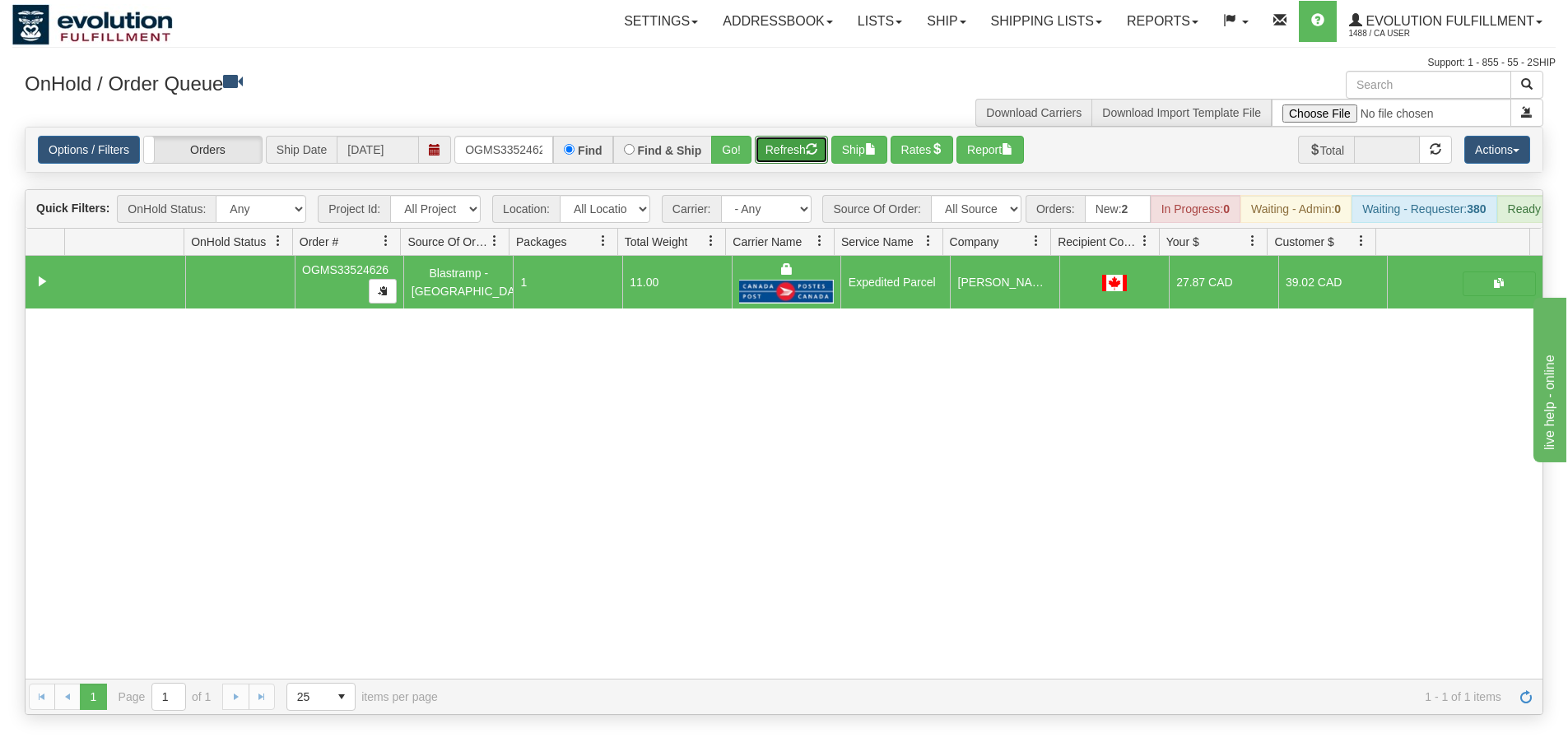
click at [798, 145] on button "Refresh" at bounding box center [791, 149] width 74 height 28
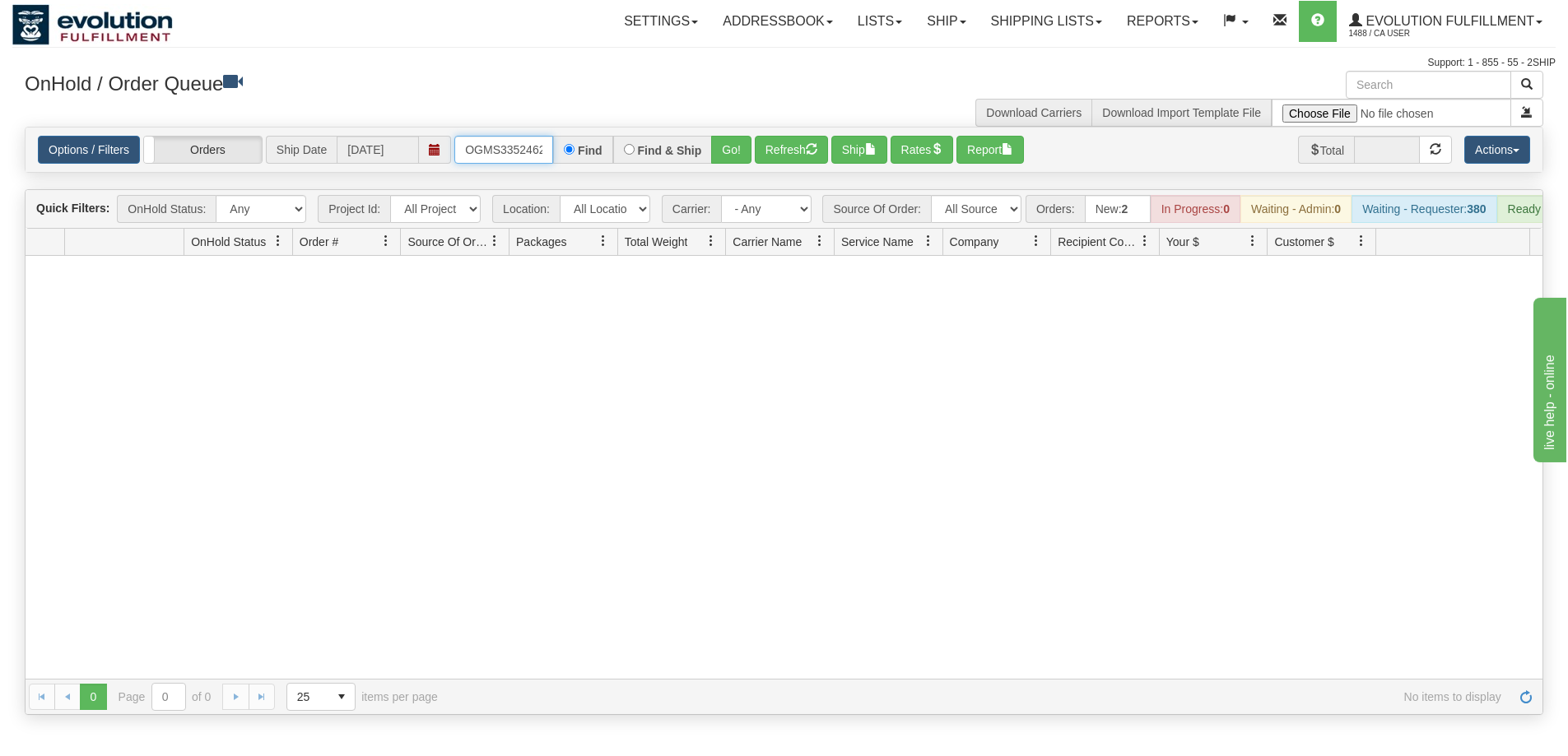
scroll to position [0, 9]
drag, startPoint x: 464, startPoint y: 153, endPoint x: 704, endPoint y: 152, distance: 240.0
click at [704, 152] on div "OGMS33524626 Find Find & Ship Go!" at bounding box center [602, 149] width 297 height 28
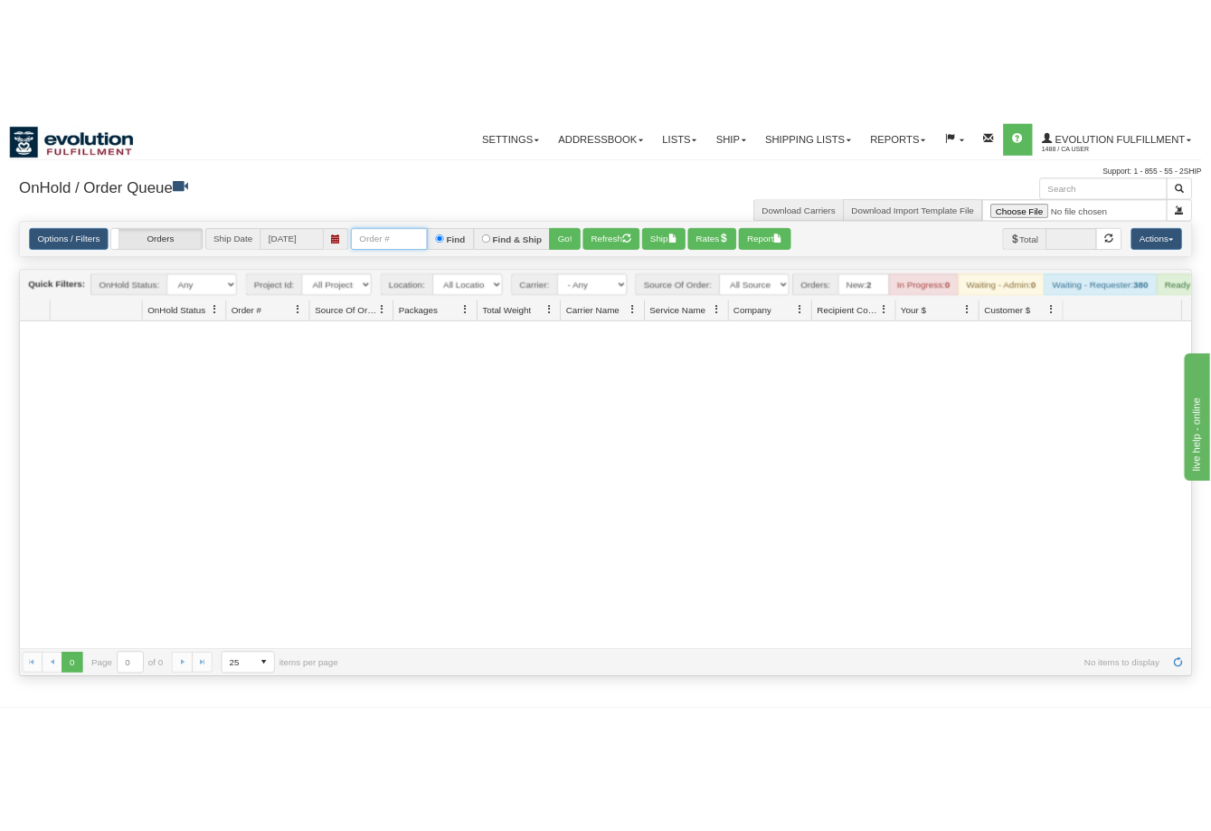
scroll to position [0, 0]
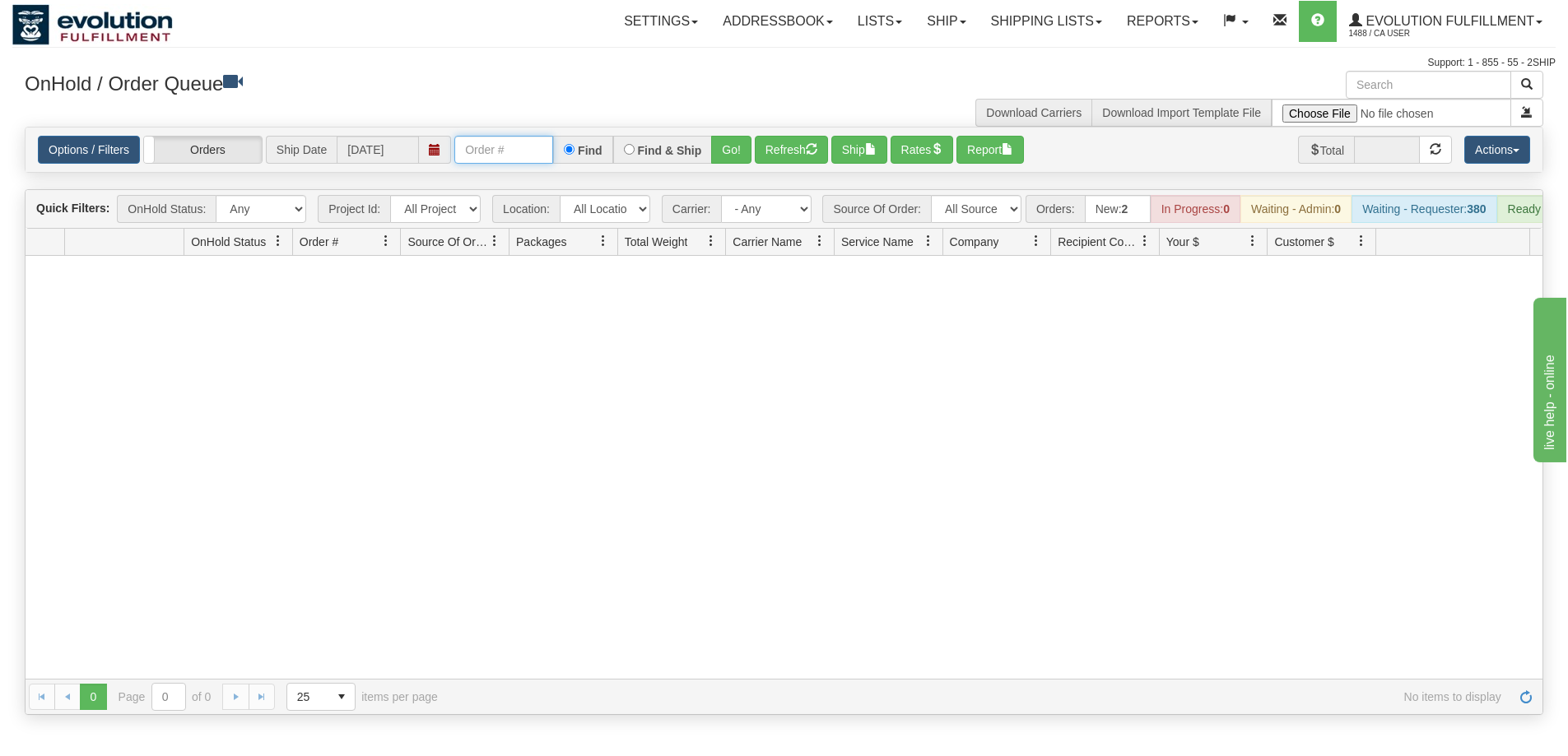
paste input "33546857"
type input "33546857"
click at [739, 156] on button "Go!" at bounding box center [731, 149] width 40 height 28
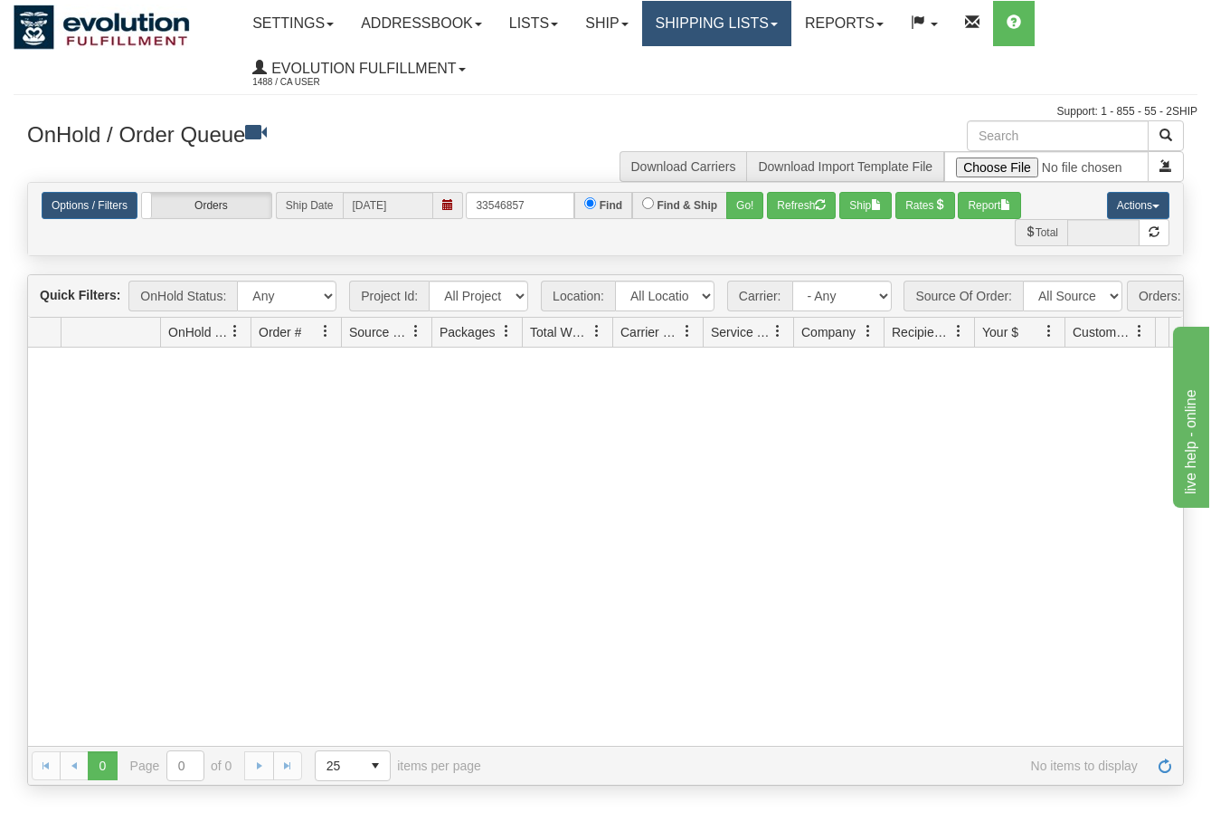
click at [729, 15] on link "Shipping lists" at bounding box center [716, 23] width 149 height 45
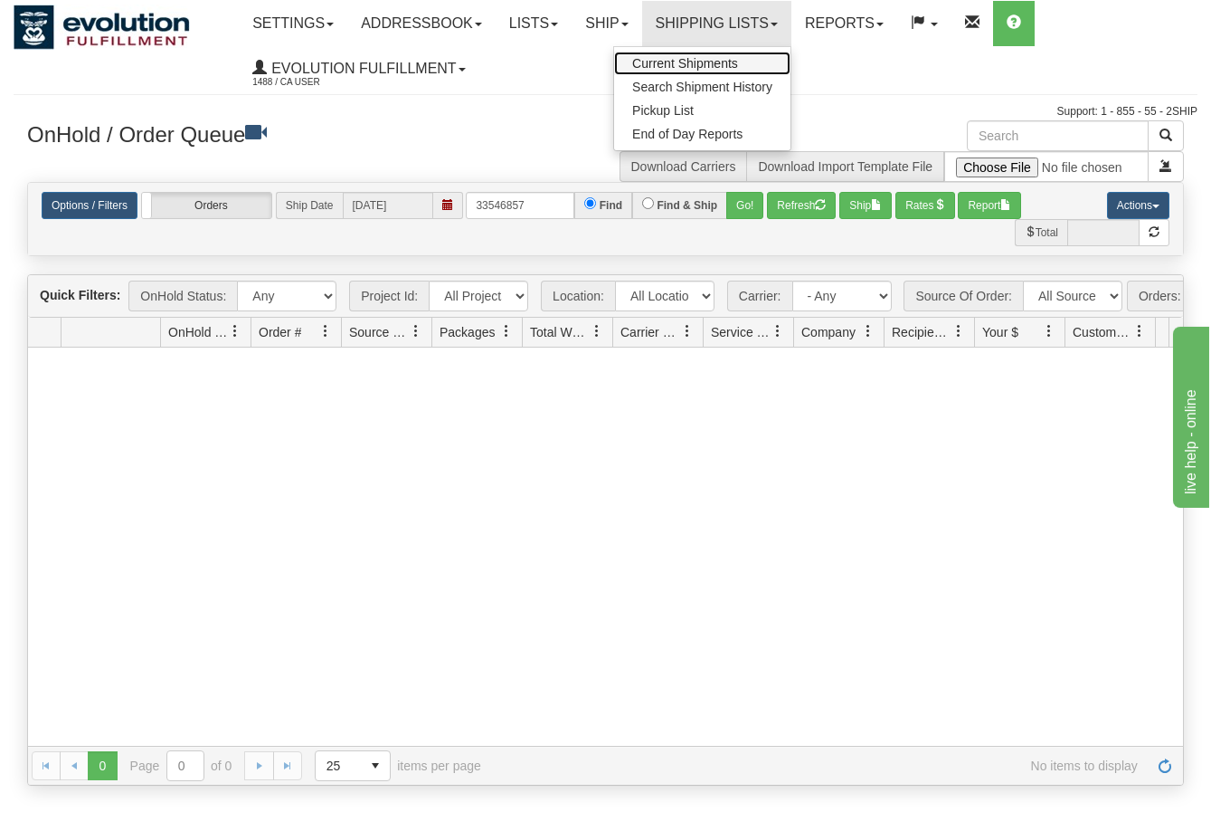
click at [717, 61] on span "Current Shipments" at bounding box center [685, 63] width 106 height 14
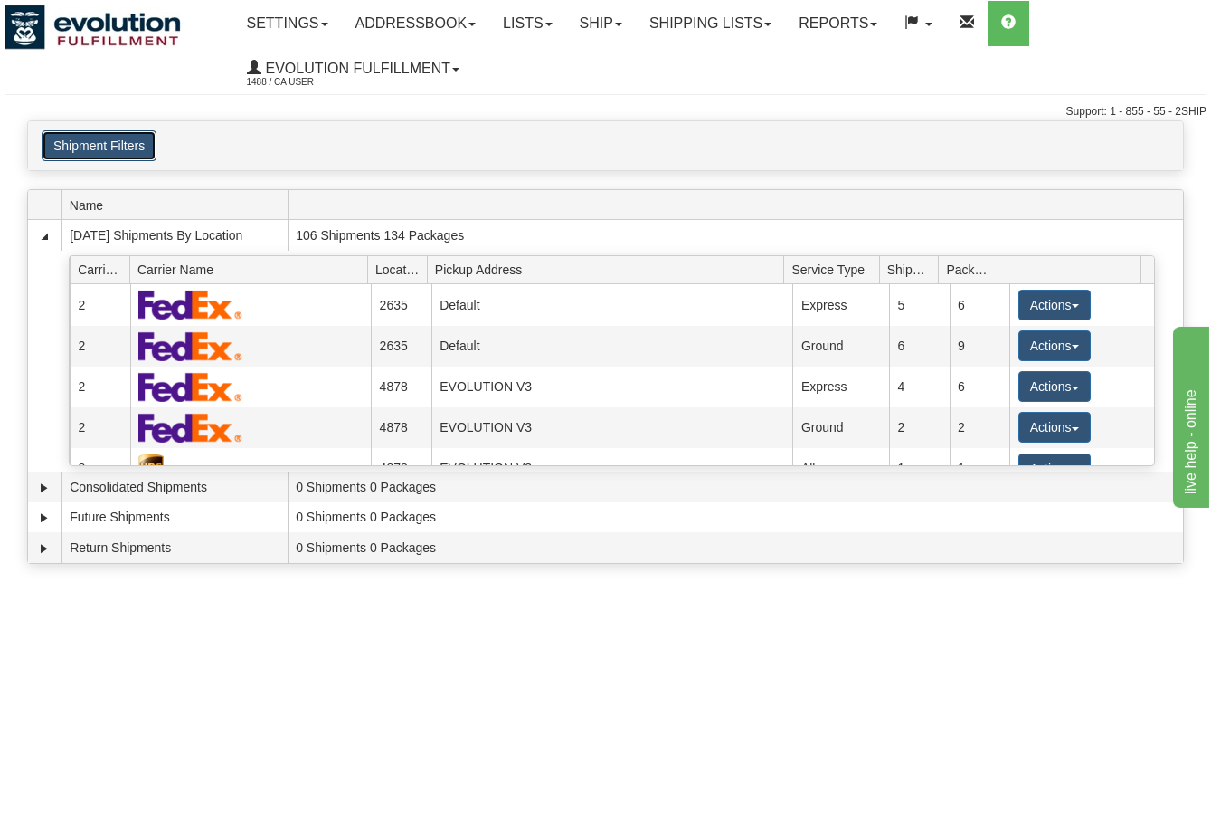
click at [109, 145] on button "Shipment Filters" at bounding box center [99, 145] width 115 height 31
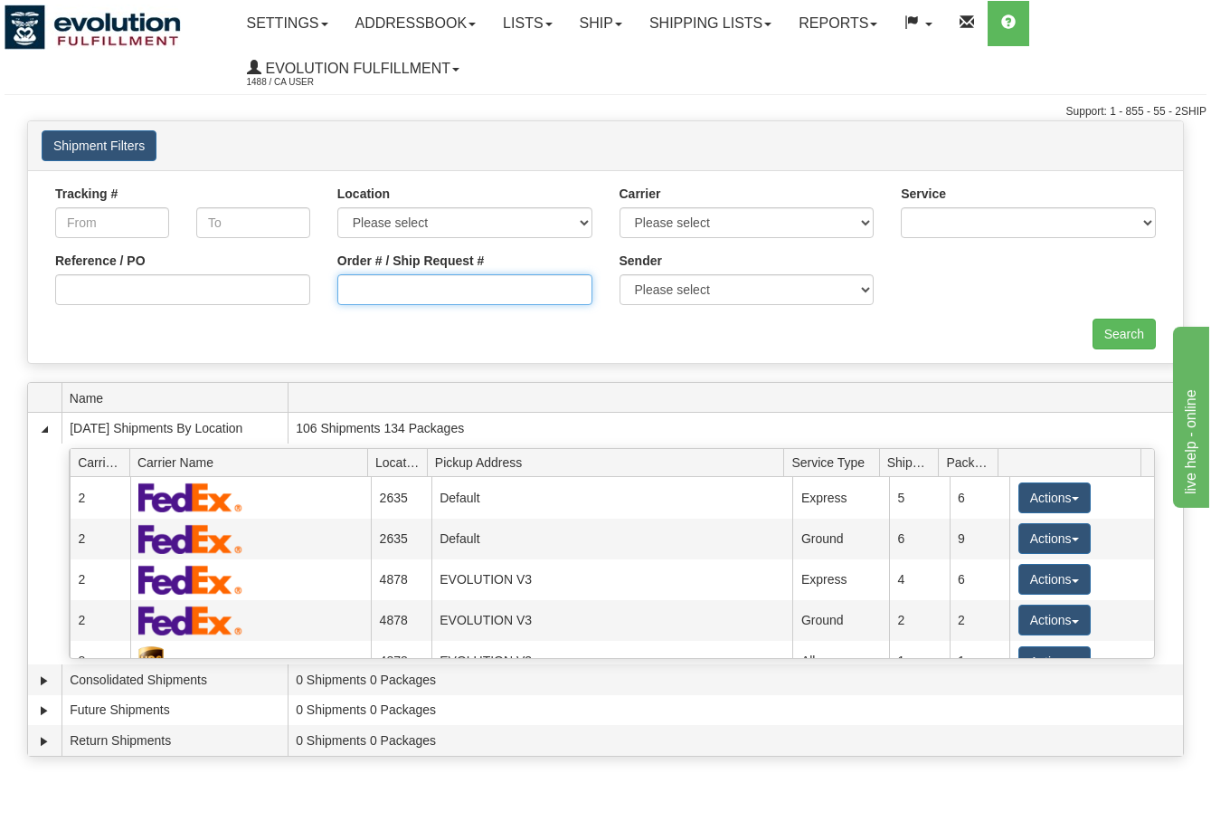
click at [522, 292] on input "Order # / Ship Request #" at bounding box center [464, 289] width 255 height 31
paste input "33542137"
type input "33542137"
click at [1109, 331] on input "Search" at bounding box center [1124, 333] width 63 height 31
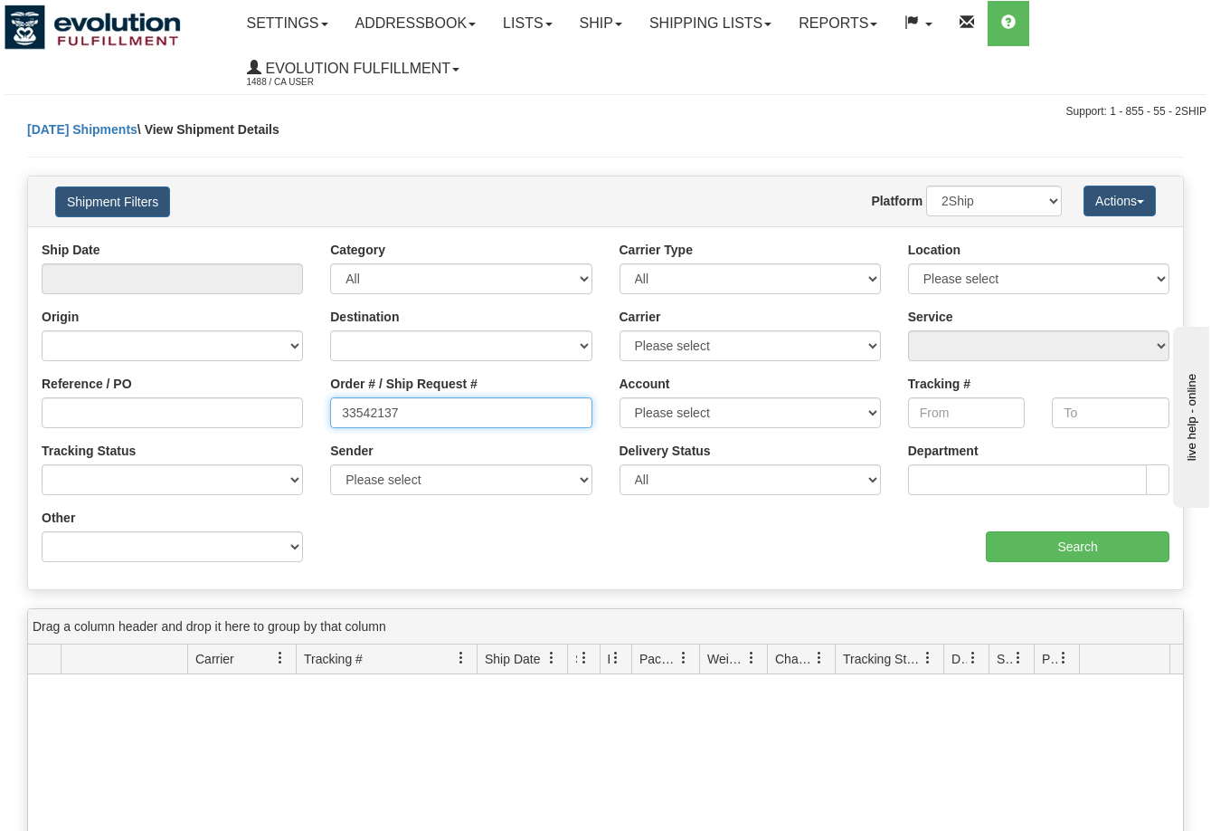
drag, startPoint x: 451, startPoint y: 417, endPoint x: 294, endPoint y: 416, distance: 156.5
click at [294, 241] on div "Reference / PO Order # / Ship Request # 33542137 Account Please select CanadaPo…" at bounding box center [605, 241] width 1155 height 0
paste input "865"
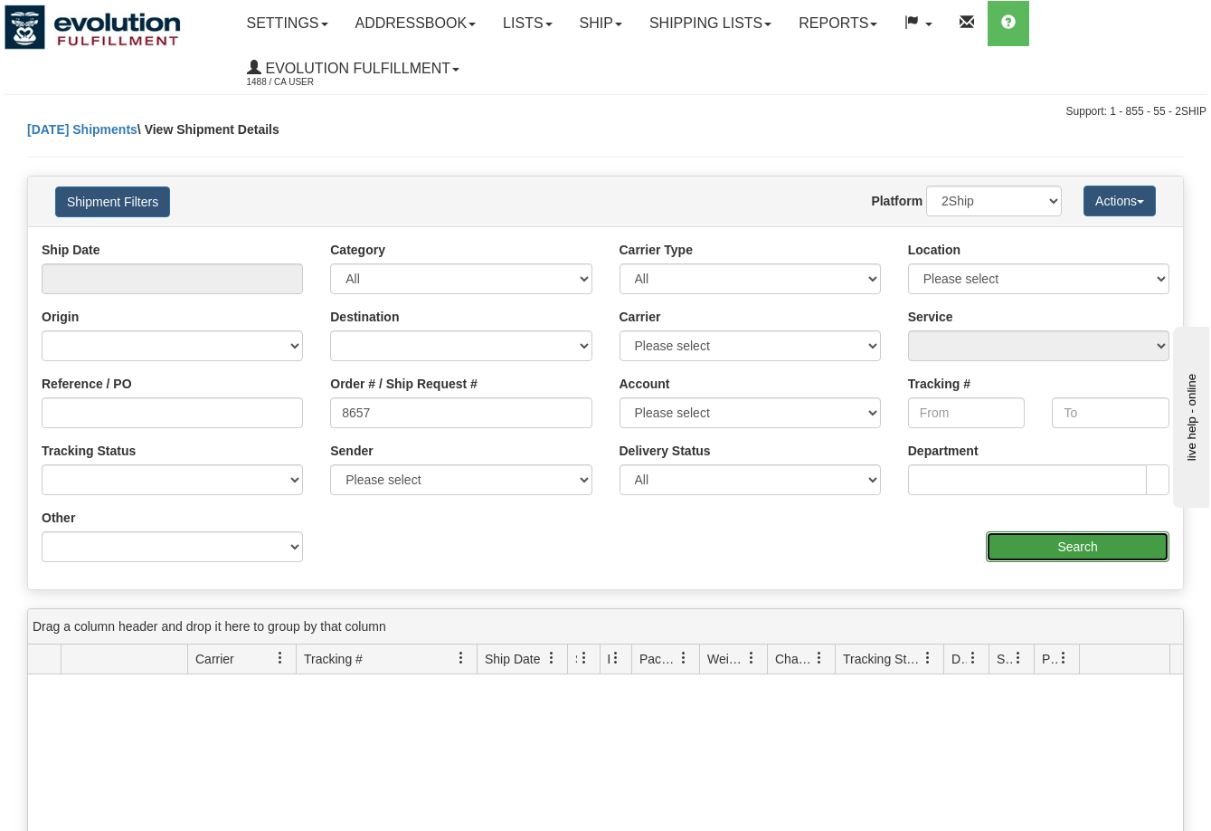
click at [1069, 542] on input "Search" at bounding box center [1078, 546] width 184 height 31
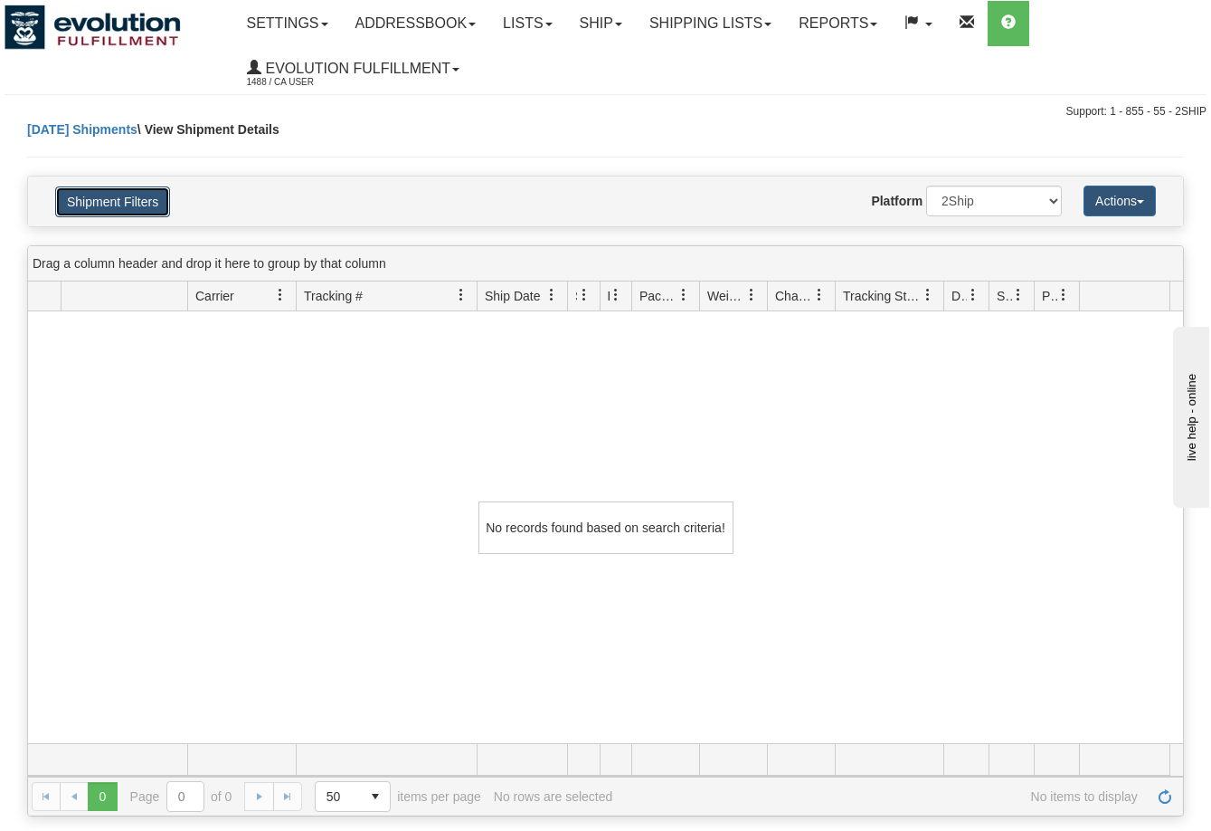
click at [121, 204] on button "Shipment Filters" at bounding box center [112, 201] width 115 height 31
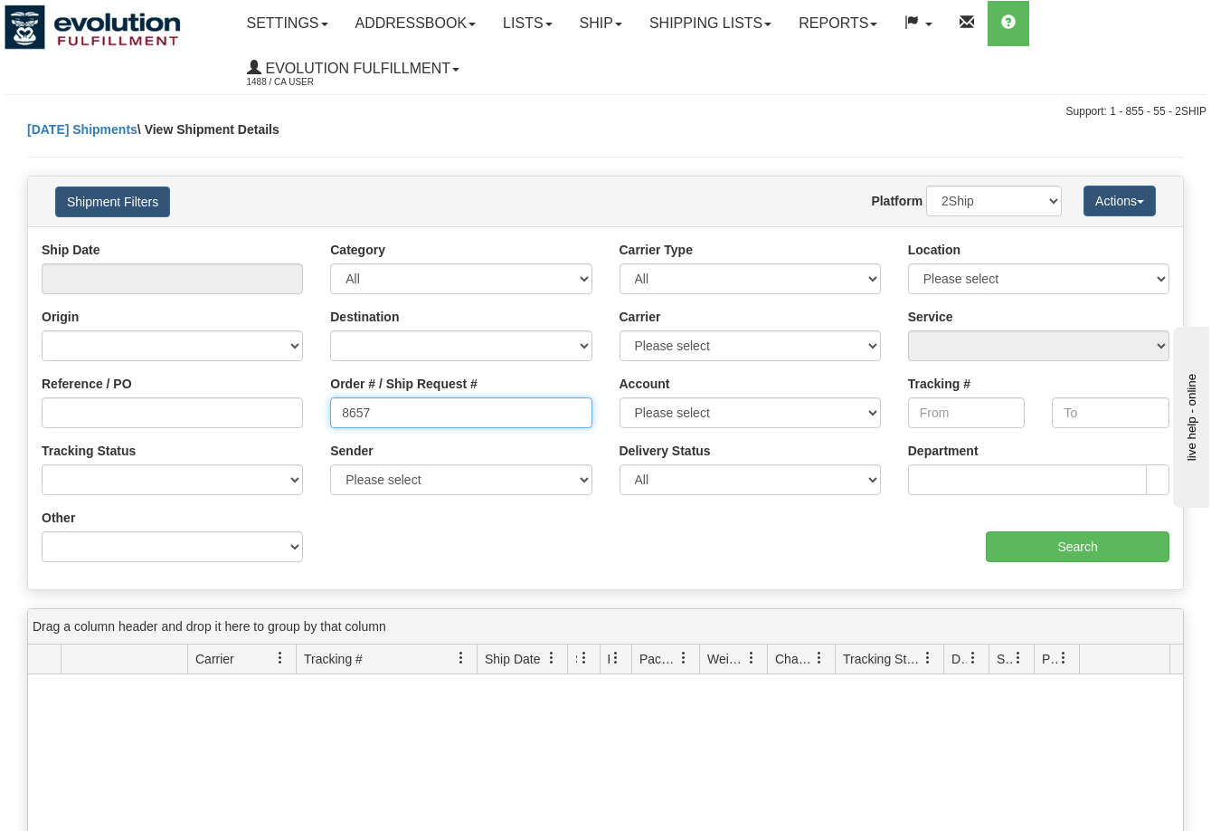
drag, startPoint x: 543, startPoint y: 407, endPoint x: 199, endPoint y: 440, distance: 345.3
click at [199, 241] on div "Reference / PO Order # / Ship Request # 8657 Account Please select CanadaPost W…" at bounding box center [605, 241] width 1155 height 0
paste input "826"
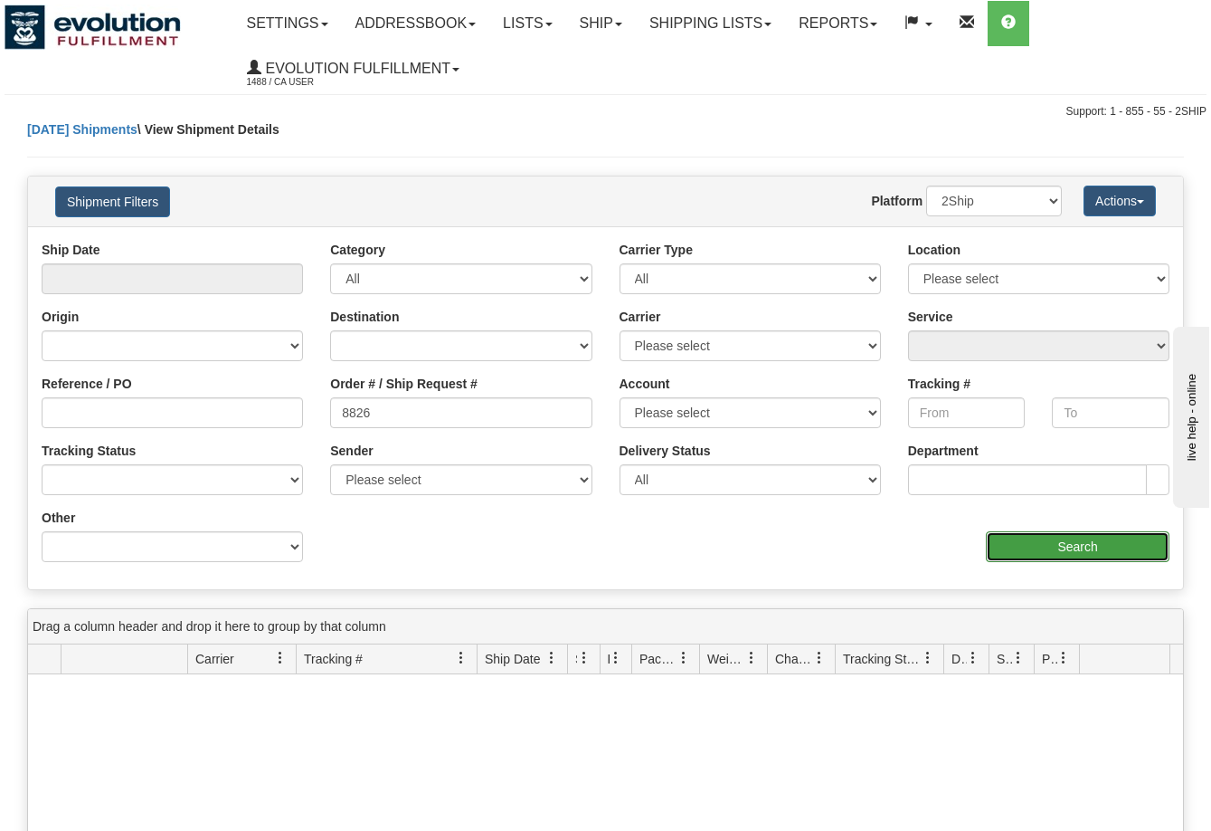
click at [1031, 543] on input "Search" at bounding box center [1078, 546] width 184 height 31
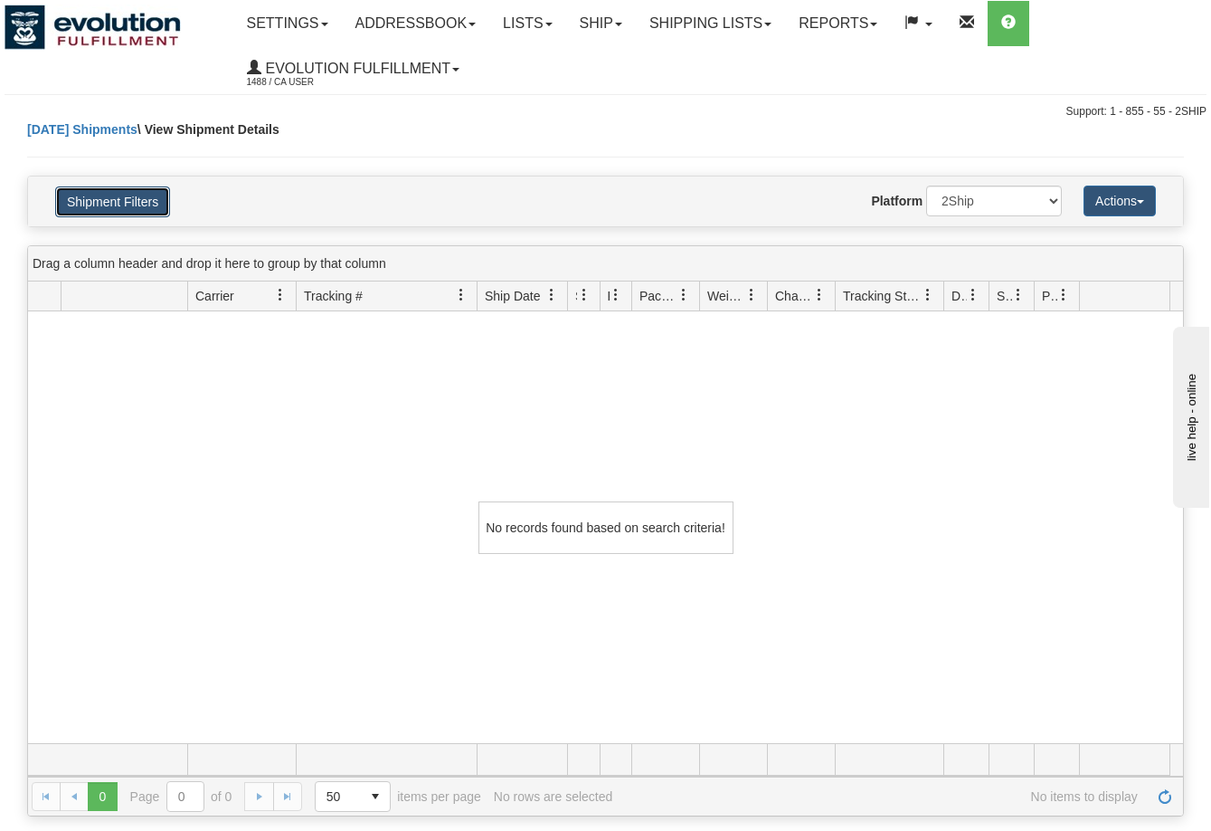
drag, startPoint x: 115, startPoint y: 201, endPoint x: 134, endPoint y: 201, distance: 19.0
click at [115, 201] on button "Shipment Filters" at bounding box center [112, 201] width 115 height 31
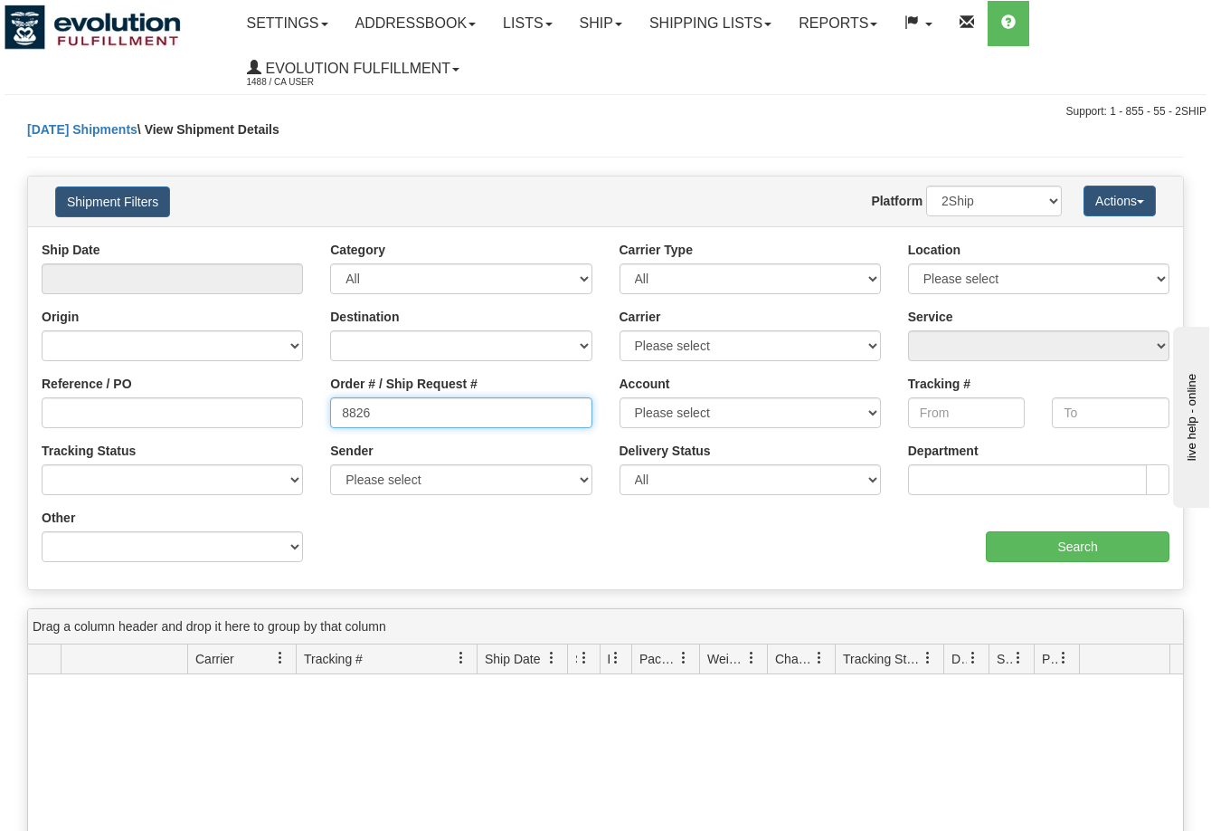
drag, startPoint x: 396, startPoint y: 420, endPoint x: 303, endPoint y: 419, distance: 93.2
click at [303, 241] on div "Reference / PO Order # / Ship Request # 8826 Account Please select CanadaPost W…" at bounding box center [605, 241] width 1155 height 0
paste input "33508749"
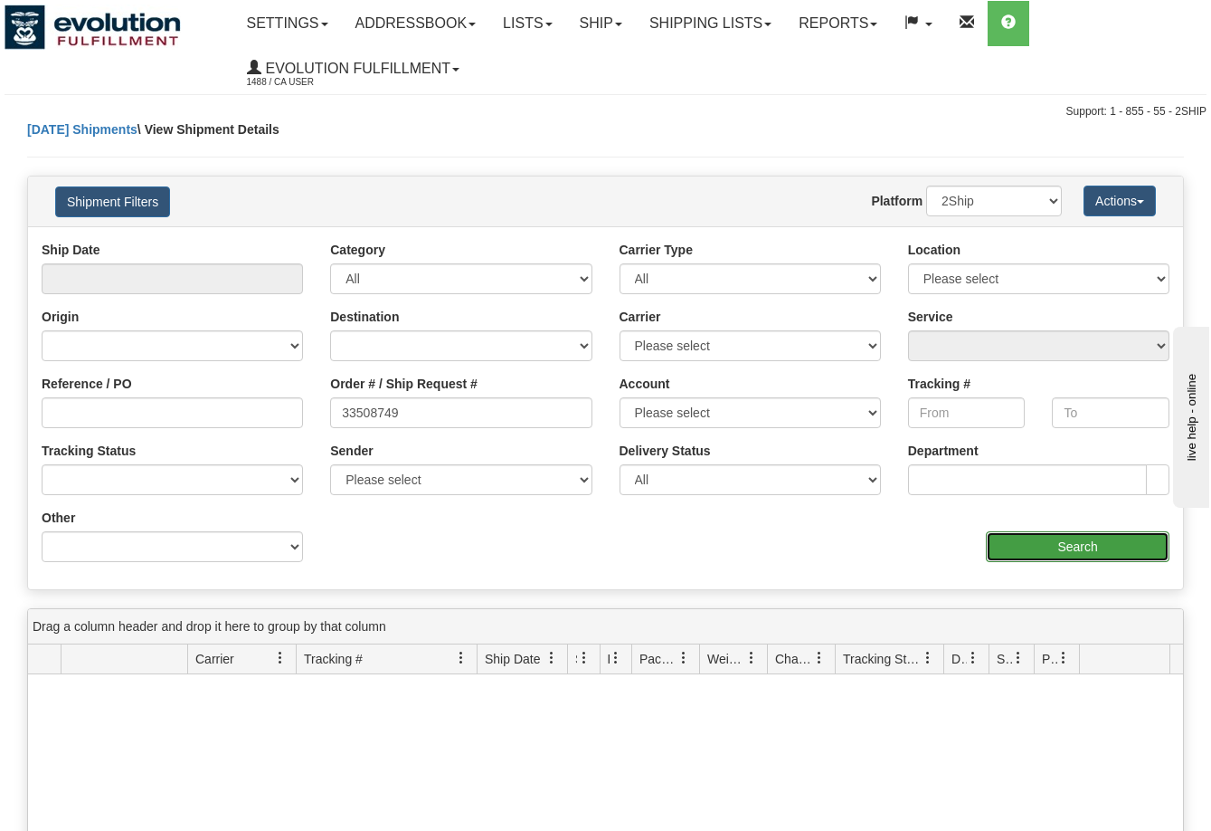
click at [1039, 556] on input "Search" at bounding box center [1078, 546] width 184 height 31
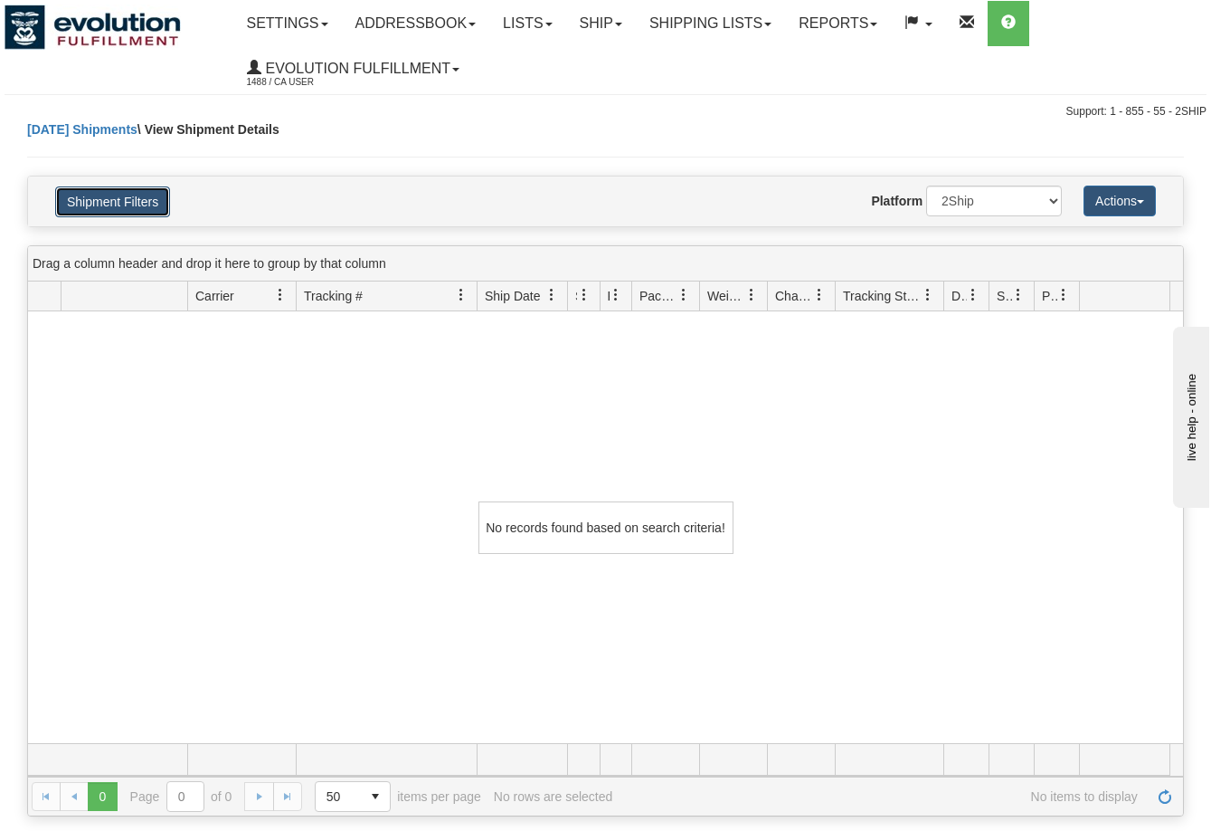
click at [111, 197] on button "Shipment Filters" at bounding box center [112, 201] width 115 height 31
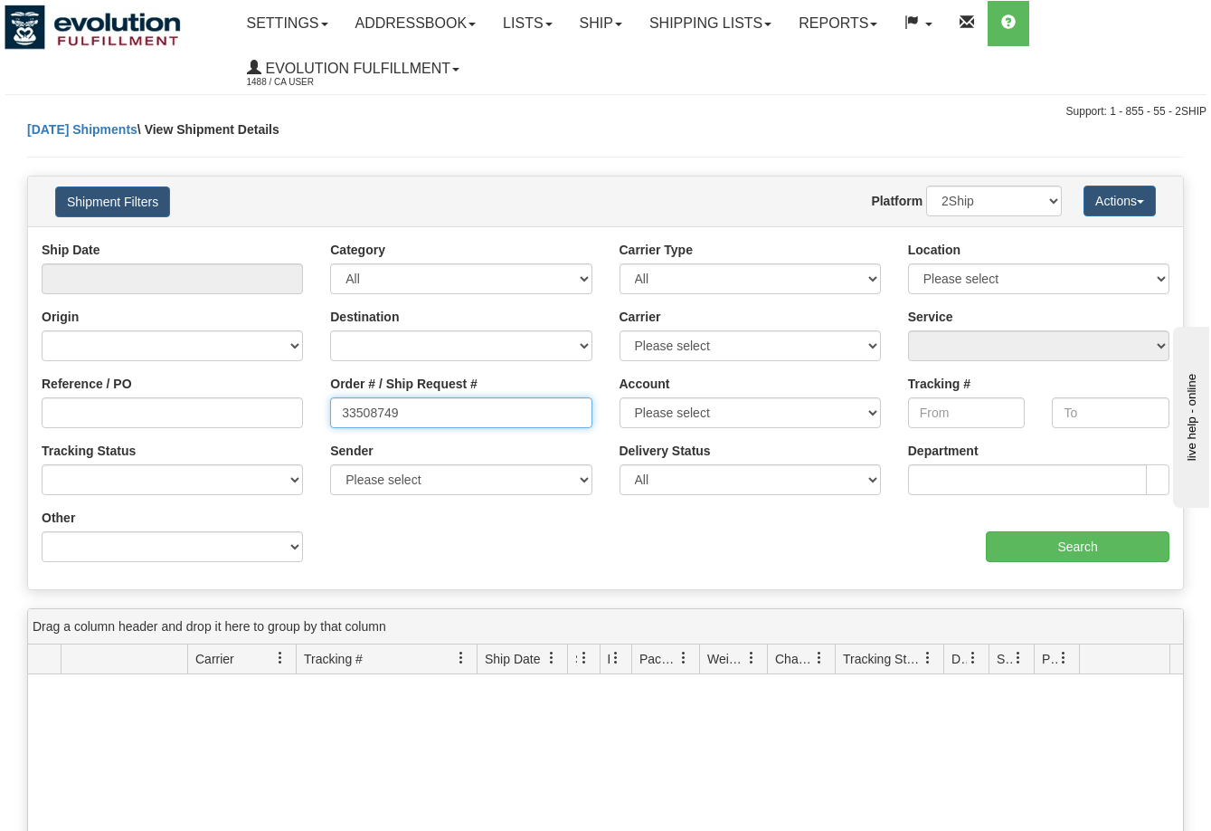
drag, startPoint x: 418, startPoint y: 419, endPoint x: 250, endPoint y: 422, distance: 168.3
click at [251, 241] on div "Reference / PO Order # / Ship Request # 33508749 Account Please select CanadaPo…" at bounding box center [605, 241] width 1155 height 0
paste input "46857"
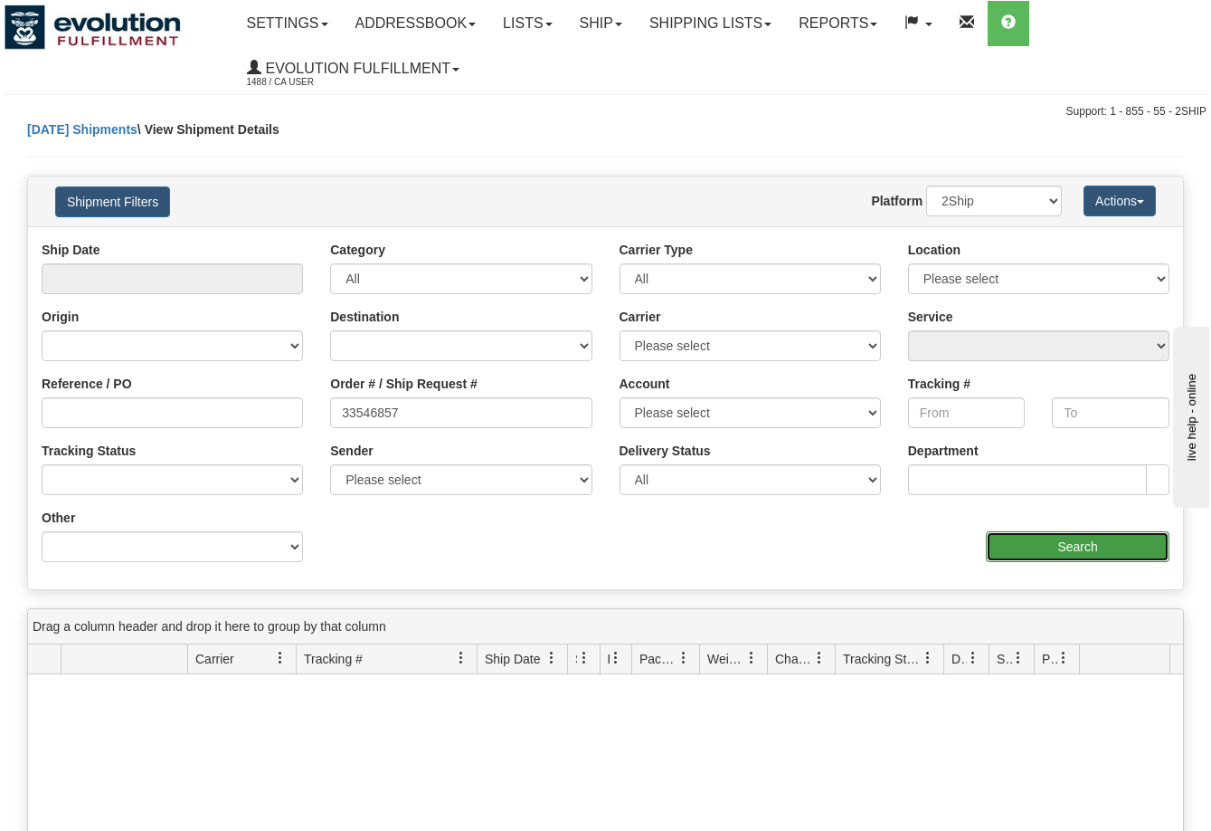
click at [1027, 554] on input "Search" at bounding box center [1078, 546] width 184 height 31
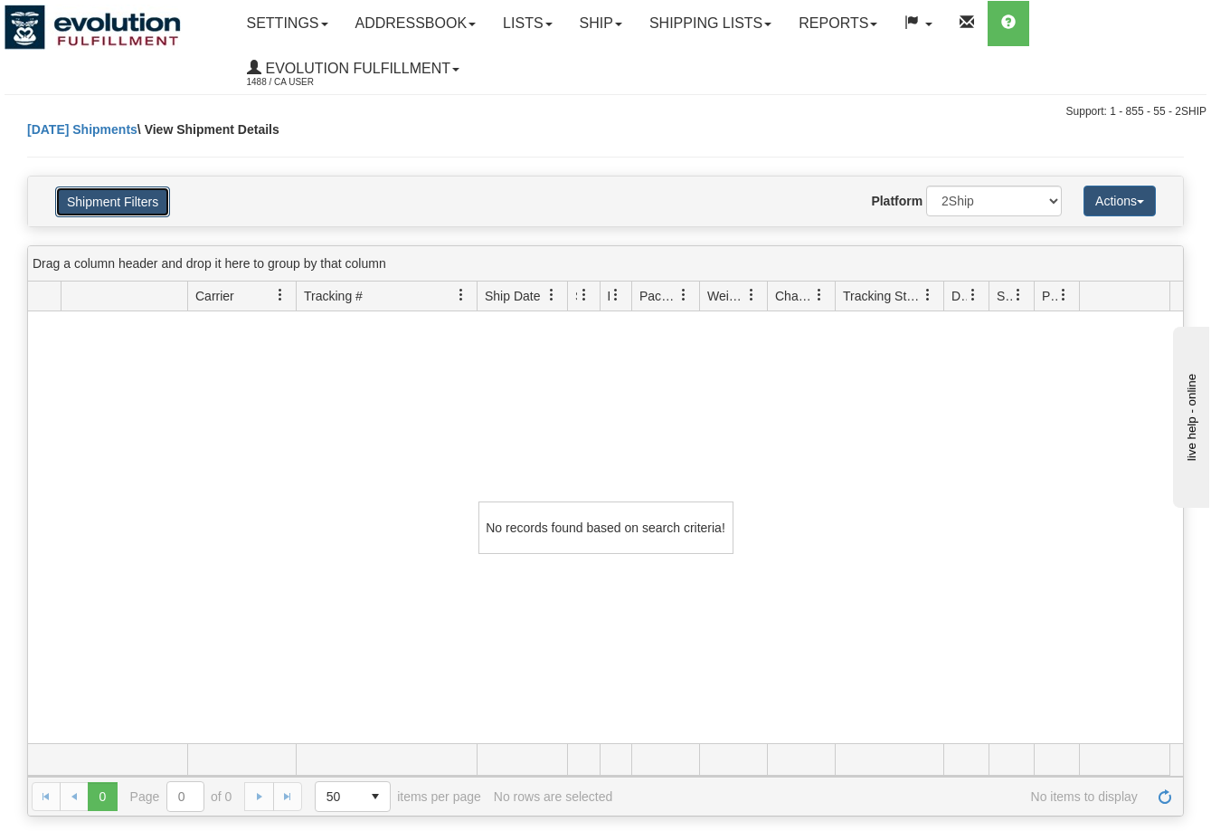
click at [116, 202] on button "Shipment Filters" at bounding box center [112, 201] width 115 height 31
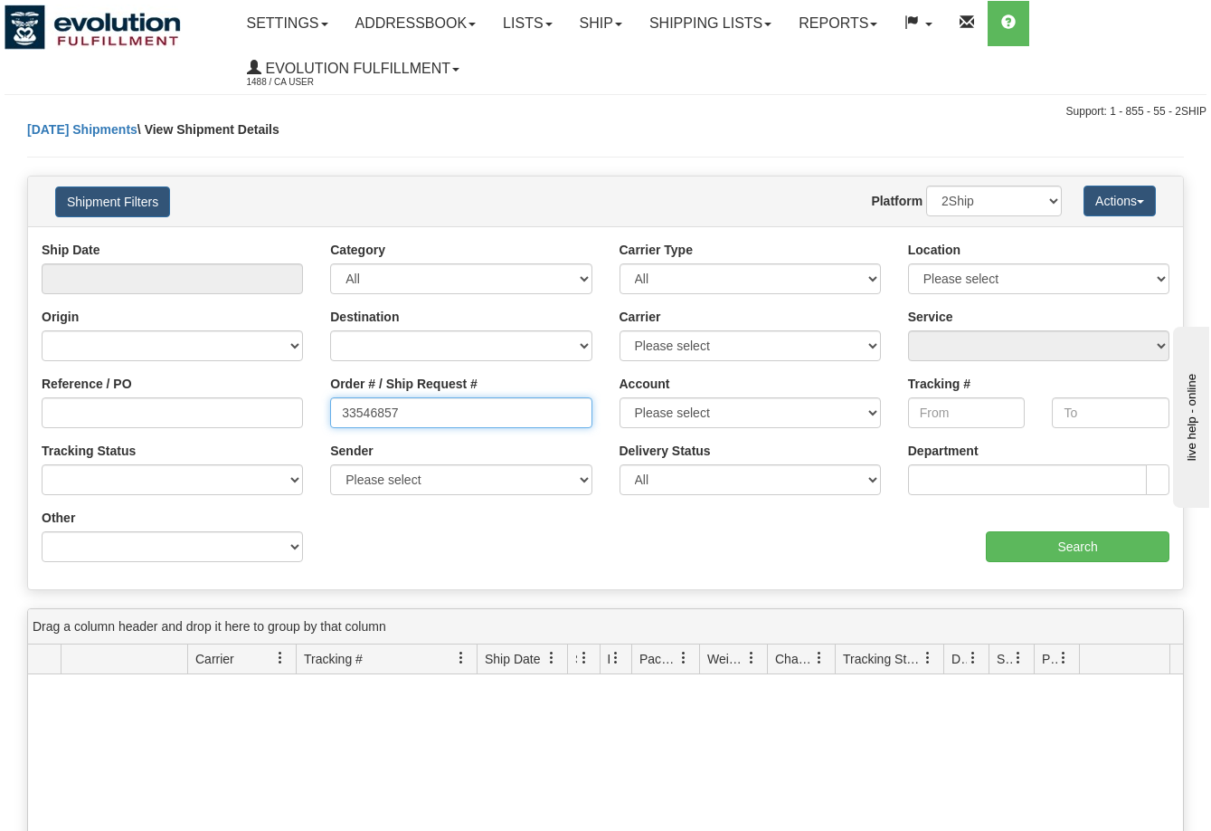
drag, startPoint x: 449, startPoint y: 417, endPoint x: 272, endPoint y: 417, distance: 176.4
click at [272, 241] on div "Reference / PO Order # / Ship Request # 33546857 Account Please select CanadaPo…" at bounding box center [605, 241] width 1155 height 0
paste input "23765"
type input "33523765"
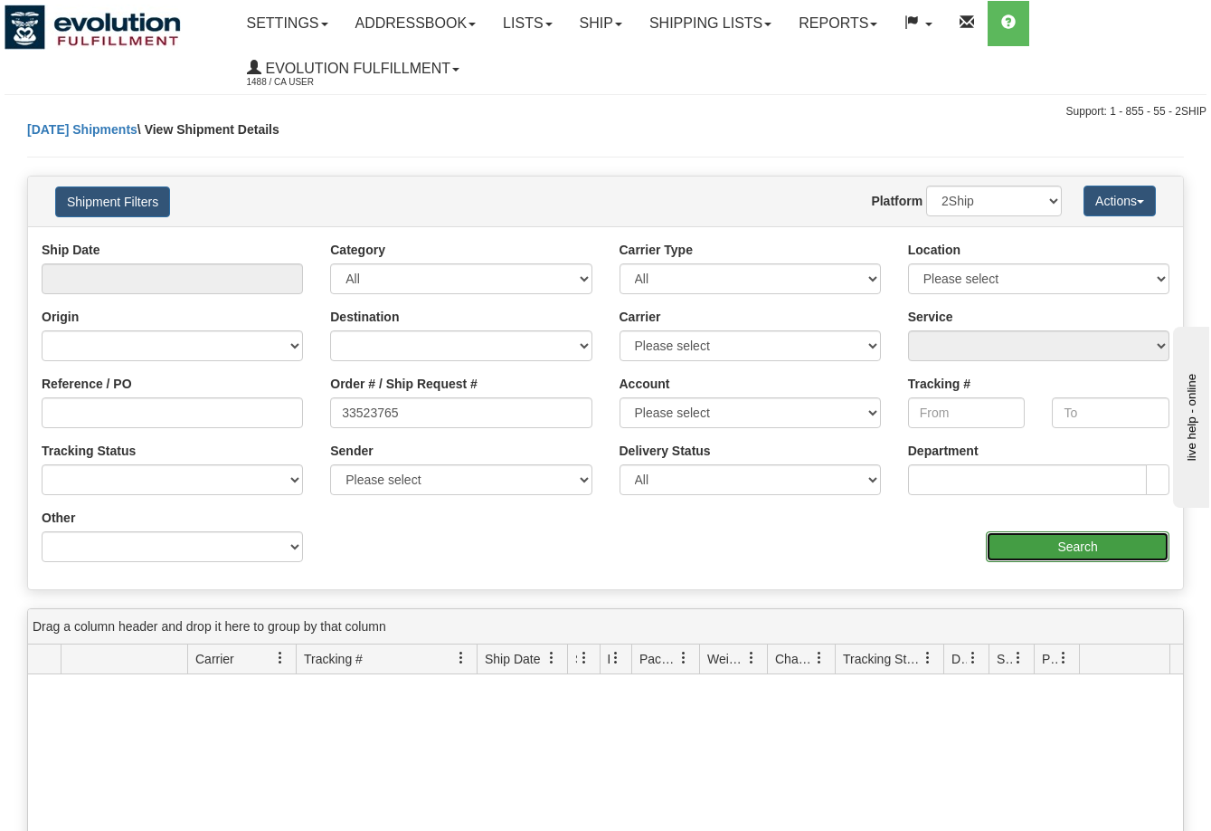
click at [1014, 546] on input "Search" at bounding box center [1078, 546] width 184 height 31
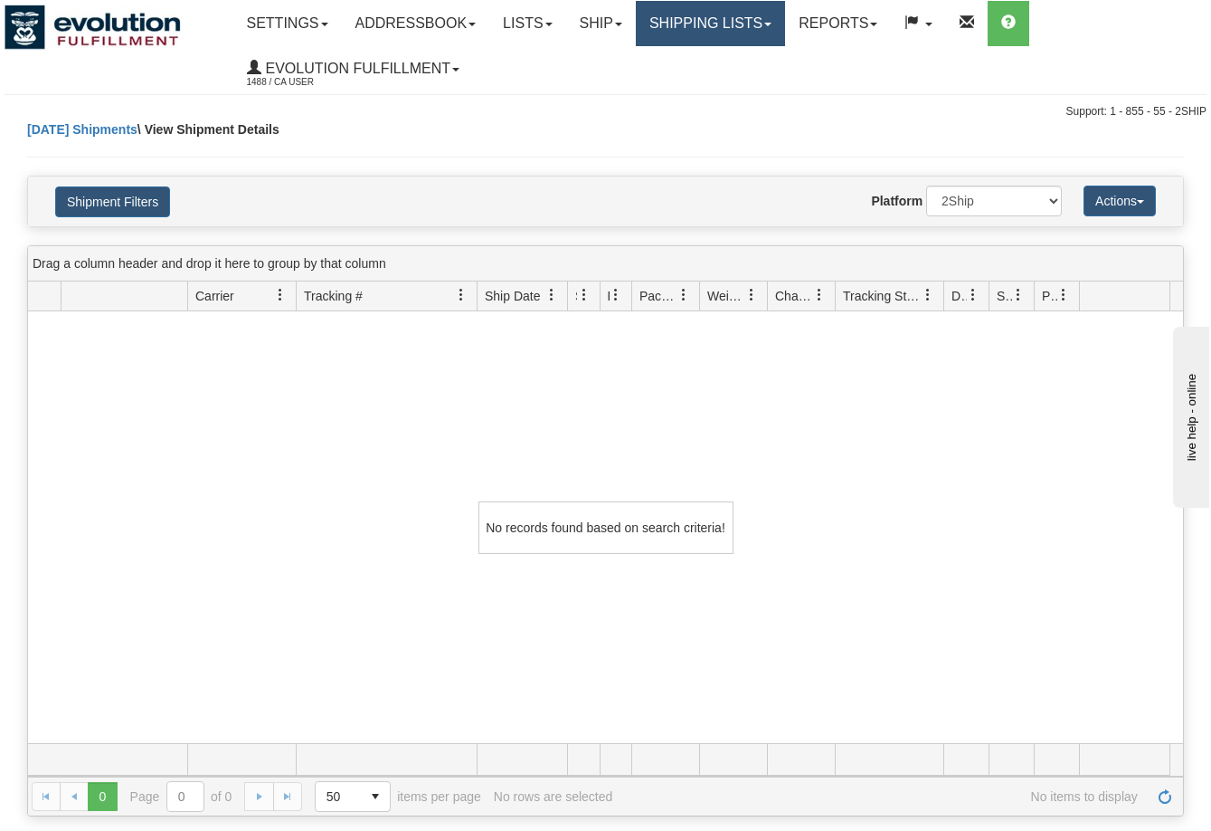
click at [695, 25] on link "Shipping lists" at bounding box center [710, 23] width 149 height 45
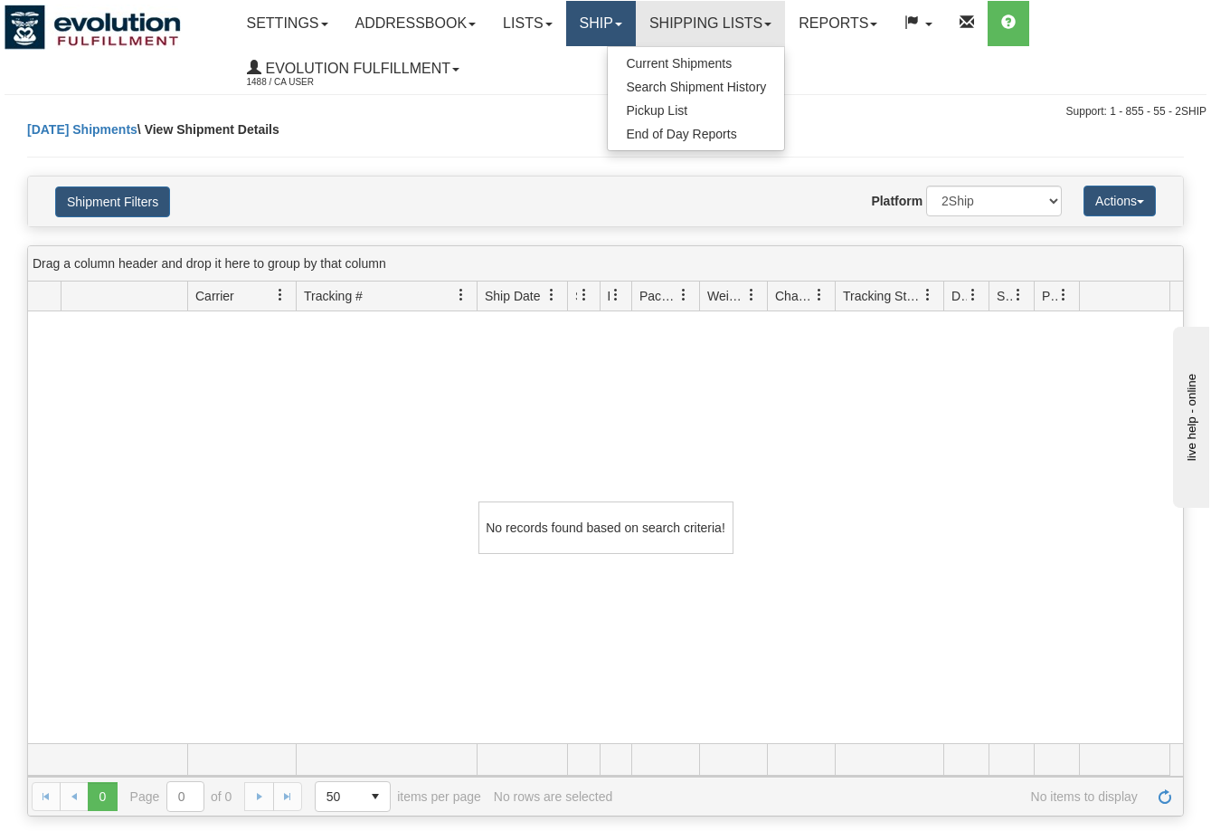
click at [613, 26] on link "Ship" at bounding box center [601, 23] width 70 height 45
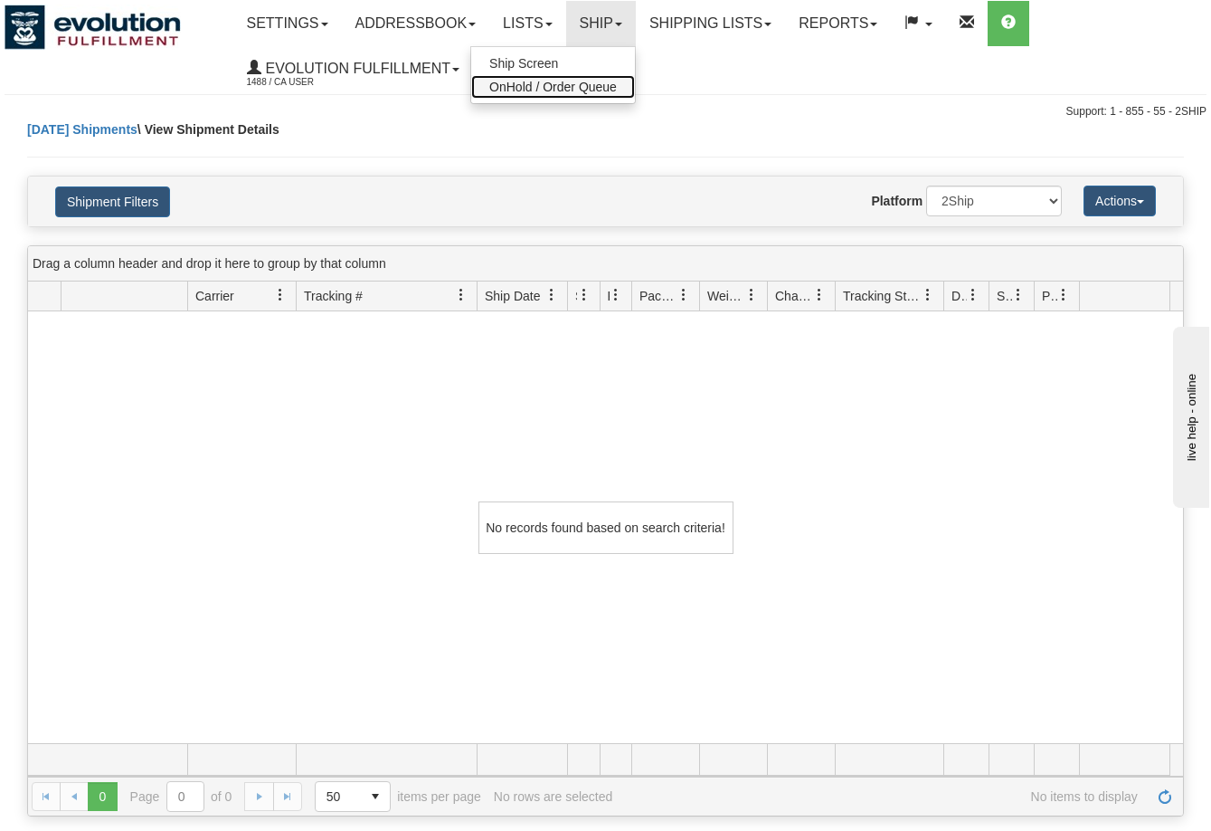
click at [606, 85] on span "OnHold / Order Queue" at bounding box center [553, 87] width 128 height 14
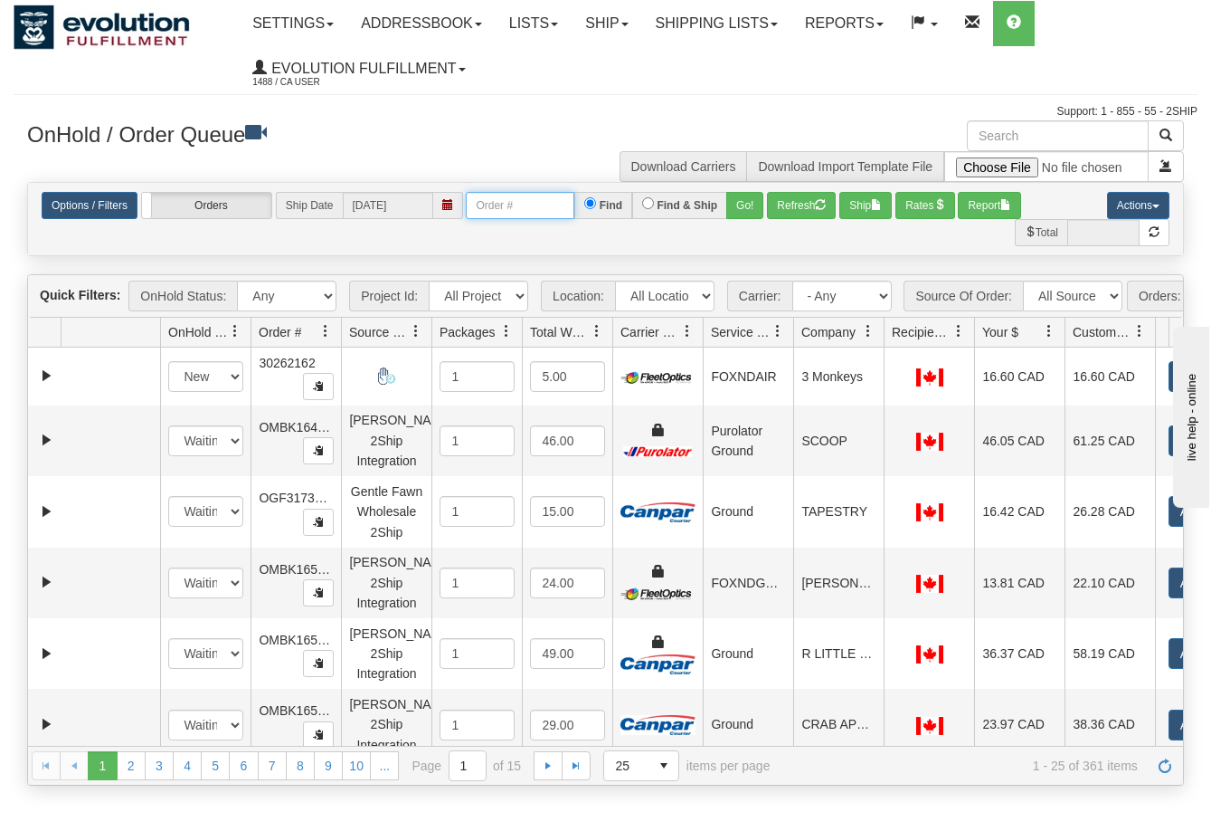
click at [499, 212] on input "text" at bounding box center [520, 205] width 109 height 27
paste input "33523765"
click at [739, 206] on button "Go!" at bounding box center [745, 205] width 37 height 27
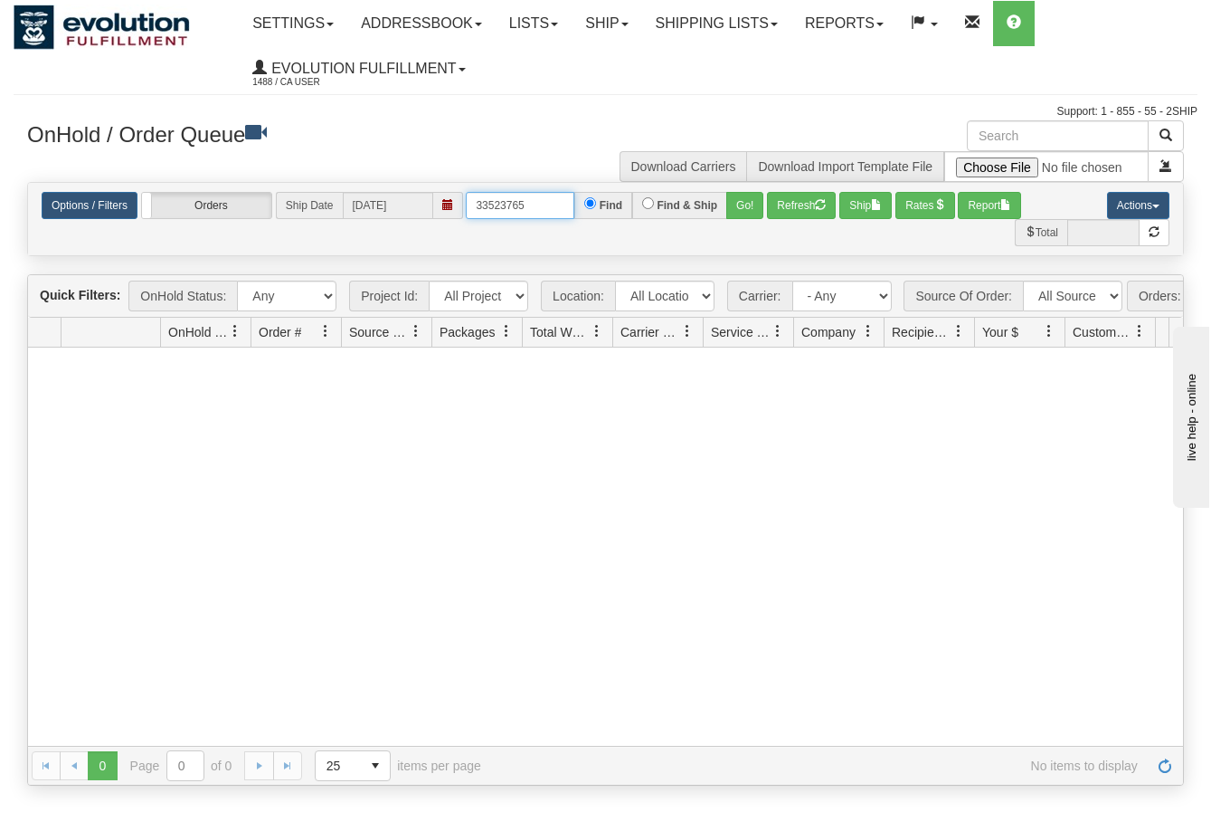
drag, startPoint x: 538, startPoint y: 208, endPoint x: 473, endPoint y: 212, distance: 65.2
click at [473, 212] on input "33523765" at bounding box center [520, 205] width 109 height 27
paste input "46857"
click at [738, 206] on button "Go!" at bounding box center [745, 205] width 37 height 27
drag, startPoint x: 530, startPoint y: 204, endPoint x: 462, endPoint y: 215, distance: 68.9
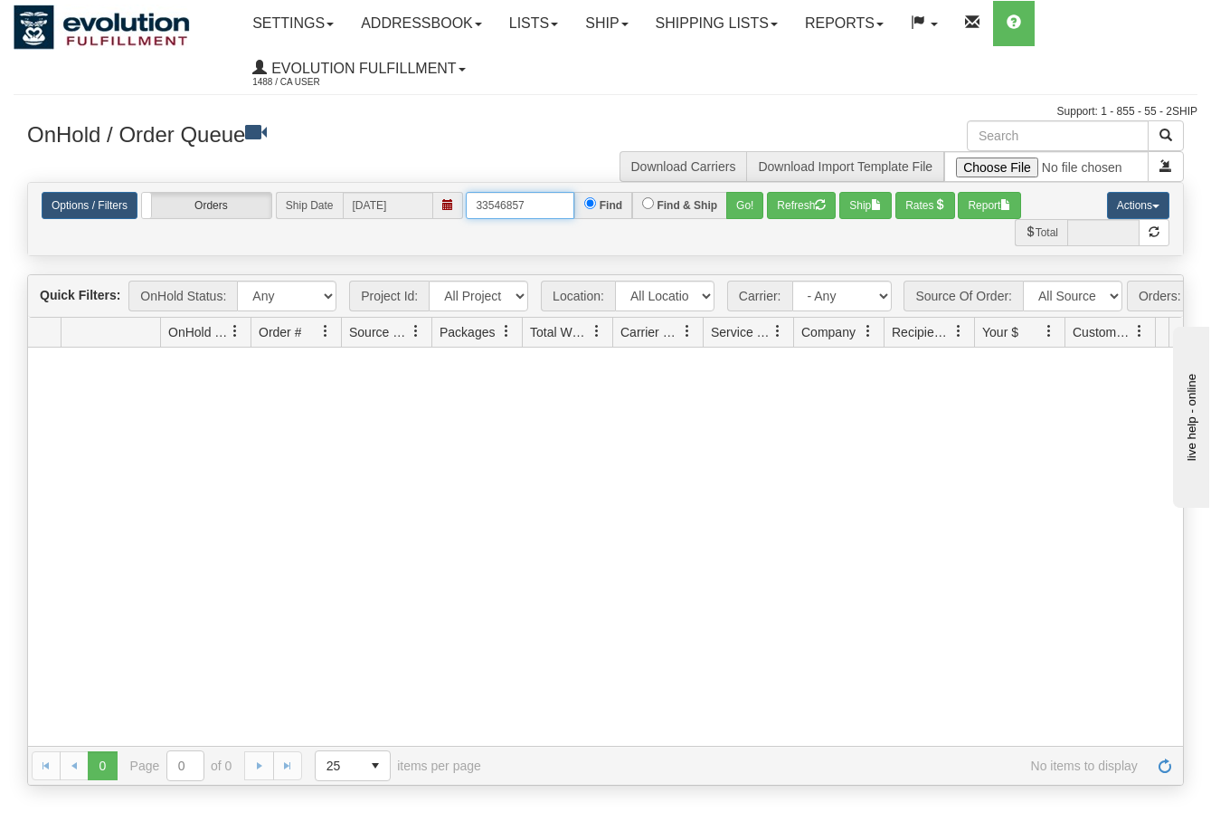
click at [462, 215] on div "Options / Filters Group Shipments Orders Ship Date 08/21/2025 33546857 Find Fin…" at bounding box center [606, 205] width 1128 height 27
paste input "08749"
click at [736, 210] on button "Go!" at bounding box center [745, 205] width 37 height 27
drag, startPoint x: 536, startPoint y: 214, endPoint x: 449, endPoint y: 216, distance: 86.9
click at [449, 216] on div "Options / Filters Group Shipments Orders Ship Date 08/21/2025 33508749 Find Fin…" at bounding box center [606, 205] width 1128 height 27
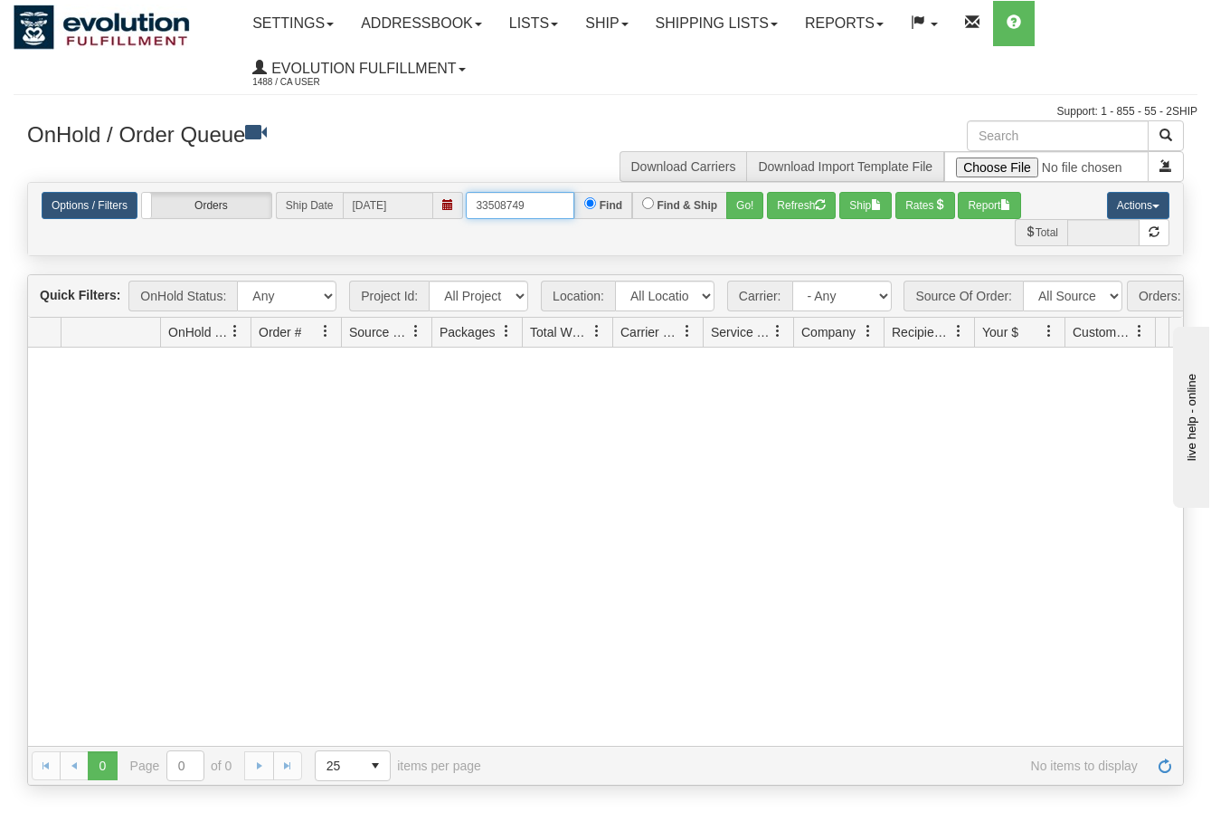
paste input "8826"
click at [737, 204] on button "Go!" at bounding box center [745, 205] width 37 height 27
drag, startPoint x: 533, startPoint y: 201, endPoint x: 454, endPoint y: 207, distance: 79.0
click at [454, 207] on div "Options / Filters Group Shipments Orders Ship Date 08/21/2025 8826 Find Find & …" at bounding box center [606, 205] width 1128 height 27
paste input "657"
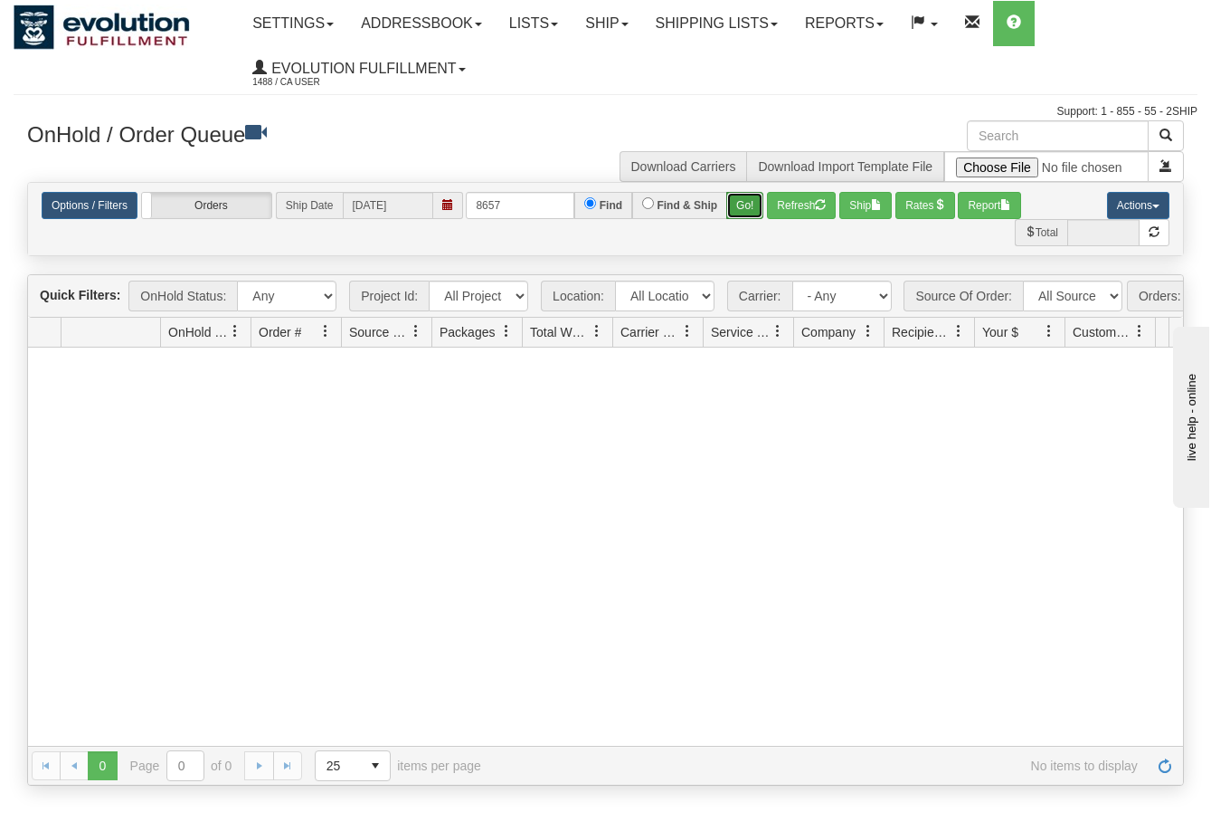
click at [743, 207] on button "Go!" at bounding box center [745, 205] width 37 height 27
drag, startPoint x: 539, startPoint y: 197, endPoint x: 454, endPoint y: 198, distance: 85.1
click at [455, 198] on div "Options / Filters Group Shipments Orders Ship Date 08/21/2025 8657 Find Find & …" at bounding box center [606, 205] width 1128 height 27
paste input "3354213"
type input "33542137"
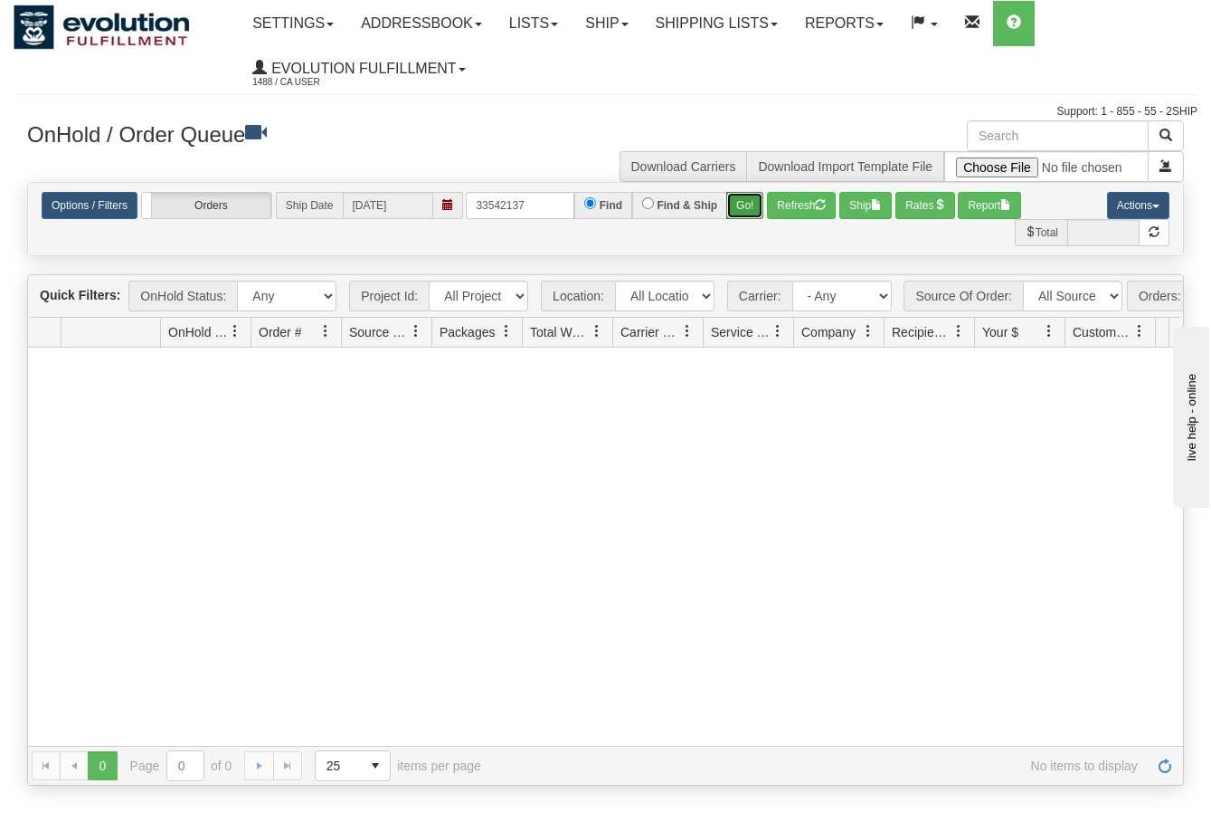
click at [742, 212] on button "Go!" at bounding box center [745, 205] width 37 height 27
drag, startPoint x: 537, startPoint y: 207, endPoint x: 475, endPoint y: 216, distance: 63.1
click at [475, 216] on input "33542137" at bounding box center [520, 205] width 109 height 27
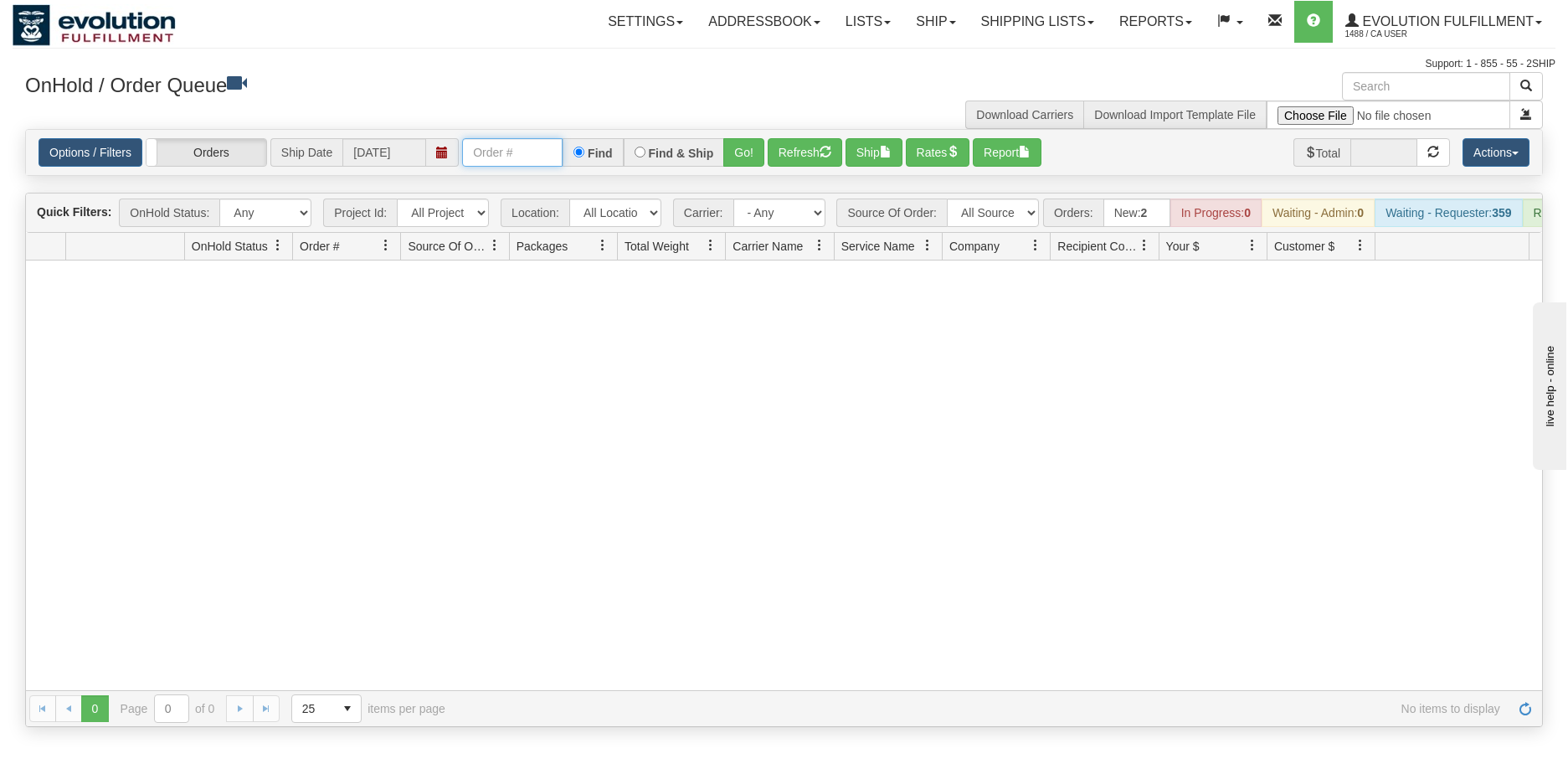
click at [503, 150] on input "text" at bounding box center [512, 152] width 101 height 29
click at [1006, 26] on link "Shipping lists" at bounding box center [1037, 21] width 138 height 42
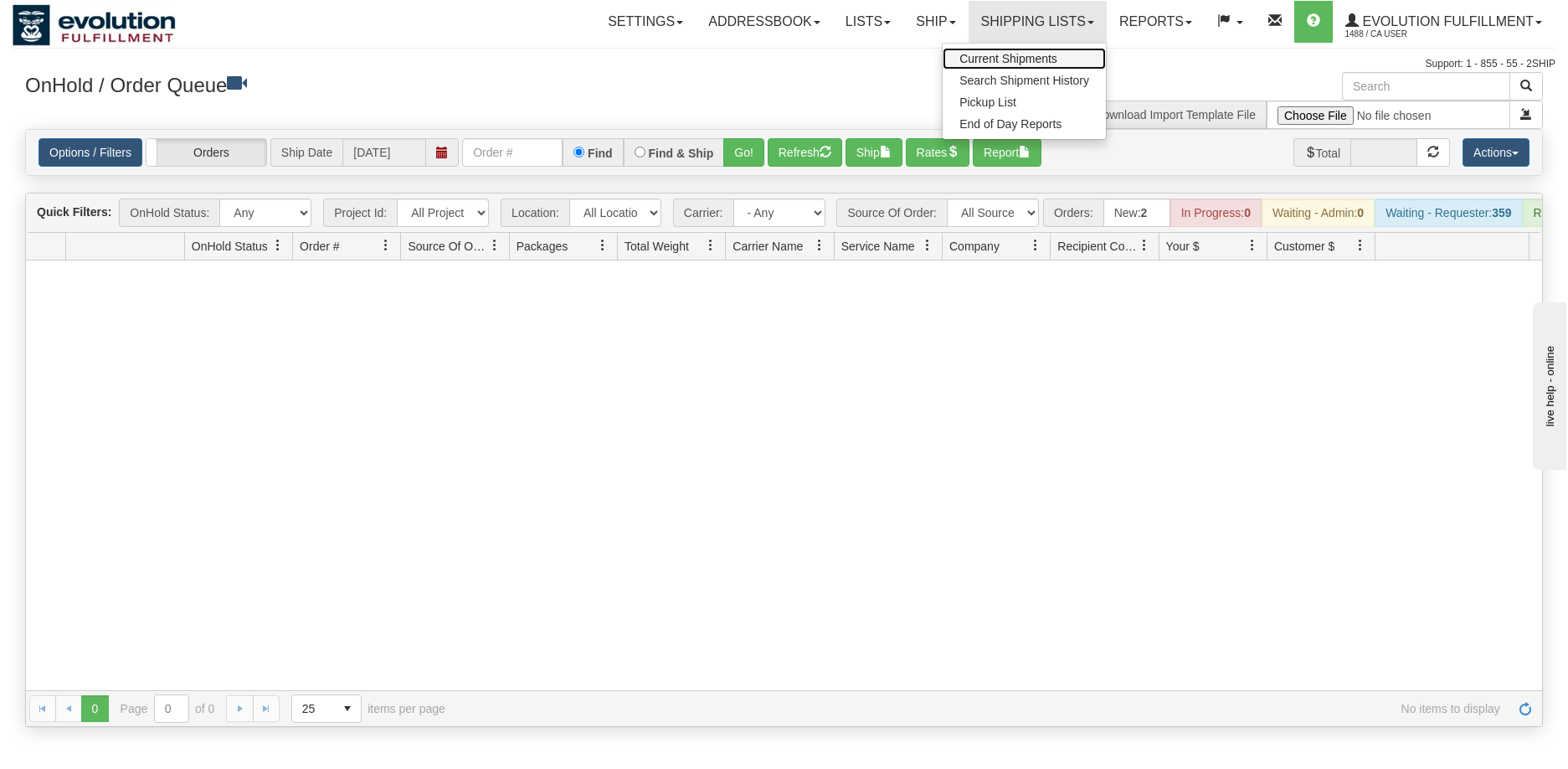
click at [999, 56] on span "Current Shipments" at bounding box center [1008, 58] width 98 height 13
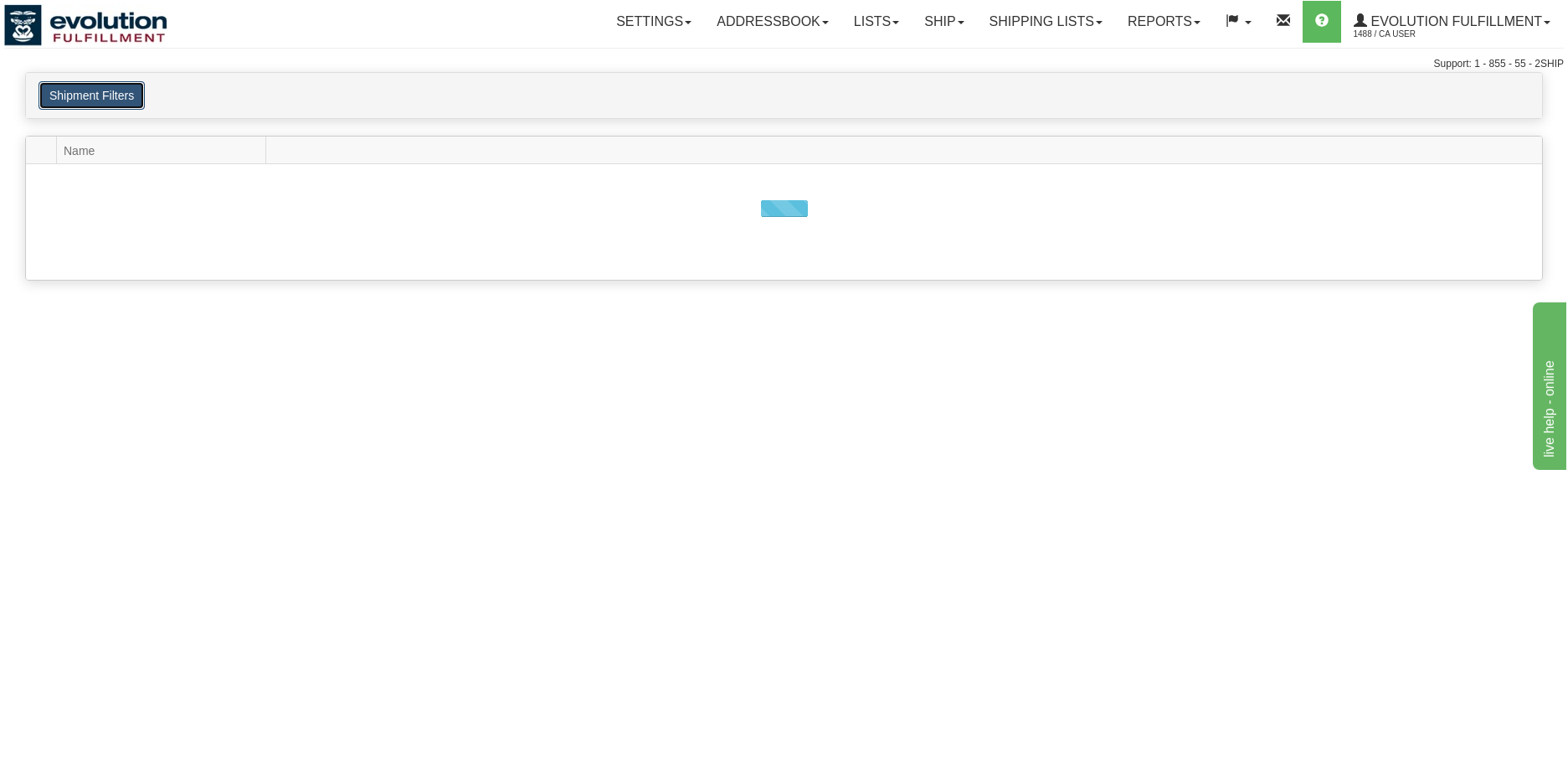
click at [91, 92] on button "Shipment Filters" at bounding box center [92, 95] width 106 height 29
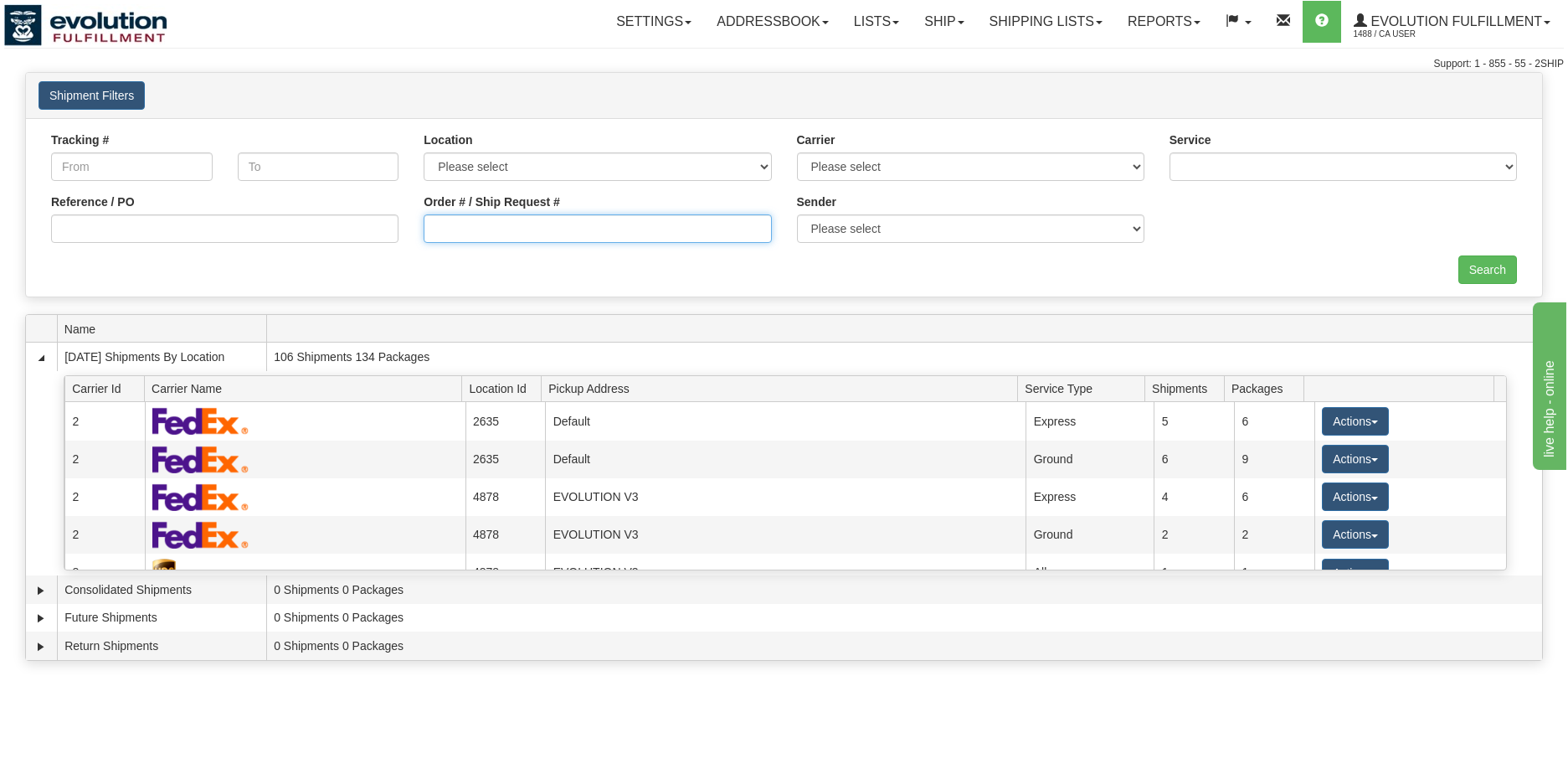
drag, startPoint x: 455, startPoint y: 227, endPoint x: 554, endPoint y: 216, distance: 99.6
click at [455, 227] on input "Order # / Ship Request #" at bounding box center [597, 229] width 347 height 29
type input "8826"
click at [1494, 272] on input "Search" at bounding box center [1487, 269] width 58 height 29
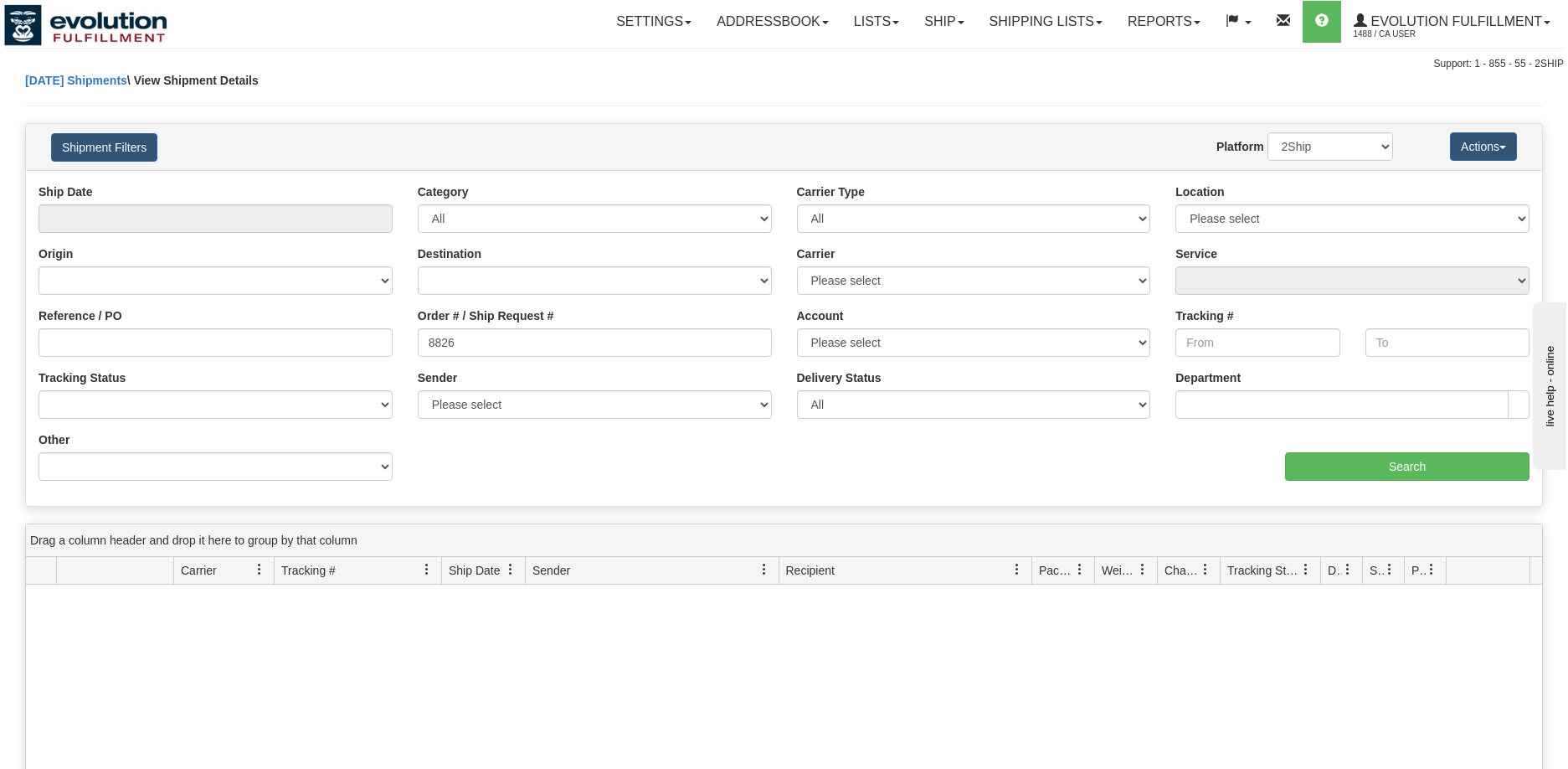
scroll to position [1, 0]
click at [1026, 31] on link "Shipping lists" at bounding box center [1045, 21] width 138 height 42
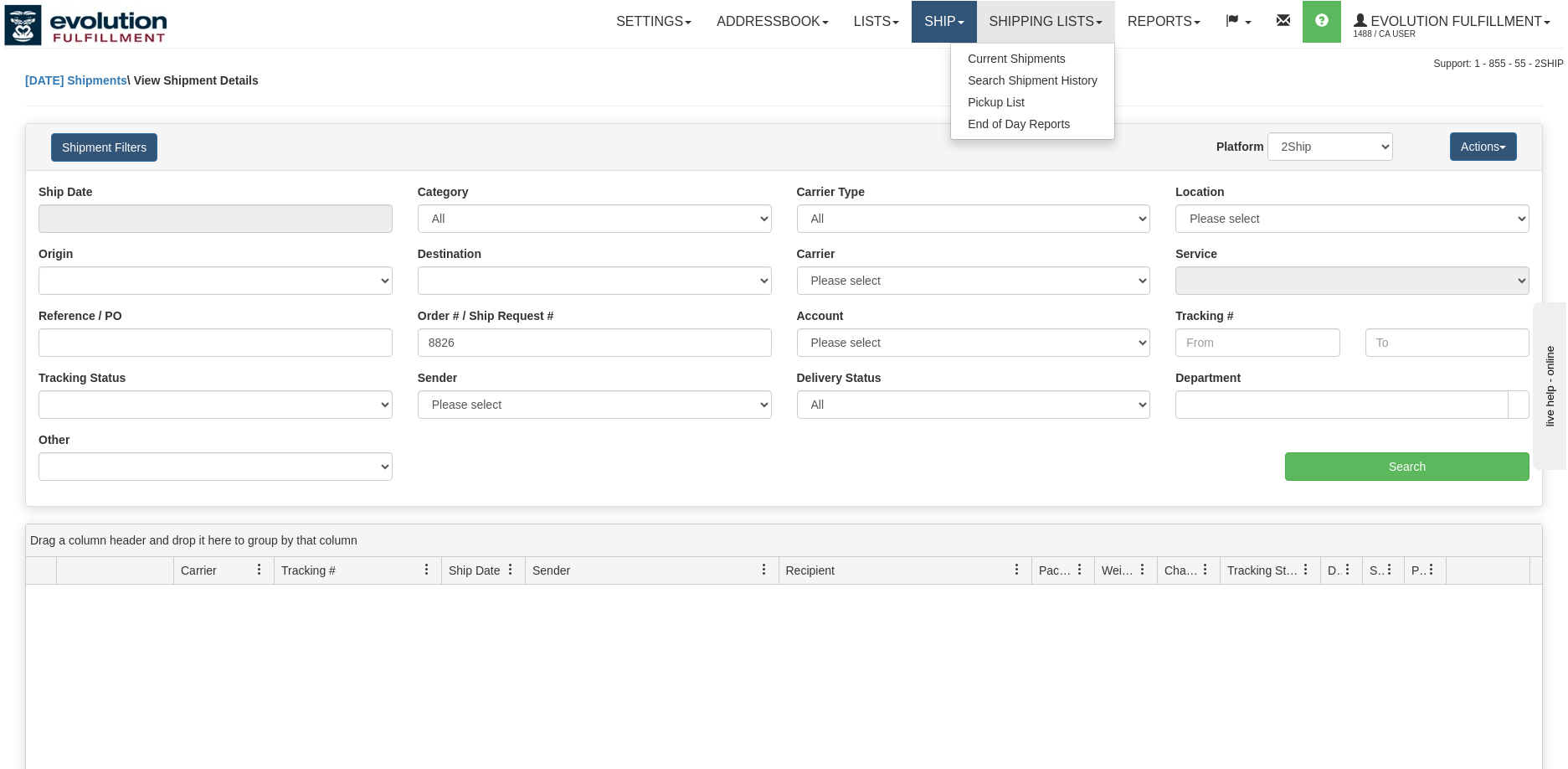
click at [947, 28] on link "Ship" at bounding box center [944, 21] width 65 height 42
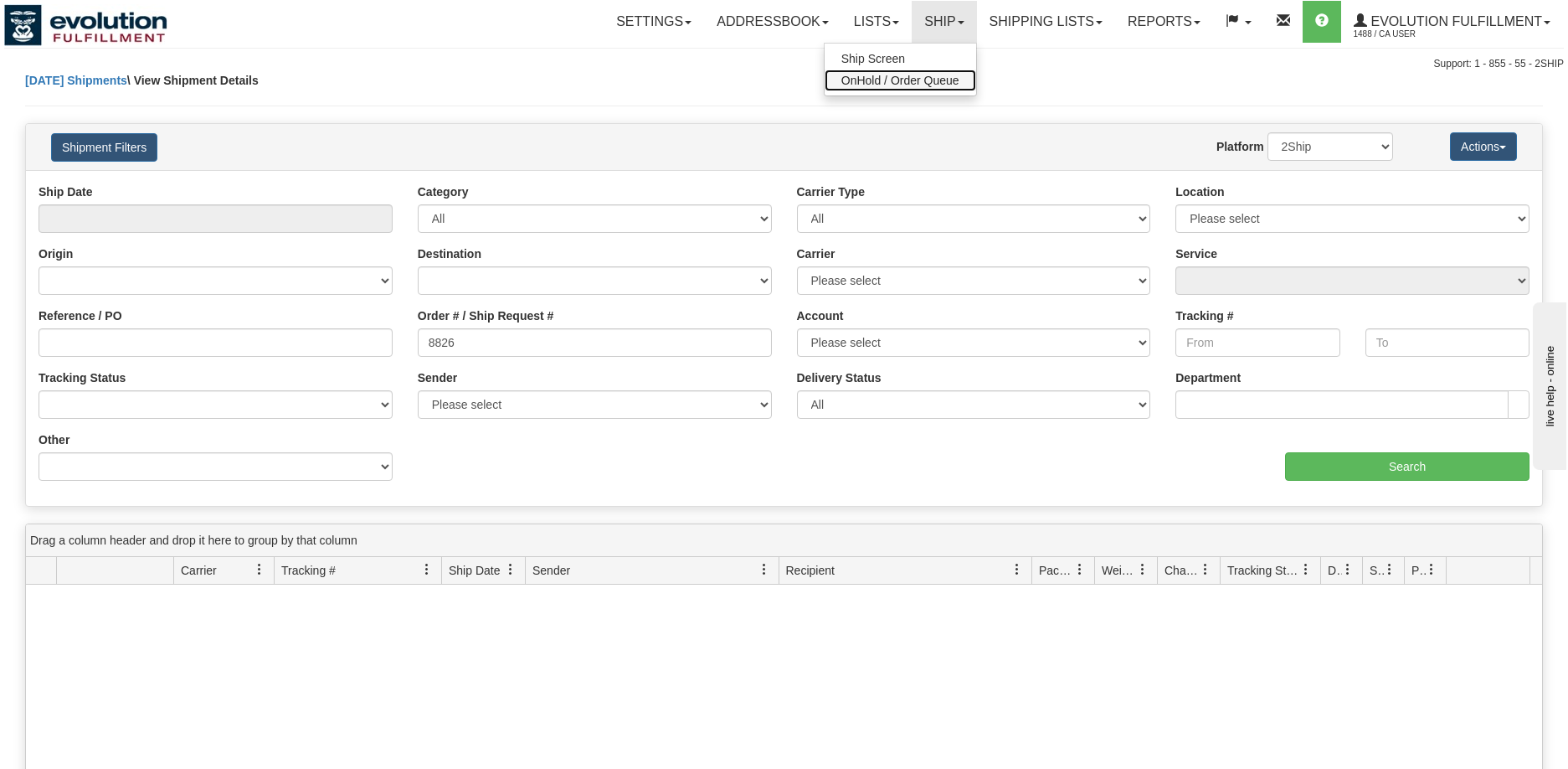
click at [906, 78] on span "OnHold / Order Queue" at bounding box center [900, 81] width 118 height 13
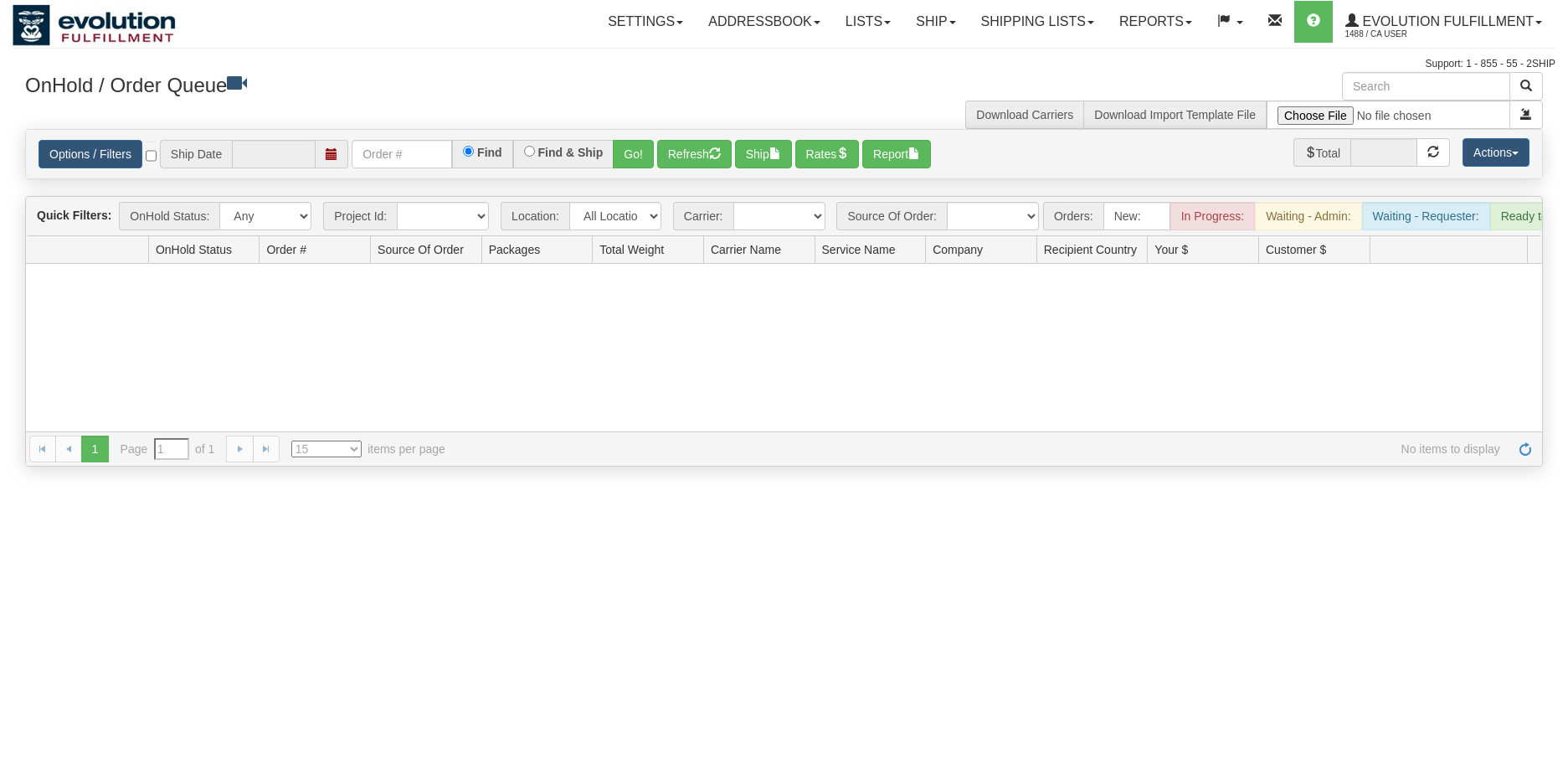
type input "08/21/2025"
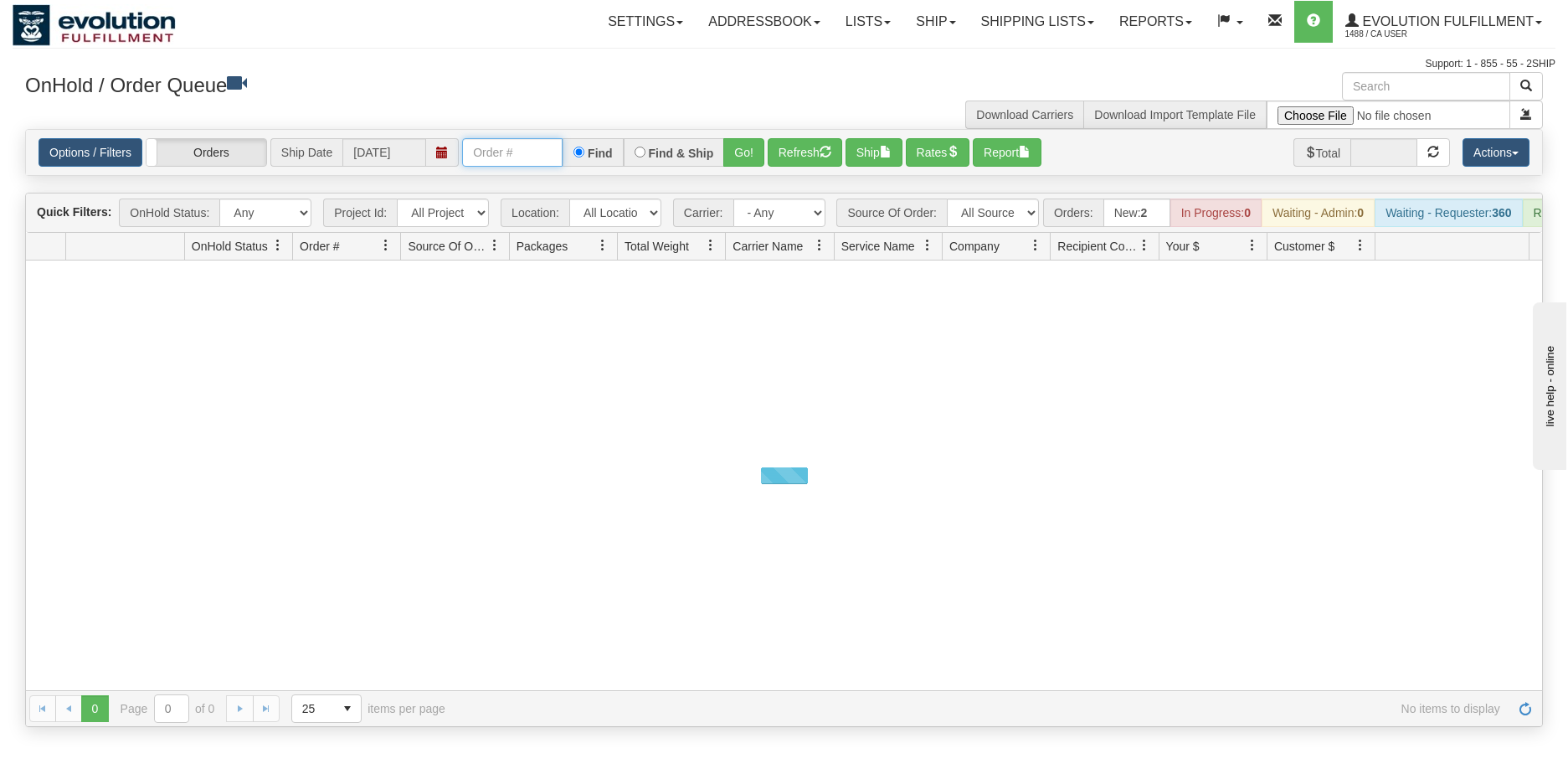
click at [472, 161] on input "text" at bounding box center [512, 152] width 101 height 29
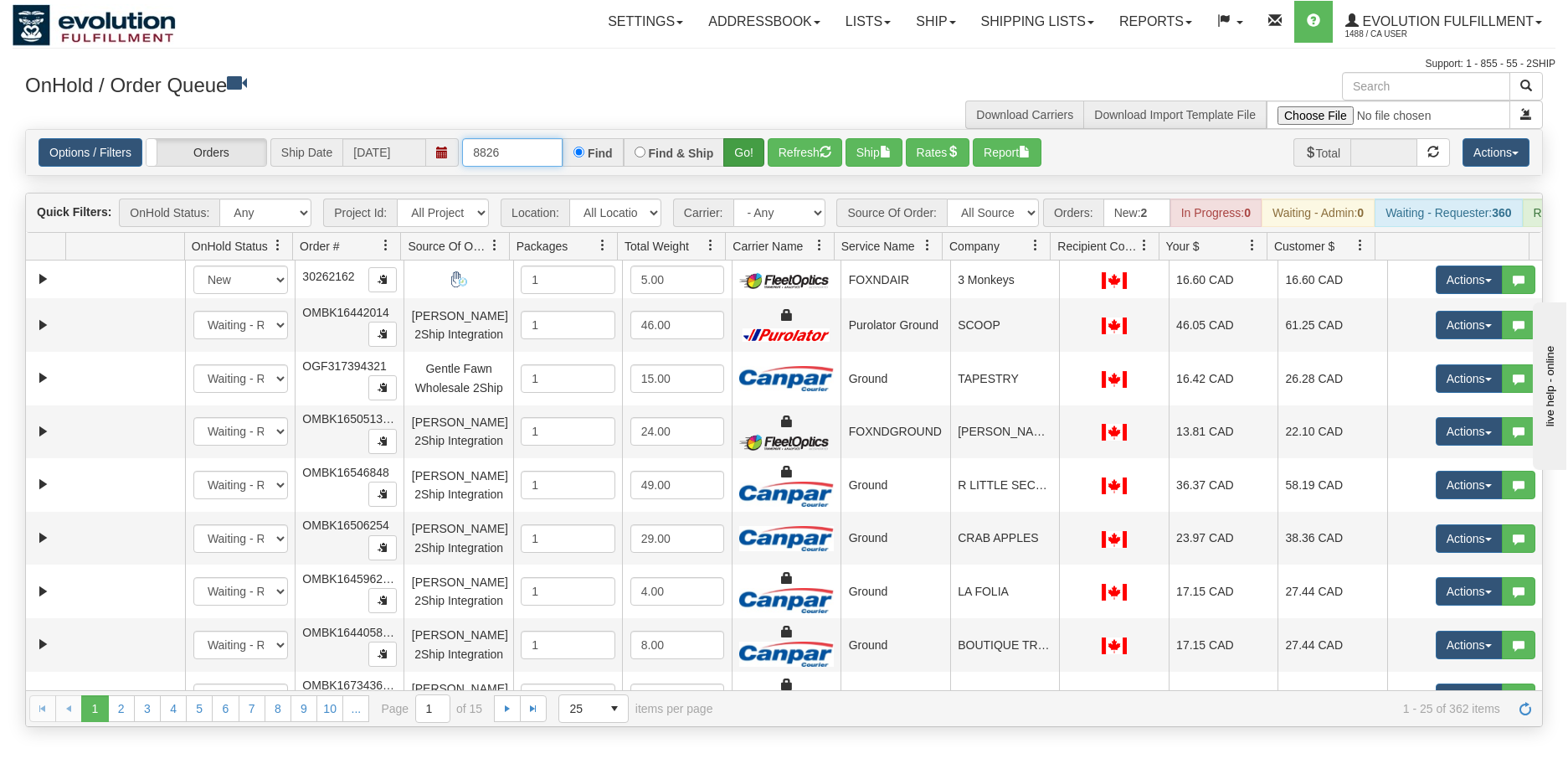
type input "8826"
click at [748, 154] on button "Go!" at bounding box center [744, 152] width 41 height 29
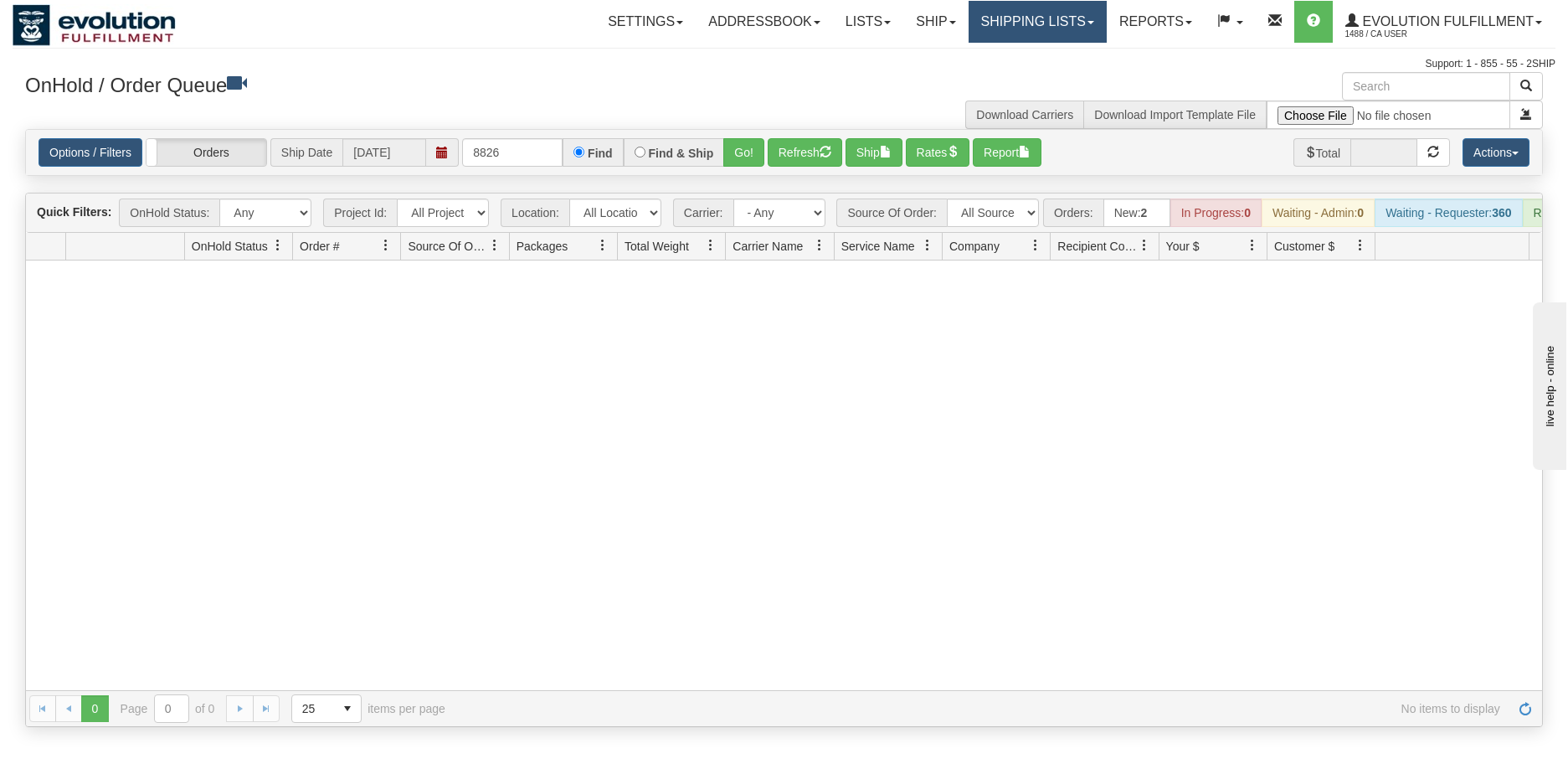
click at [1001, 14] on link "Shipping lists" at bounding box center [1037, 21] width 138 height 42
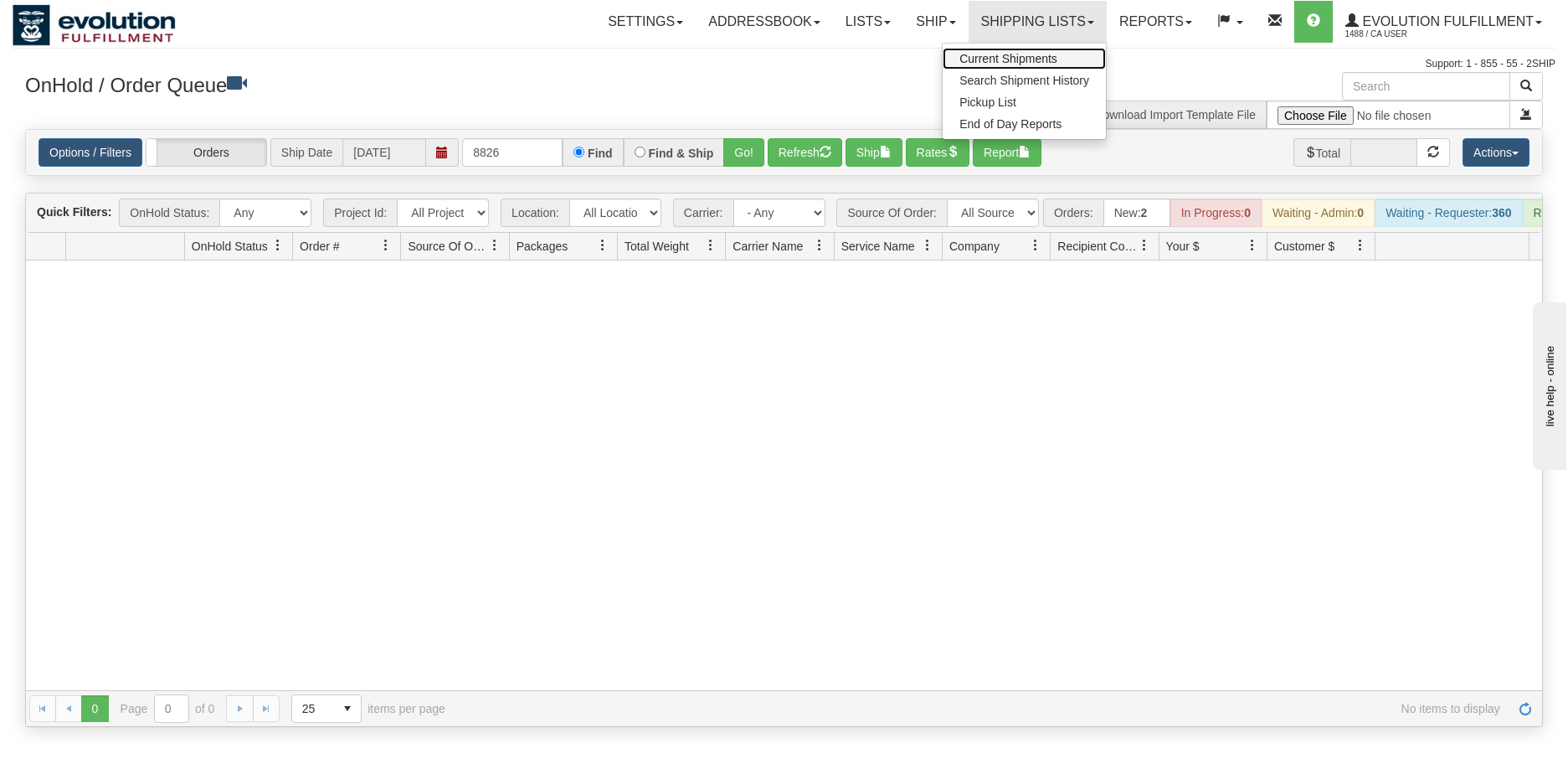
click at [997, 64] on span "Current Shipments" at bounding box center [1008, 58] width 98 height 13
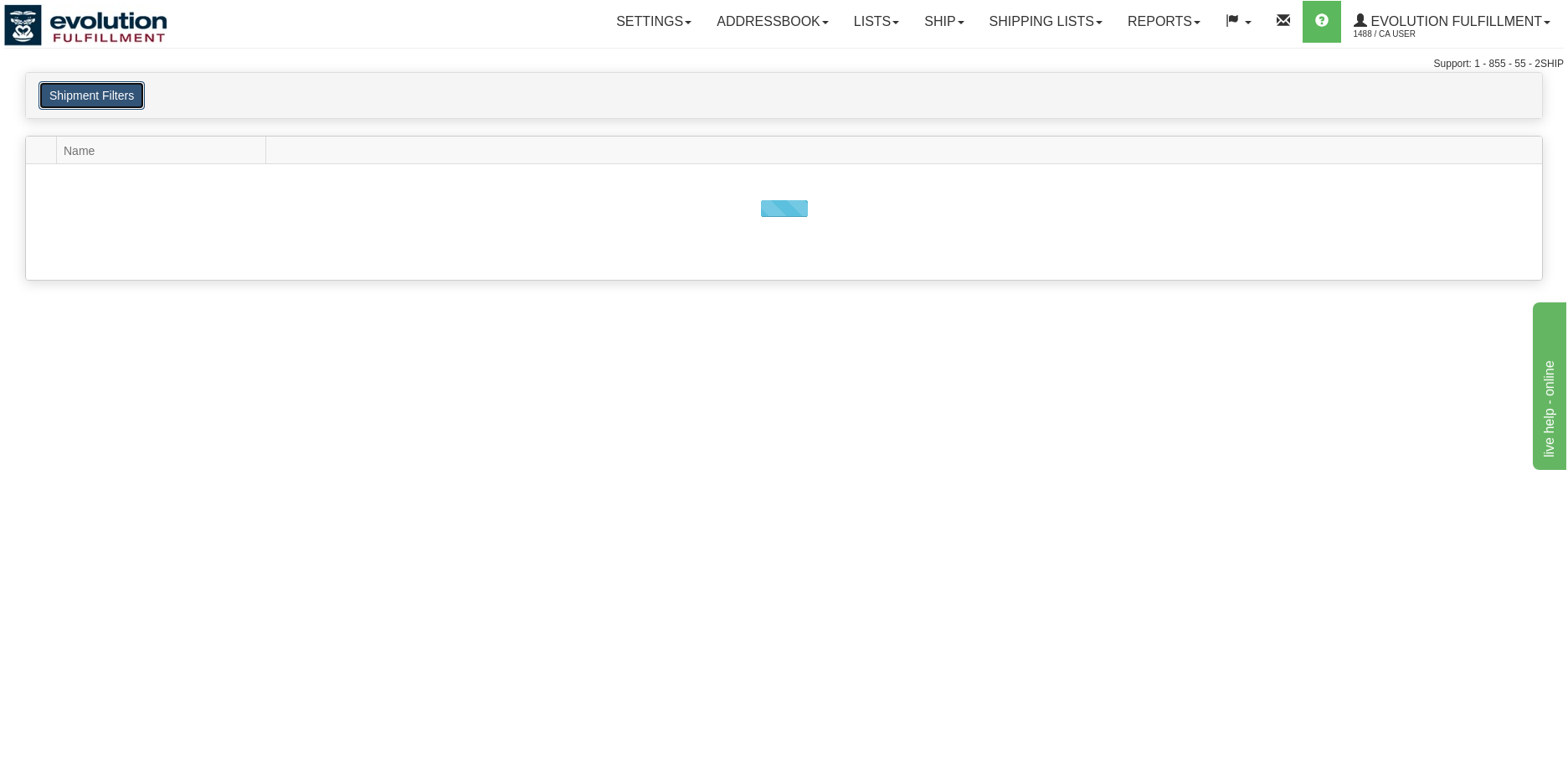
click at [95, 101] on button "Shipment Filters" at bounding box center [92, 95] width 106 height 29
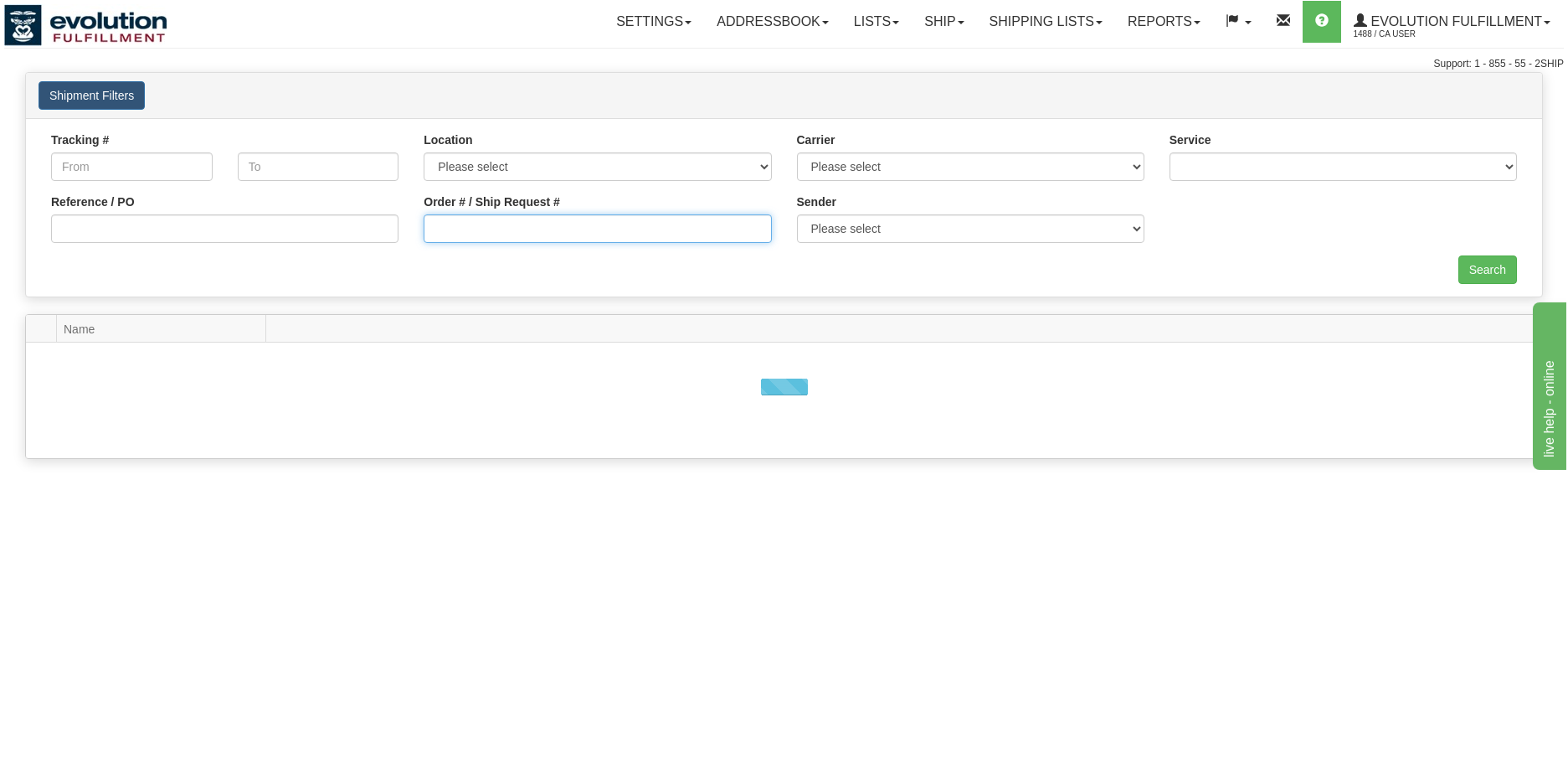
click at [629, 224] on input "Order # / Ship Request #" at bounding box center [597, 229] width 347 height 29
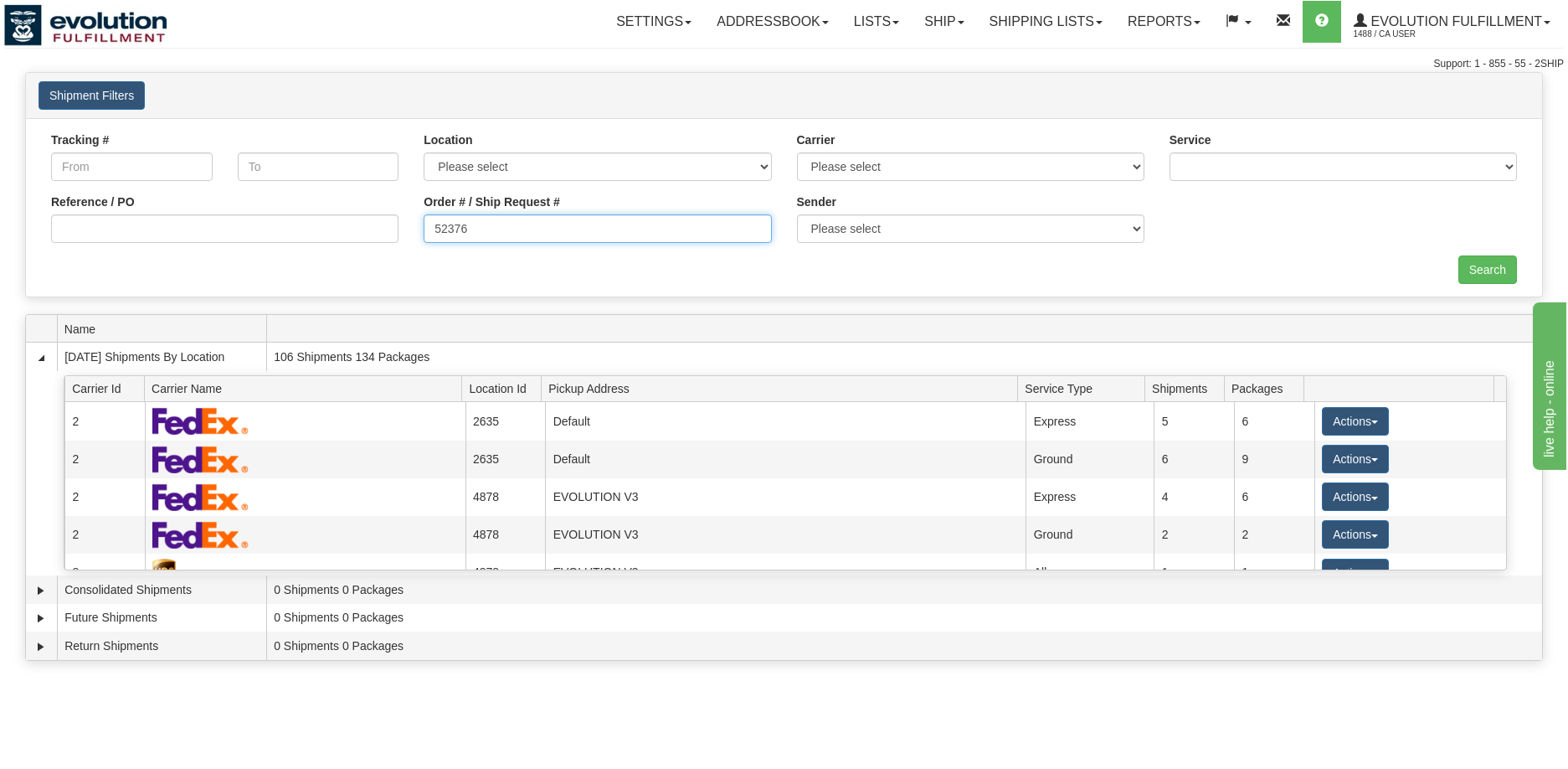
type input "523765"
click at [1492, 269] on input "Search" at bounding box center [1487, 269] width 58 height 29
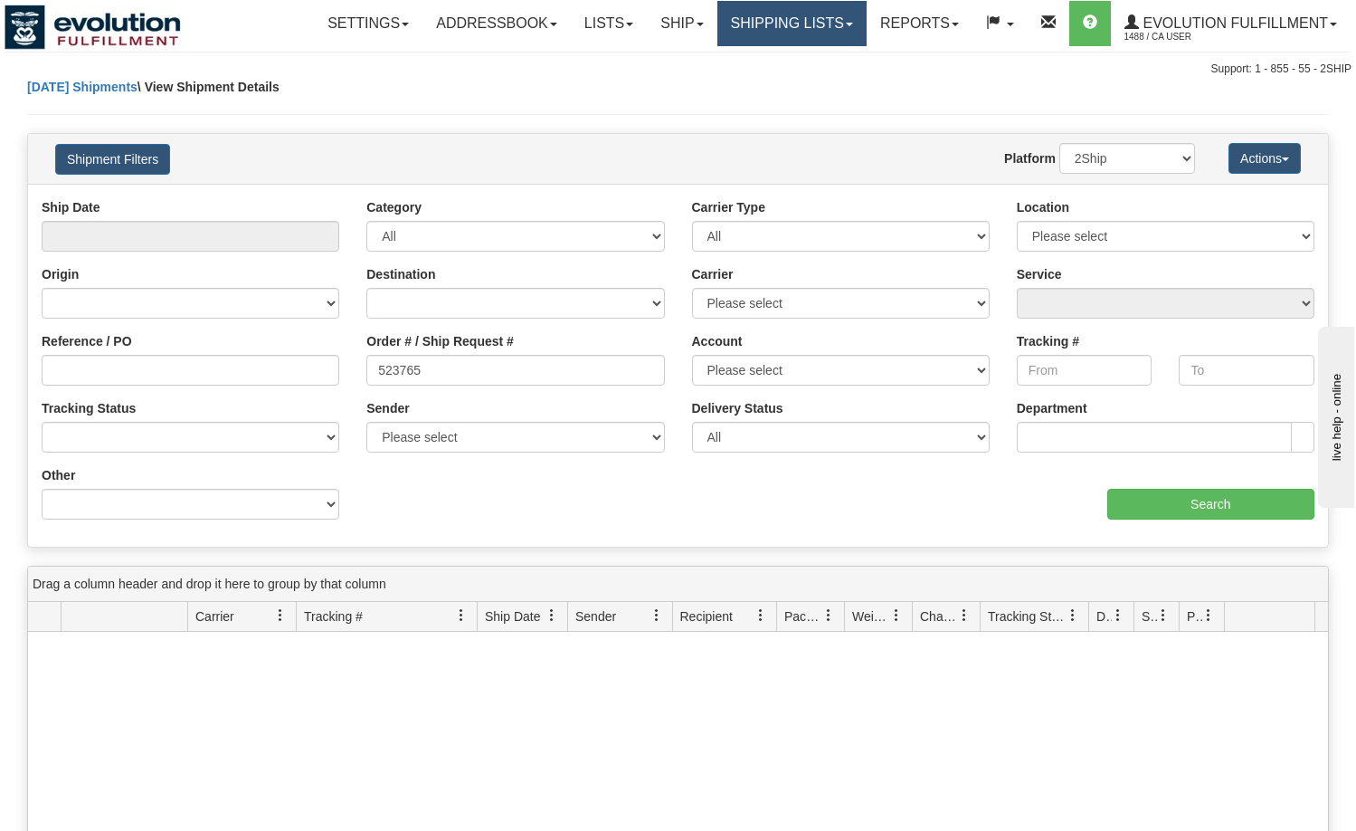
click at [796, 31] on link "Shipping lists" at bounding box center [791, 23] width 149 height 45
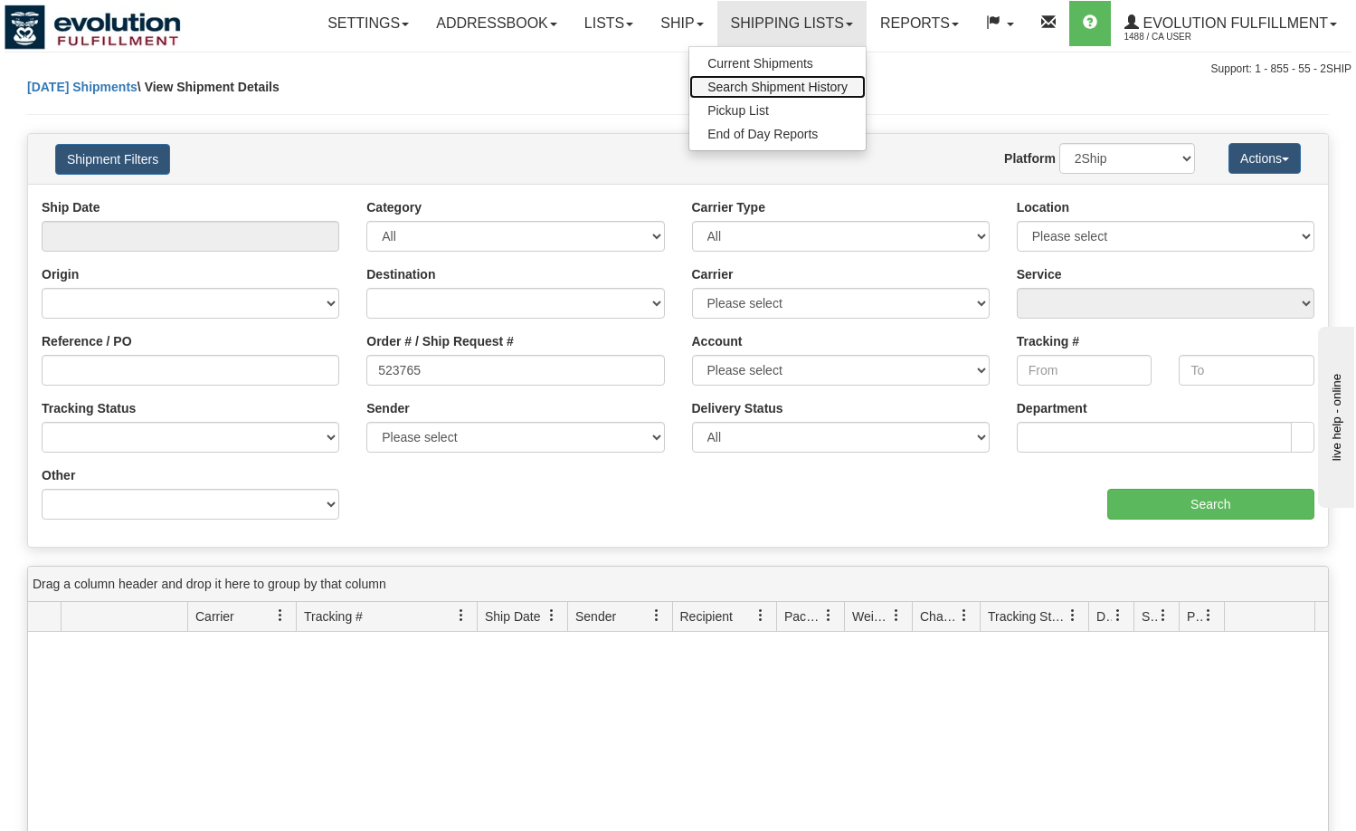
click at [794, 85] on span "Search Shipment History" at bounding box center [778, 87] width 140 height 14
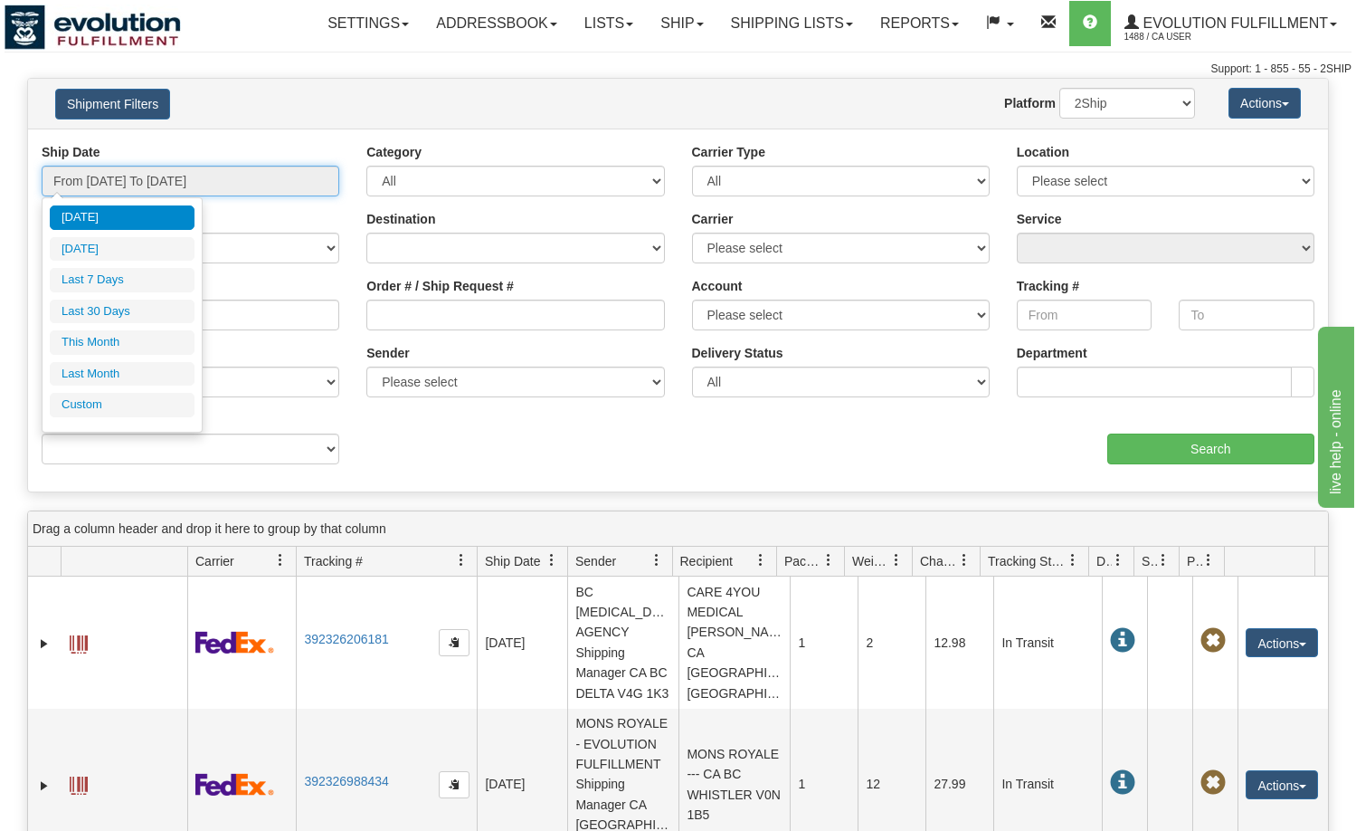
click at [159, 183] on input "From [DATE] To [DATE]" at bounding box center [191, 181] width 298 height 31
click at [129, 306] on li "Last 30 Days" at bounding box center [122, 311] width 145 height 24
type input "From 07/23/2025 To 08/21/2025"
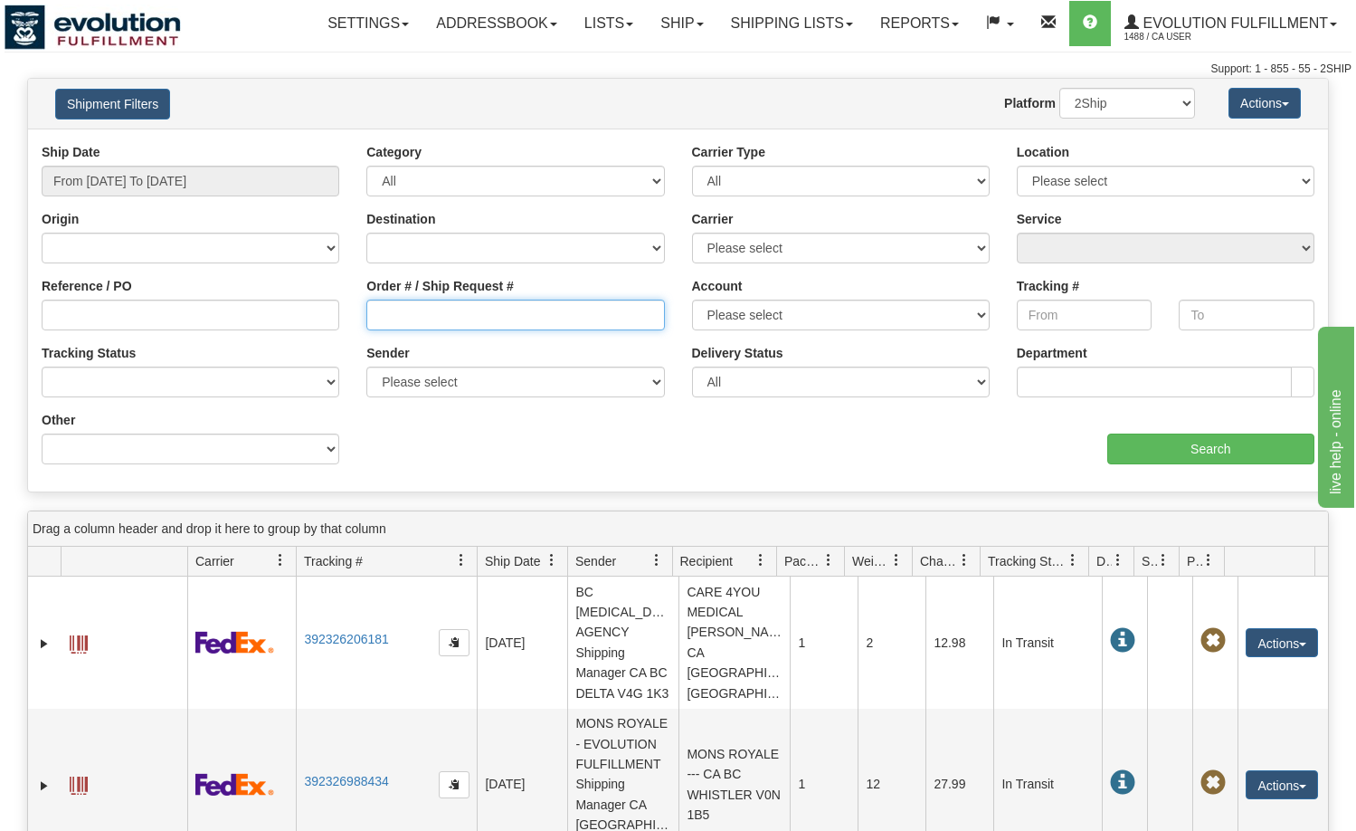
click at [558, 314] on input "Order # / Ship Request #" at bounding box center [515, 314] width 298 height 31
paste input "33542137"
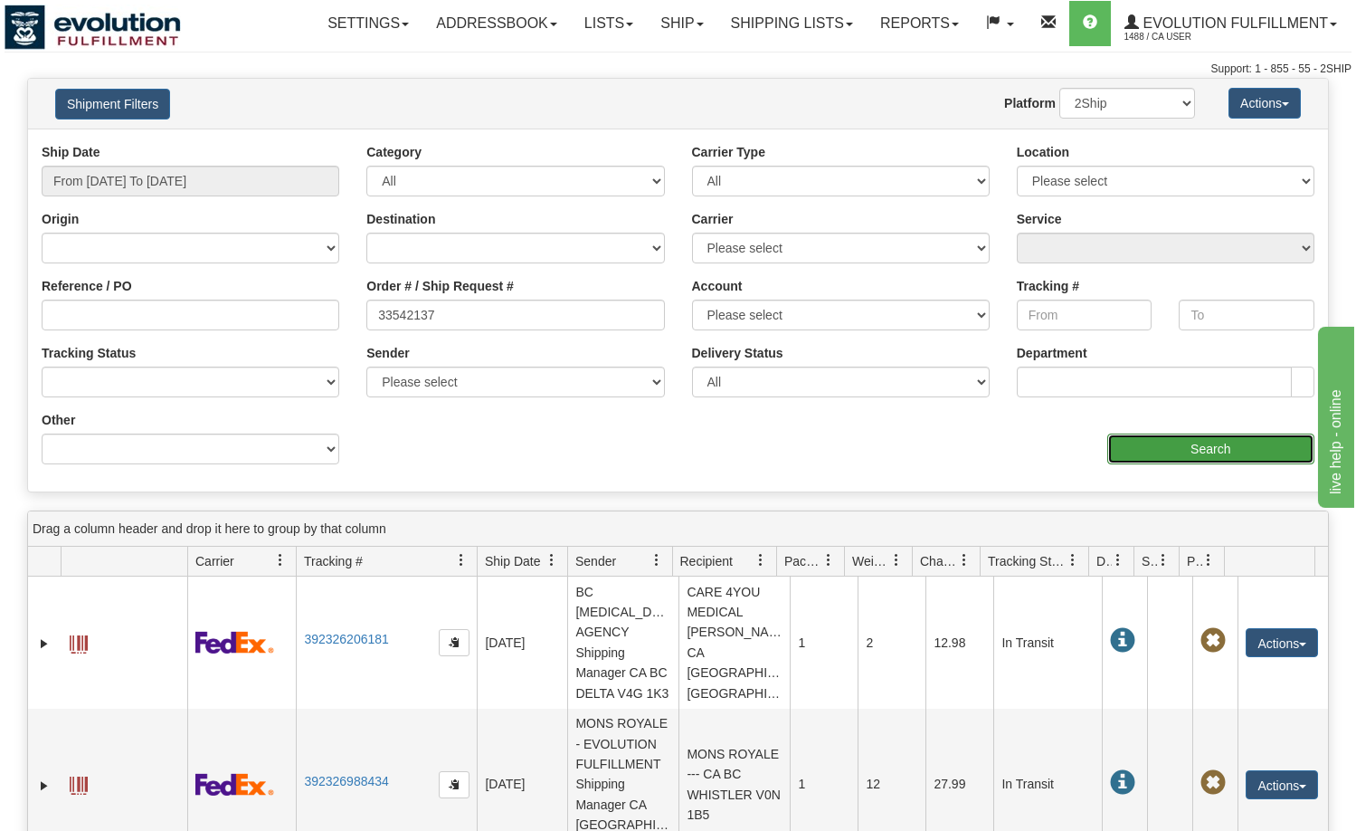
click at [1126, 444] on input "Search" at bounding box center [1211, 448] width 208 height 31
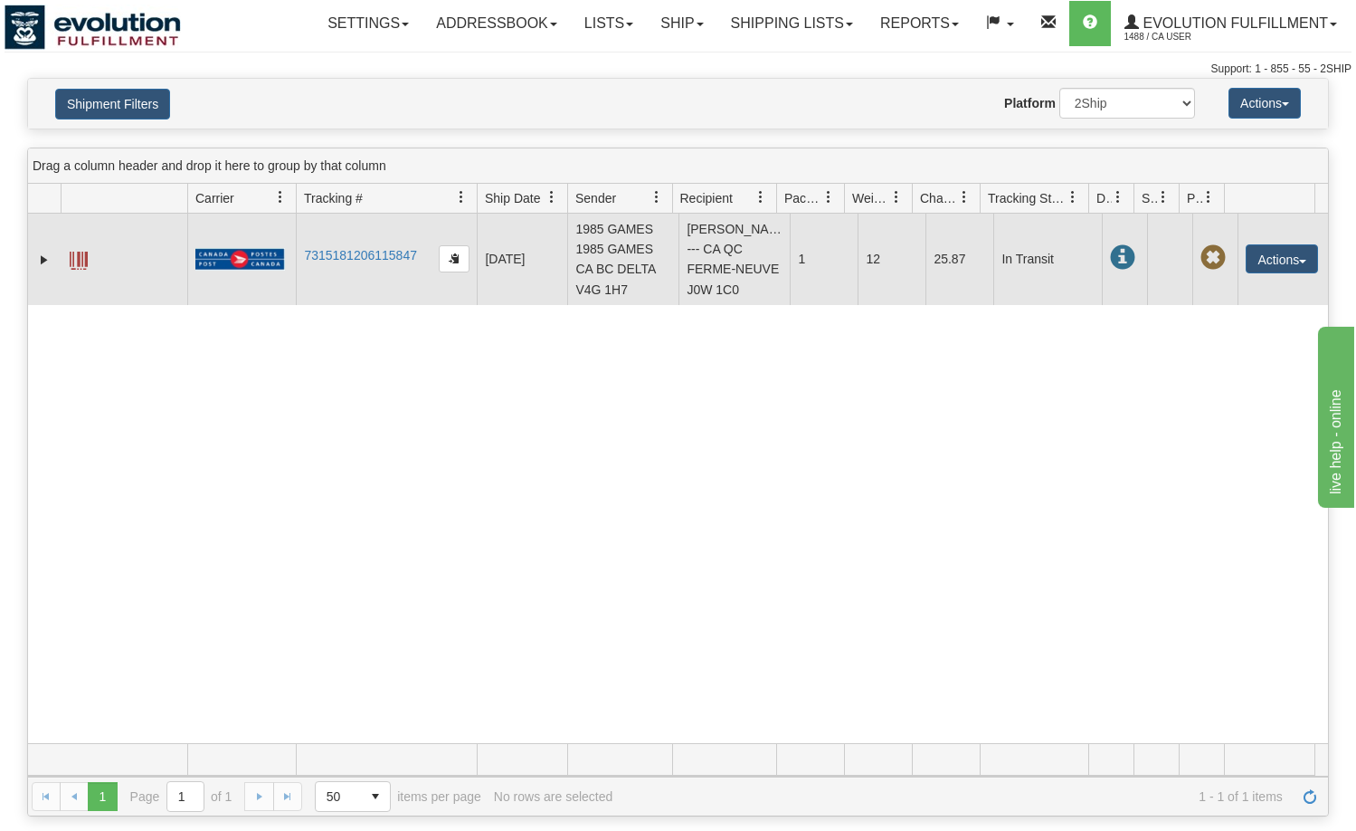
click at [81, 270] on span at bounding box center [79, 261] width 18 height 18
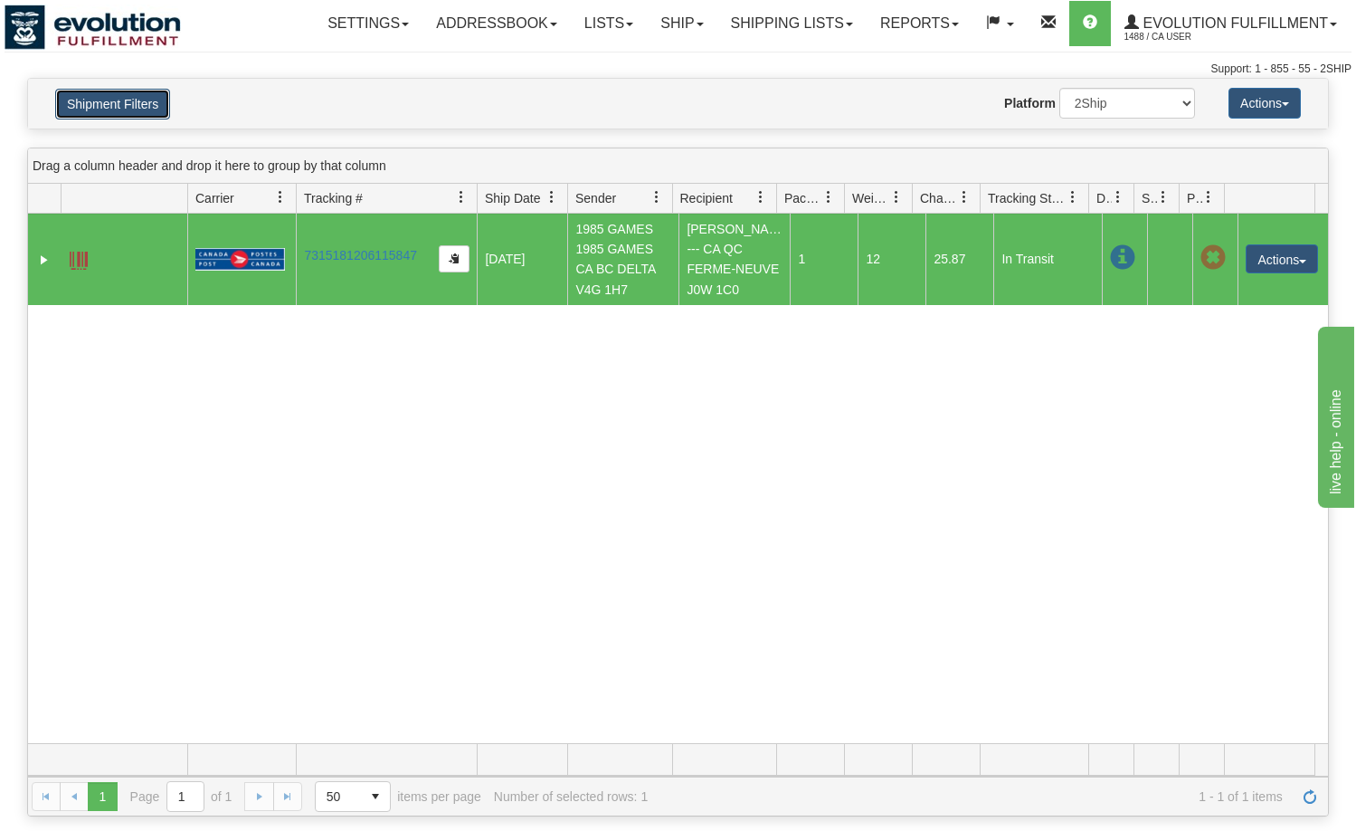
click at [135, 94] on button "Shipment Filters" at bounding box center [112, 104] width 115 height 31
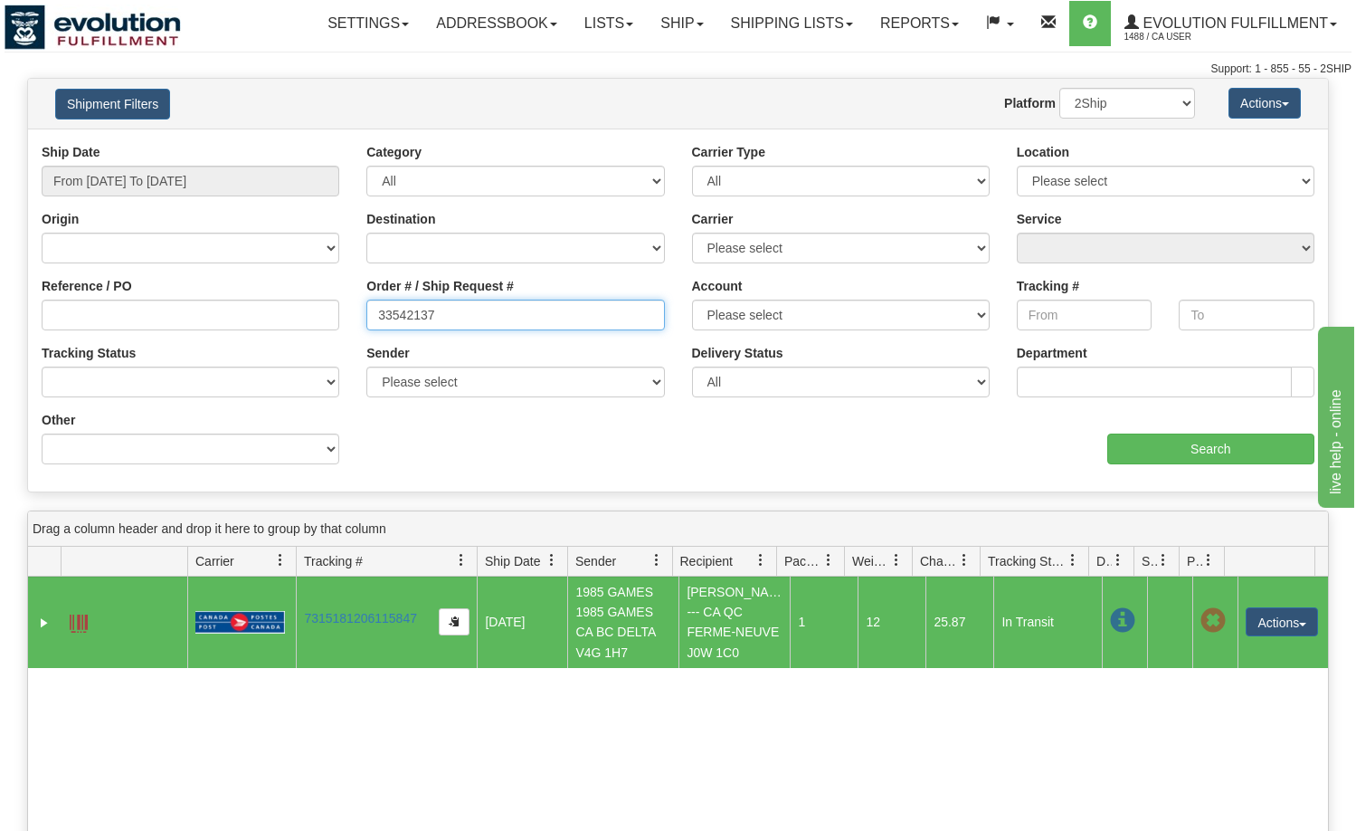
drag, startPoint x: 499, startPoint y: 306, endPoint x: 325, endPoint y: 317, distance: 175.0
click at [325, 143] on div "Reference / PO Order # / Ship Request # 33542137 Account Please select CanadaPo…" at bounding box center [678, 143] width 1300 height 0
paste input "865"
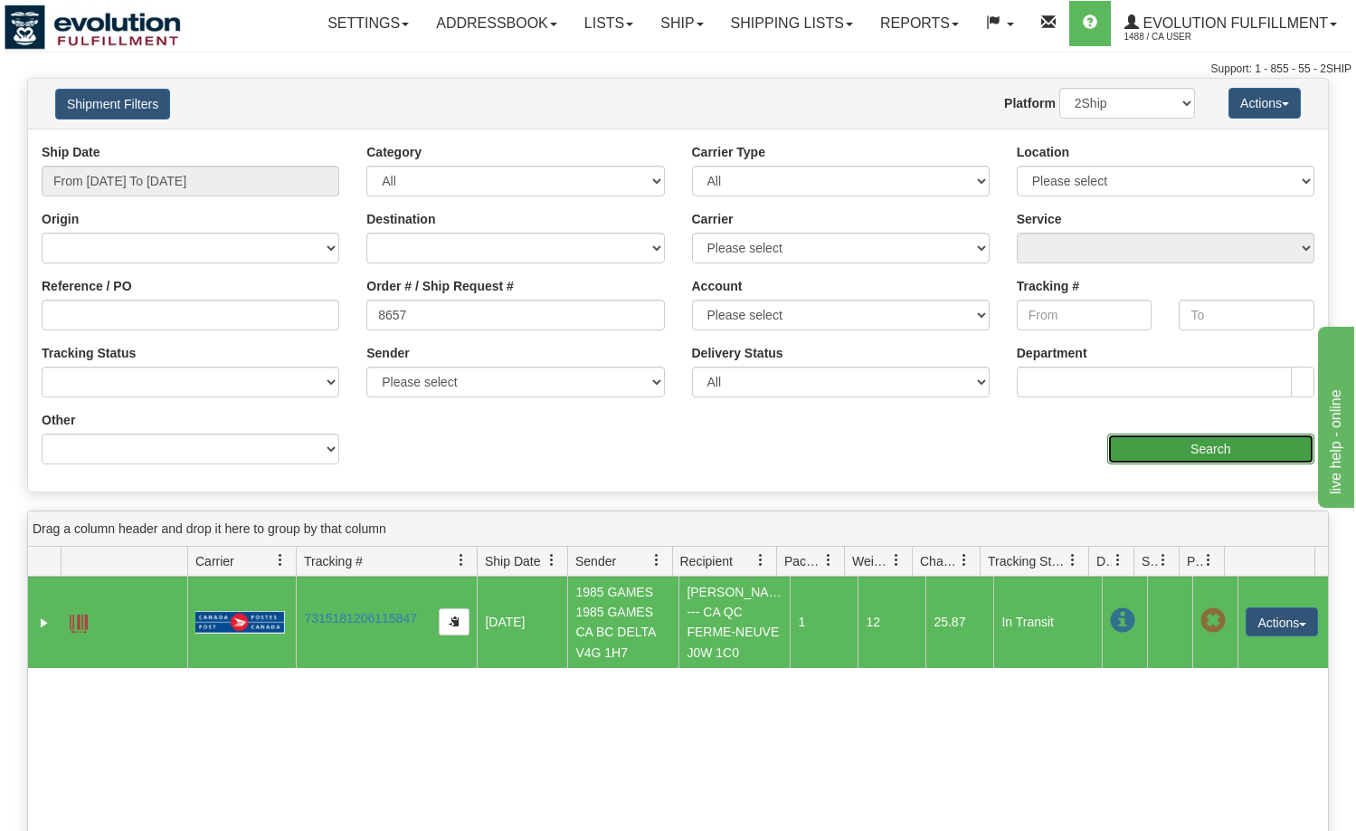
click at [1170, 442] on input "Search" at bounding box center [1211, 448] width 208 height 31
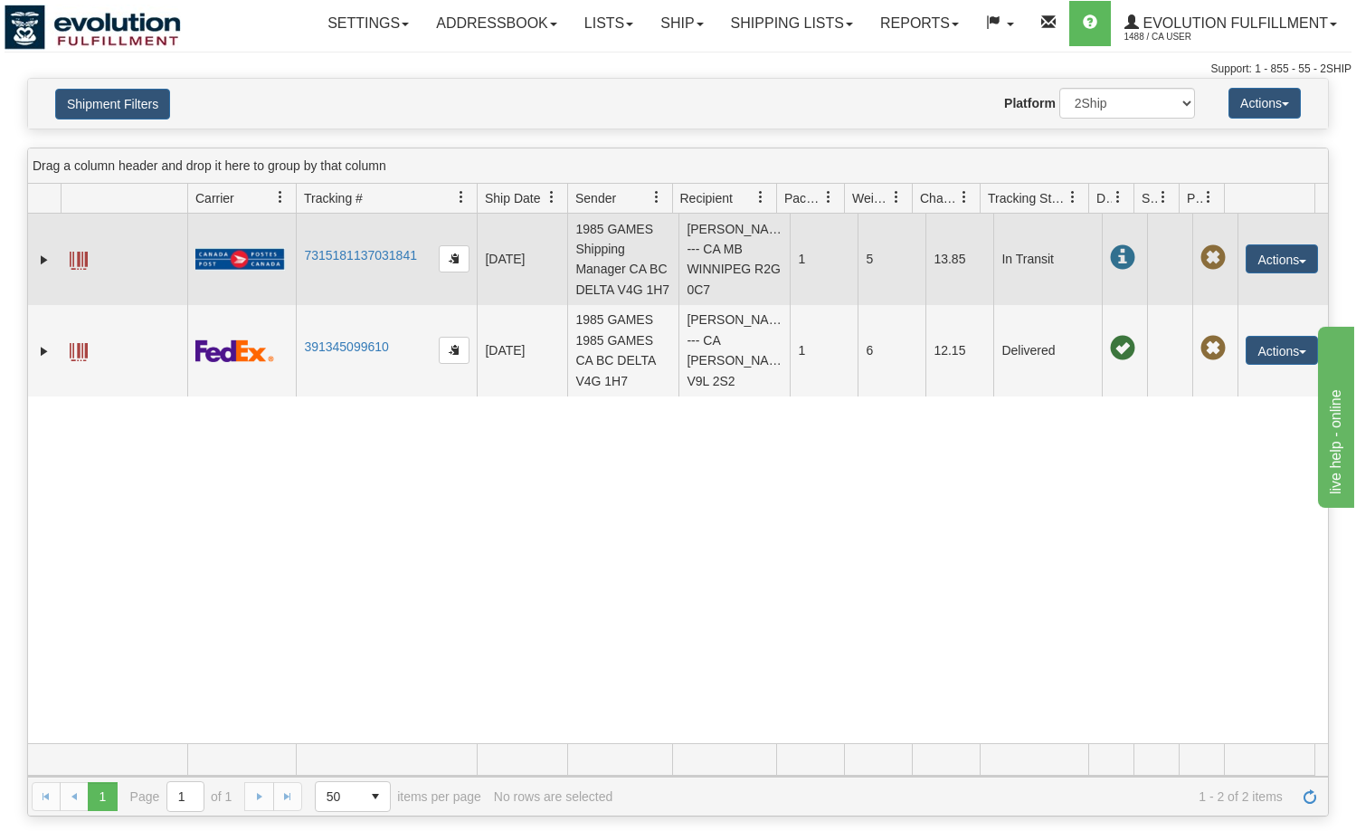
click at [78, 269] on span at bounding box center [79, 261] width 18 height 18
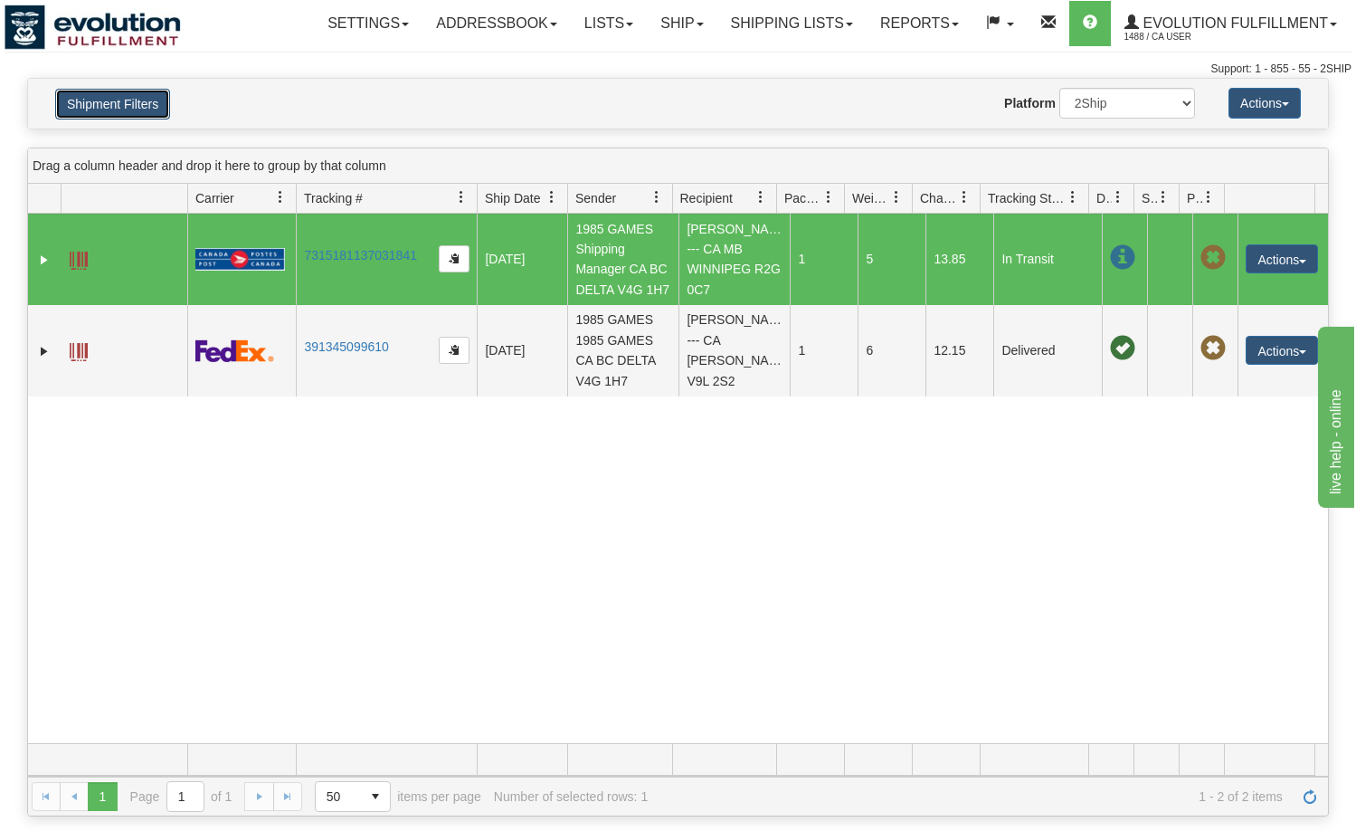
click at [109, 100] on button "Shipment Filters" at bounding box center [112, 104] width 115 height 31
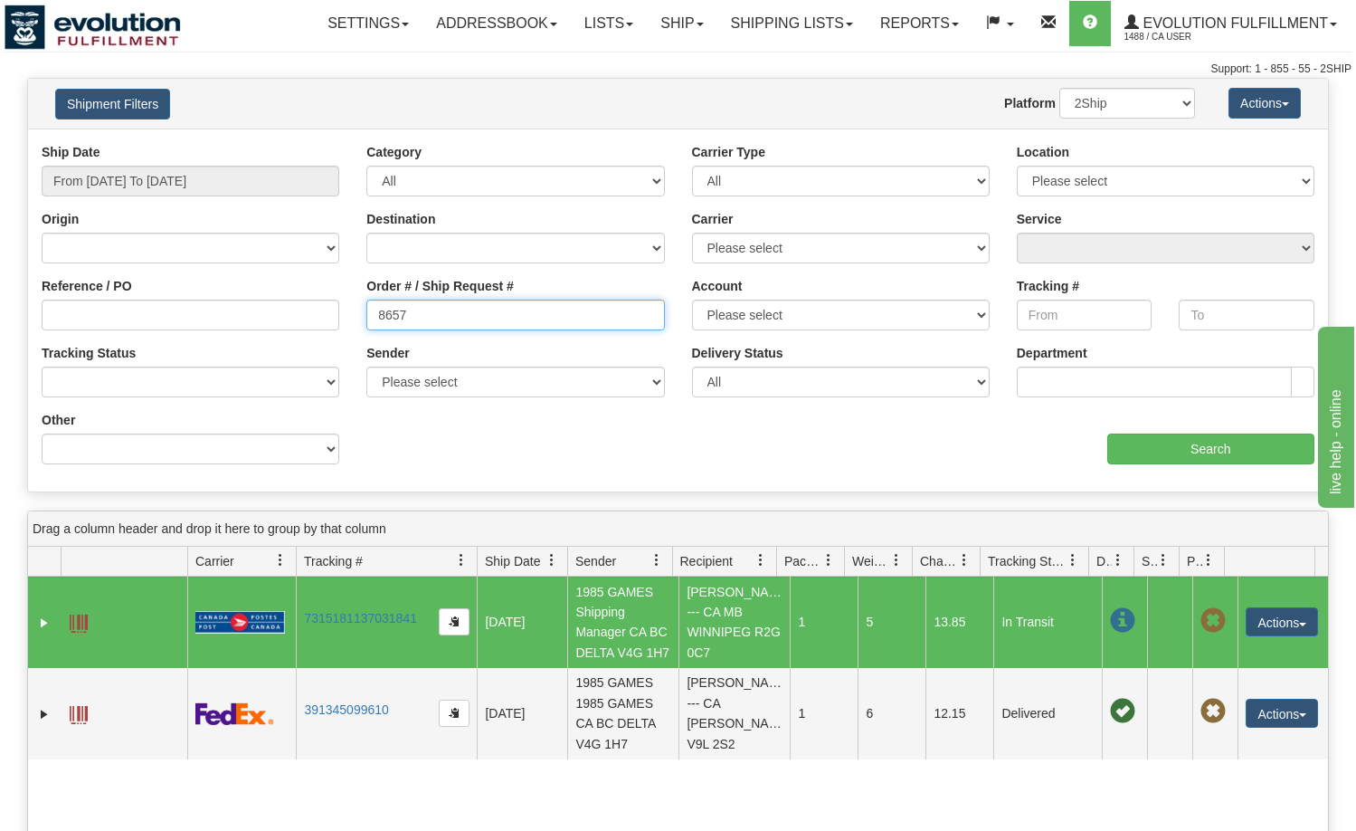
drag, startPoint x: 537, startPoint y: 321, endPoint x: 361, endPoint y: 321, distance: 176.4
click at [361, 321] on div "Order # / Ship Request # 8657" at bounding box center [515, 310] width 325 height 67
paste input "826"
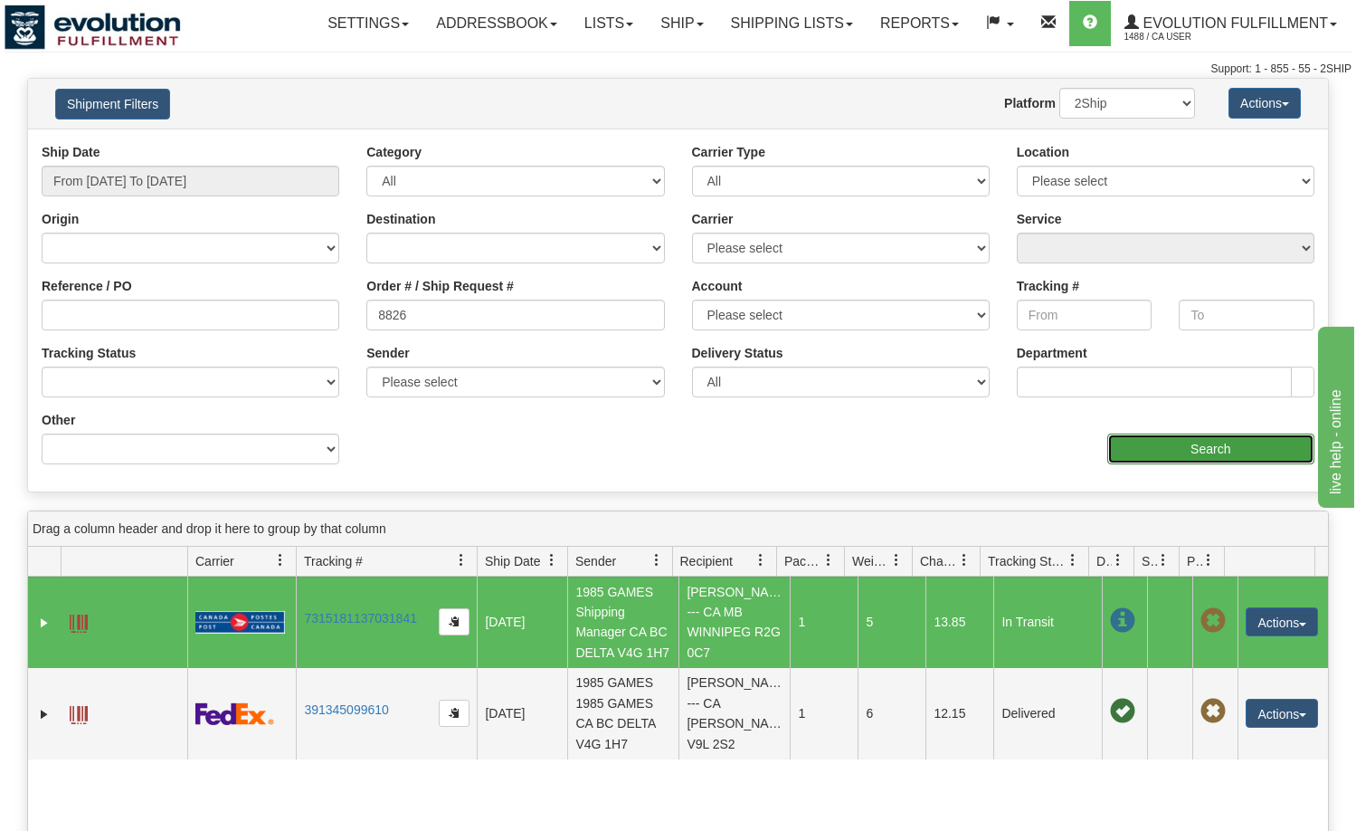
click at [1173, 459] on input "Search" at bounding box center [1211, 448] width 208 height 31
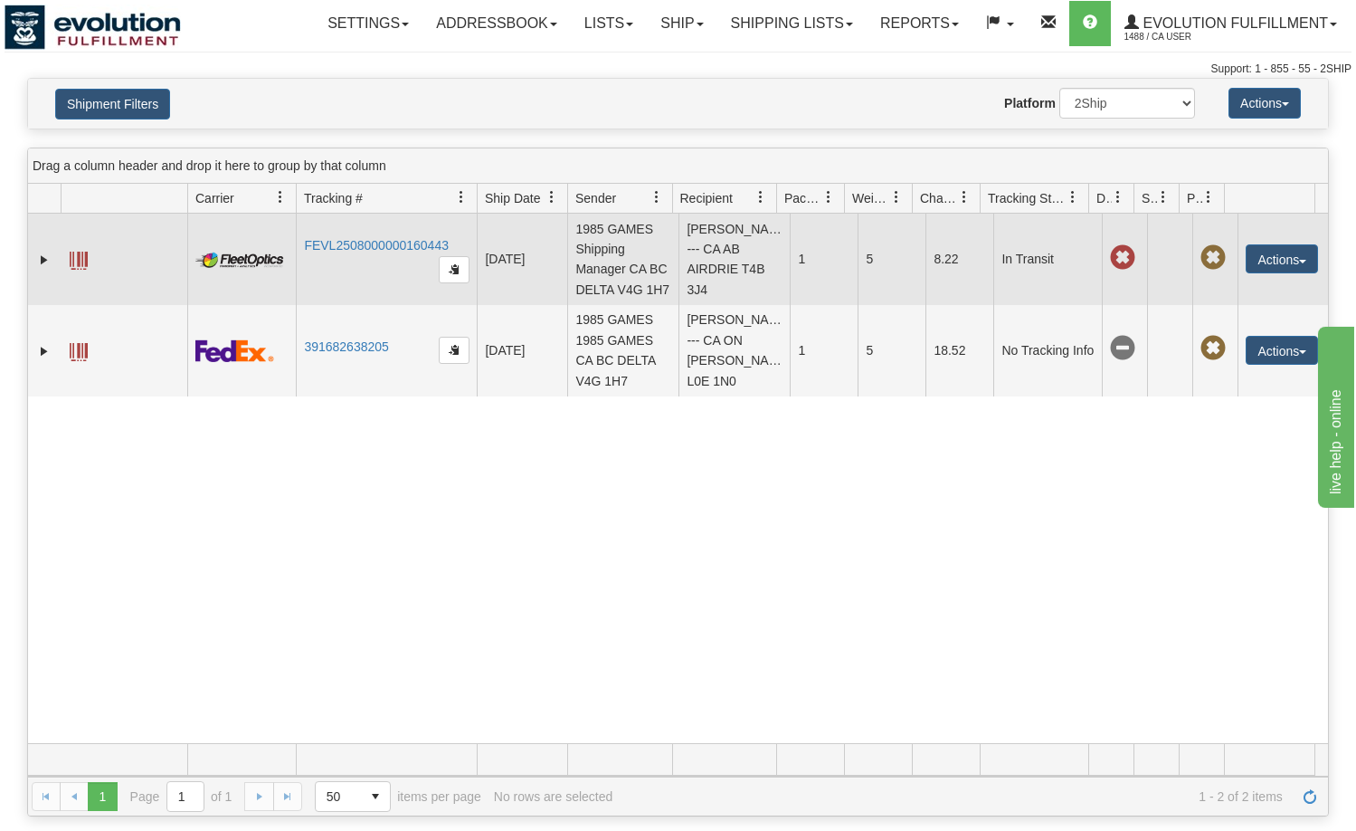
click at [73, 262] on span at bounding box center [79, 261] width 18 height 18
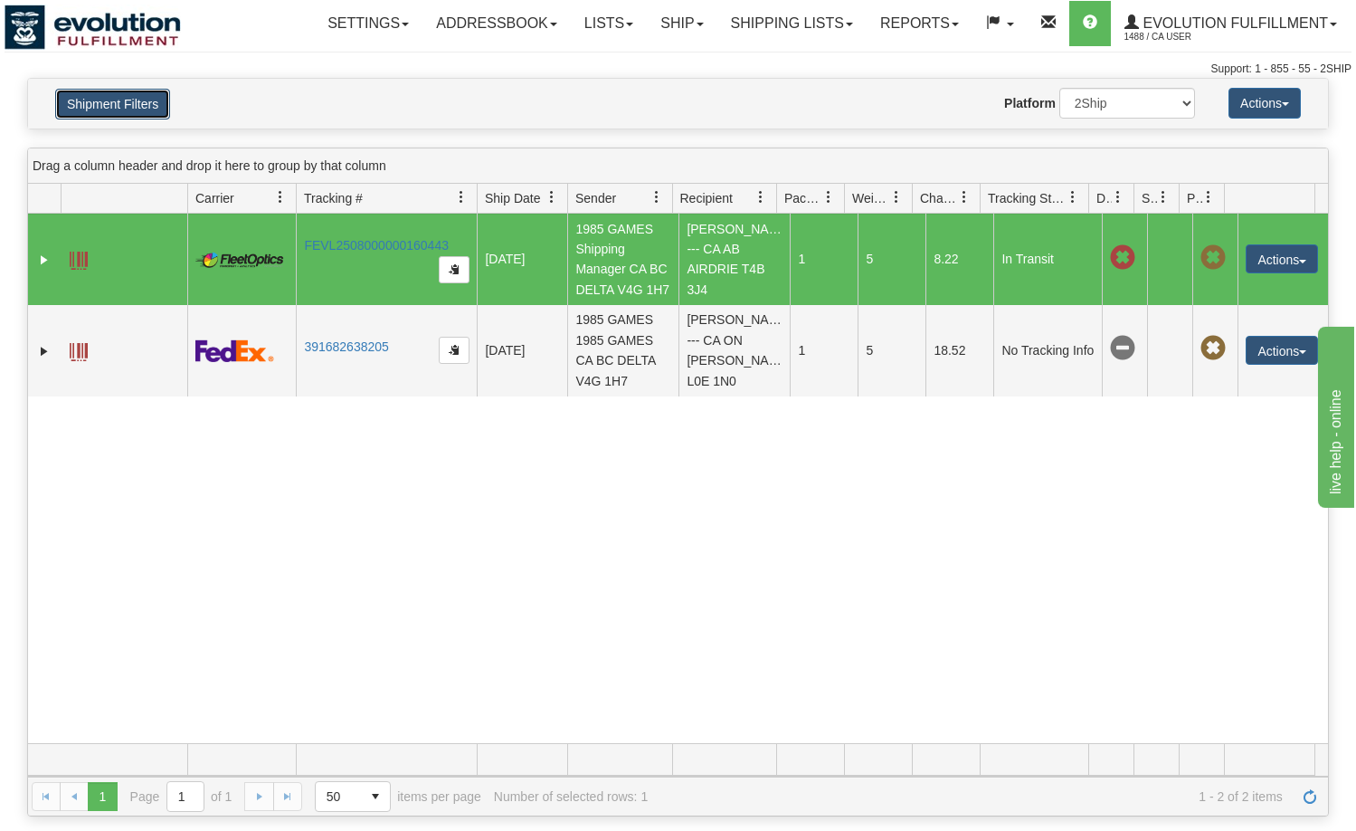
click at [127, 97] on button "Shipment Filters" at bounding box center [112, 104] width 115 height 31
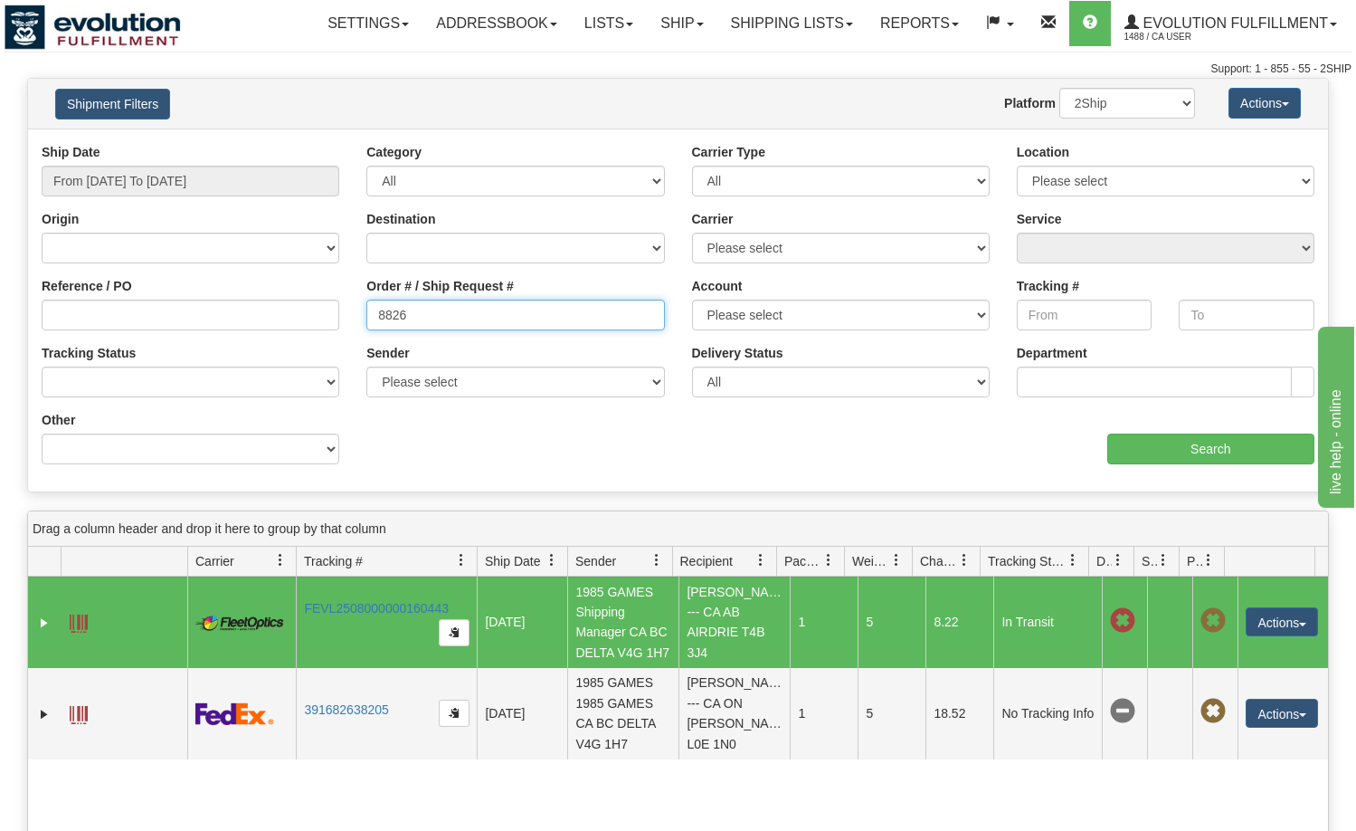
drag, startPoint x: 467, startPoint y: 318, endPoint x: 347, endPoint y: 317, distance: 120.3
click at [347, 143] on div "Reference / PO Order # / Ship Request # 8826 Account Please select CanadaPost W…" at bounding box center [678, 143] width 1300 height 0
paste input "33508749"
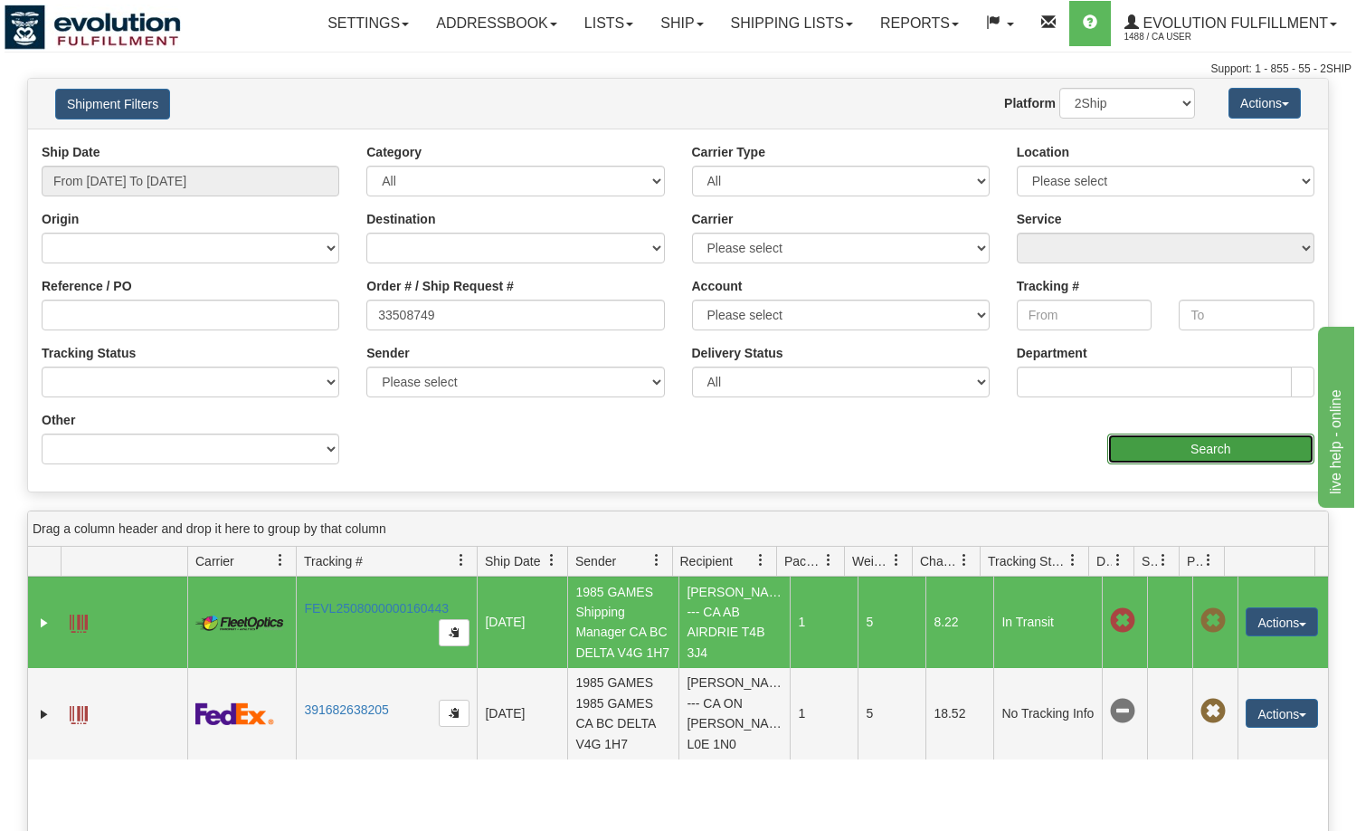
click at [1130, 445] on input "Search" at bounding box center [1211, 448] width 208 height 31
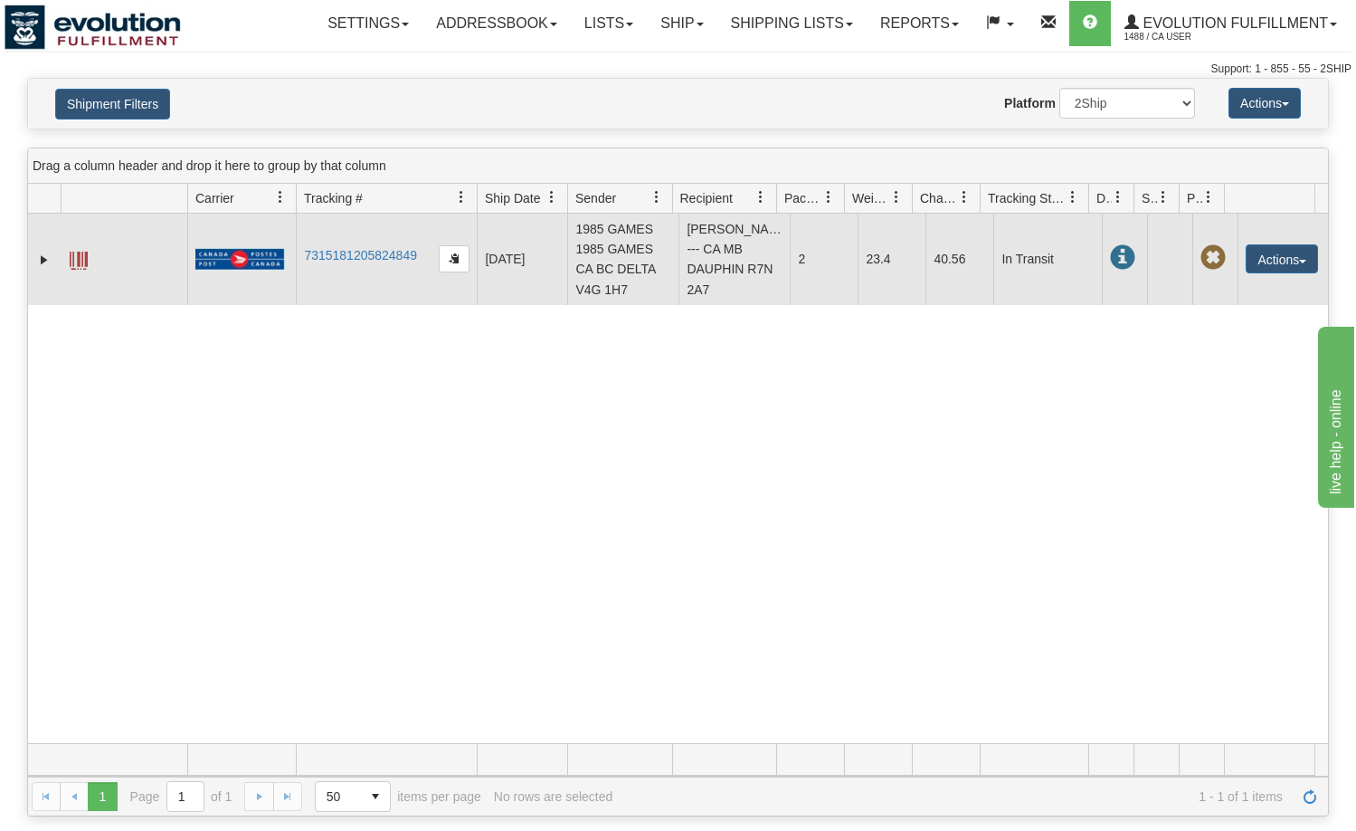
click at [81, 270] on span at bounding box center [79, 261] width 18 height 18
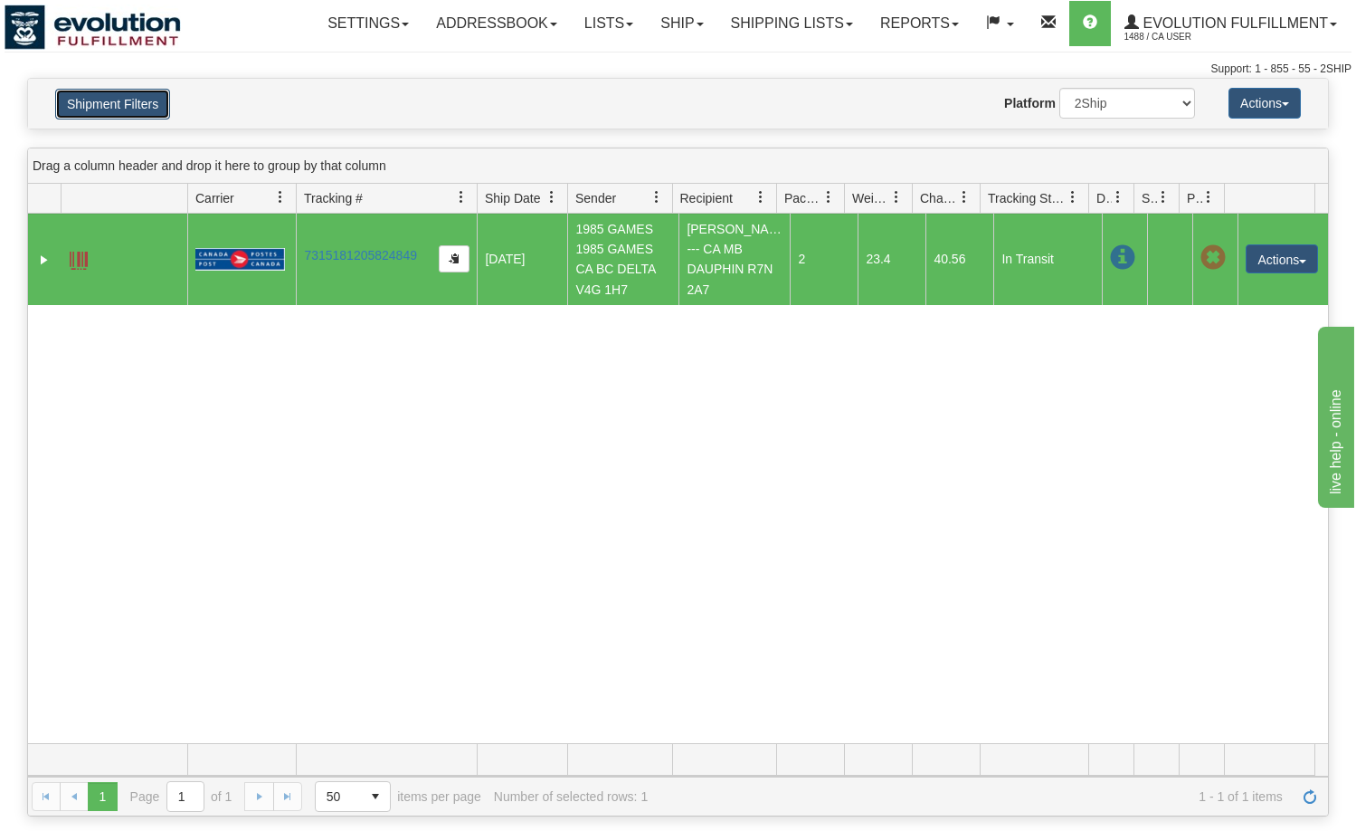
click at [130, 109] on button "Shipment Filters" at bounding box center [112, 104] width 115 height 31
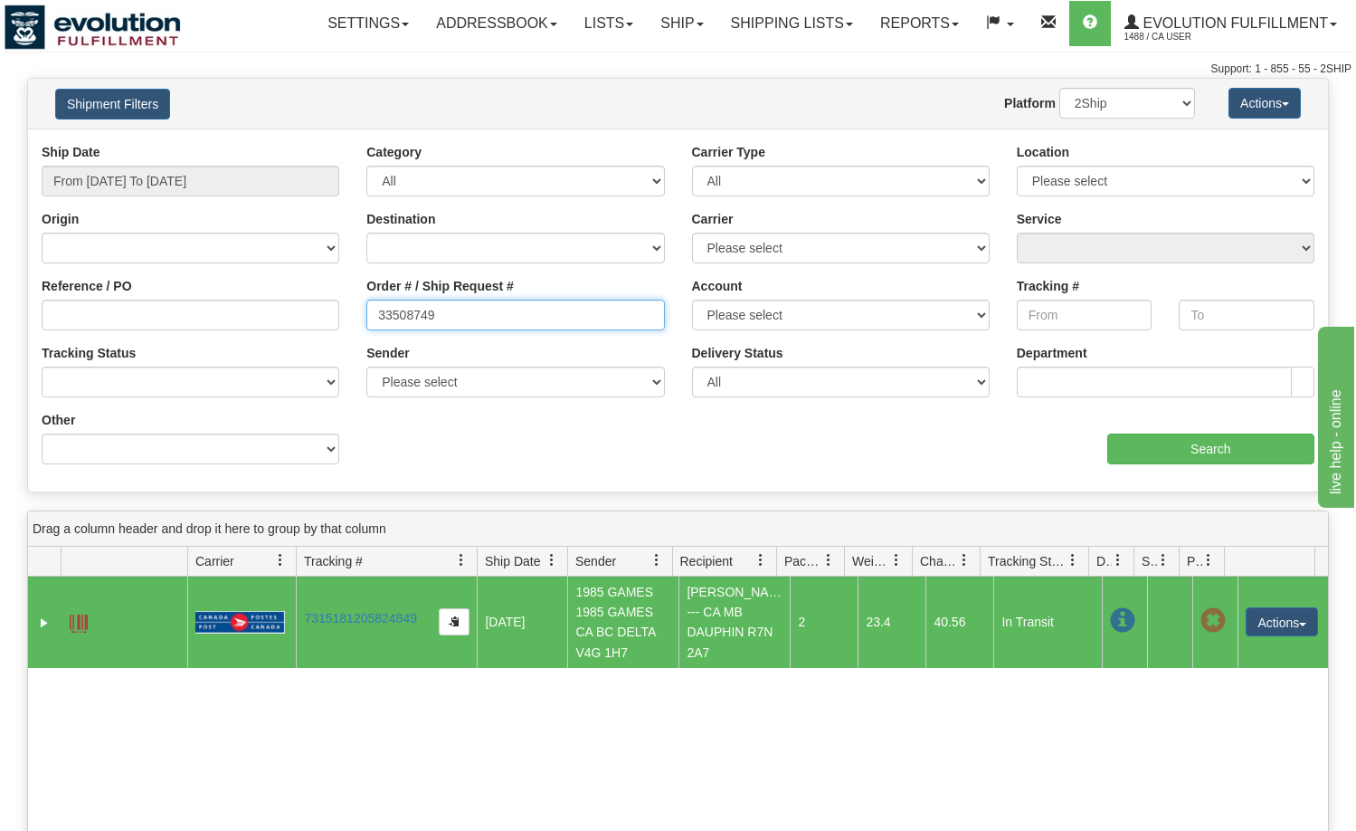
drag, startPoint x: 575, startPoint y: 322, endPoint x: 165, endPoint y: 321, distance: 410.8
click at [165, 143] on div "Reference / PO Order # / Ship Request # 33508749 Account Please select CanadaPo…" at bounding box center [678, 143] width 1300 height 0
paste input "46857"
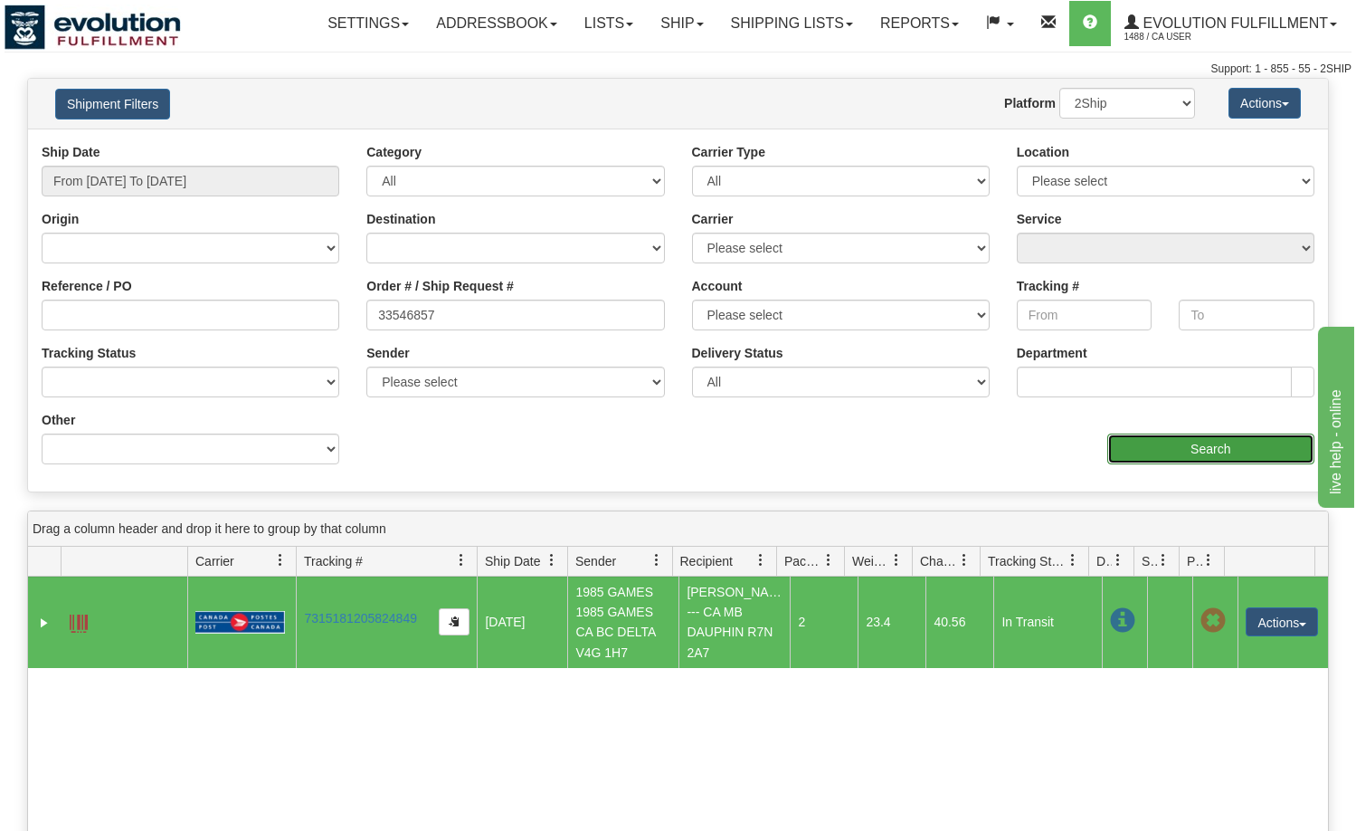
click at [1144, 443] on input "Search" at bounding box center [1211, 448] width 208 height 31
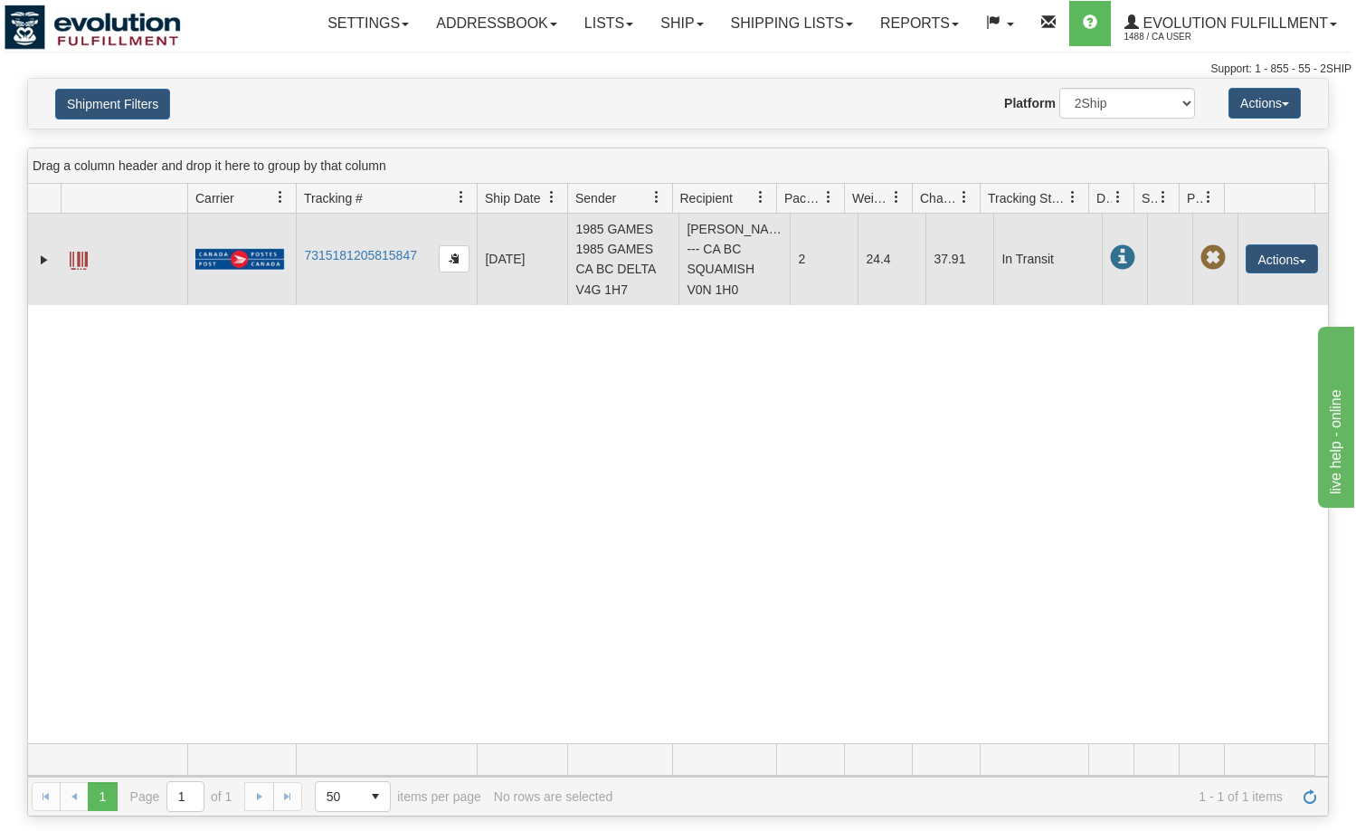
click at [78, 267] on span at bounding box center [79, 261] width 18 height 18
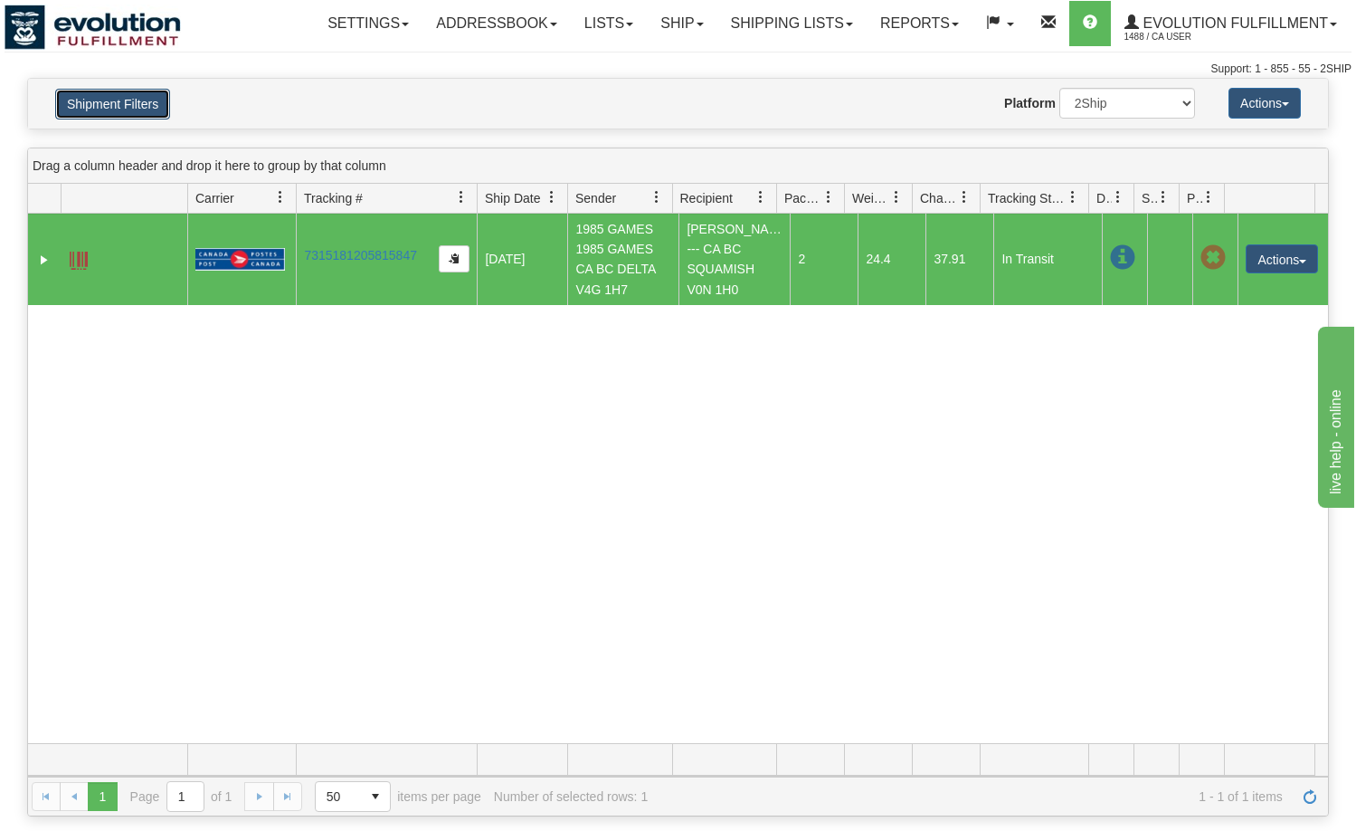
click at [130, 101] on button "Shipment Filters" at bounding box center [112, 104] width 115 height 31
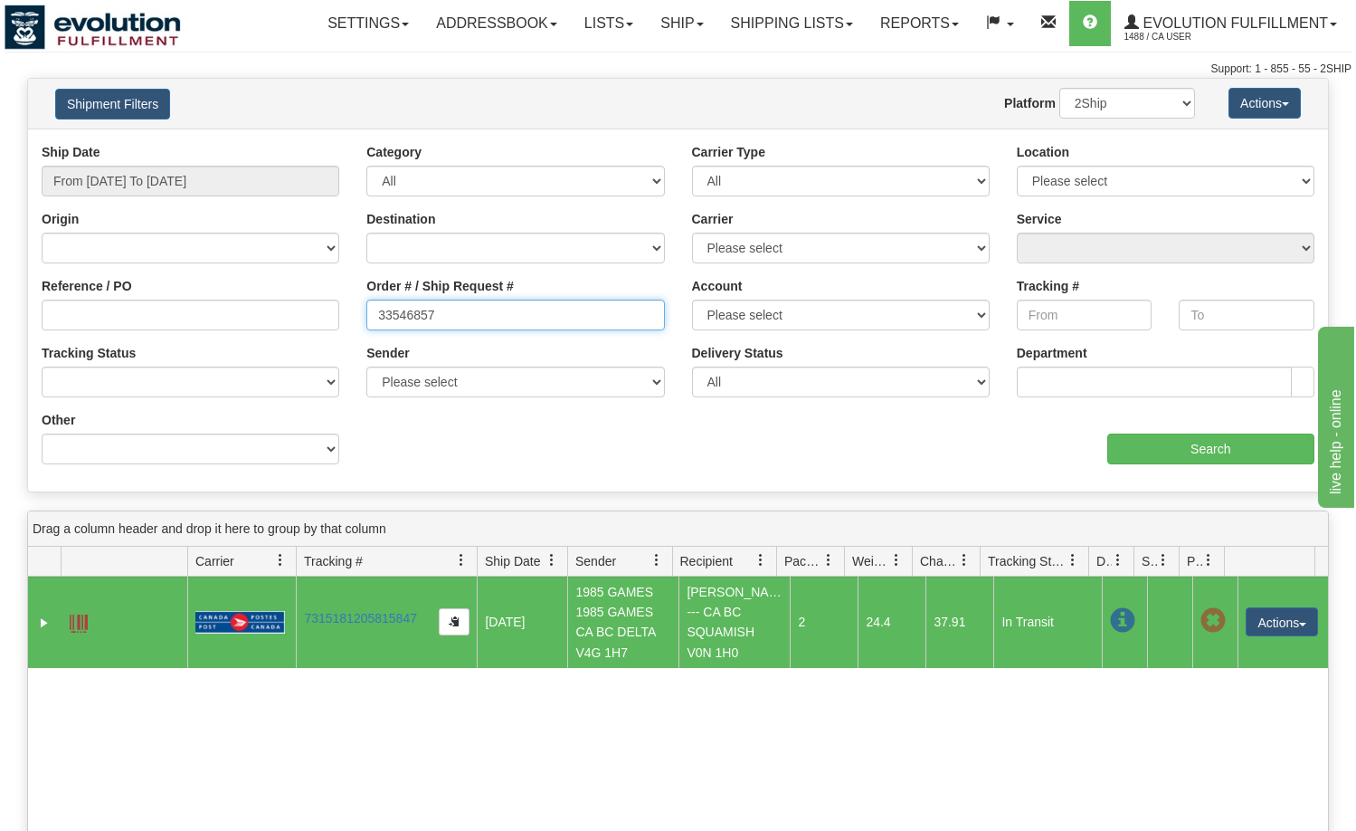
drag, startPoint x: 355, startPoint y: 322, endPoint x: 345, endPoint y: 324, distance: 10.1
click at [345, 143] on div "Reference / PO Order # / Ship Request # 33546857 Account Please select CanadaPo…" at bounding box center [678, 143] width 1300 height 0
paste input "23765"
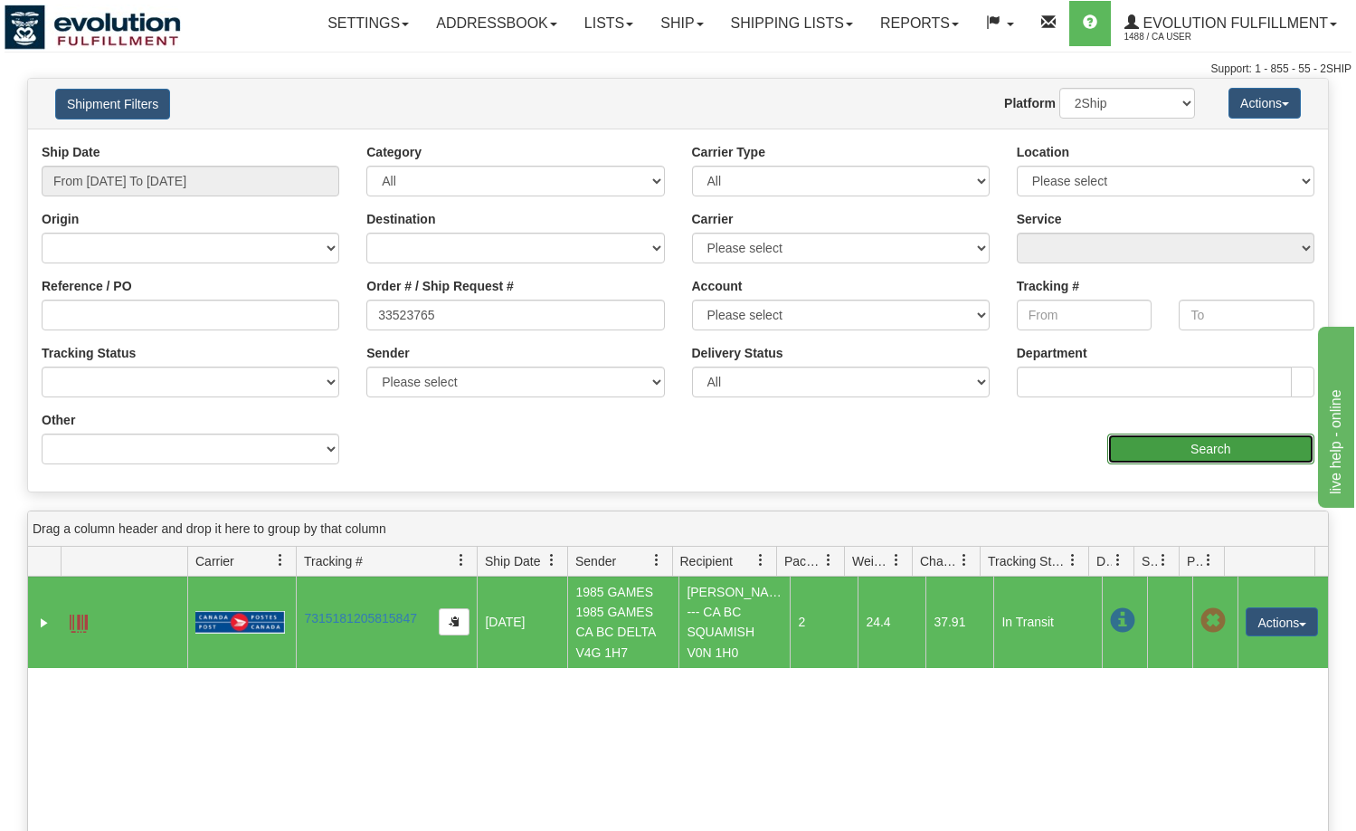
click at [1116, 454] on input "Search" at bounding box center [1211, 448] width 208 height 31
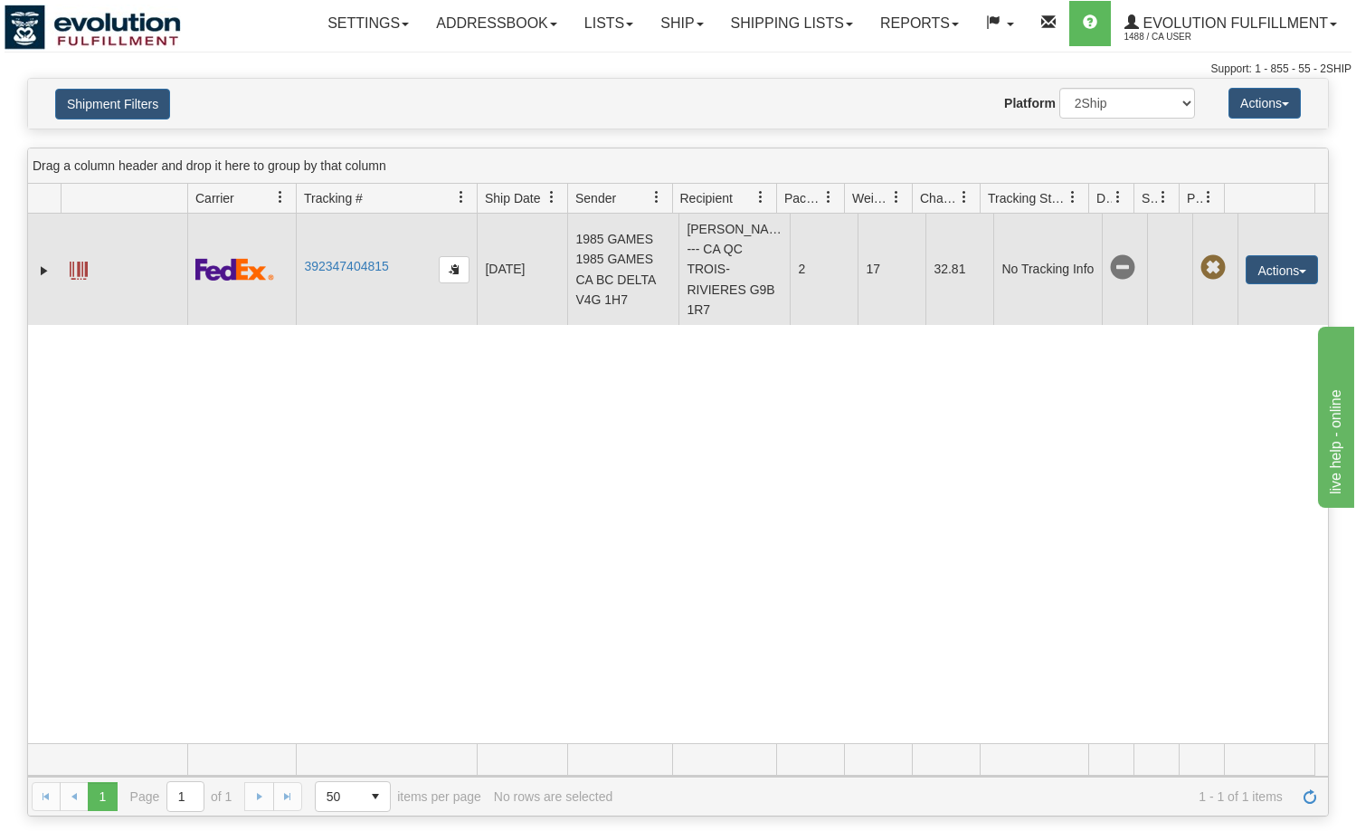
click at [78, 266] on span at bounding box center [79, 270] width 18 height 18
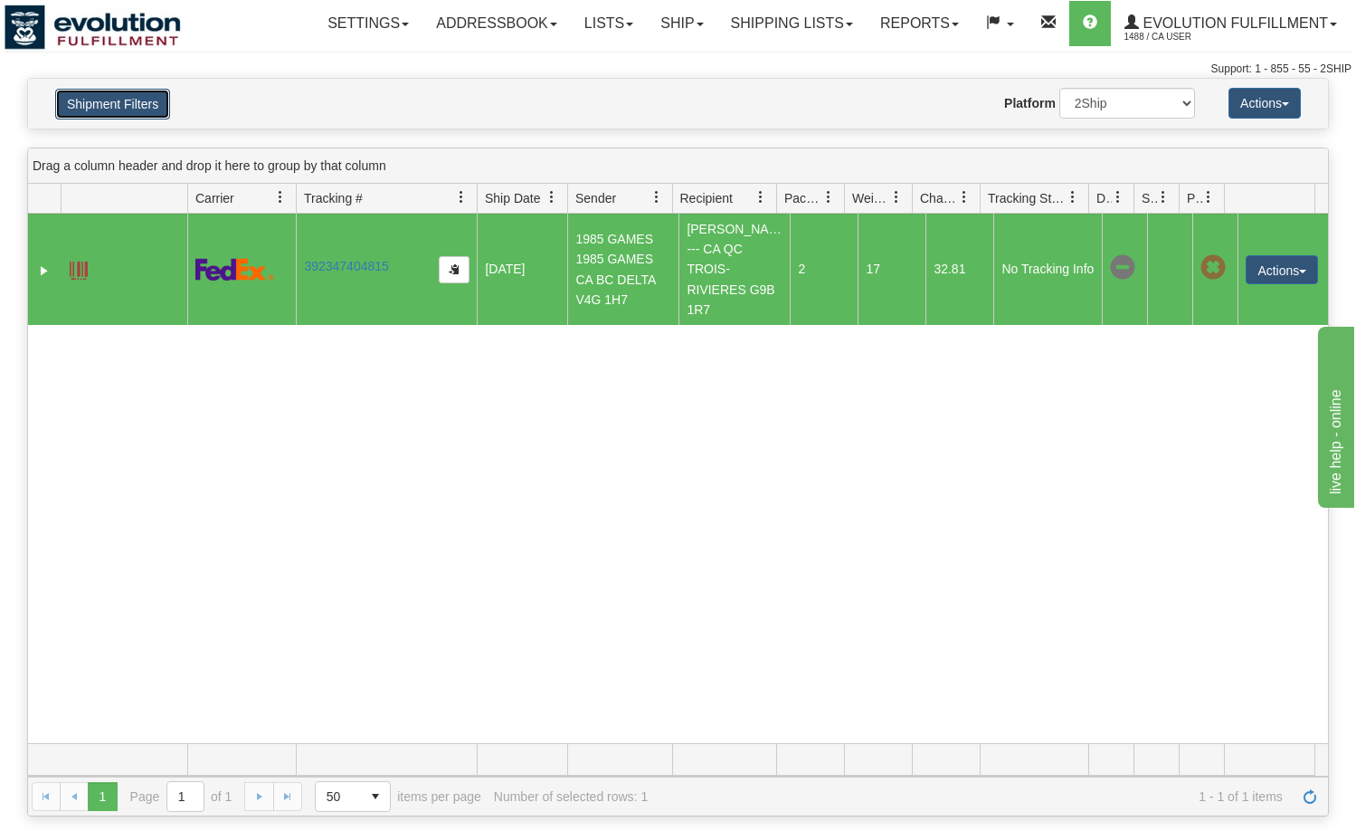
click at [125, 97] on button "Shipment Filters" at bounding box center [112, 104] width 115 height 31
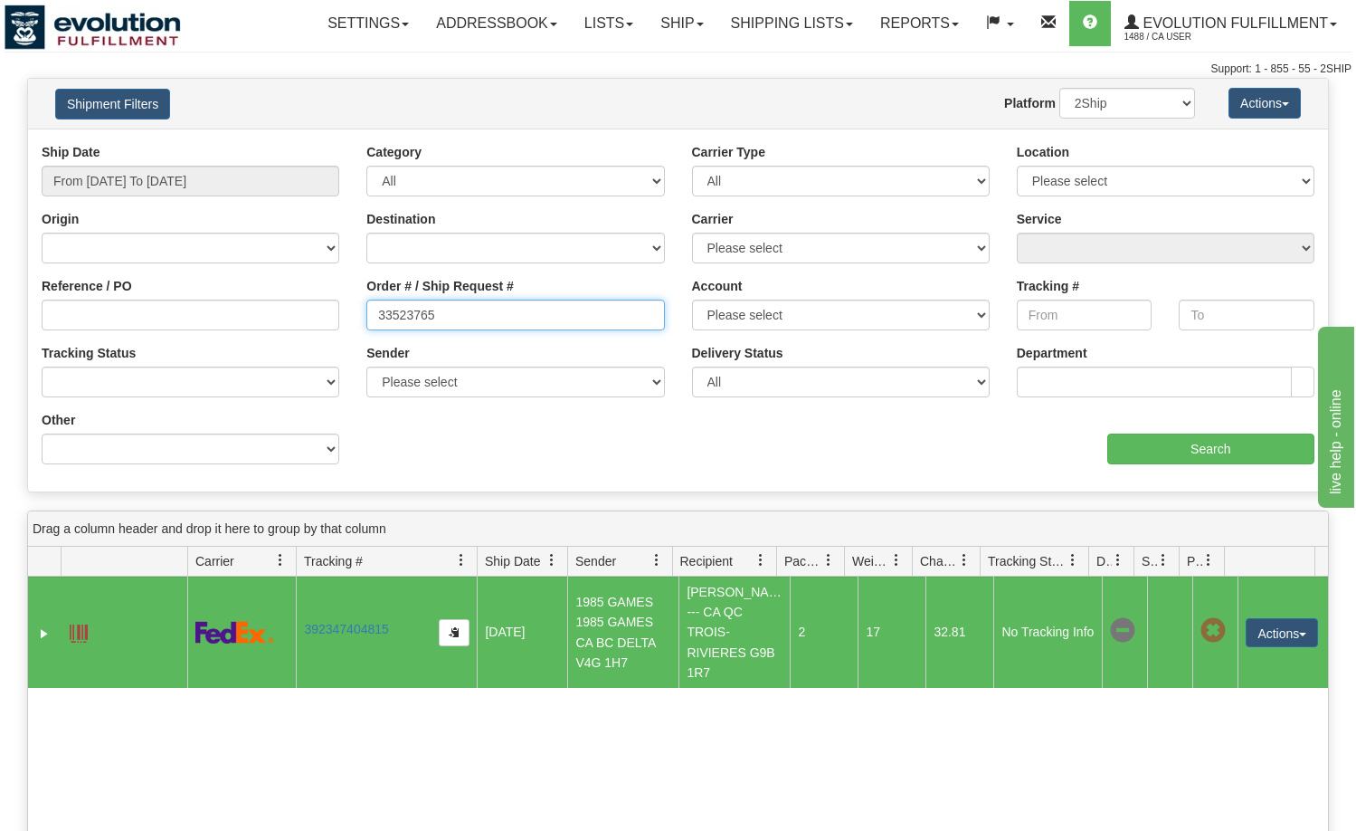
drag, startPoint x: 563, startPoint y: 310, endPoint x: 270, endPoint y: 327, distance: 293.6
click at [271, 143] on div "Reference / PO Order # / Ship Request # 33523765 Account Please select CanadaPo…" at bounding box center [678, 143] width 1300 height 0
paste input "46857"
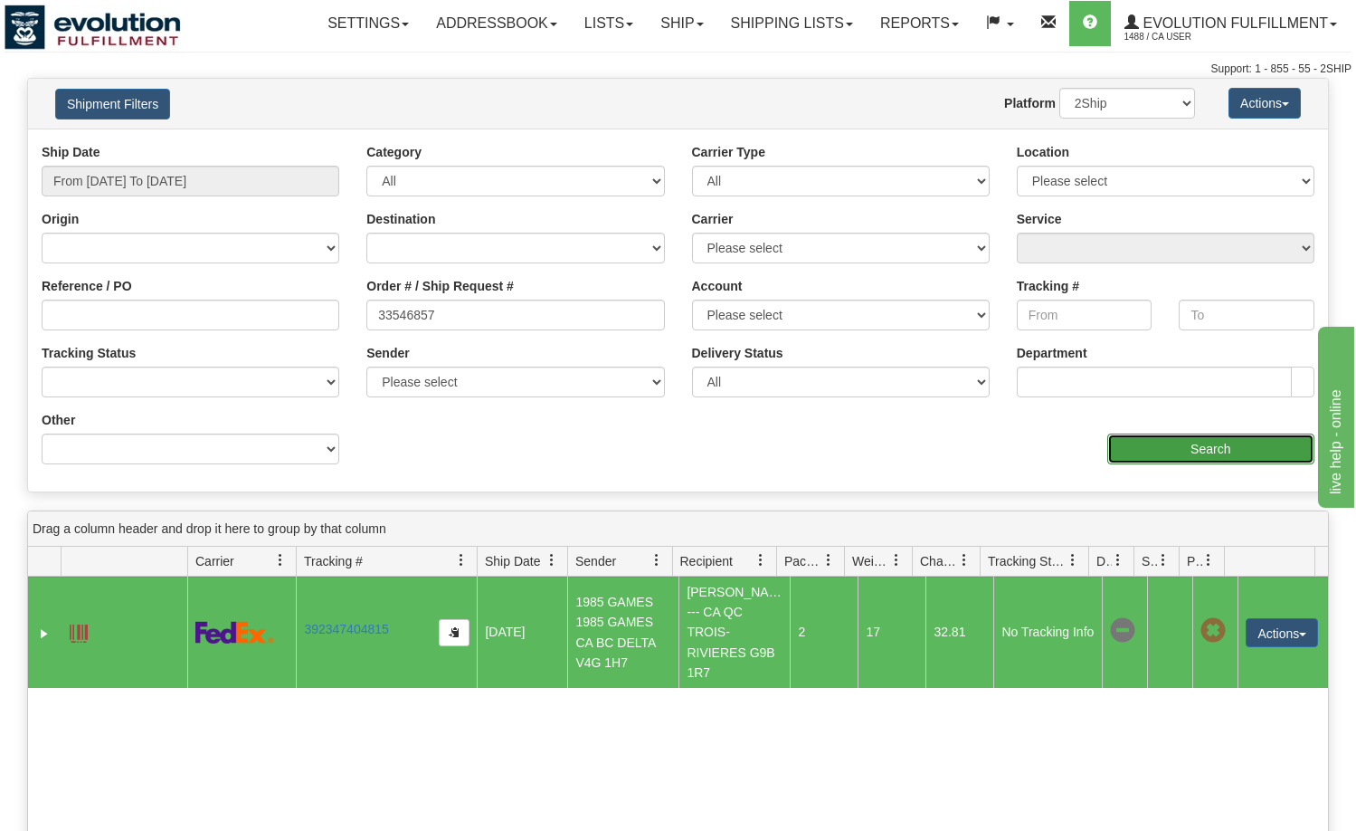
click at [1215, 456] on input "Search" at bounding box center [1211, 448] width 208 height 31
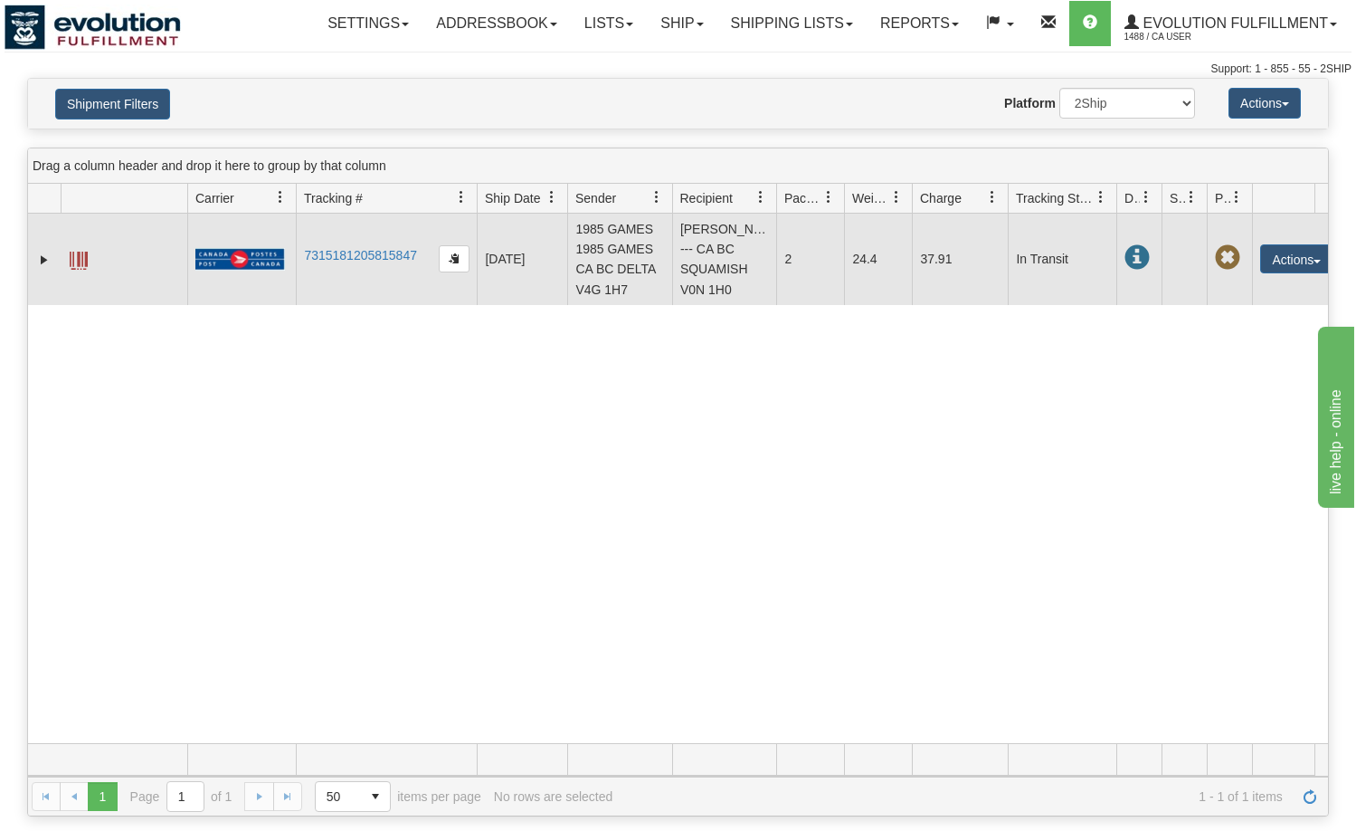
drag, startPoint x: 980, startPoint y: 211, endPoint x: 1015, endPoint y: 214, distance: 35.4
click at [1015, 214] on div "Drag a column header and drop it here to group by that column Id Client Id Carr…" at bounding box center [678, 481] width 1302 height 669
drag, startPoint x: 955, startPoint y: 269, endPoint x: 922, endPoint y: 271, distance: 33.6
click at [922, 271] on td "37.91" at bounding box center [962, 259] width 101 height 91
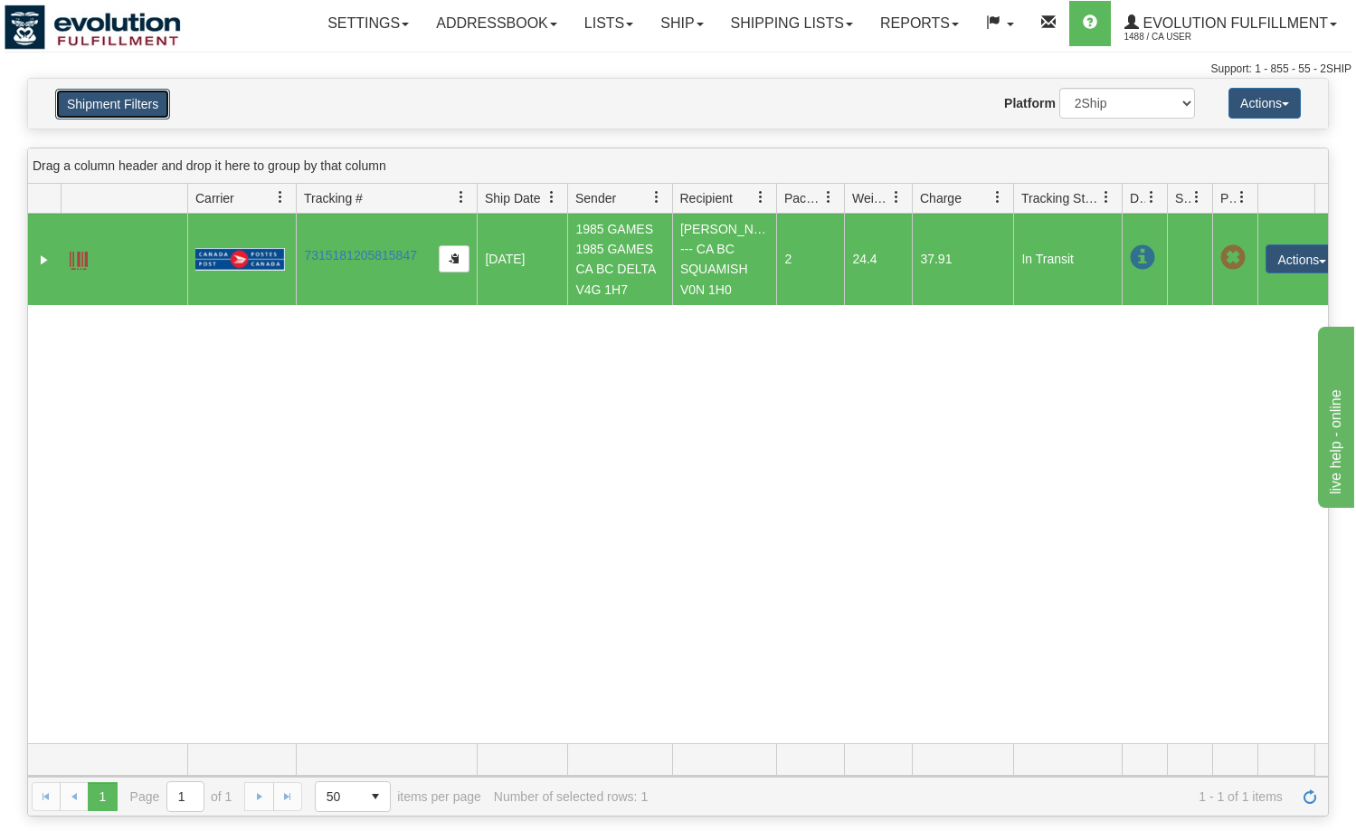
click at [129, 100] on button "Shipment Filters" at bounding box center [112, 104] width 115 height 31
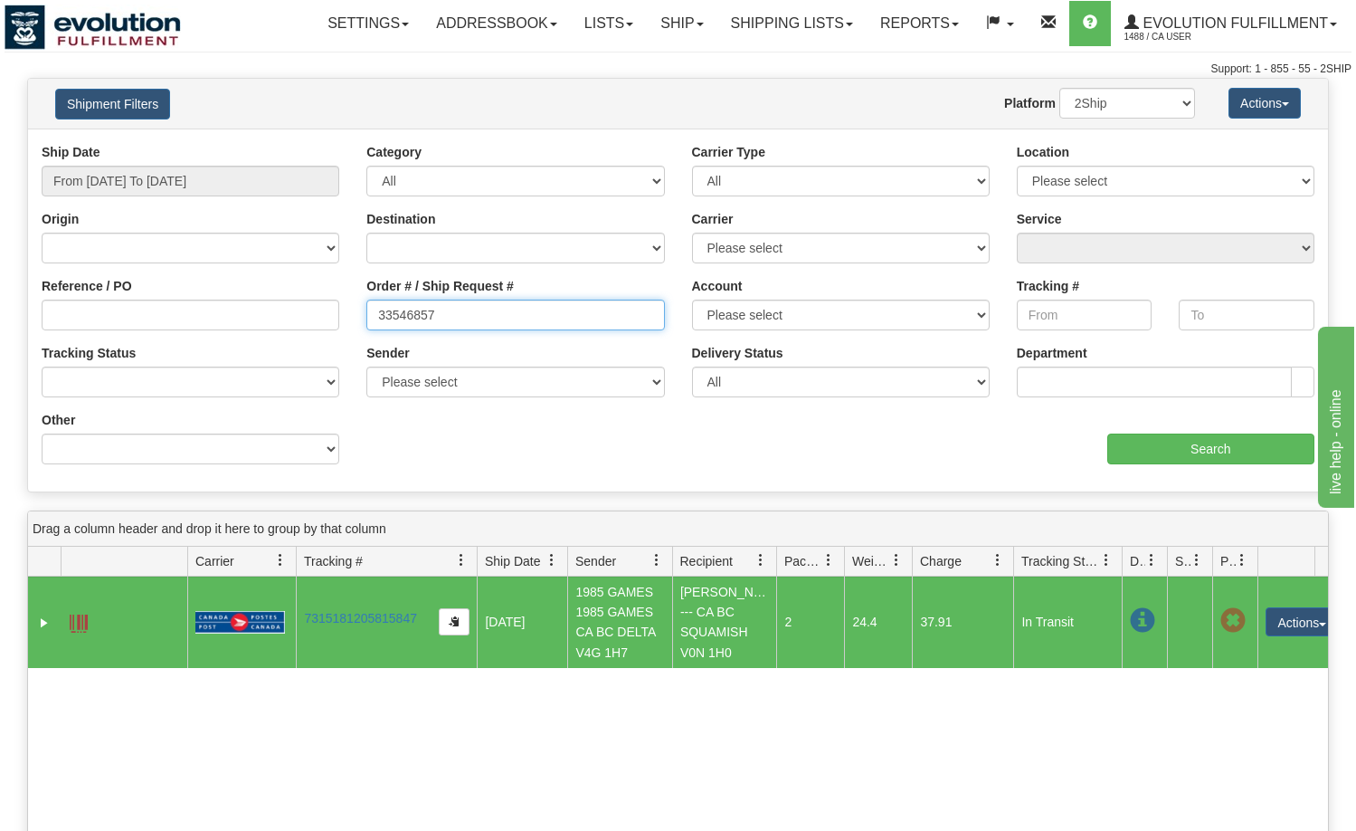
drag, startPoint x: 465, startPoint y: 314, endPoint x: 330, endPoint y: 325, distance: 135.2
click at [331, 143] on div "Reference / PO Order # / Ship Request # 33546857 Account Please select CanadaPo…" at bounding box center [678, 143] width 1300 height 0
paste input "3354213"
drag, startPoint x: 408, startPoint y: 315, endPoint x: 318, endPoint y: 328, distance: 91.4
click at [318, 143] on div "Reference / PO Order # / Ship Request # 33542137 Account Please select CanadaPo…" at bounding box center [678, 143] width 1300 height 0
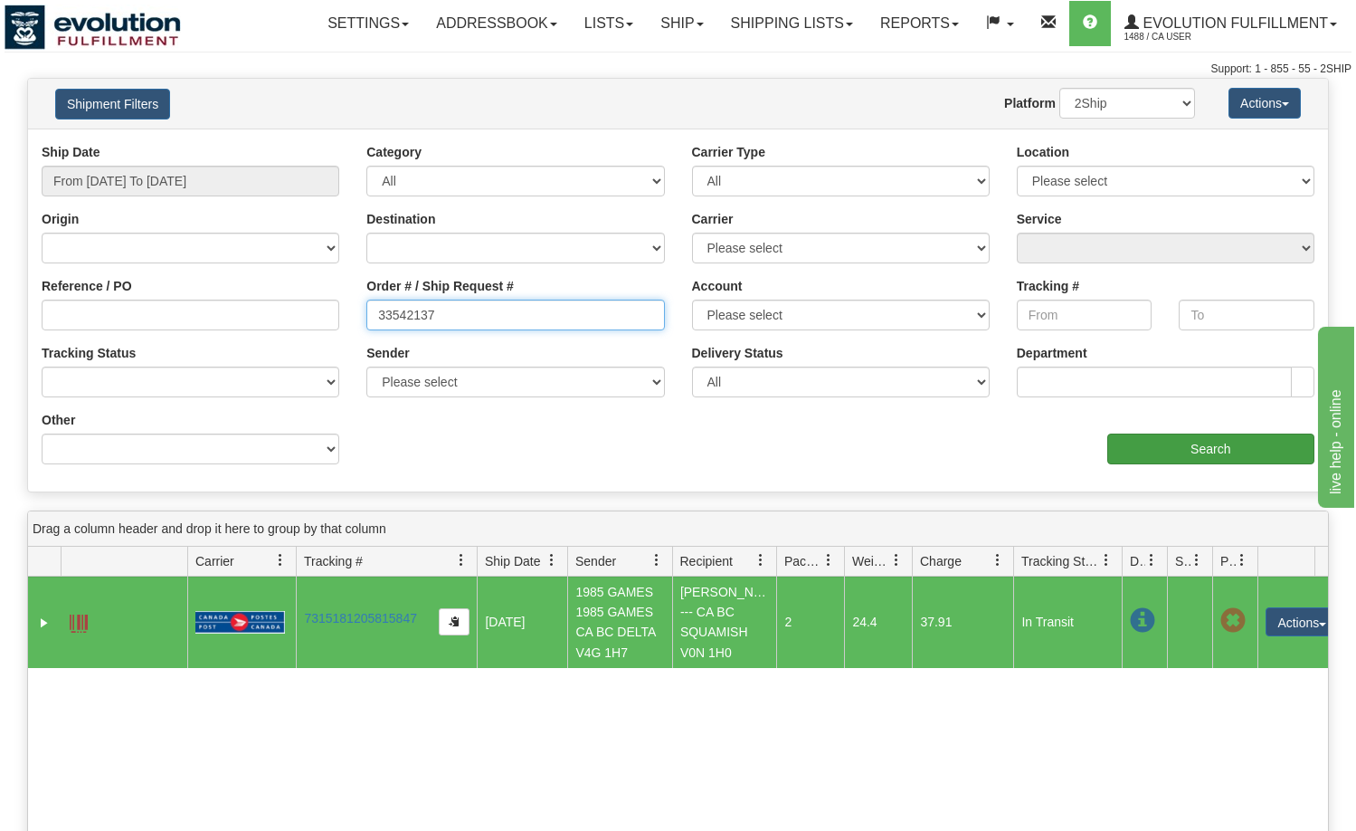
type input "33542137"
click at [1256, 452] on input "Search" at bounding box center [1211, 448] width 208 height 31
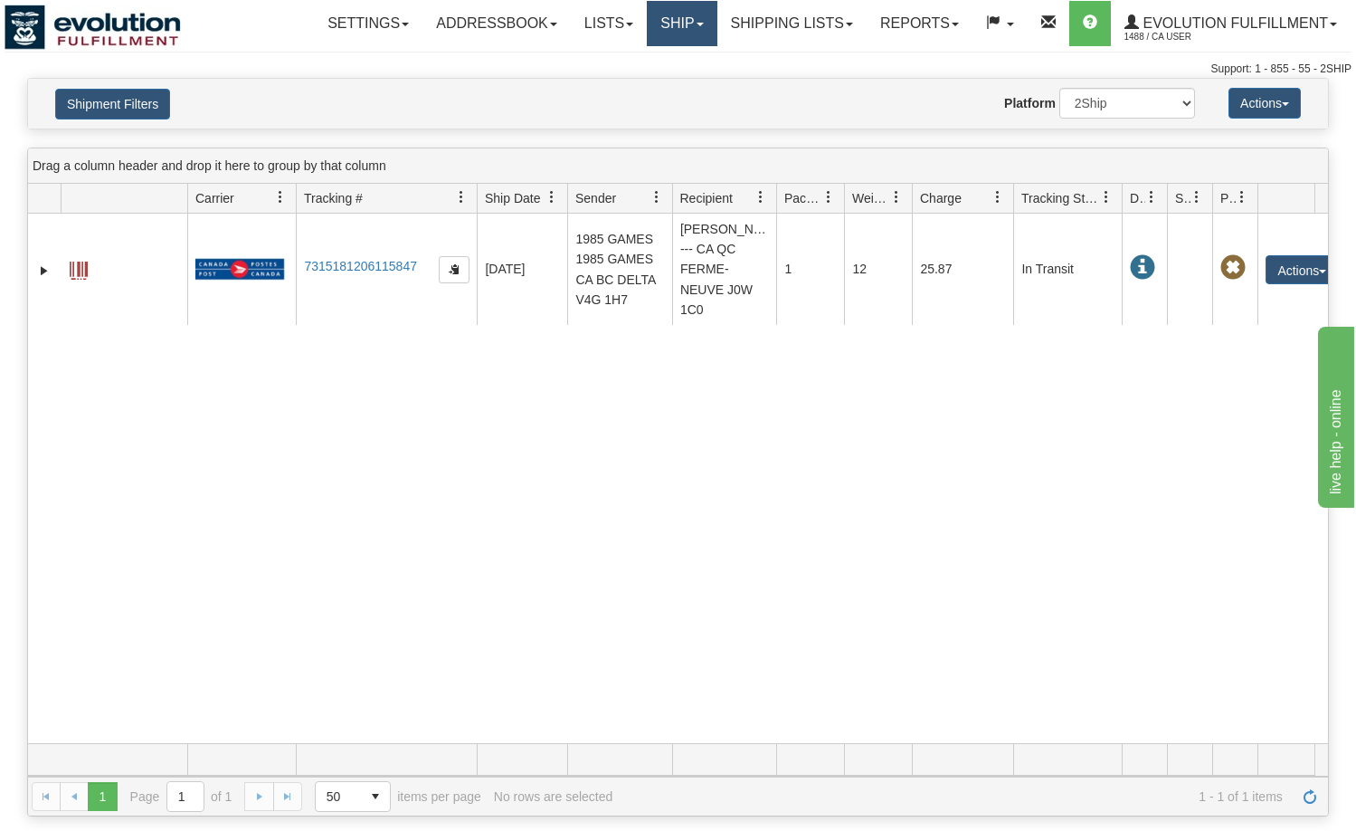
click at [681, 24] on link "Ship" at bounding box center [682, 23] width 70 height 45
click at [671, 80] on span "OnHold / Order Queue" at bounding box center [635, 87] width 128 height 14
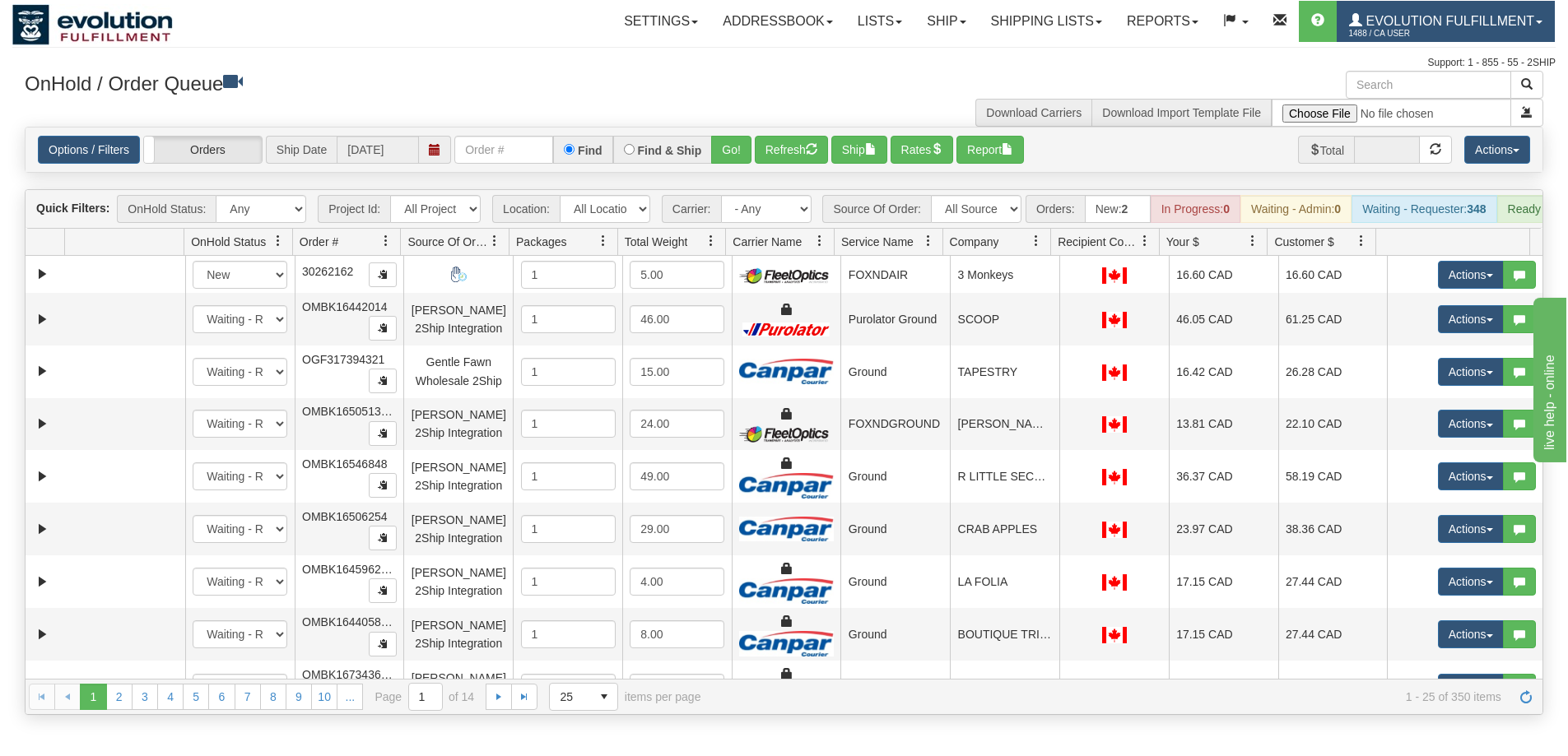
click at [1232, 9] on link "Evolution Fulfillment 1488 / CA User" at bounding box center [1445, 21] width 218 height 41
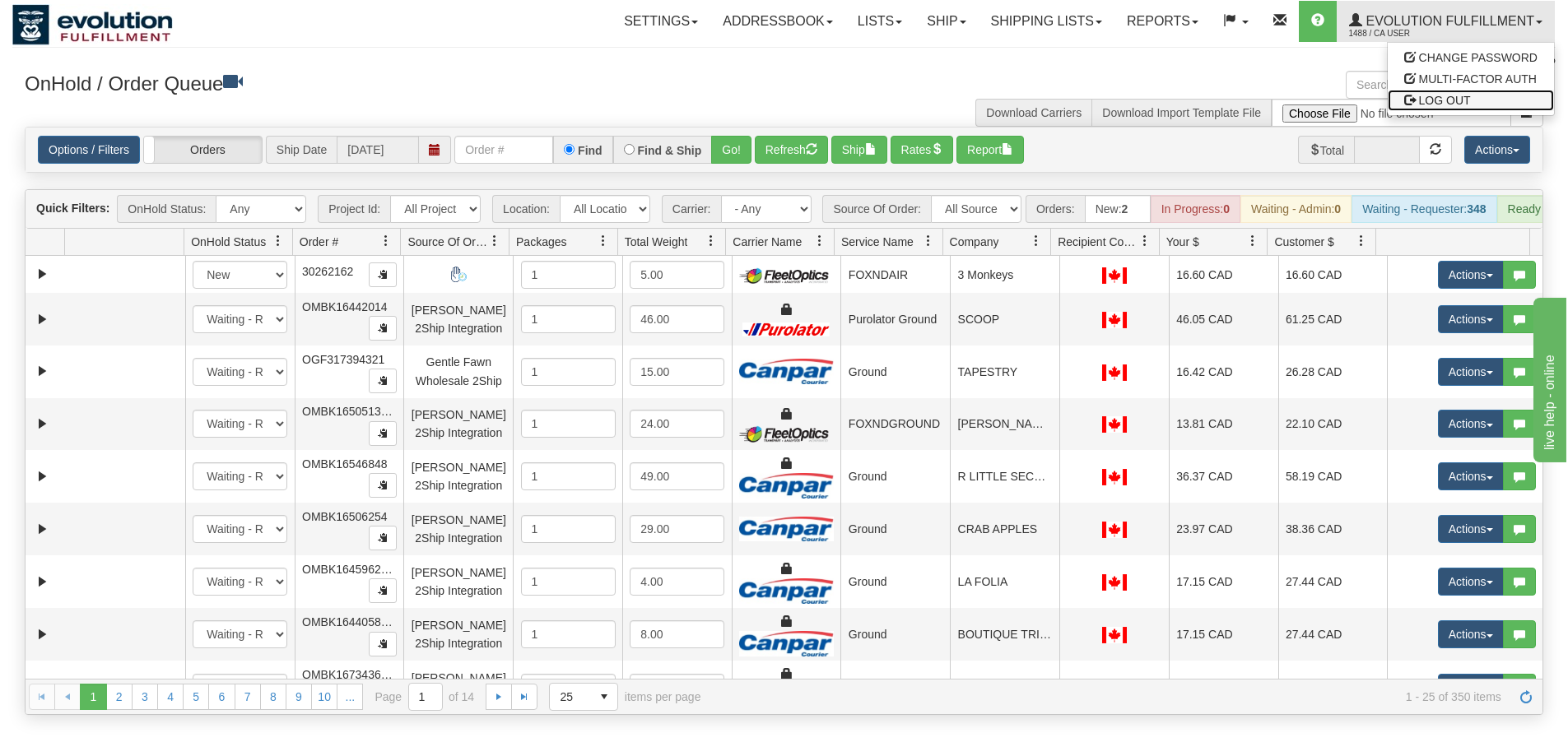
click at [1232, 105] on span "LOG OUT" at bounding box center [1444, 100] width 52 height 13
